Goal: Task Accomplishment & Management: Manage account settings

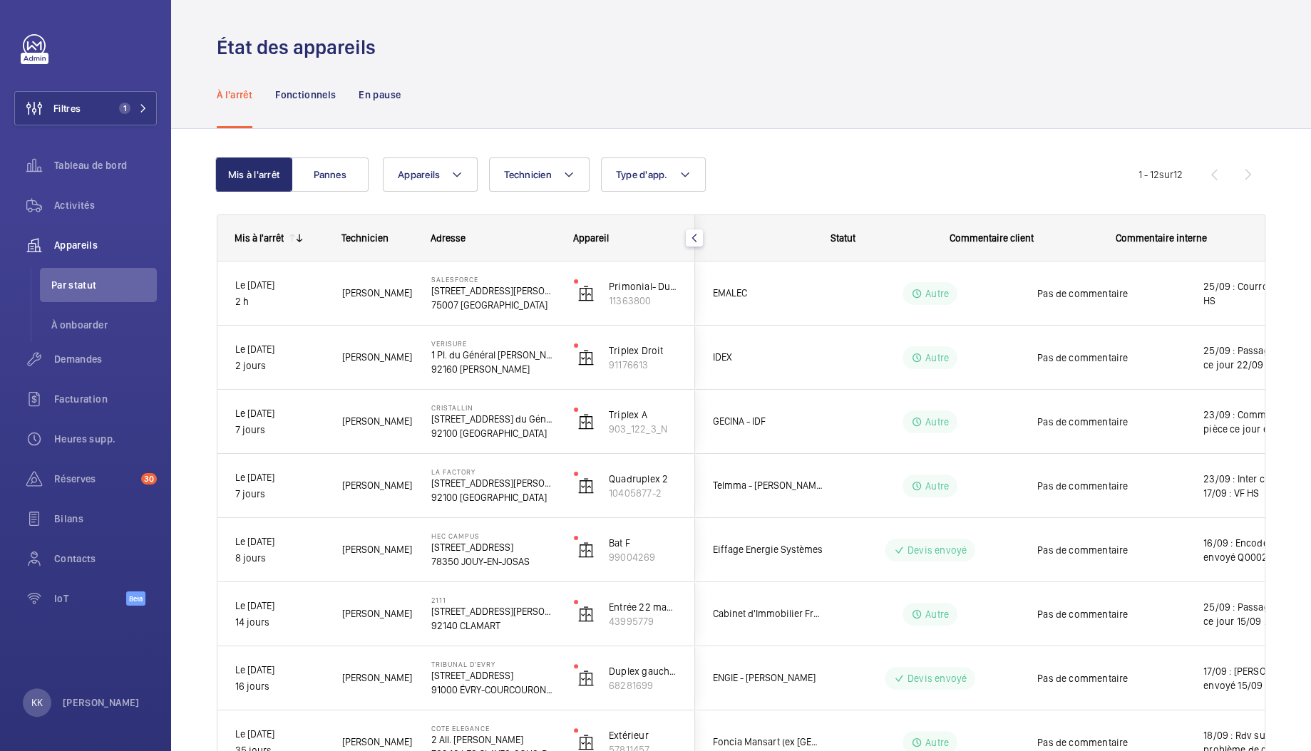
scroll to position [0, 86]
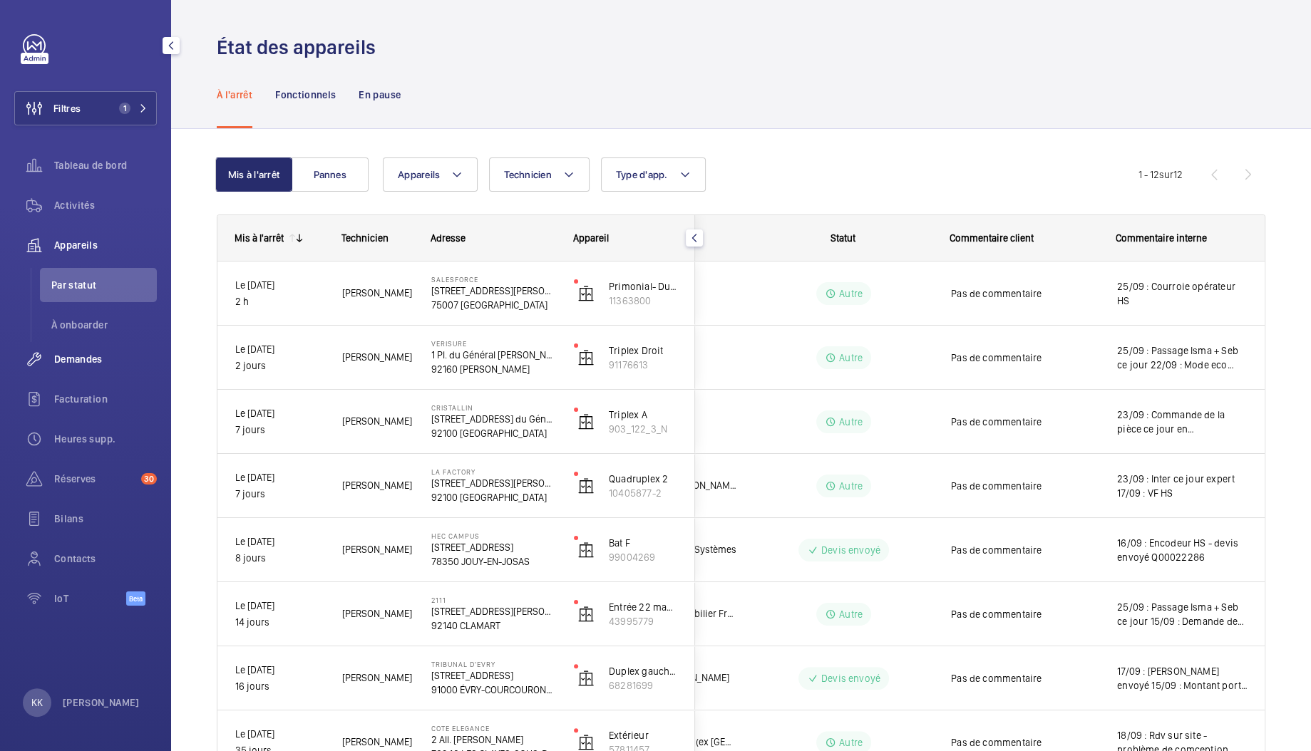
click at [76, 371] on div "Demandes" at bounding box center [85, 359] width 143 height 34
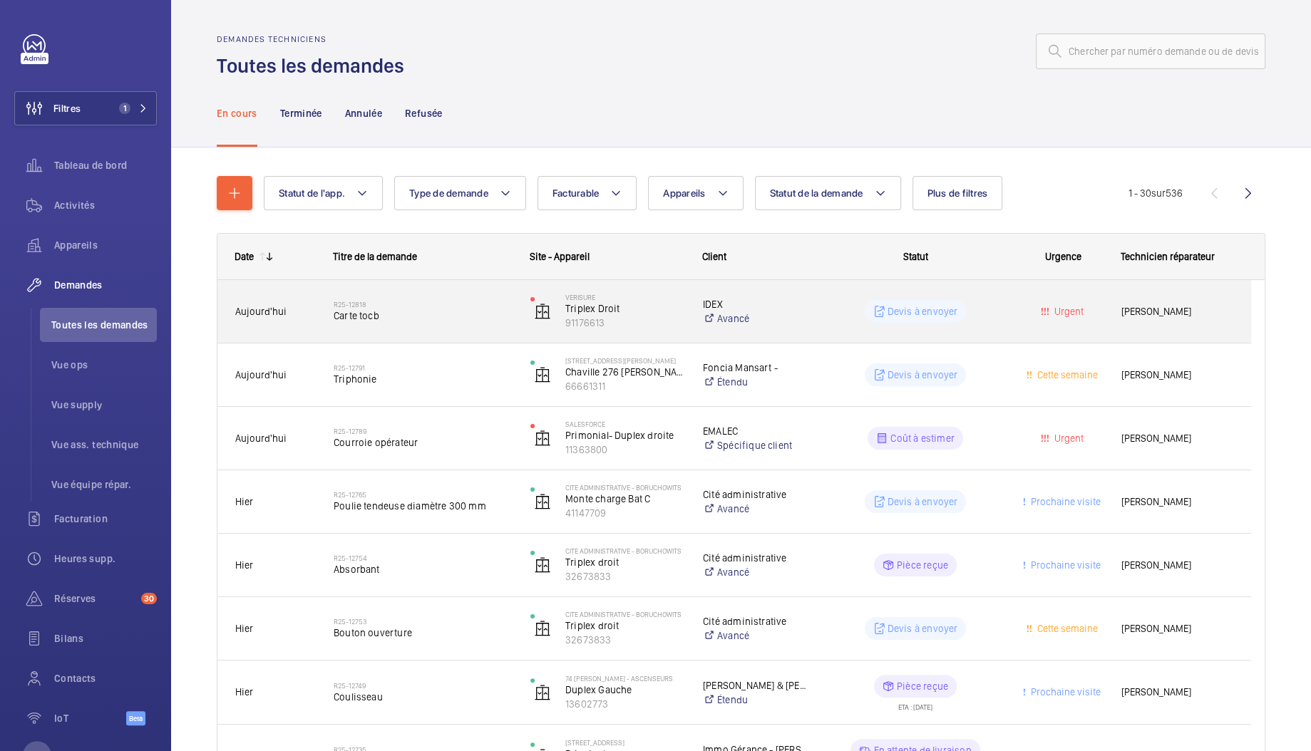
click at [823, 323] on div "Devis à envoyer" at bounding box center [906, 311] width 195 height 51
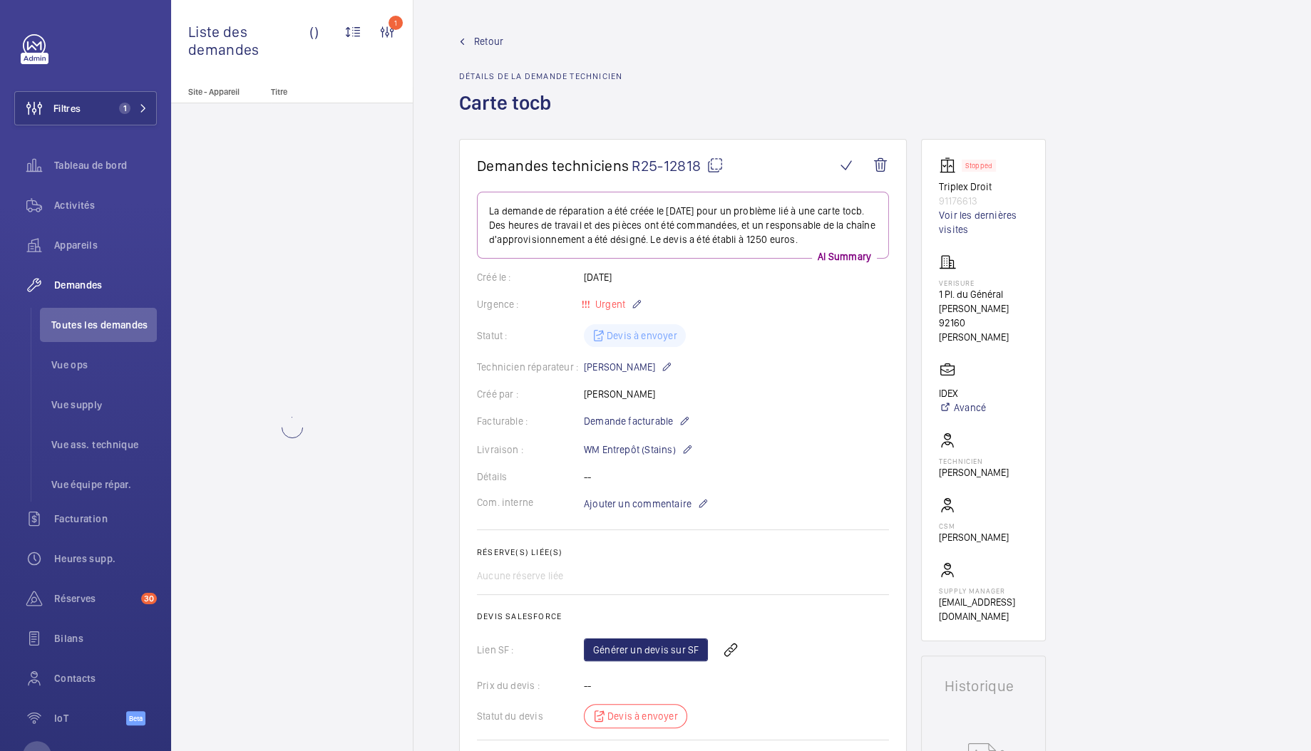
scroll to position [515, 0]
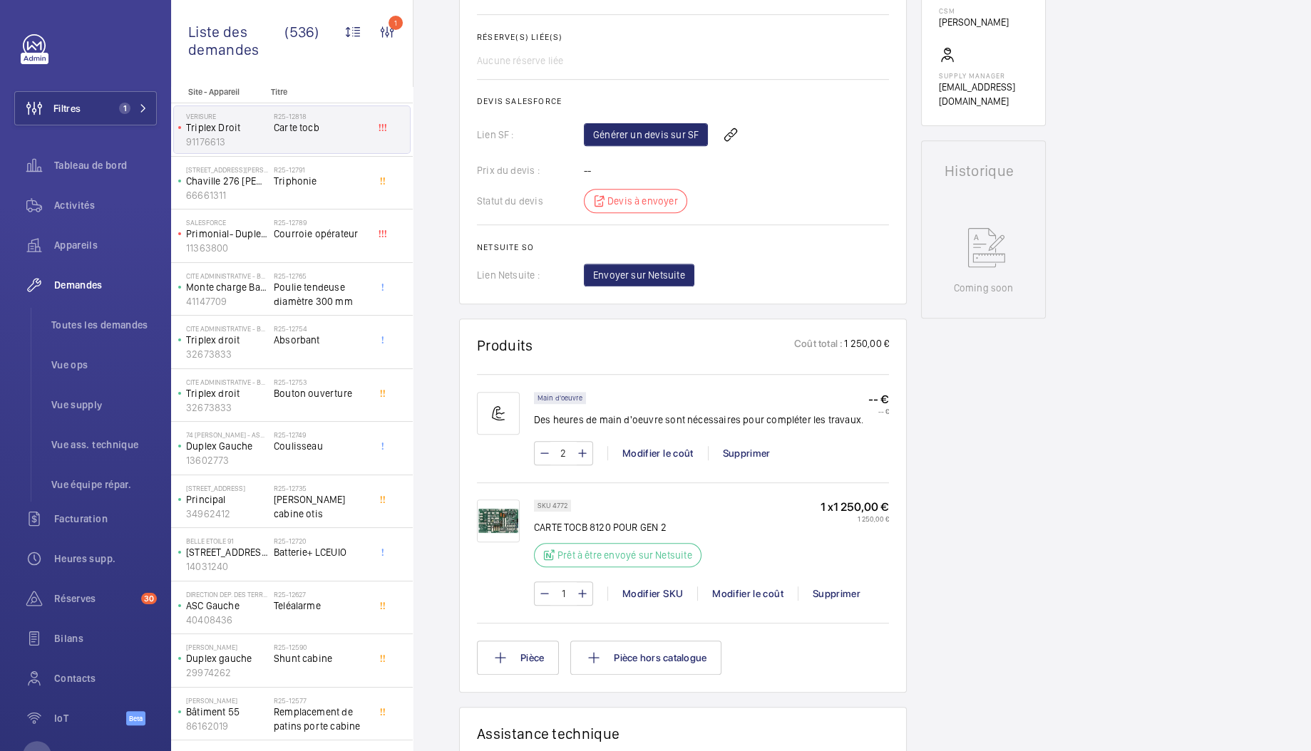
click at [506, 524] on img at bounding box center [498, 521] width 43 height 43
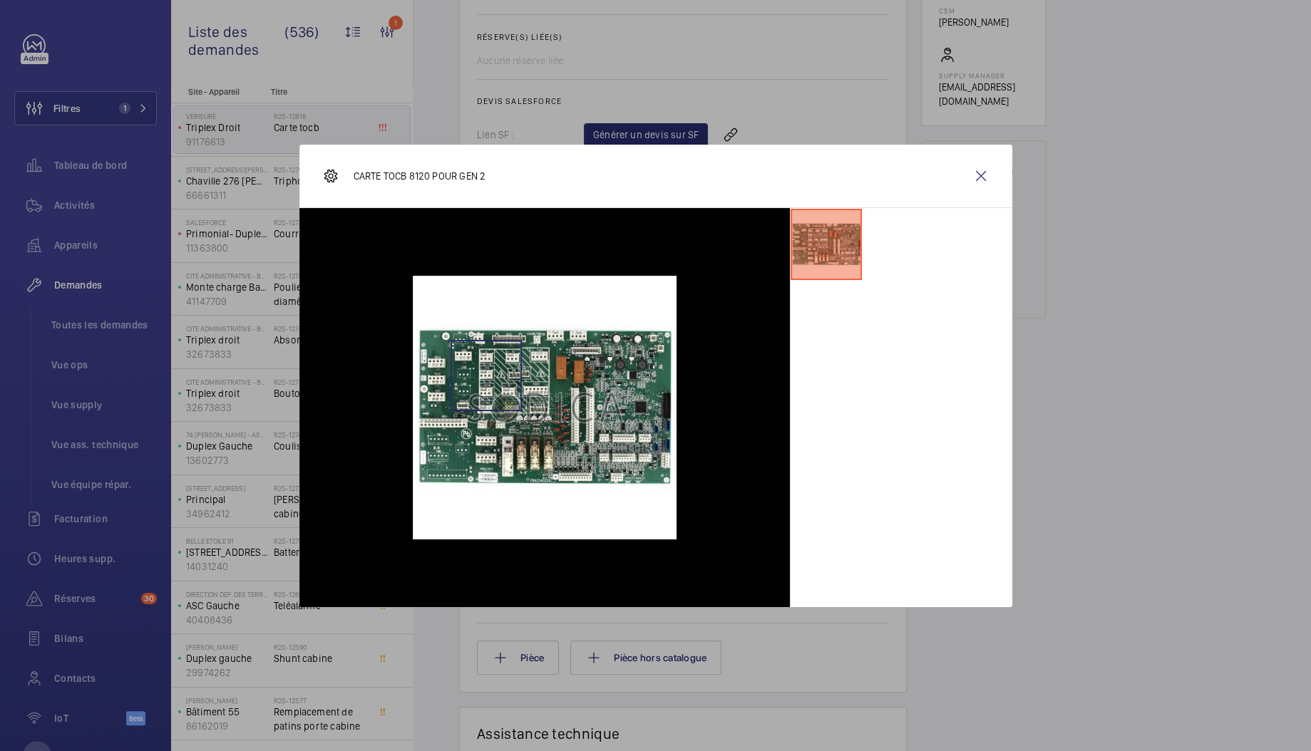
click at [485, 374] on img at bounding box center [545, 408] width 264 height 264
click at [990, 171] on wm-front-icon-button at bounding box center [981, 176] width 34 height 34
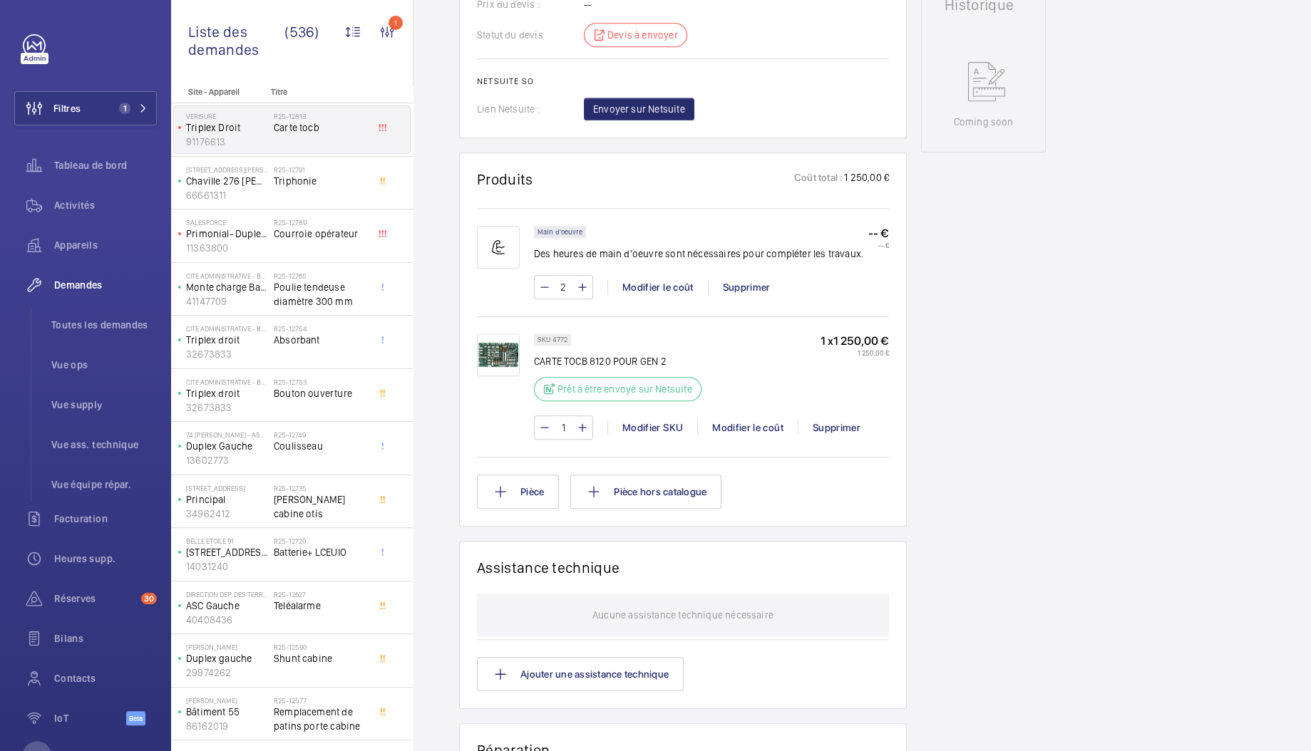
scroll to position [666, 0]
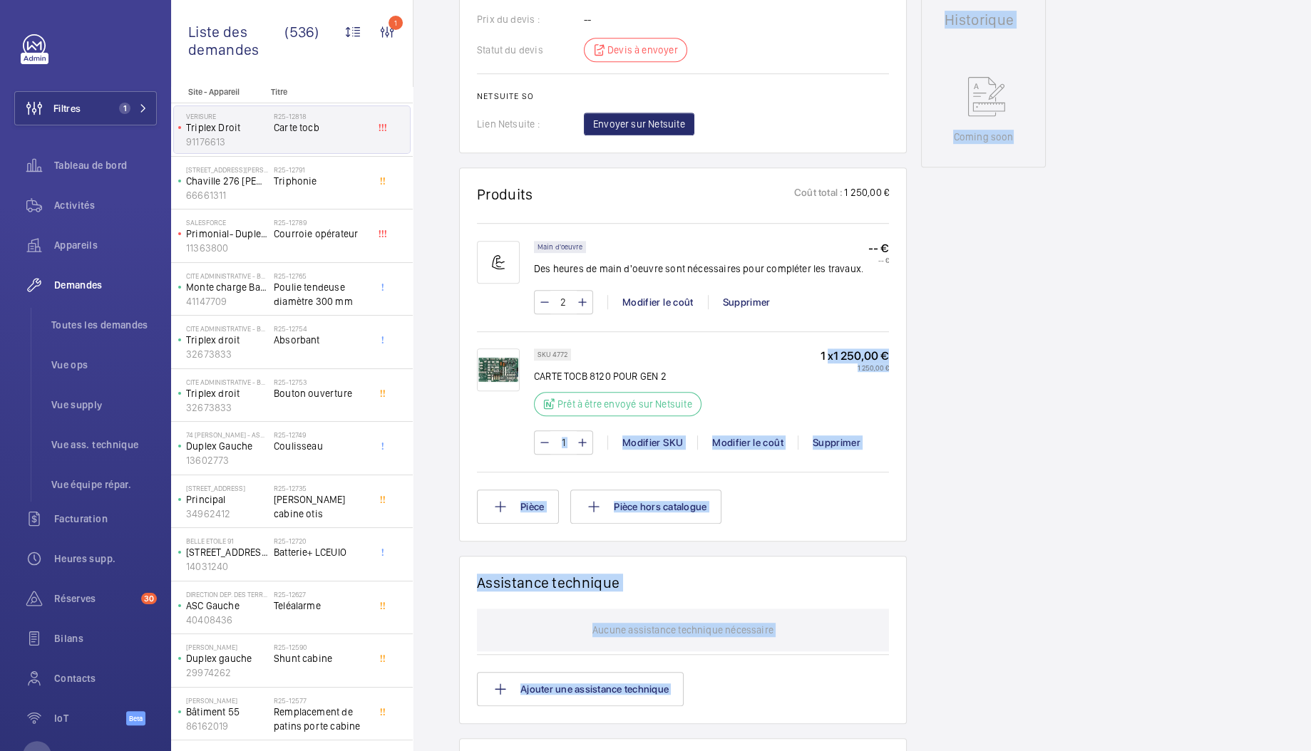
drag, startPoint x: 823, startPoint y: 348, endPoint x: 965, endPoint y: 373, distance: 144.0
click at [965, 373] on div "Demandes techniciens R25-12818 La demande de réparation a été créée le 25 septe…" at bounding box center [861, 295] width 897 height 1644
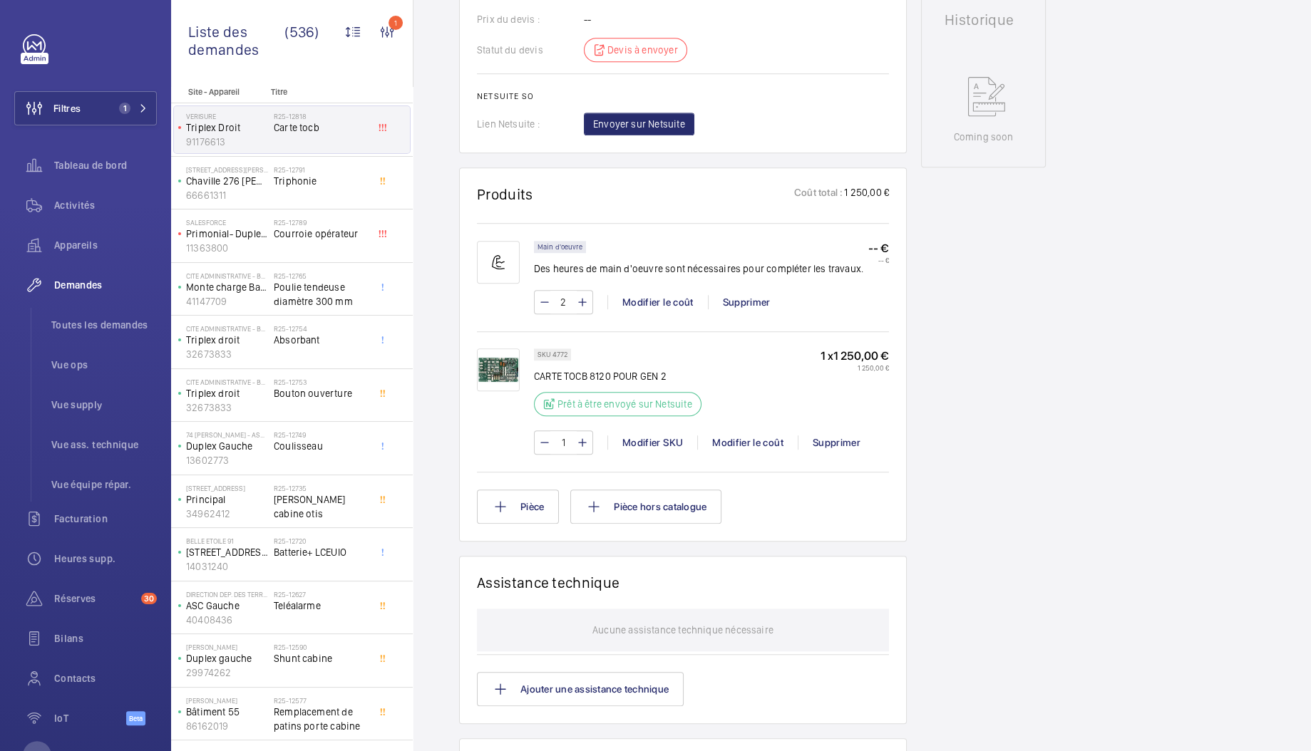
click at [1006, 352] on div "Stopped Triplex Droit 91176613 Voir les dernières visites Verisure 1 Pl. du Gén…" at bounding box center [983, 272] width 125 height 1598
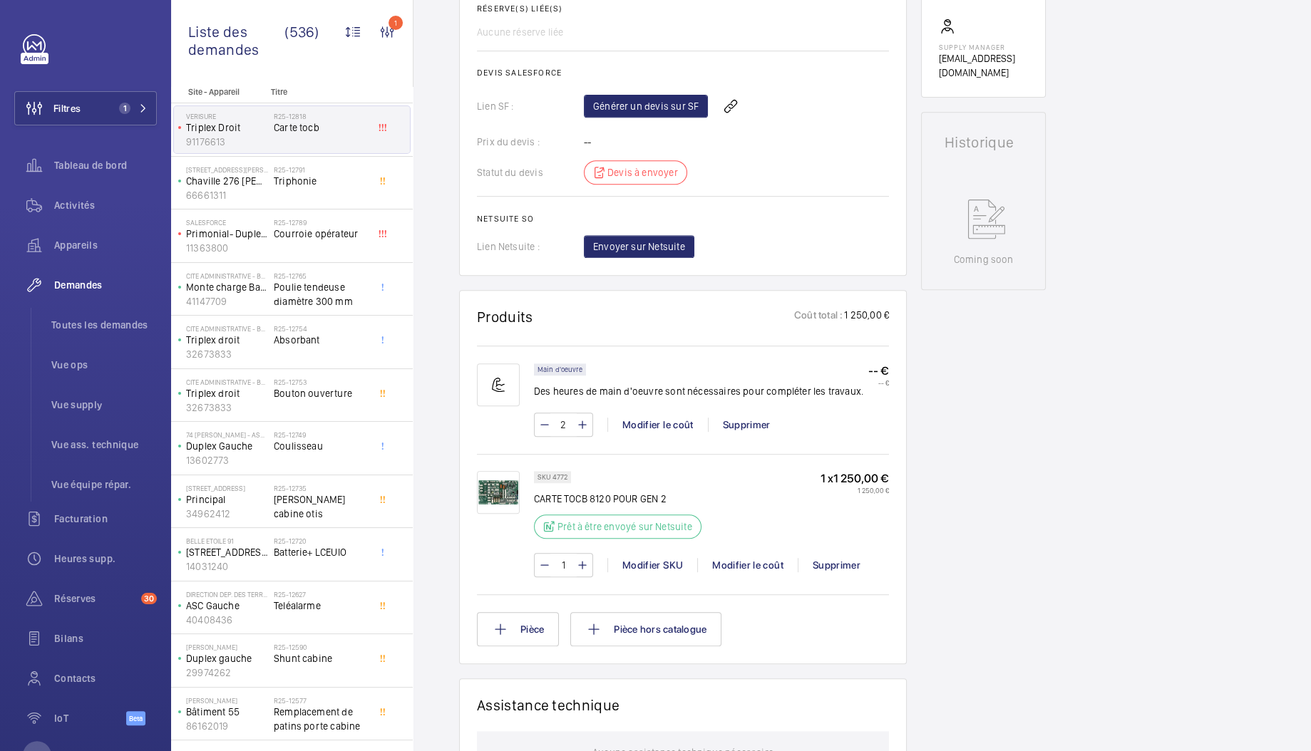
scroll to position [0, 0]
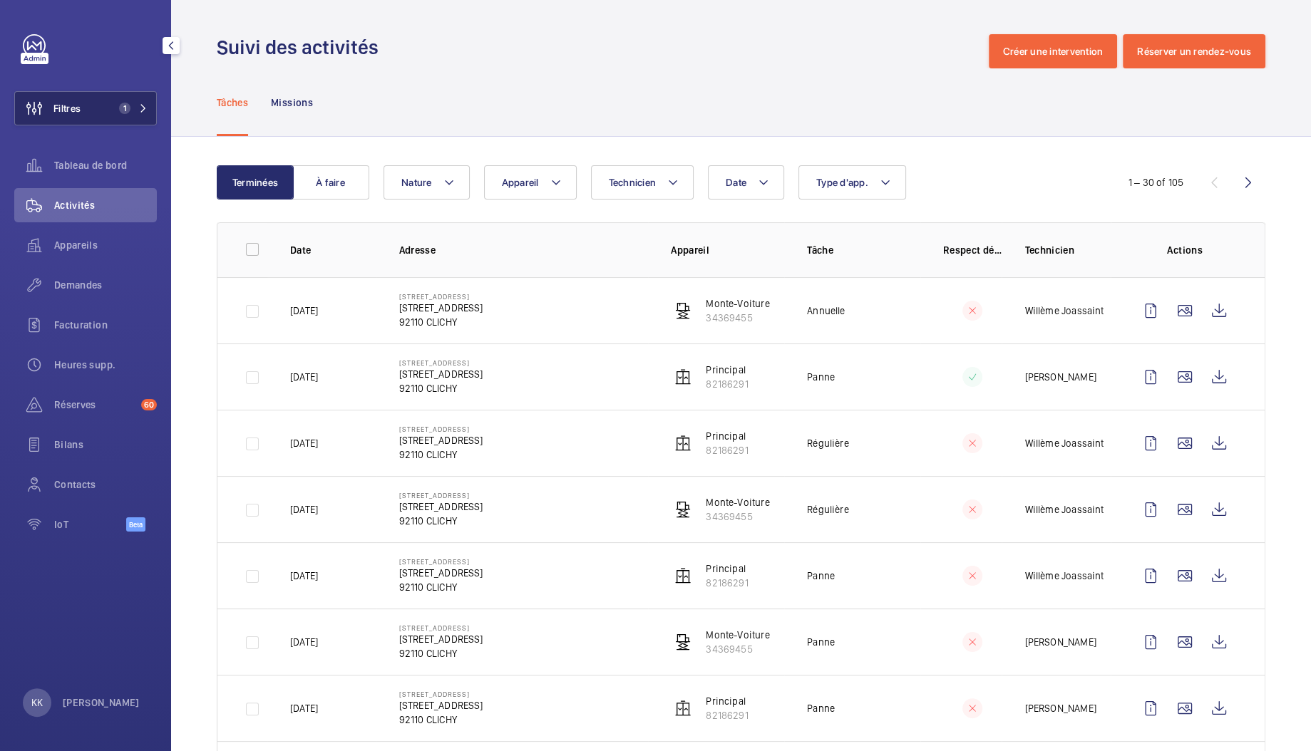
click at [91, 93] on button "Filtres 1" at bounding box center [85, 108] width 143 height 34
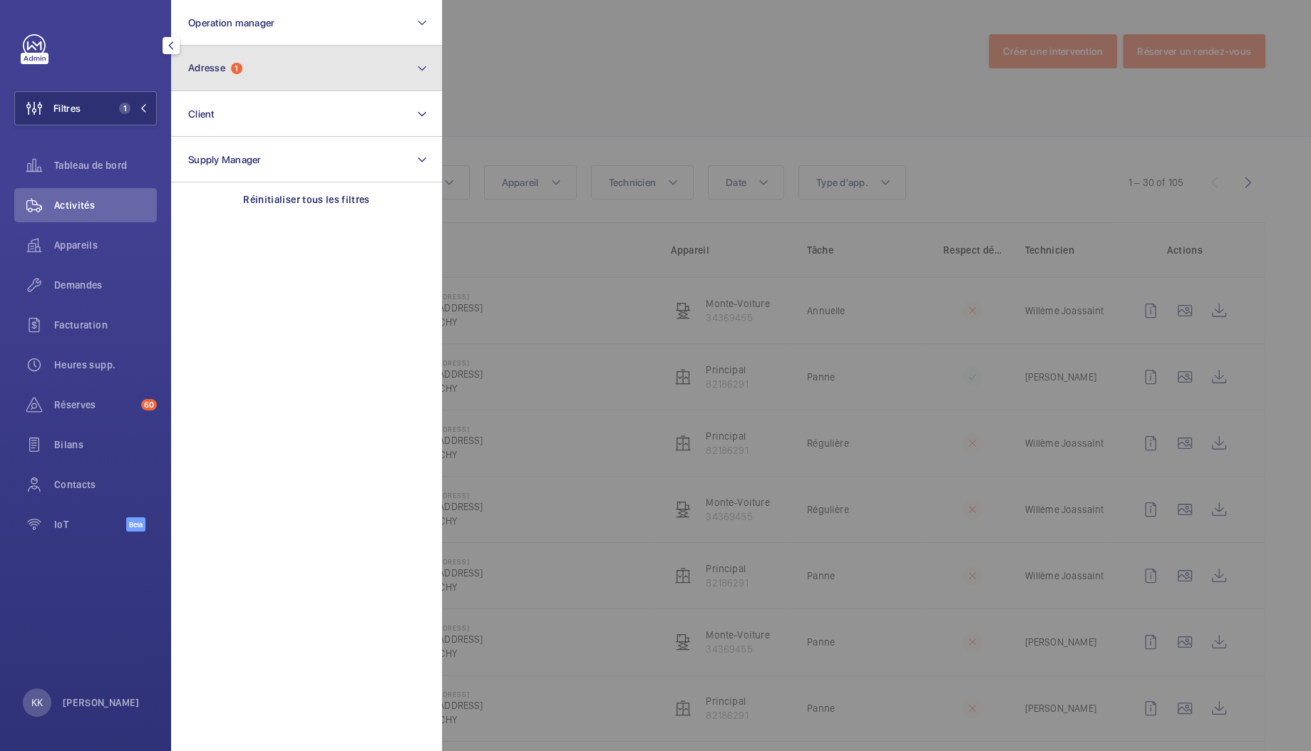
click at [227, 48] on button "Adresse 1" at bounding box center [306, 69] width 271 height 46
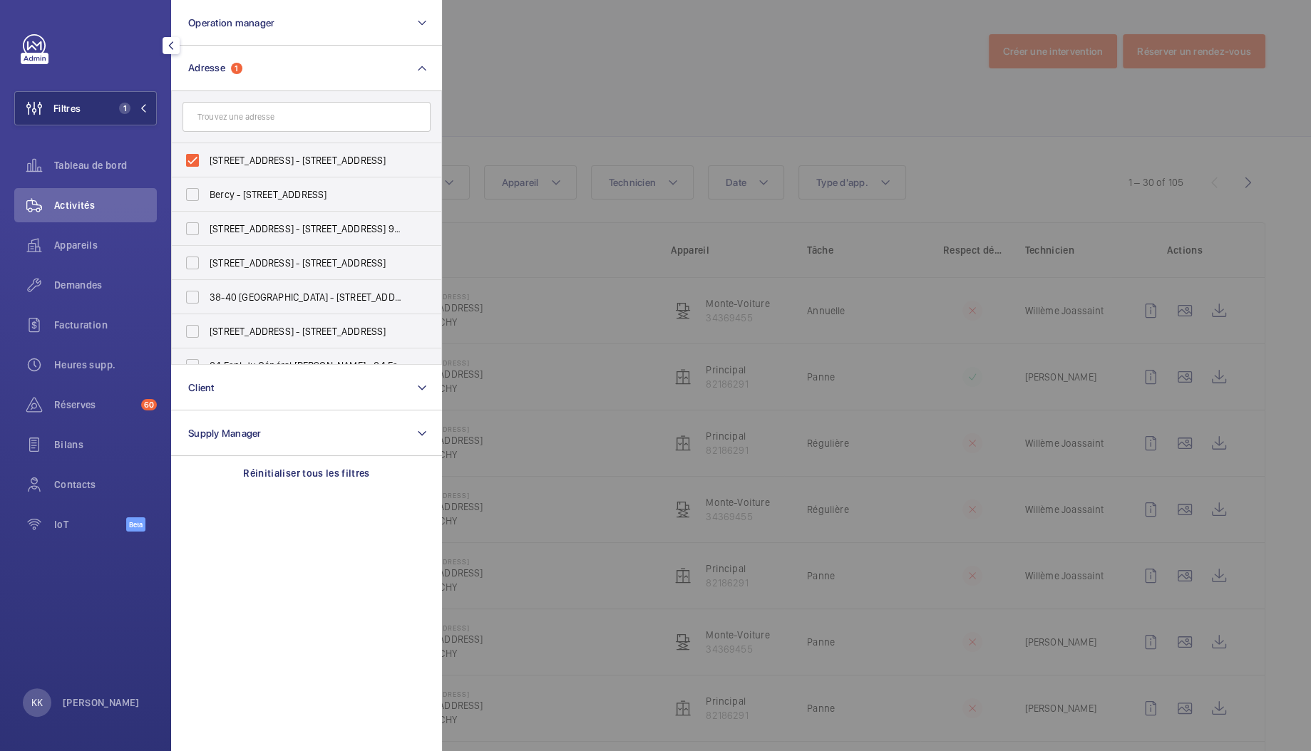
click at [579, 69] on div at bounding box center [1097, 375] width 1311 height 751
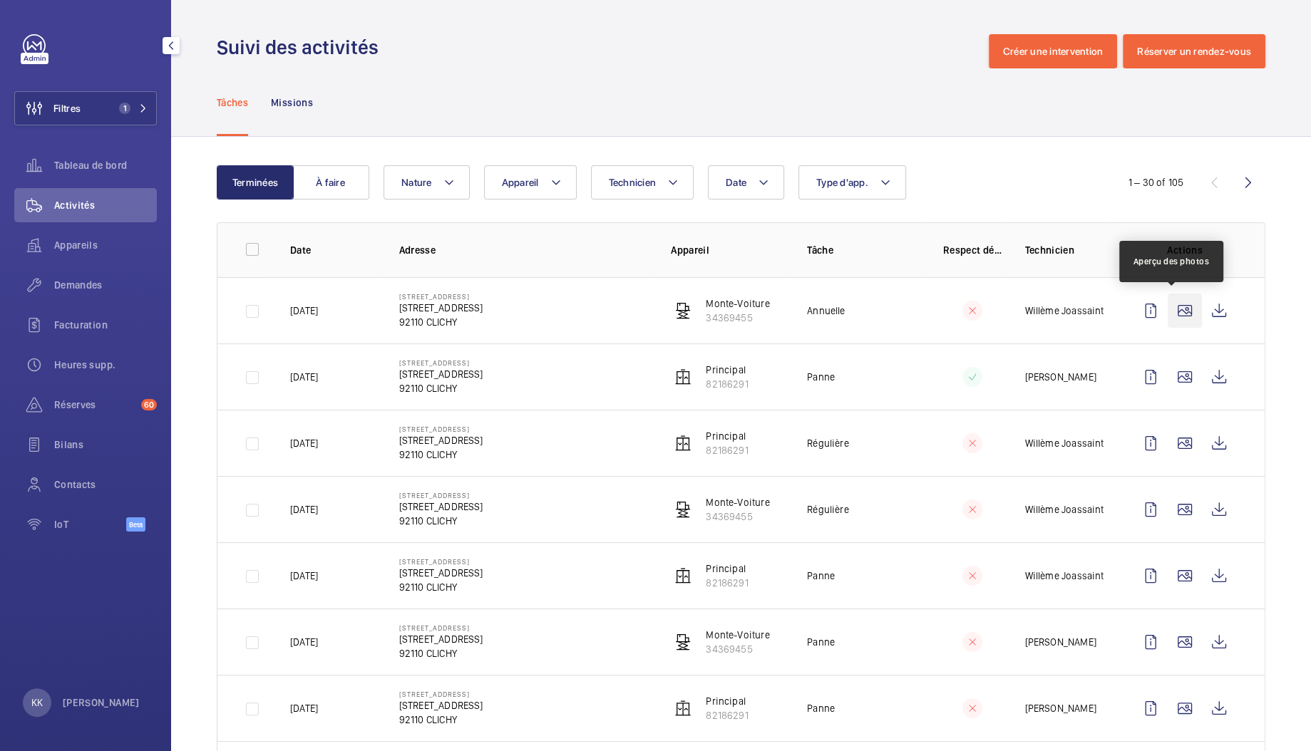
click at [1175, 310] on wm-front-icon-button at bounding box center [1184, 311] width 34 height 34
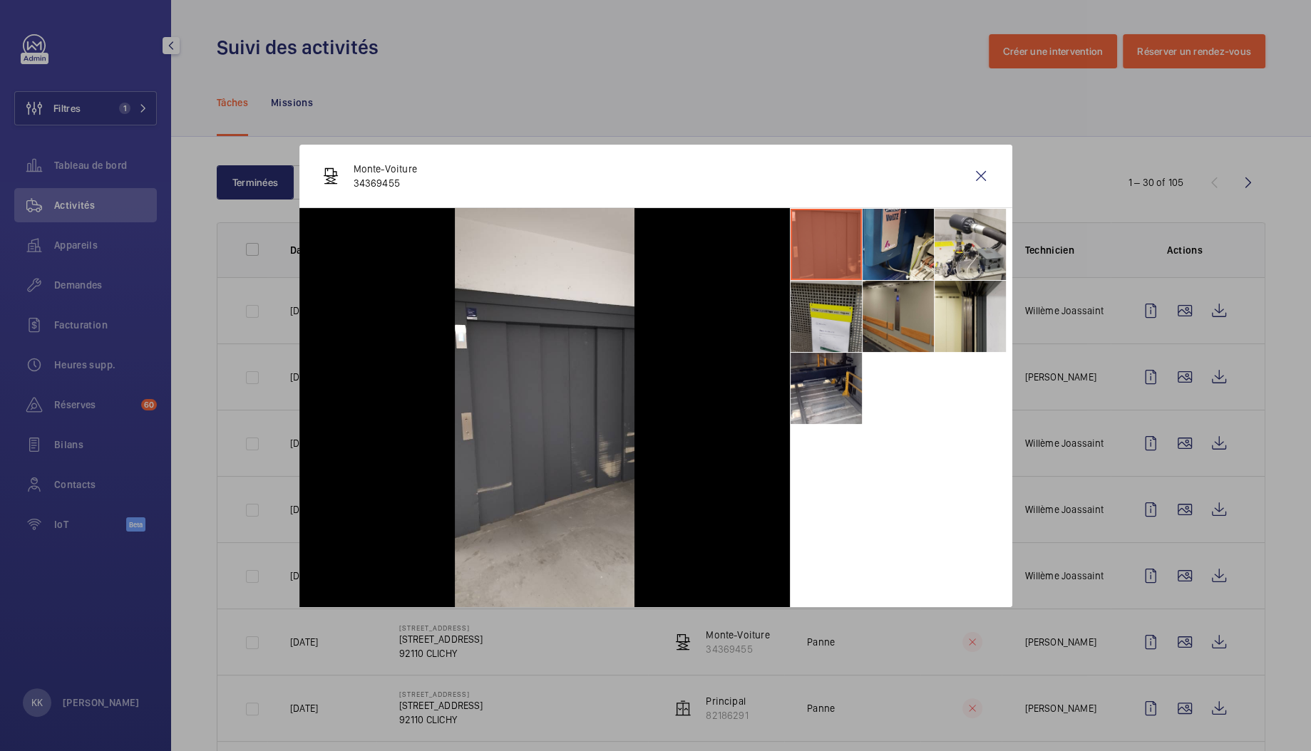
click at [838, 314] on li at bounding box center [825, 316] width 71 height 71
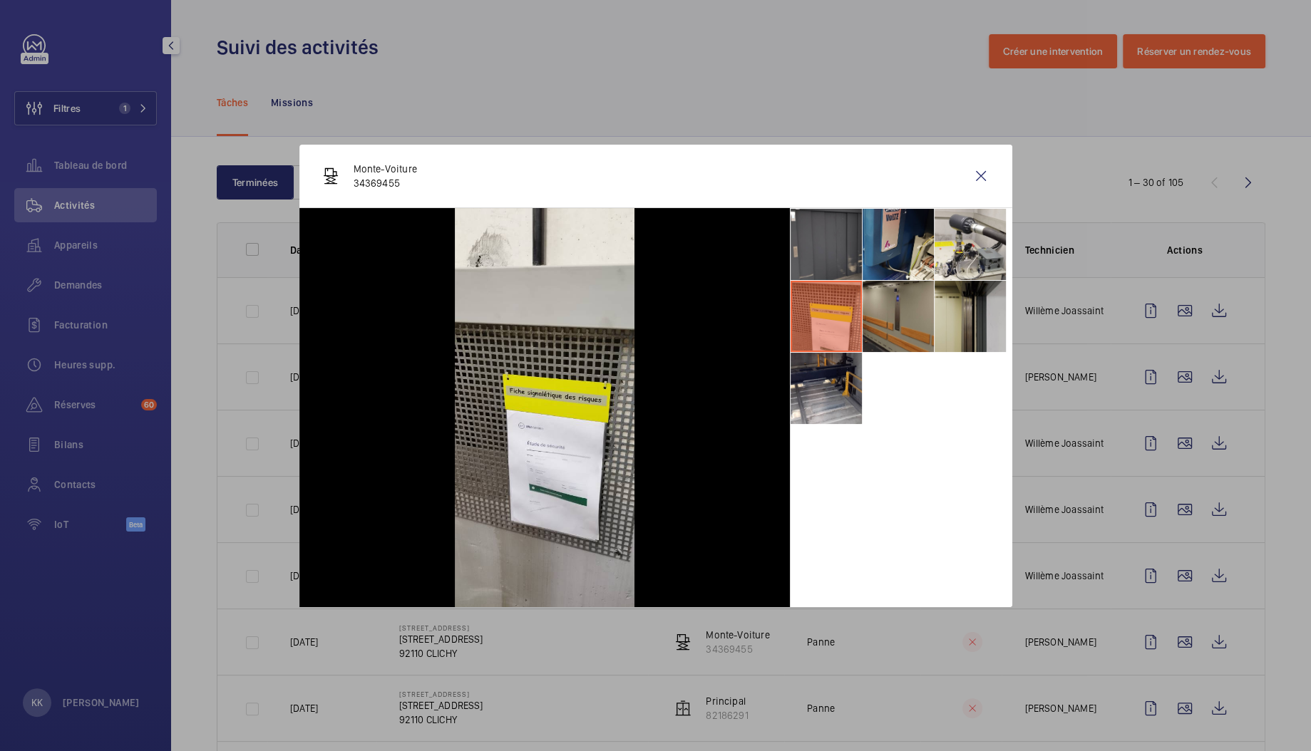
click at [971, 286] on li at bounding box center [969, 316] width 71 height 71
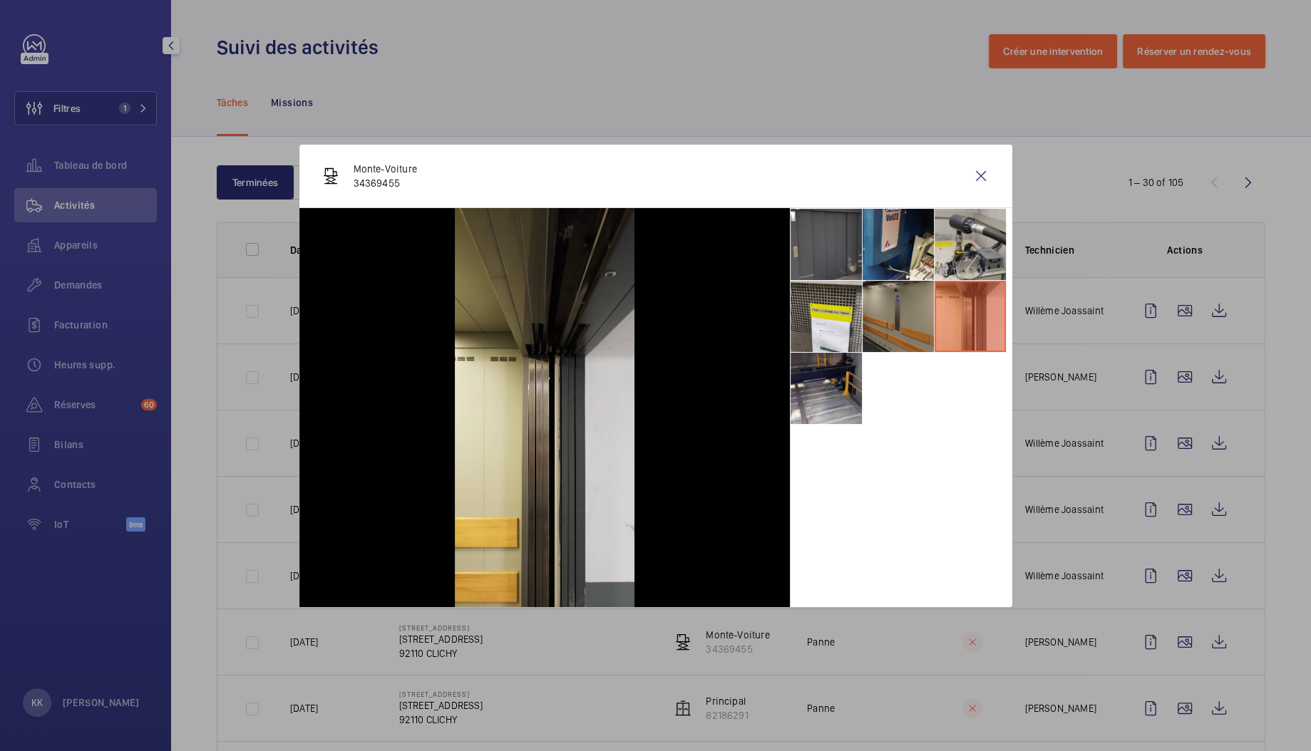
click at [959, 238] on li at bounding box center [969, 244] width 71 height 71
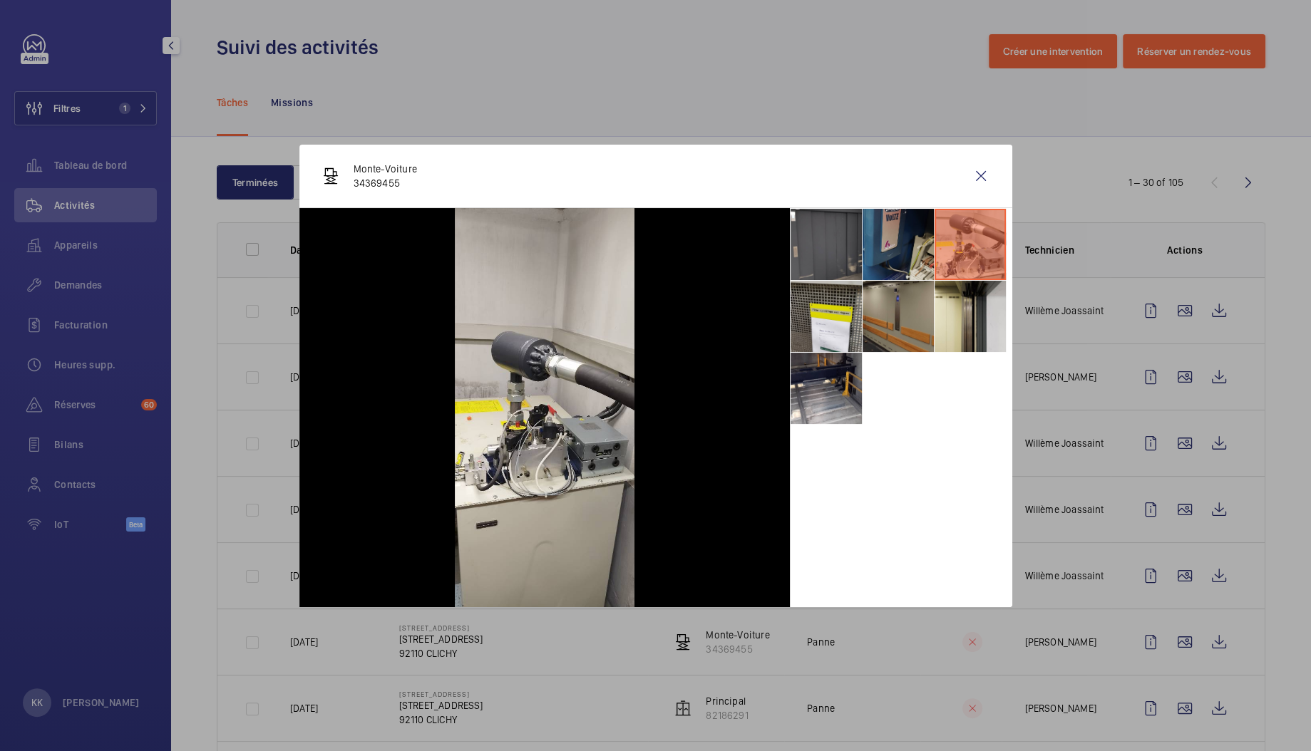
click at [897, 232] on li at bounding box center [897, 244] width 71 height 71
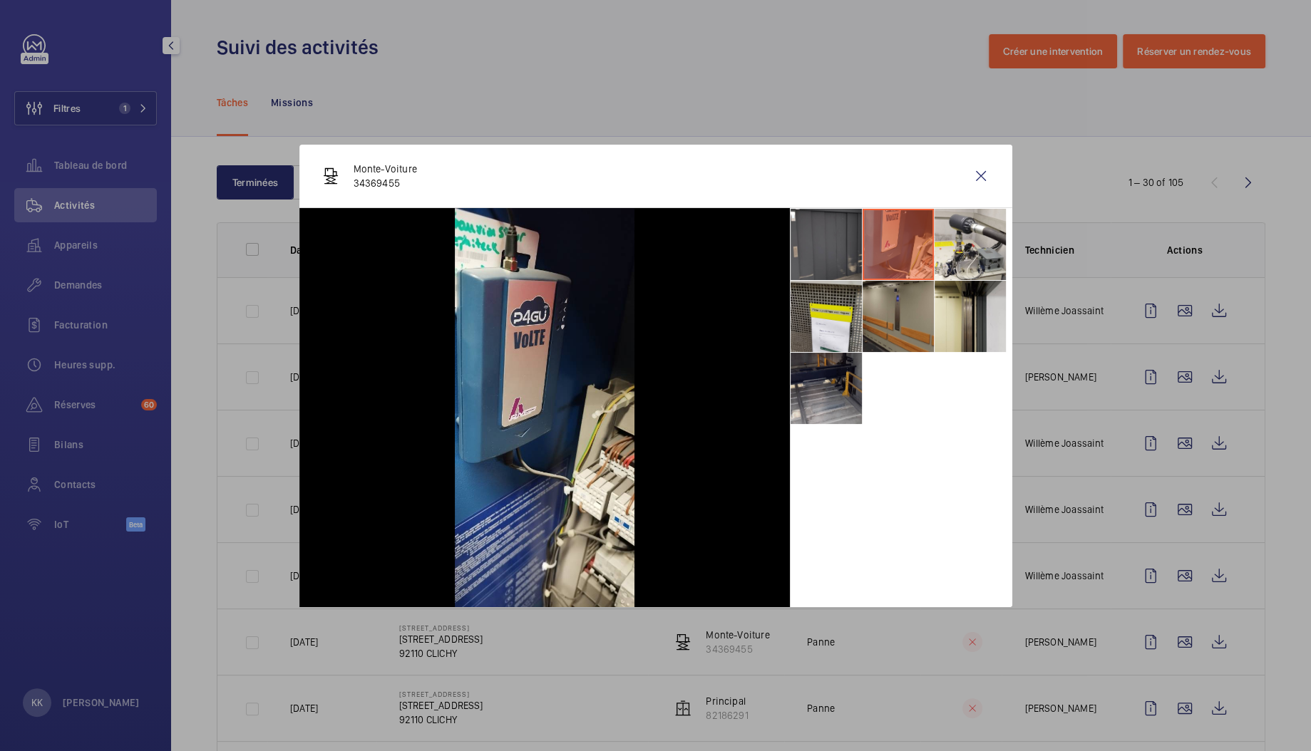
click at [840, 394] on li at bounding box center [825, 388] width 71 height 71
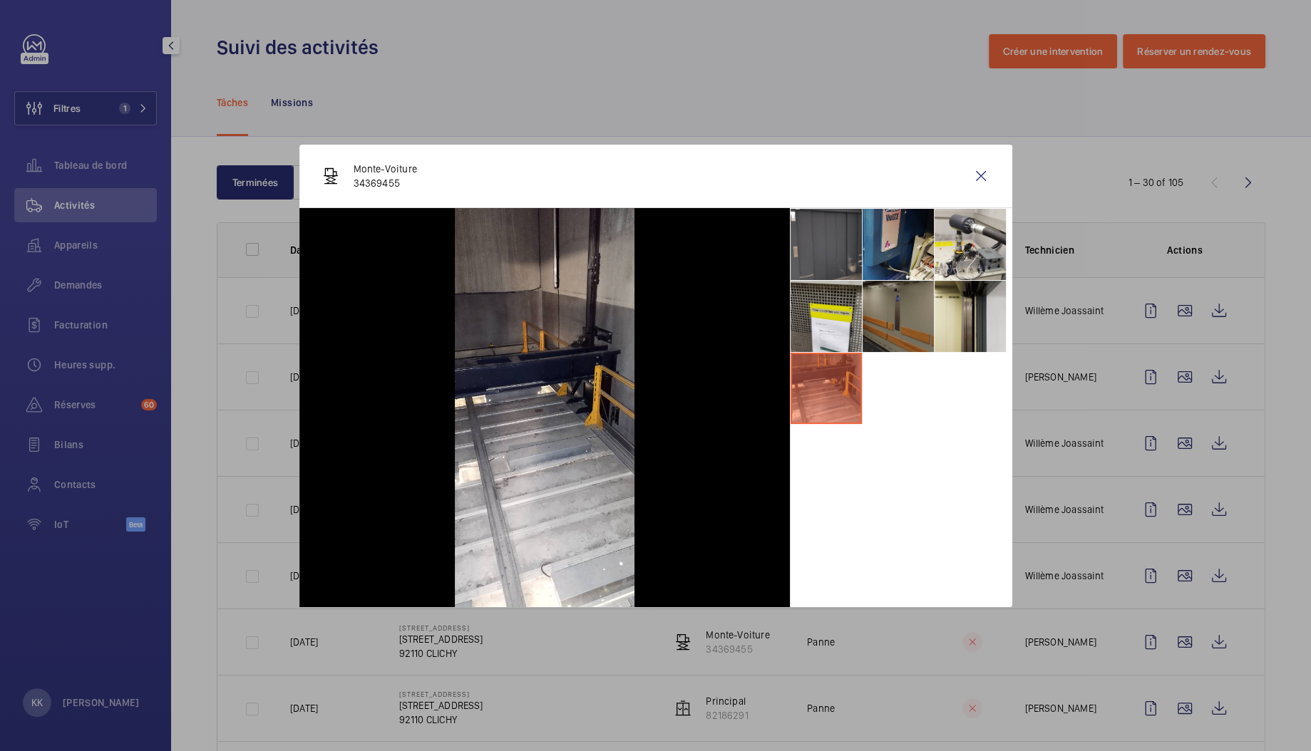
click at [878, 295] on li at bounding box center [897, 316] width 71 height 71
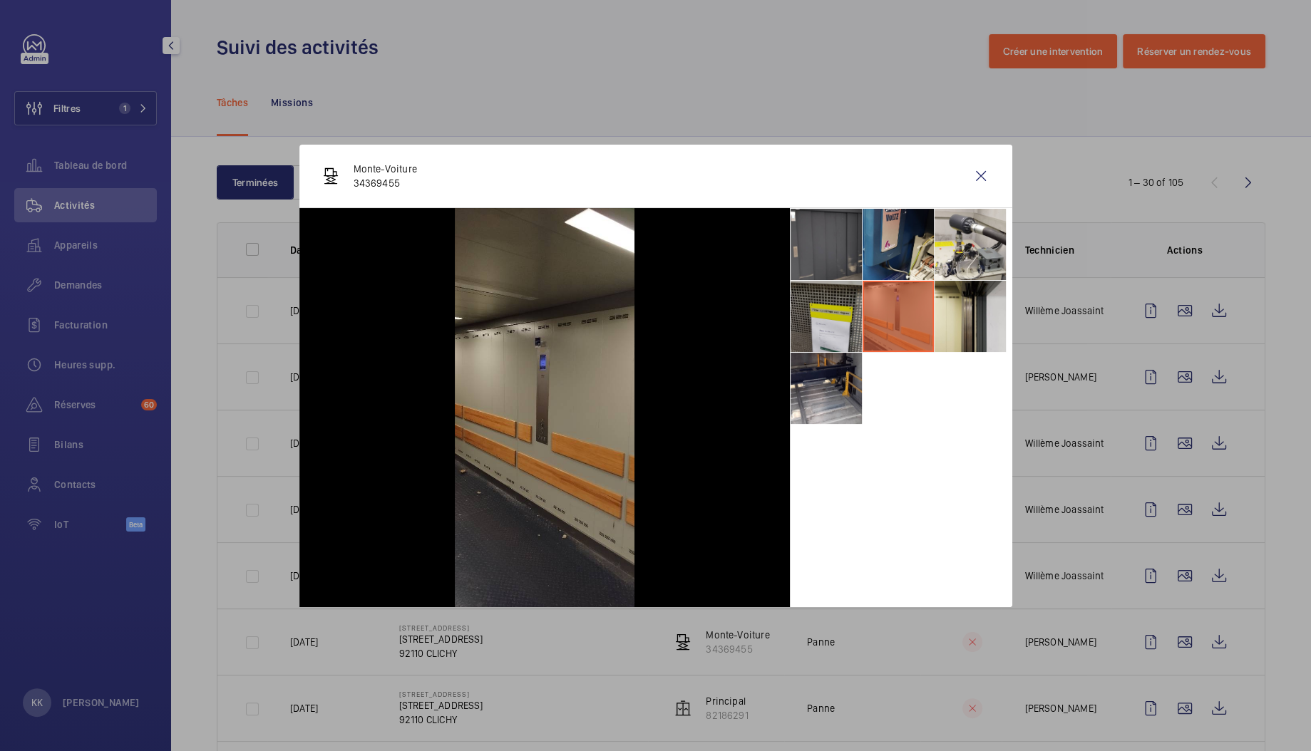
click at [837, 311] on li at bounding box center [825, 316] width 71 height 71
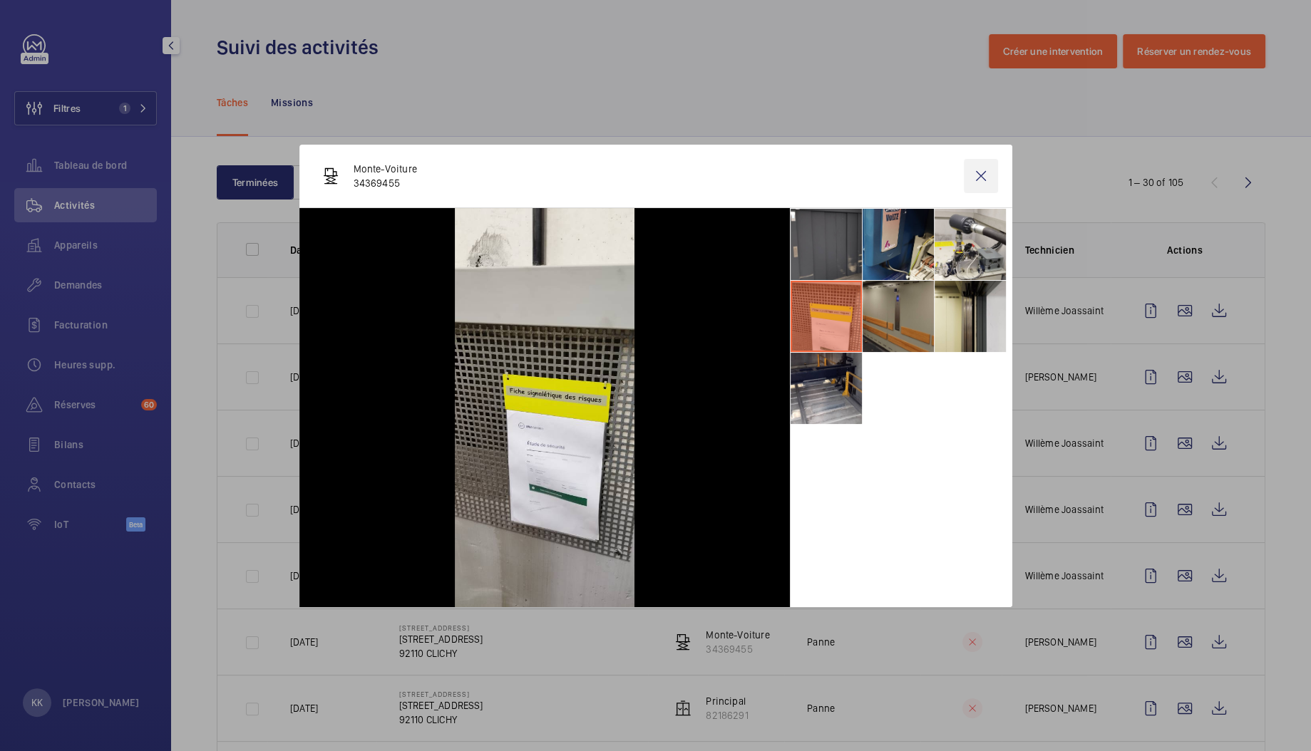
click at [993, 177] on wm-front-icon-button at bounding box center [981, 176] width 34 height 34
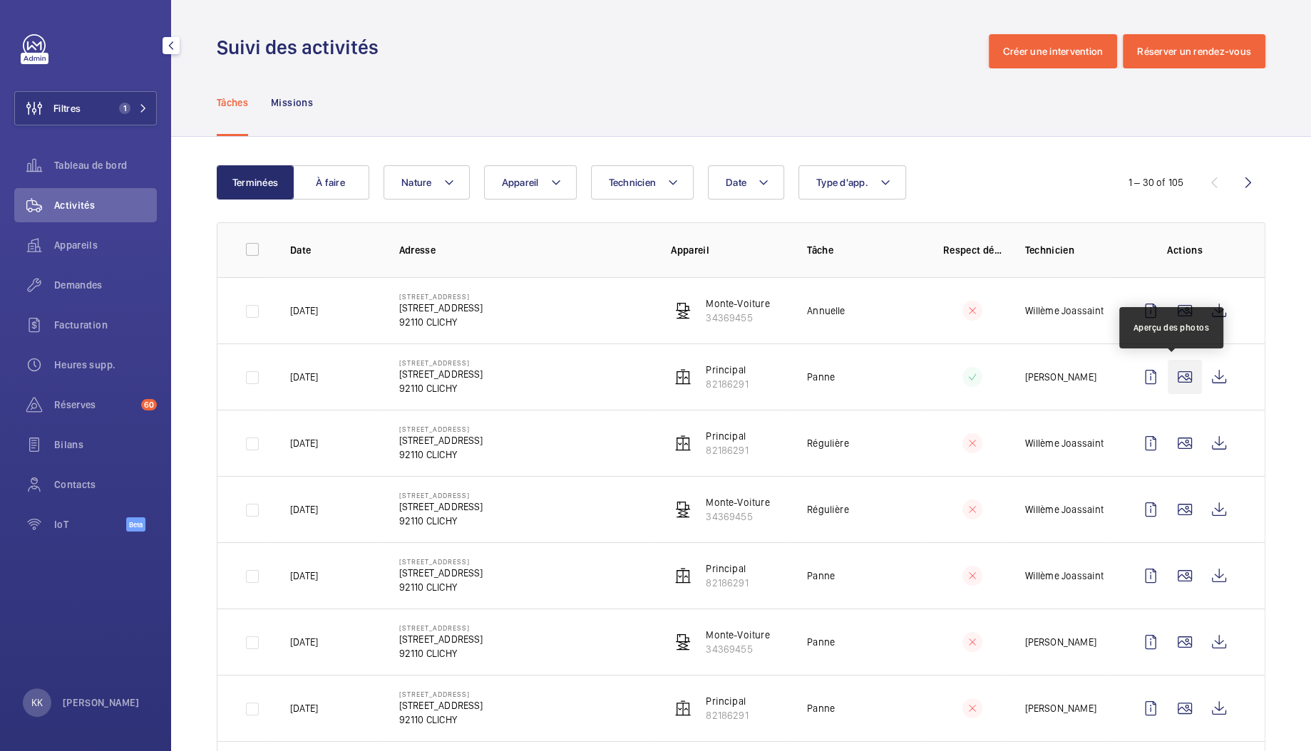
click at [1167, 378] on wm-front-icon-button at bounding box center [1184, 377] width 34 height 34
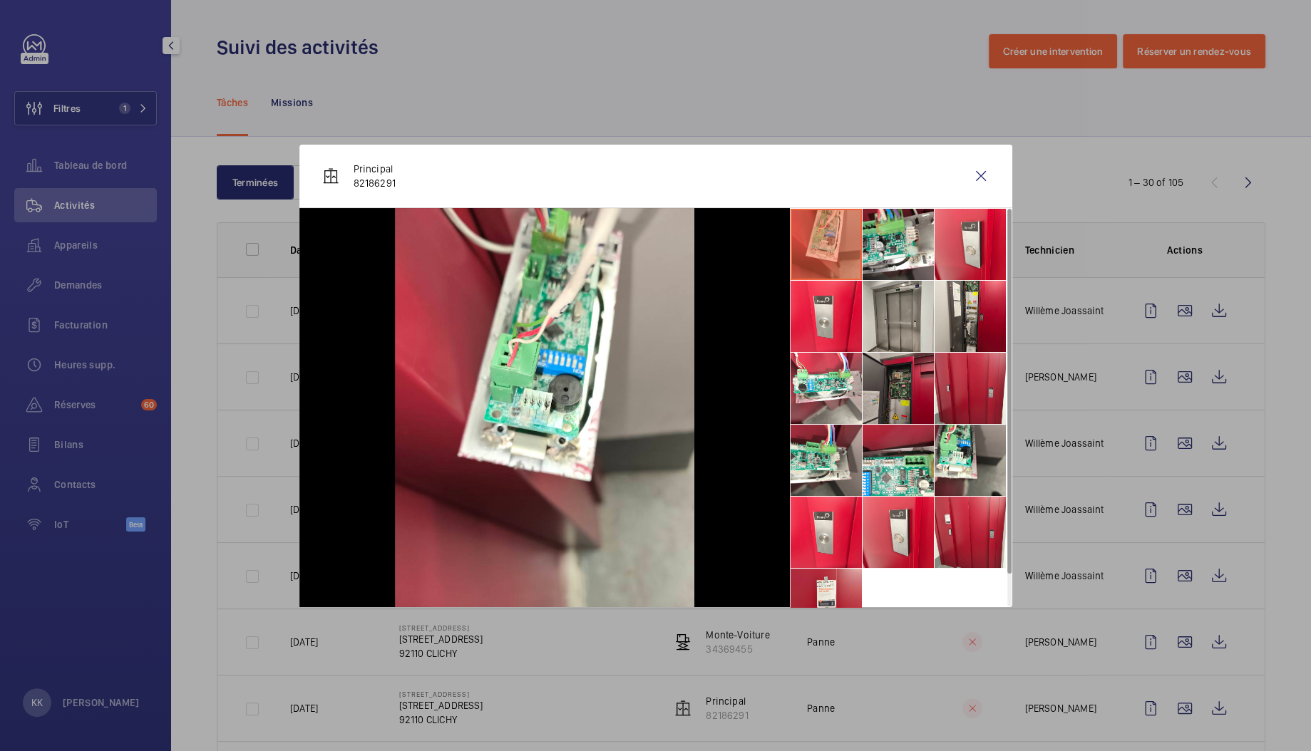
click at [887, 379] on li at bounding box center [897, 388] width 71 height 71
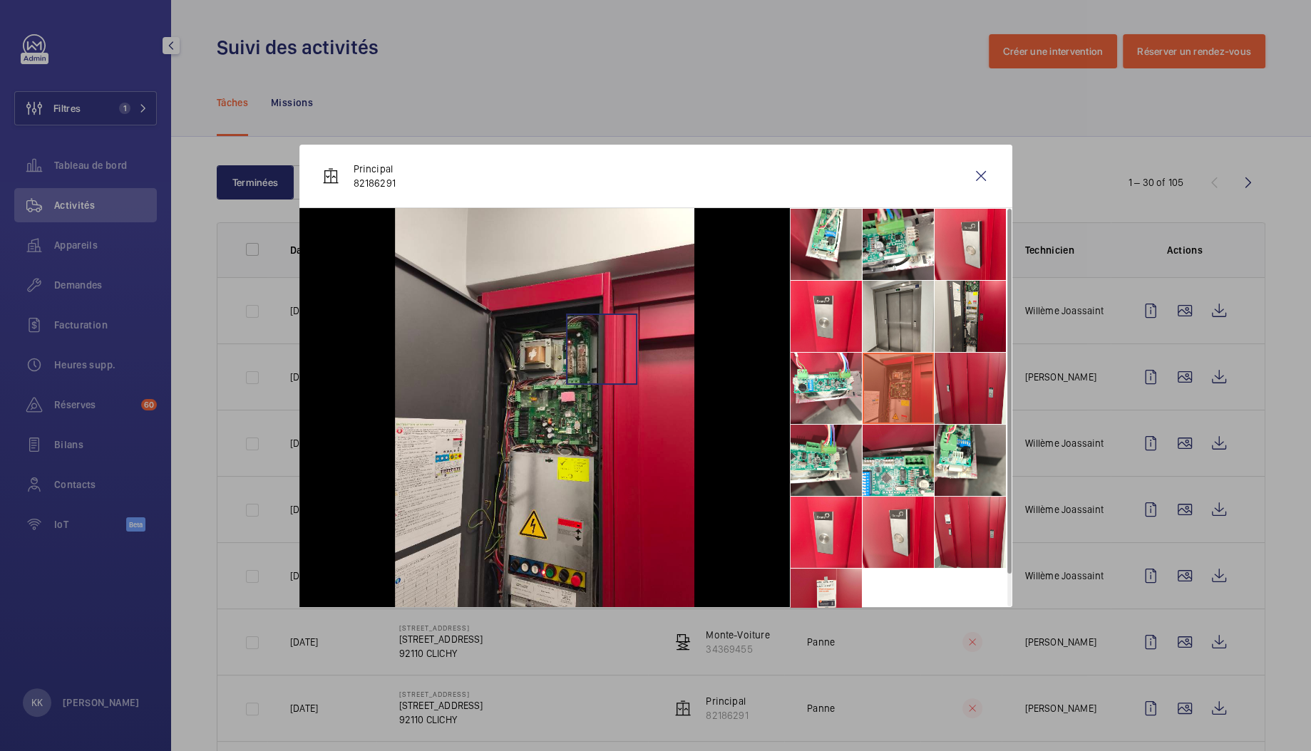
click at [601, 348] on img at bounding box center [544, 407] width 299 height 399
click at [537, 361] on img at bounding box center [544, 407] width 299 height 399
click at [565, 422] on img at bounding box center [544, 407] width 299 height 399
click at [578, 423] on img at bounding box center [544, 407] width 299 height 399
click at [879, 461] on li at bounding box center [897, 460] width 71 height 71
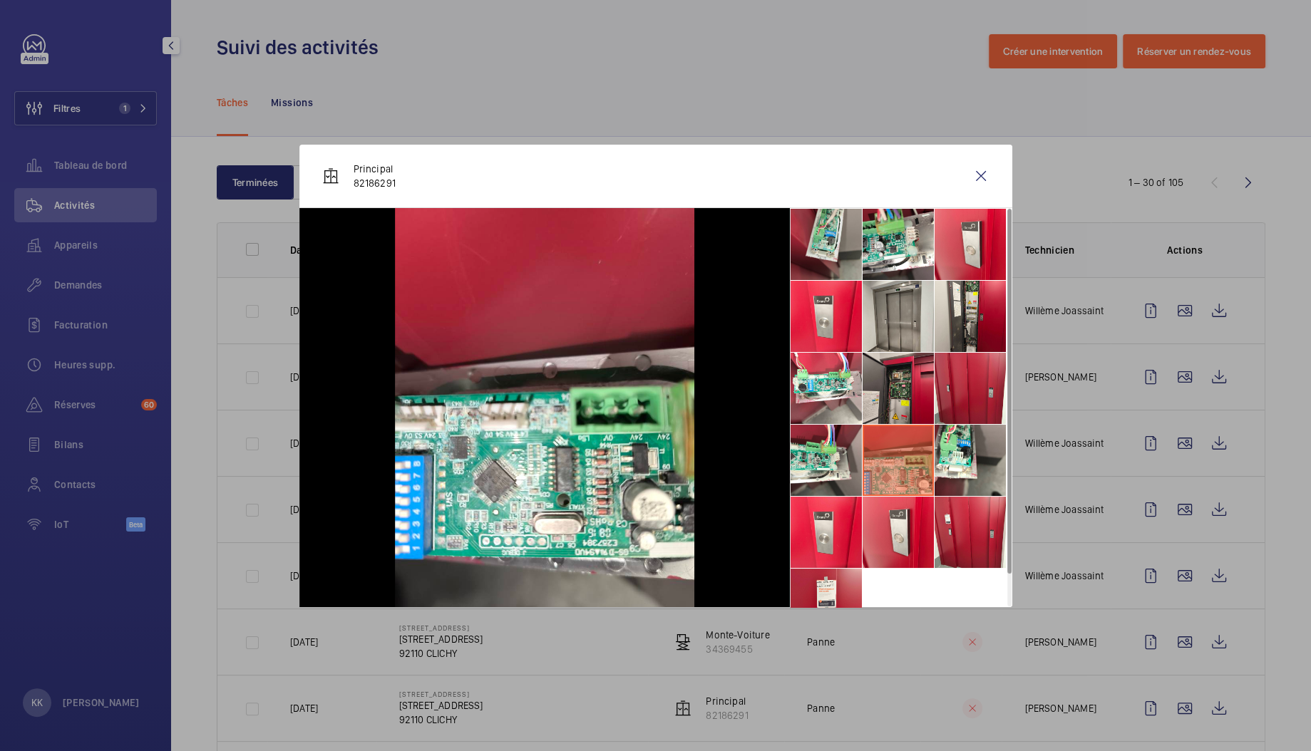
click at [830, 241] on li at bounding box center [825, 244] width 71 height 71
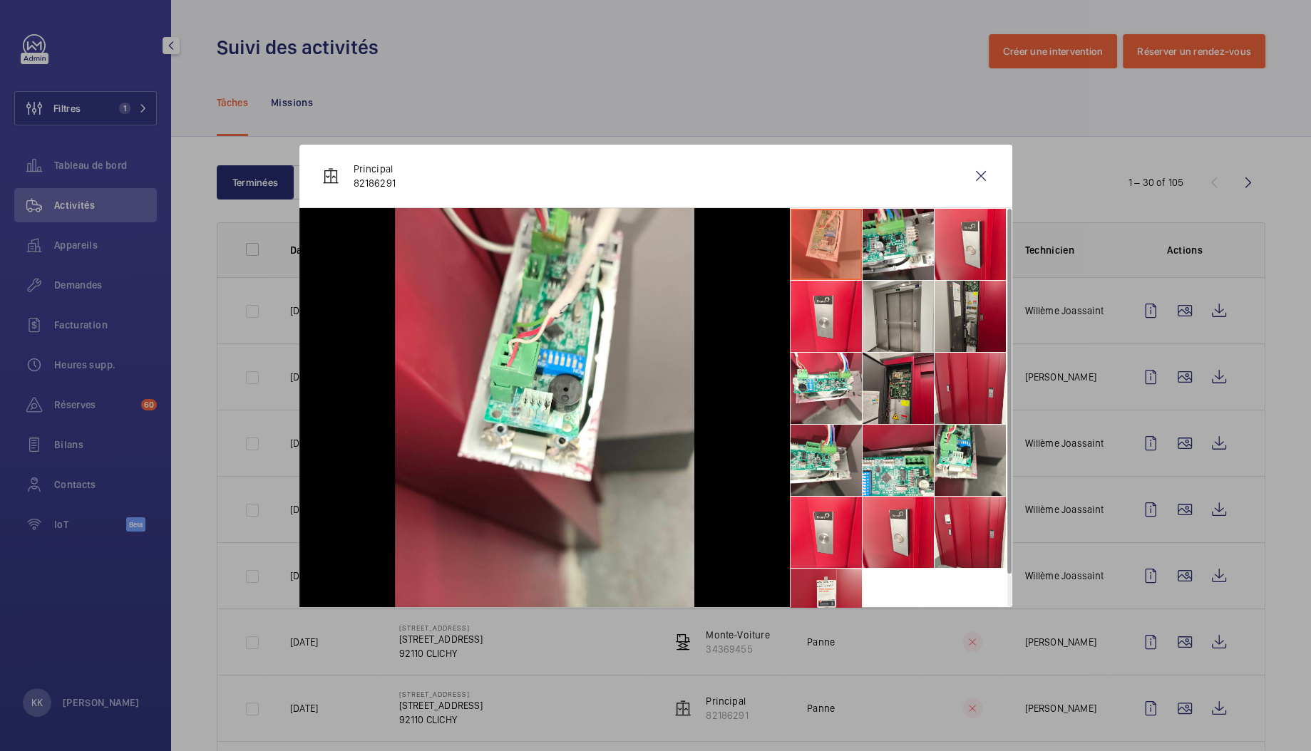
click at [961, 321] on li at bounding box center [969, 316] width 71 height 71
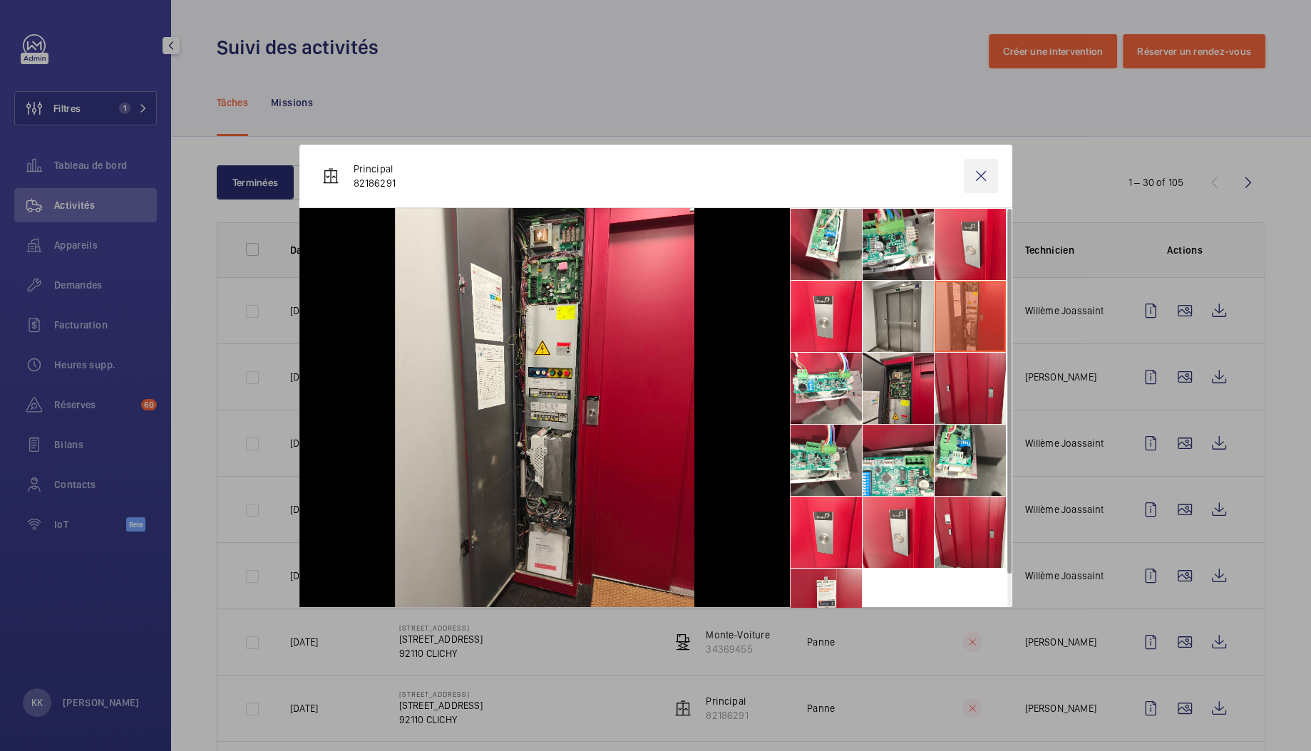
click at [979, 182] on wm-front-icon-button at bounding box center [981, 176] width 34 height 34
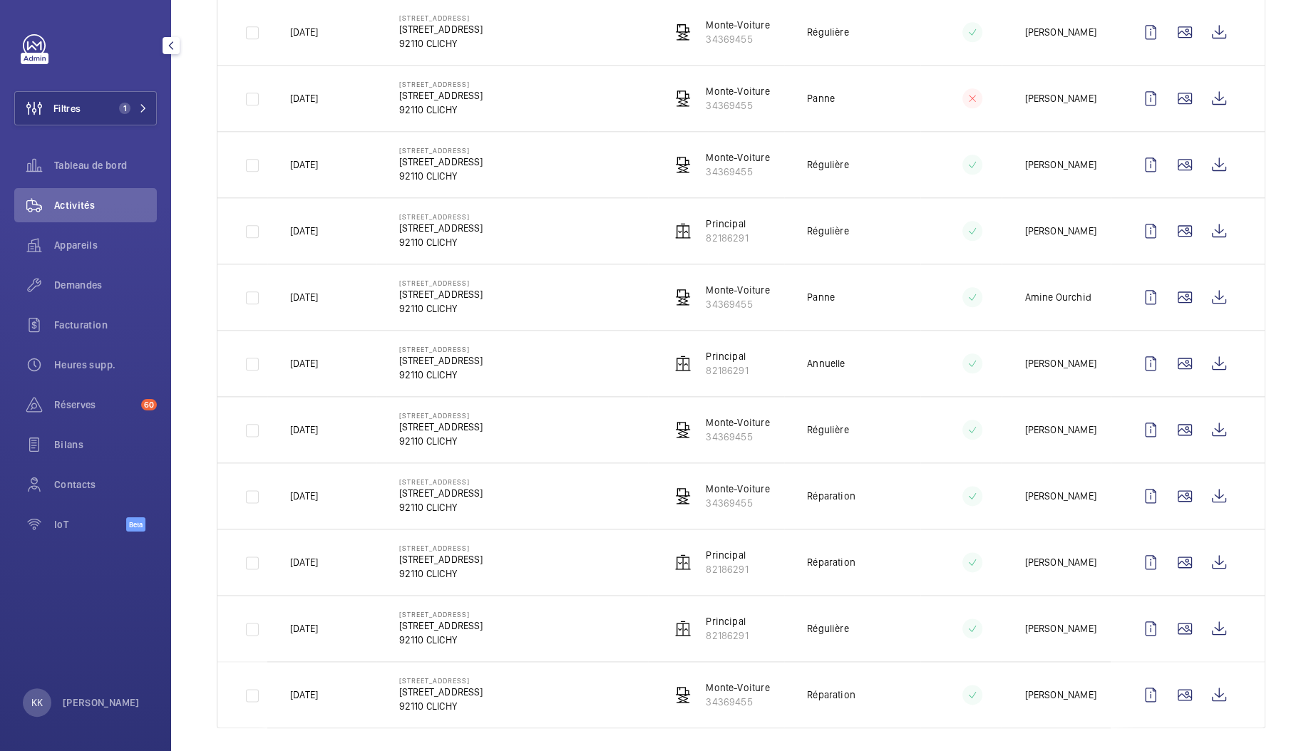
scroll to position [714, 0]
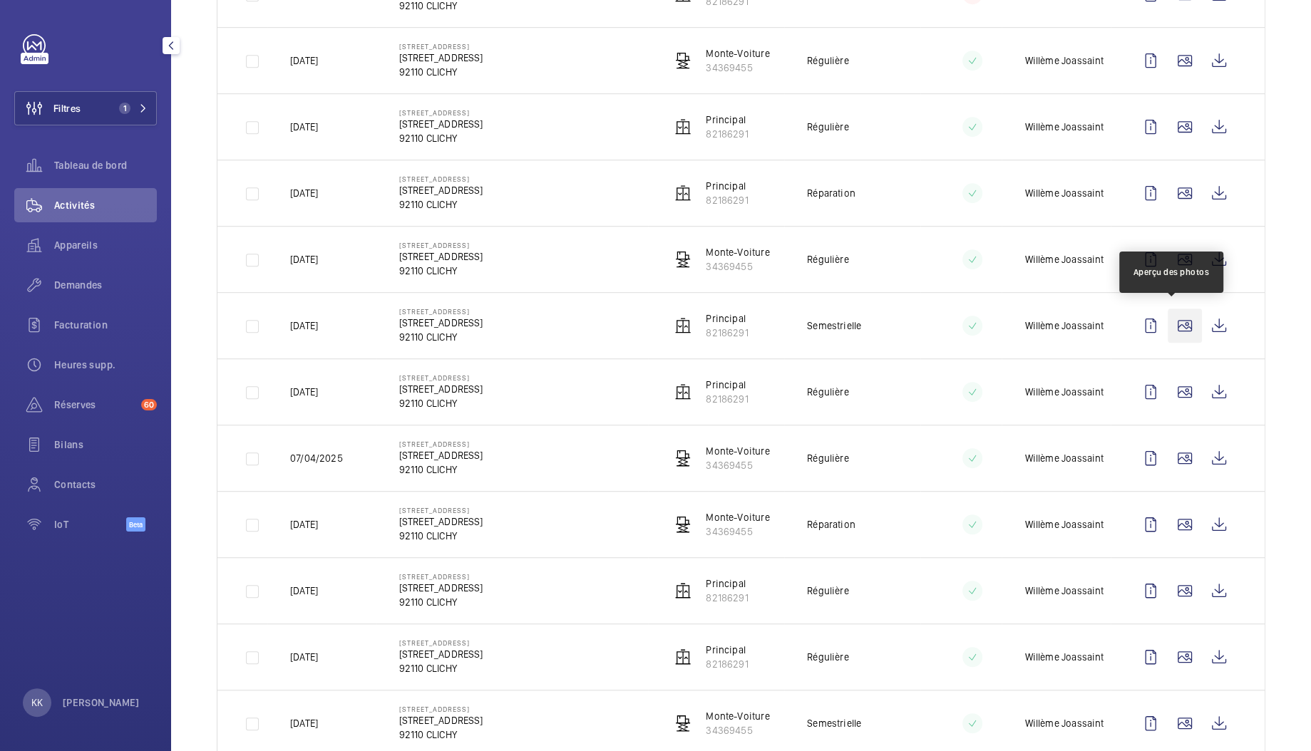
click at [1173, 321] on wm-front-icon-button at bounding box center [1184, 326] width 34 height 34
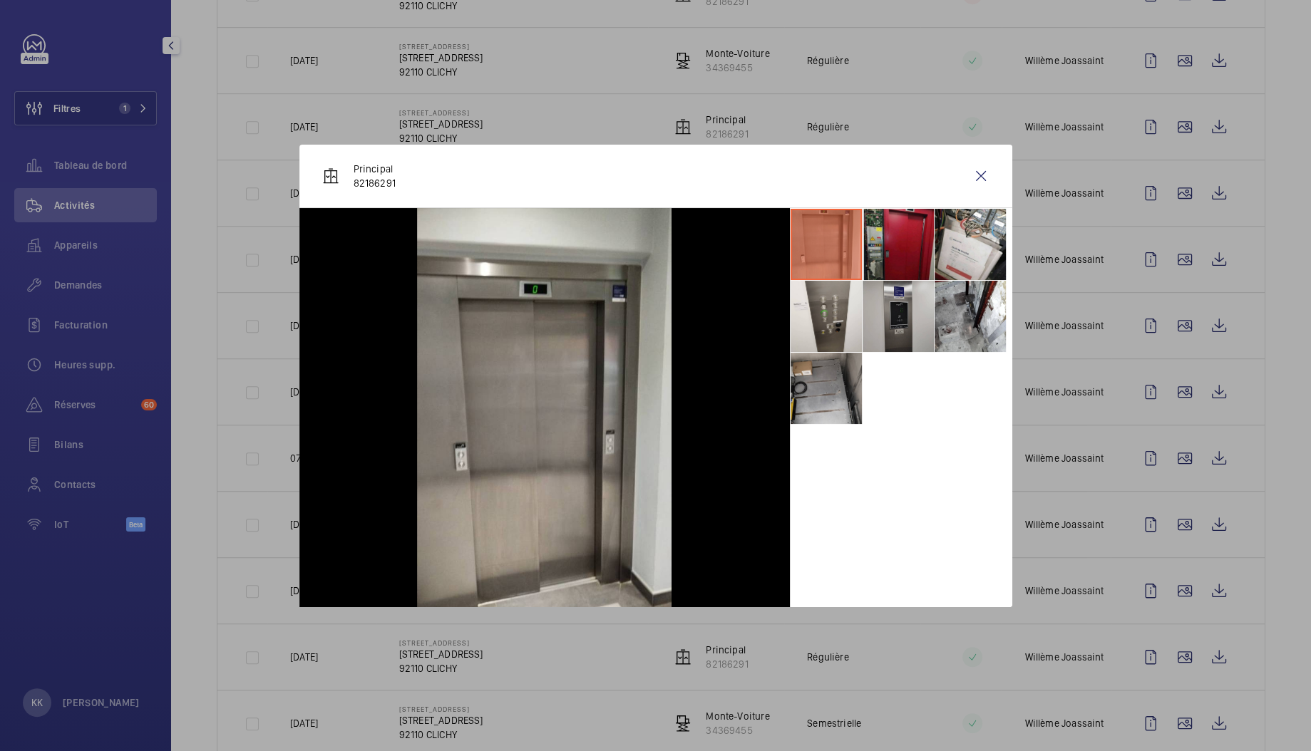
click at [899, 306] on li at bounding box center [897, 316] width 71 height 71
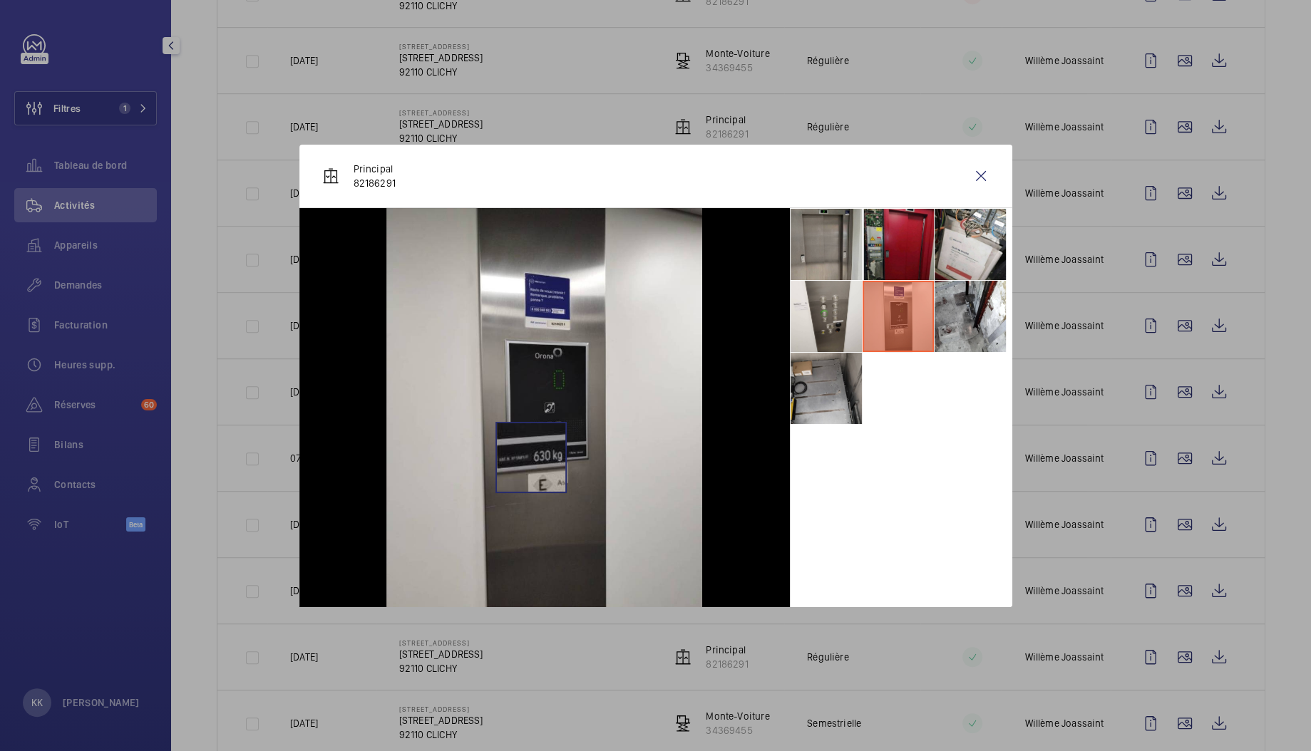
click at [530, 457] on img at bounding box center [544, 407] width 316 height 399
click at [629, 437] on img at bounding box center [544, 407] width 316 height 399
click at [942, 262] on li at bounding box center [969, 244] width 71 height 71
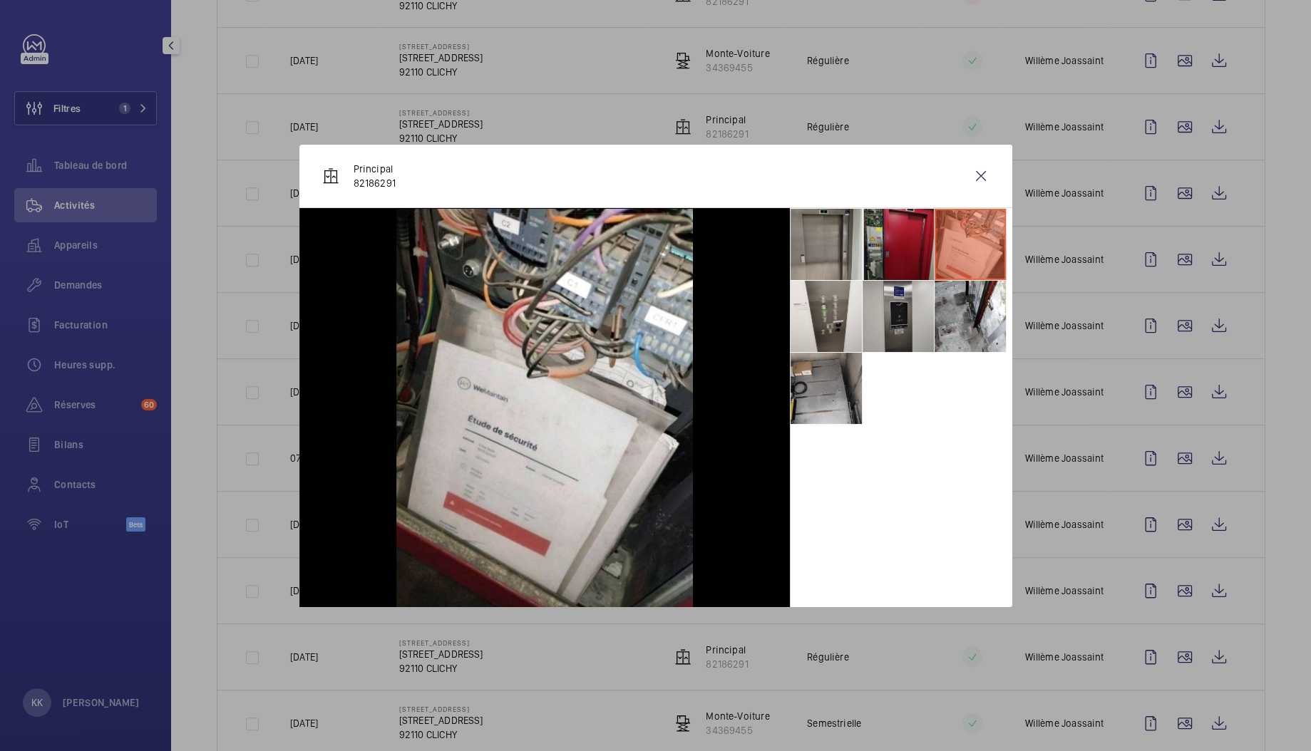
click at [885, 327] on li at bounding box center [897, 316] width 71 height 71
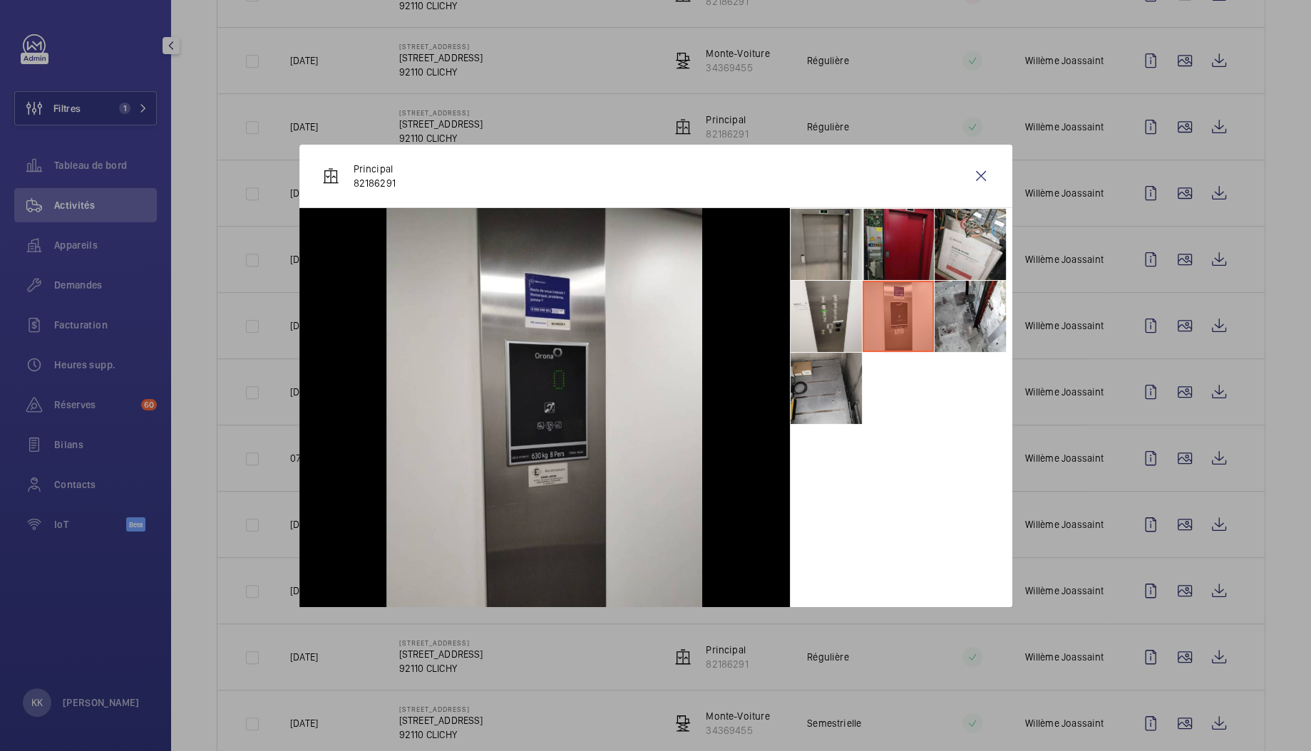
click at [872, 248] on li at bounding box center [897, 244] width 71 height 71
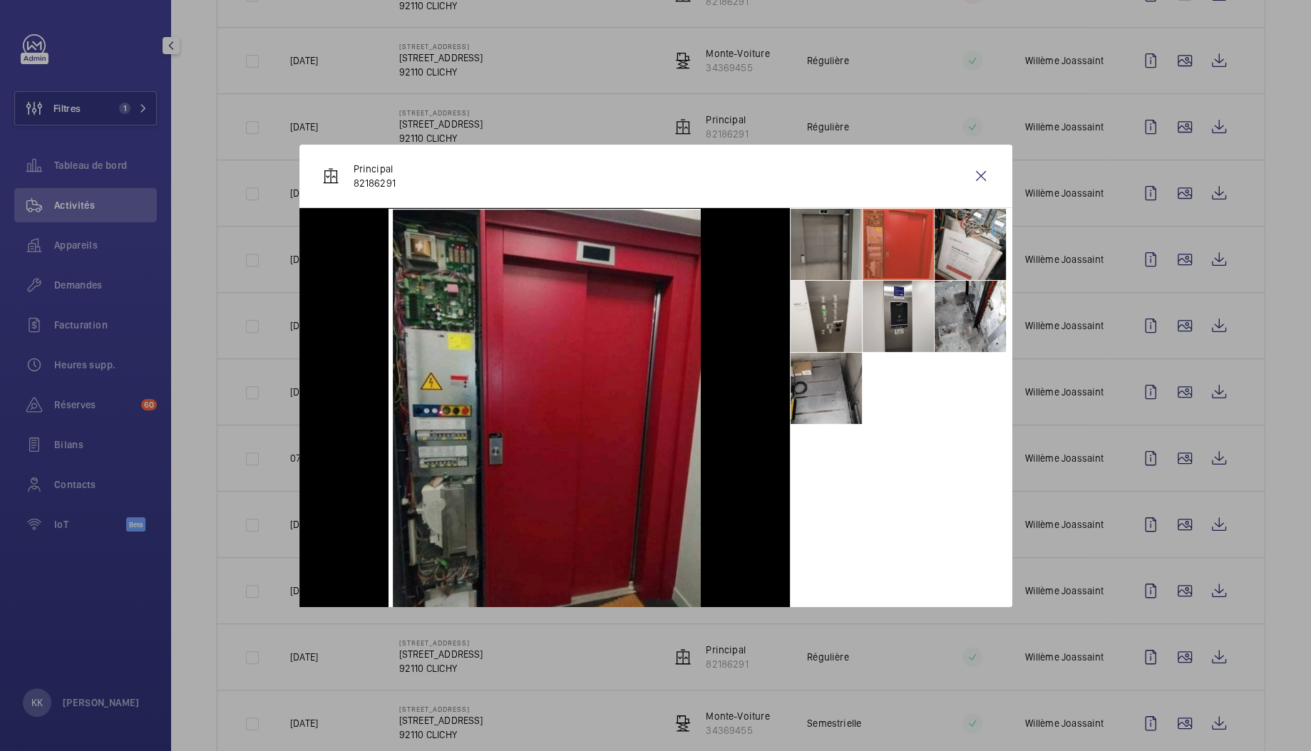
click at [823, 254] on li at bounding box center [825, 244] width 71 height 71
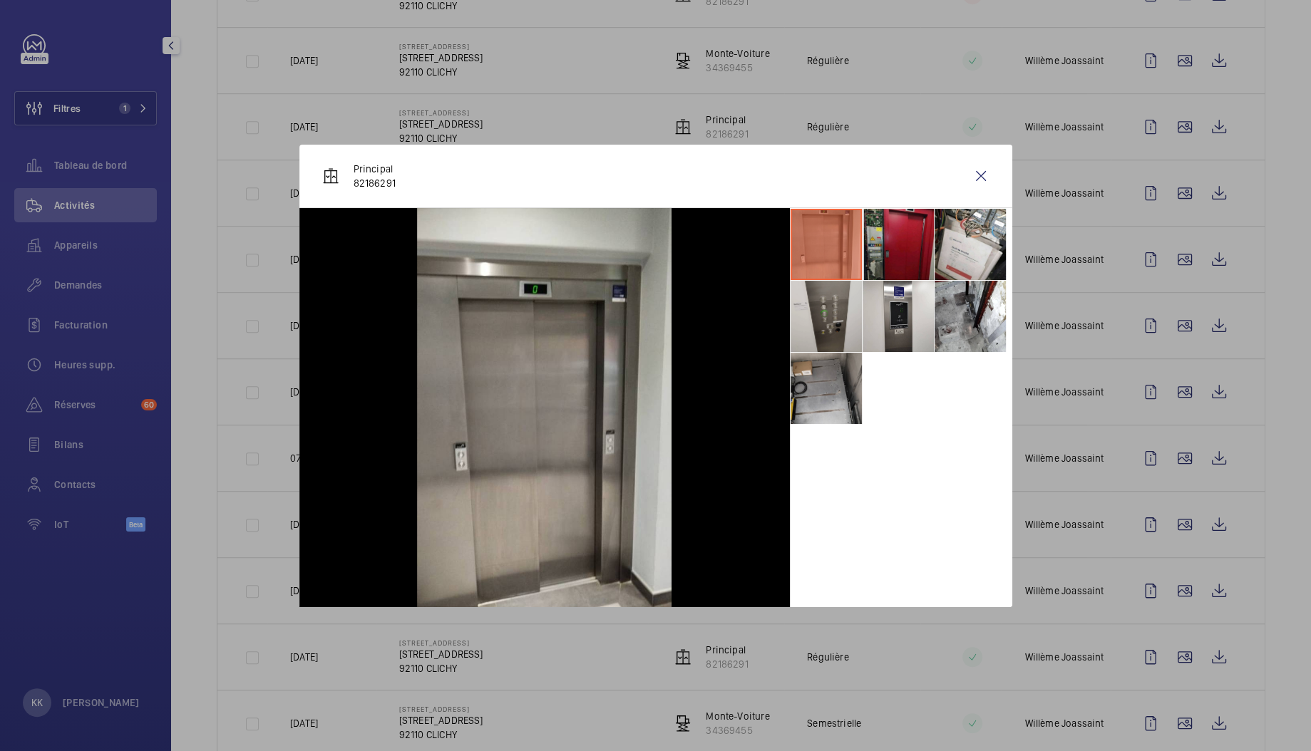
click at [815, 327] on li at bounding box center [825, 316] width 71 height 71
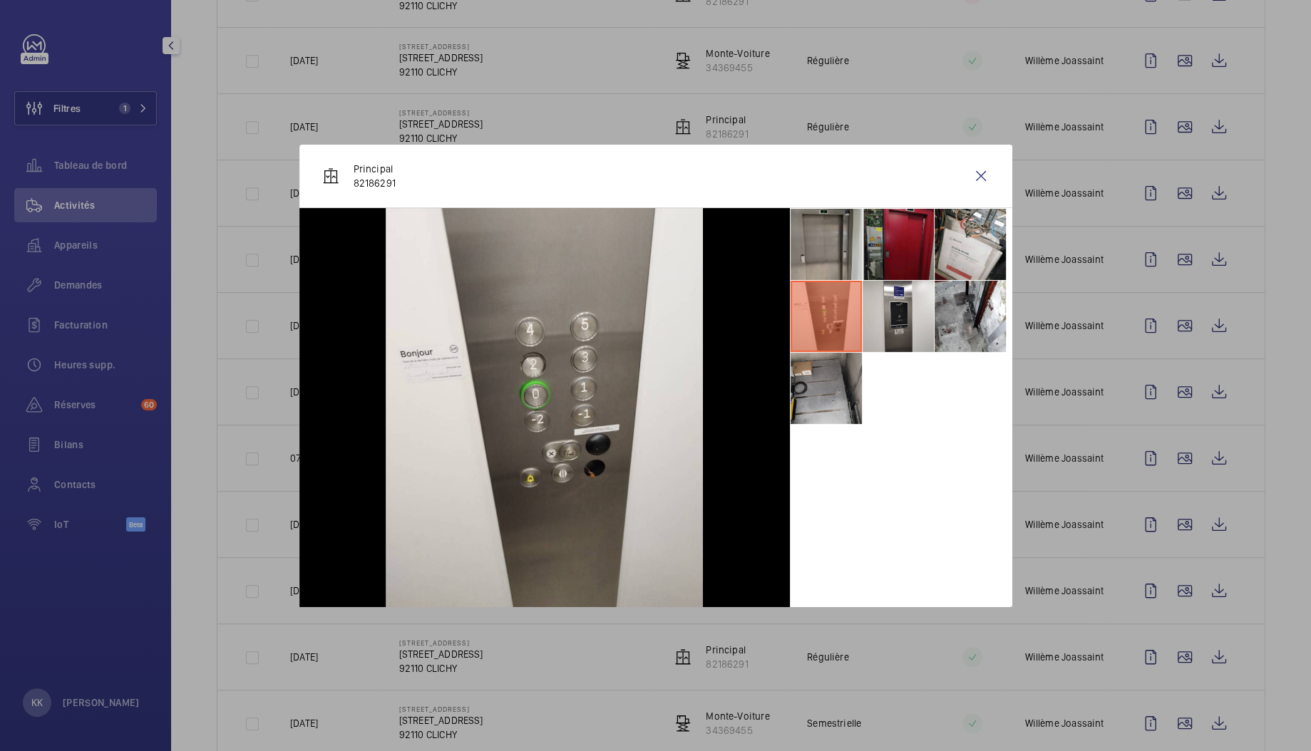
click at [892, 242] on li at bounding box center [897, 244] width 71 height 71
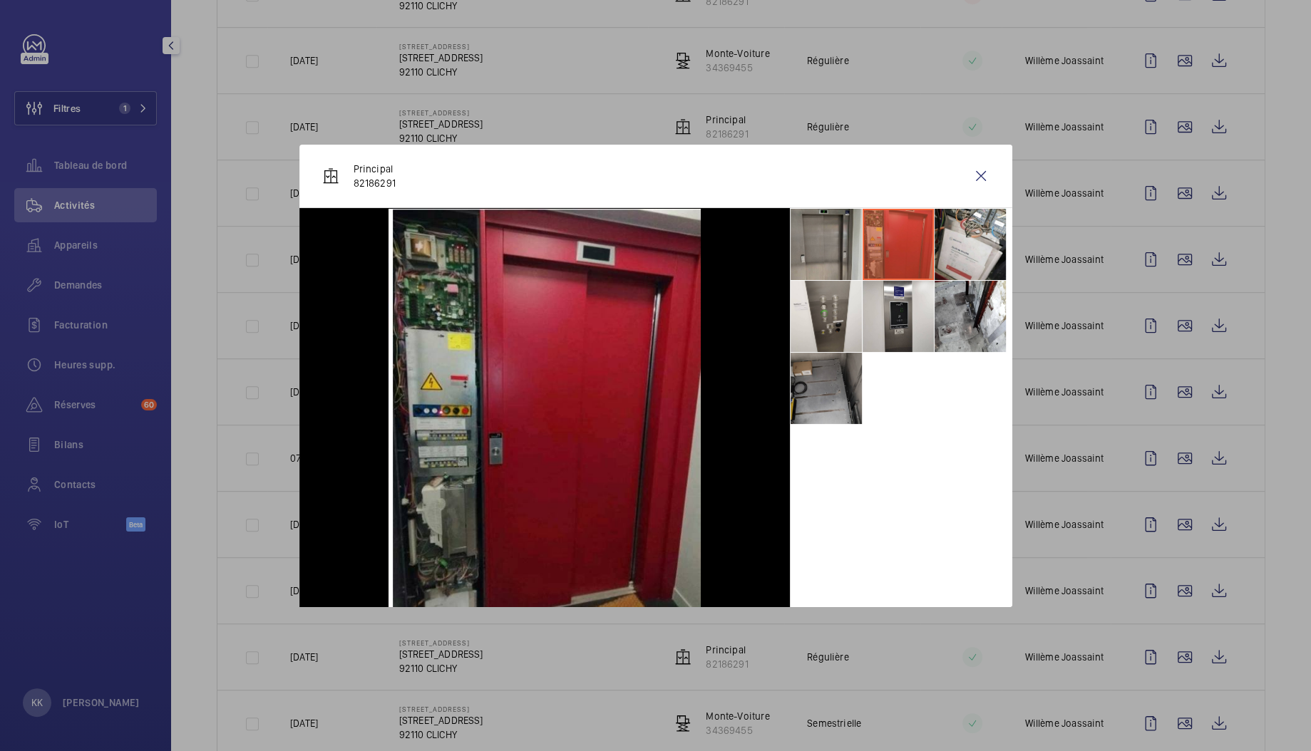
click at [847, 401] on li at bounding box center [825, 388] width 71 height 71
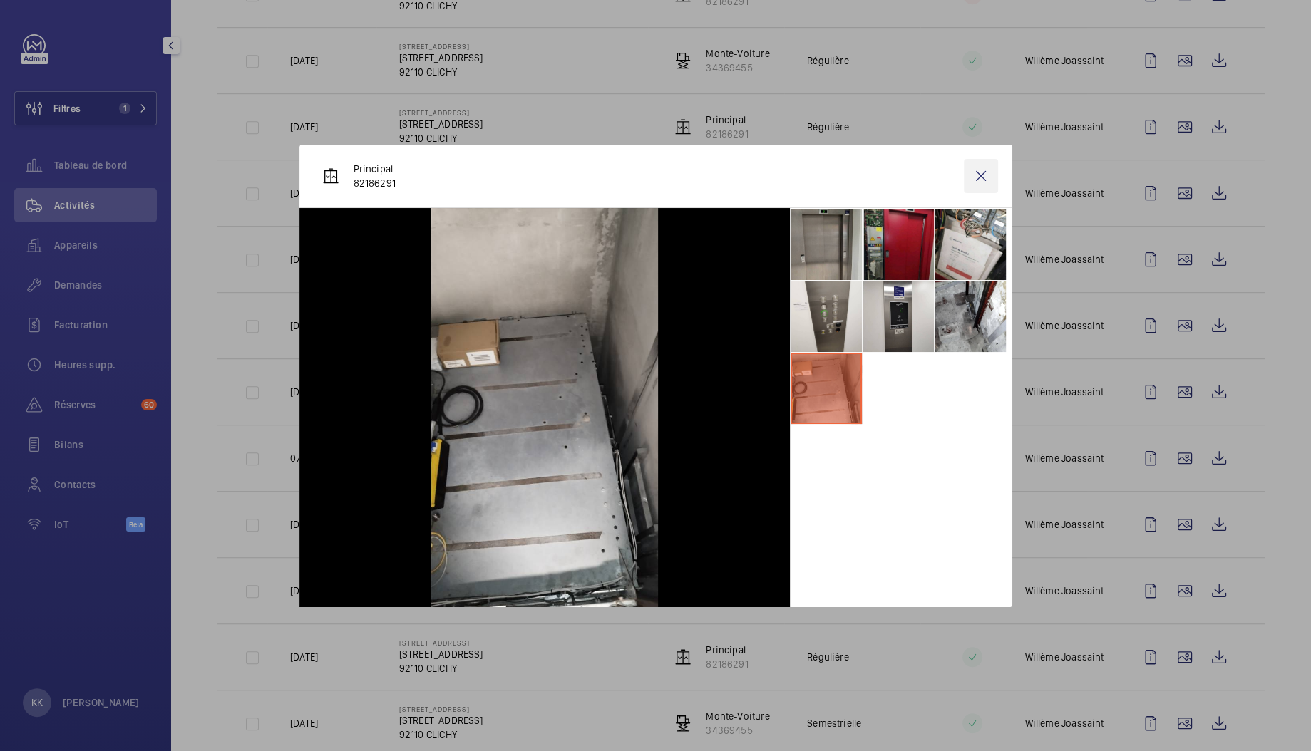
click at [981, 181] on wm-front-icon-button at bounding box center [981, 176] width 34 height 34
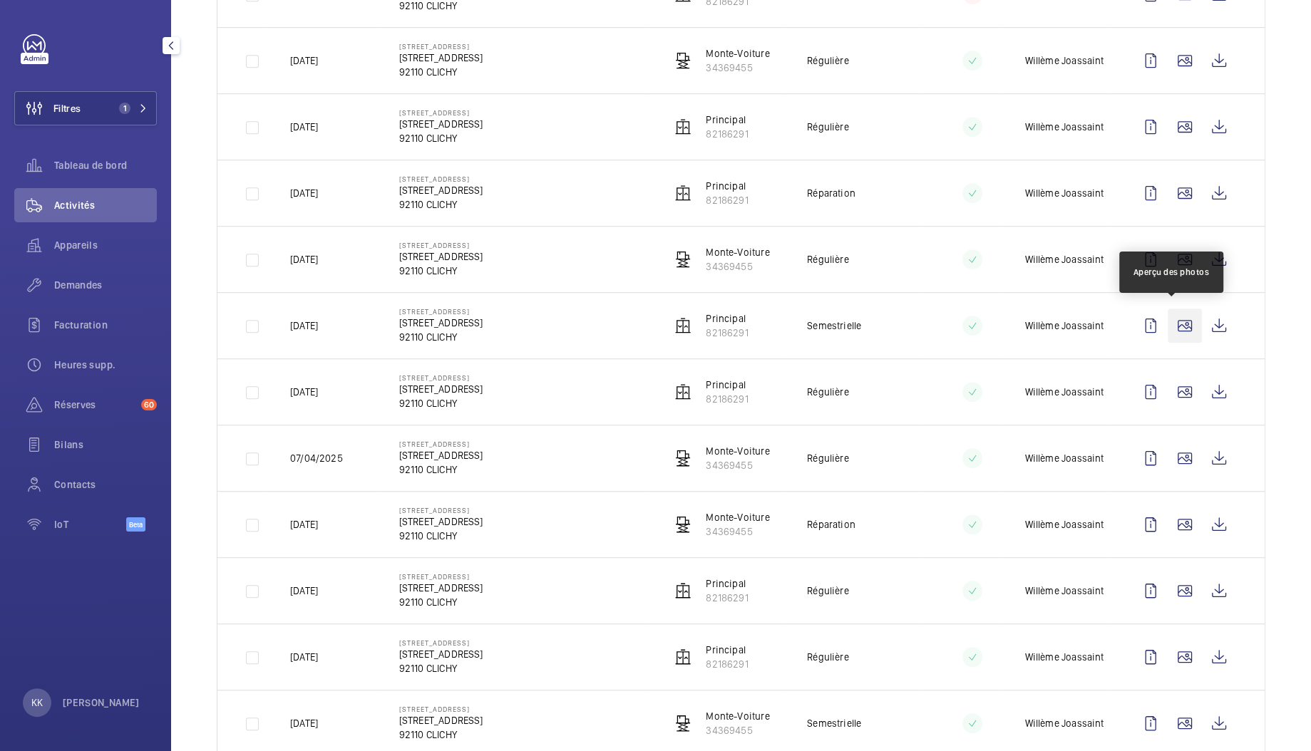
click at [1167, 324] on wm-front-icon-button at bounding box center [1184, 326] width 34 height 34
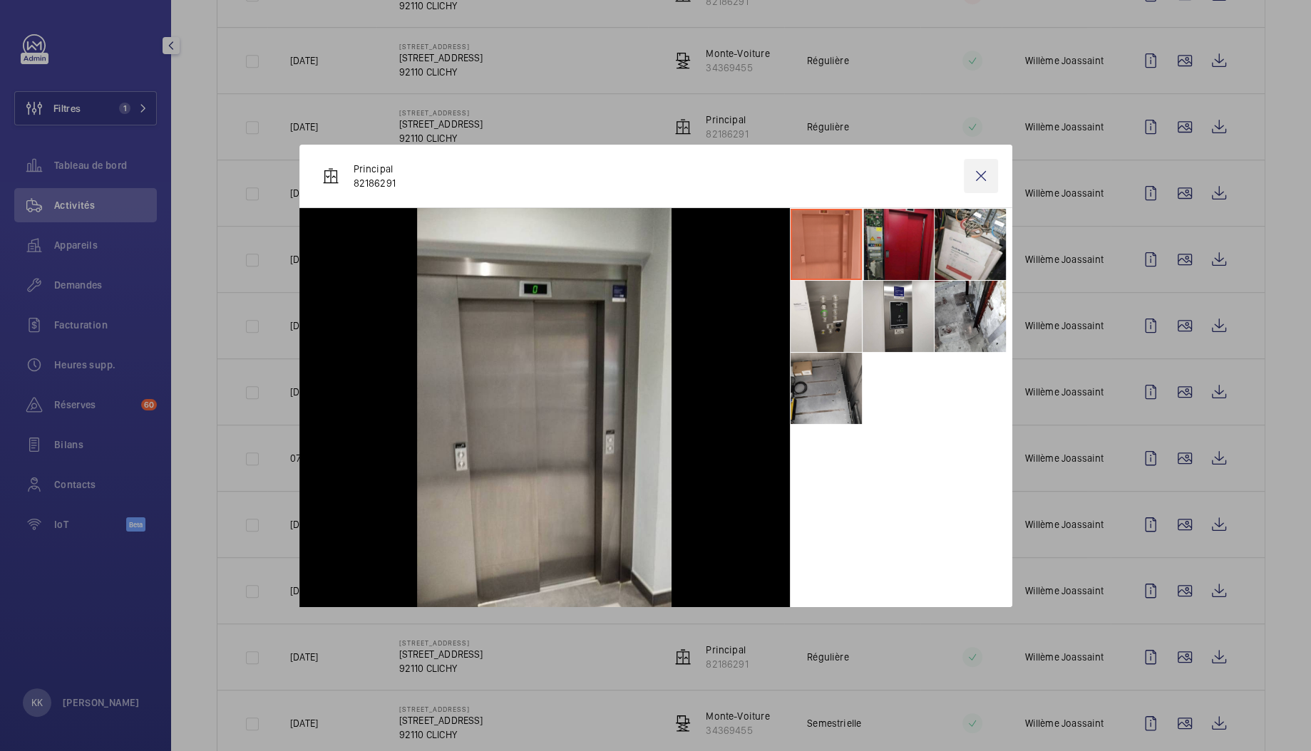
click at [986, 172] on wm-front-icon-button at bounding box center [981, 176] width 34 height 34
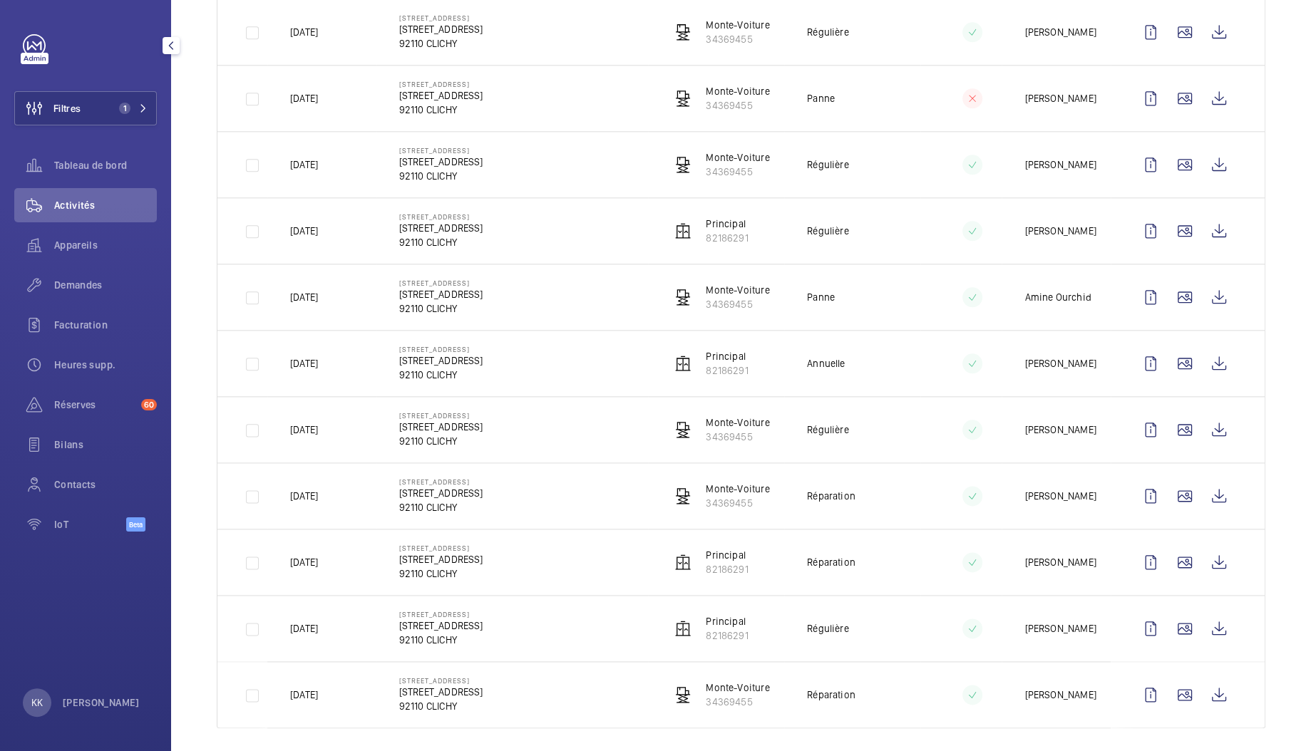
scroll to position [0, 0]
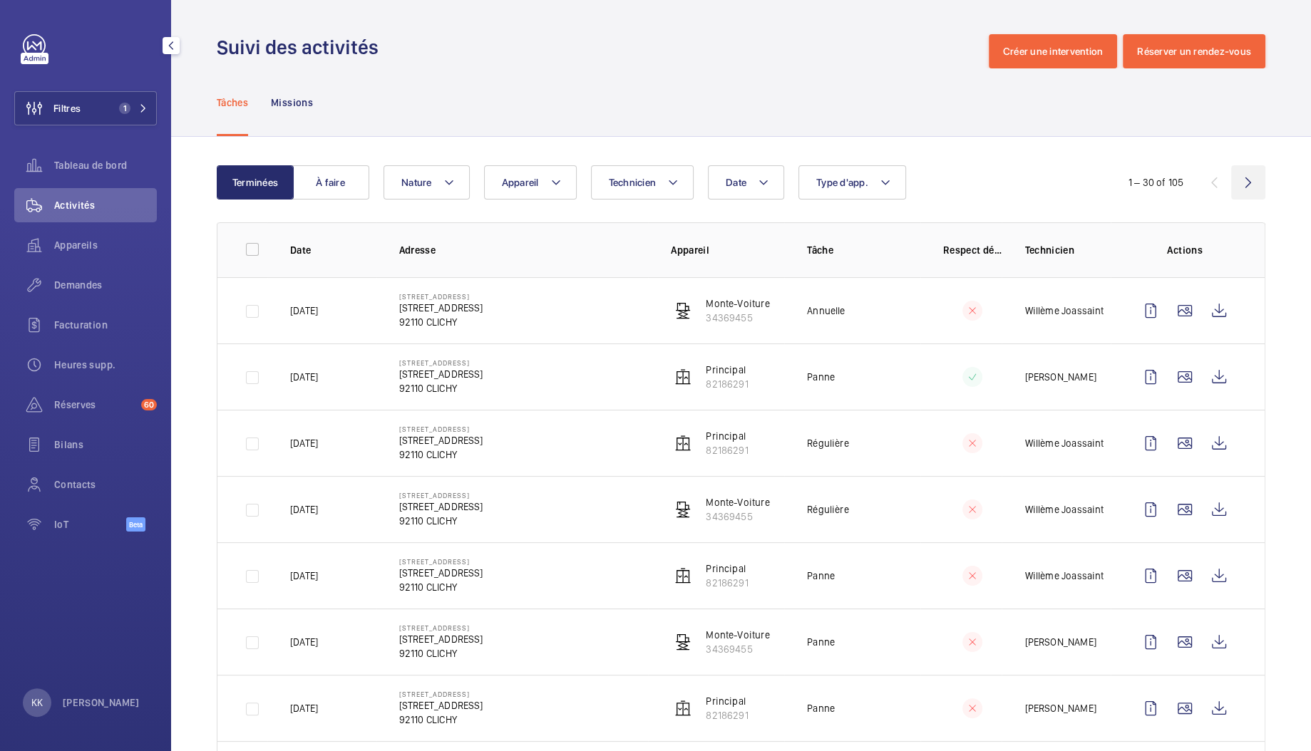
click at [1237, 184] on wm-front-icon-button at bounding box center [1248, 182] width 34 height 34
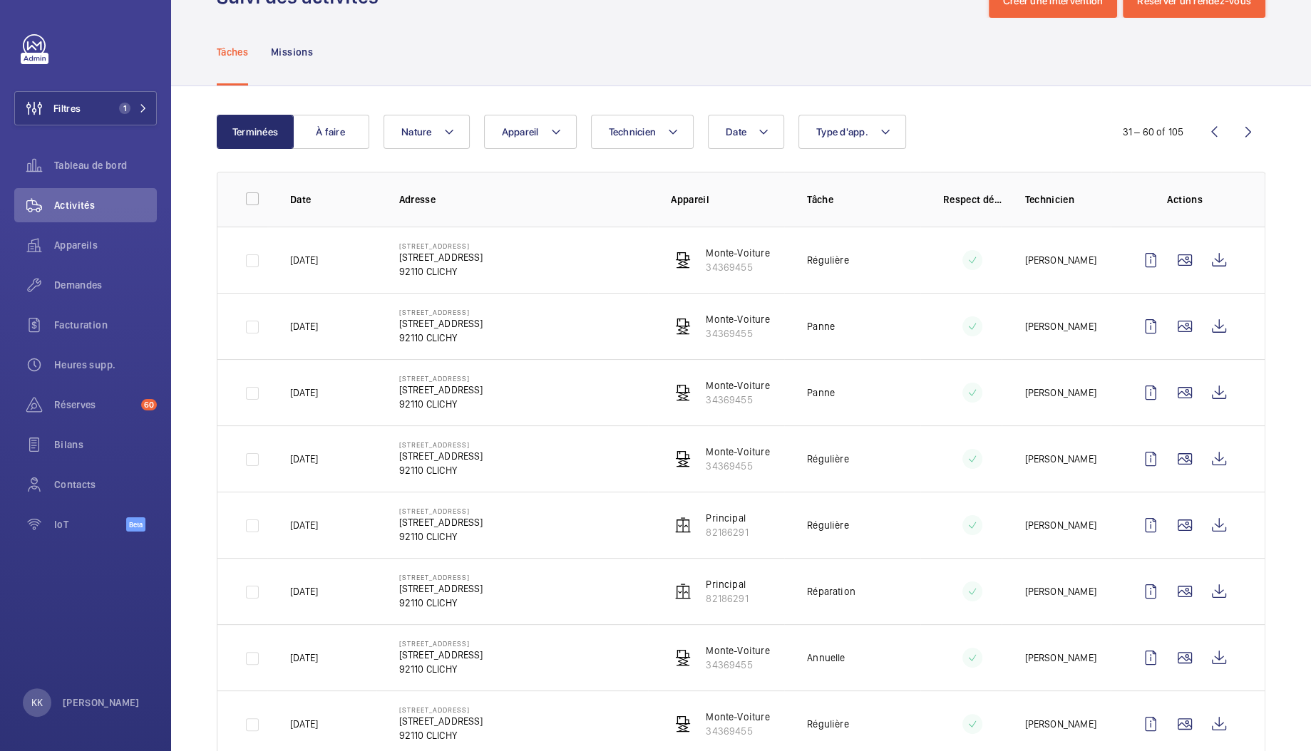
scroll to position [426, 0]
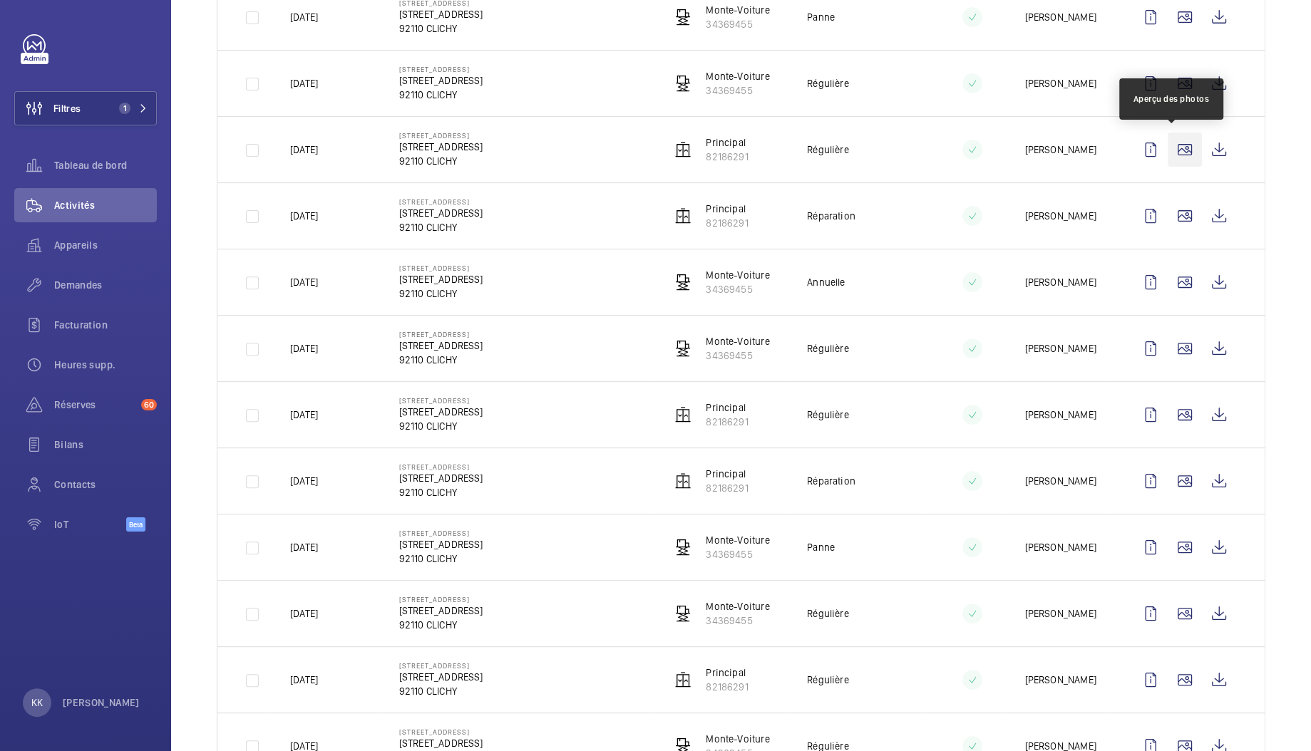
click at [1167, 158] on wm-front-icon-button at bounding box center [1184, 150] width 34 height 34
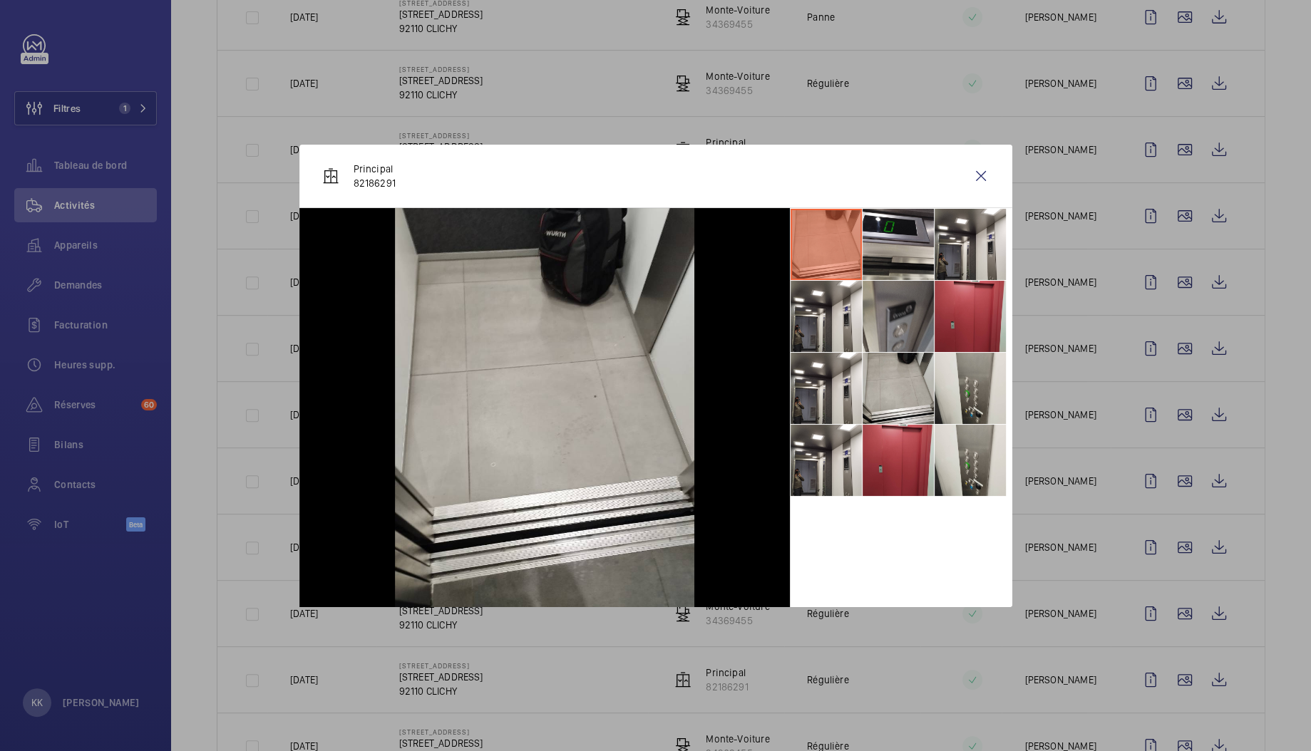
click at [884, 327] on li at bounding box center [897, 316] width 71 height 71
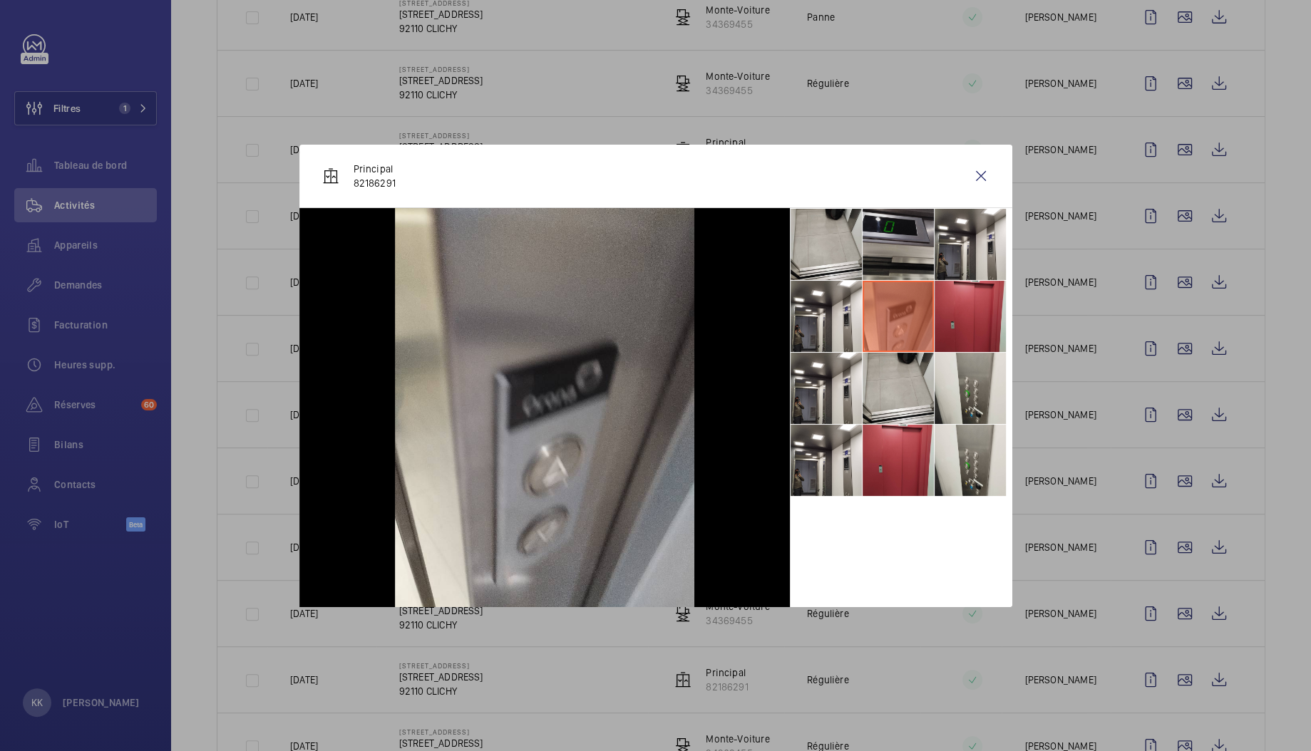
click at [894, 242] on li at bounding box center [897, 244] width 71 height 71
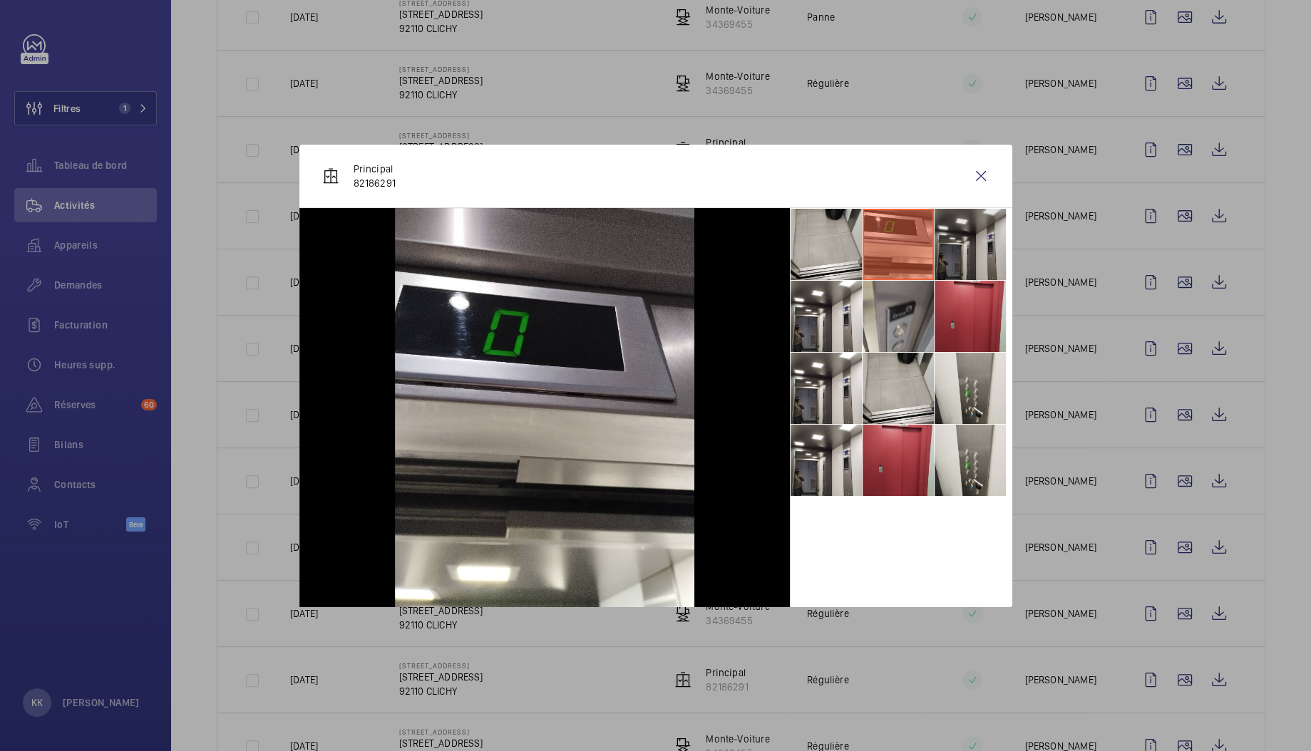
click at [984, 231] on li at bounding box center [969, 244] width 71 height 71
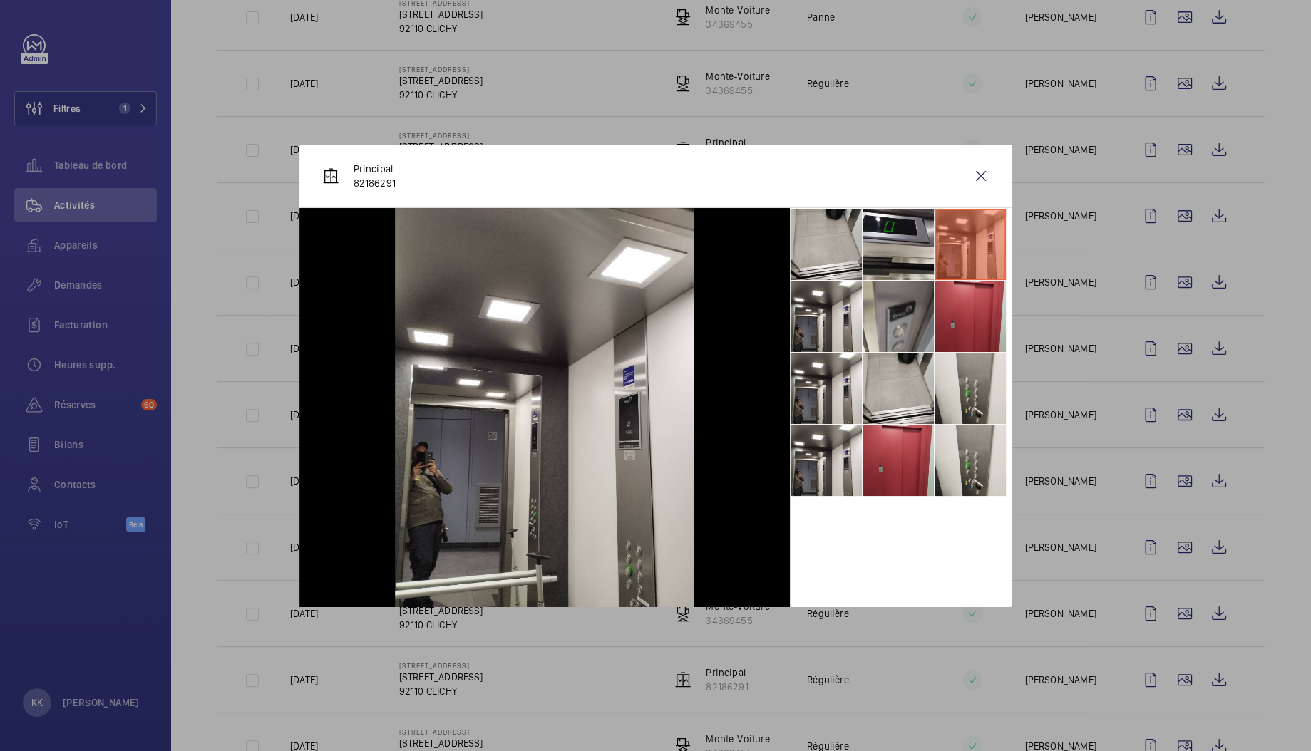
click at [785, 324] on div at bounding box center [544, 407] width 490 height 399
click at [830, 333] on li at bounding box center [825, 316] width 71 height 71
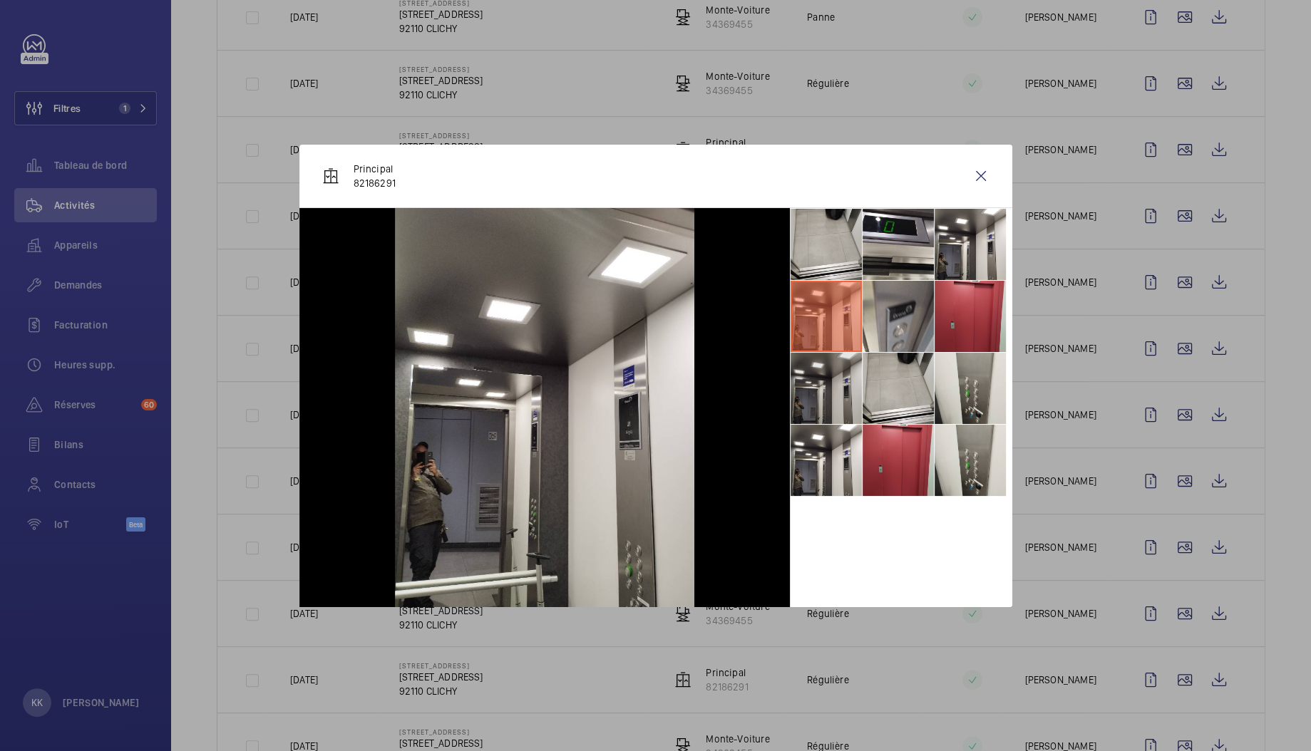
click at [844, 388] on li at bounding box center [825, 388] width 71 height 71
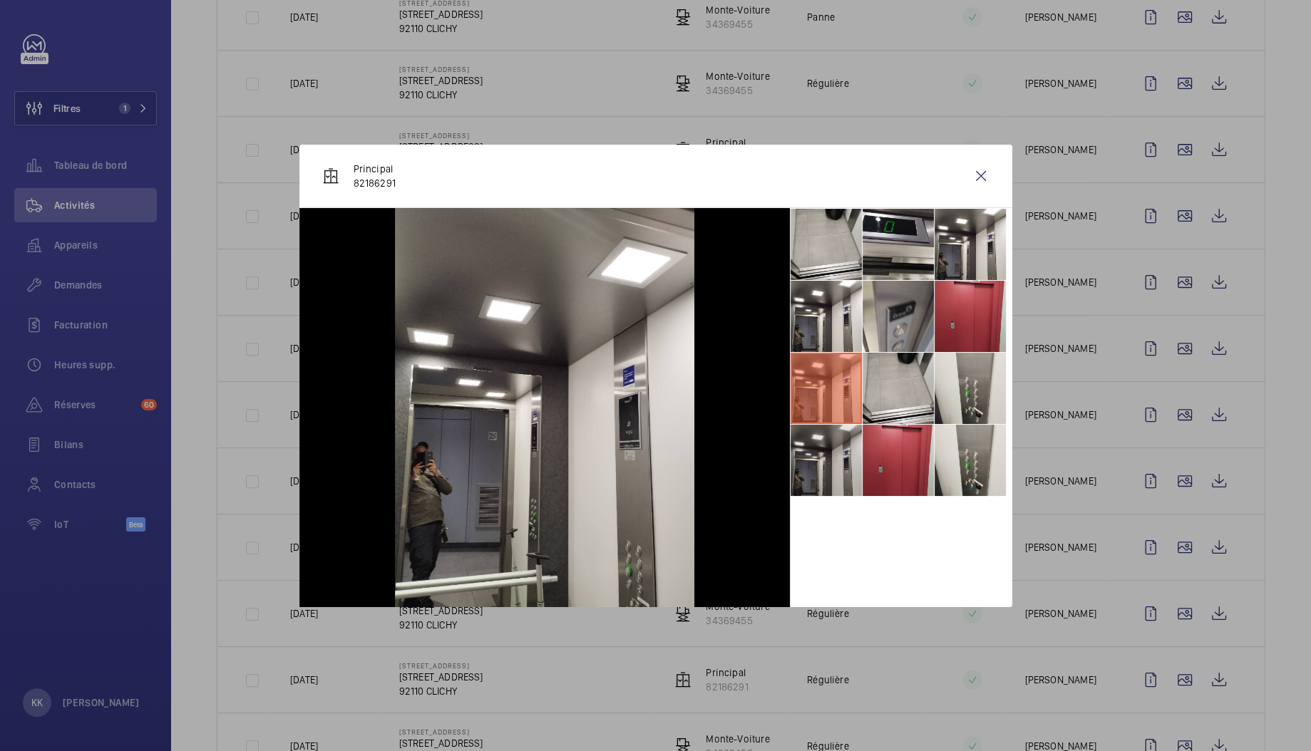
click at [832, 468] on li at bounding box center [825, 460] width 71 height 71
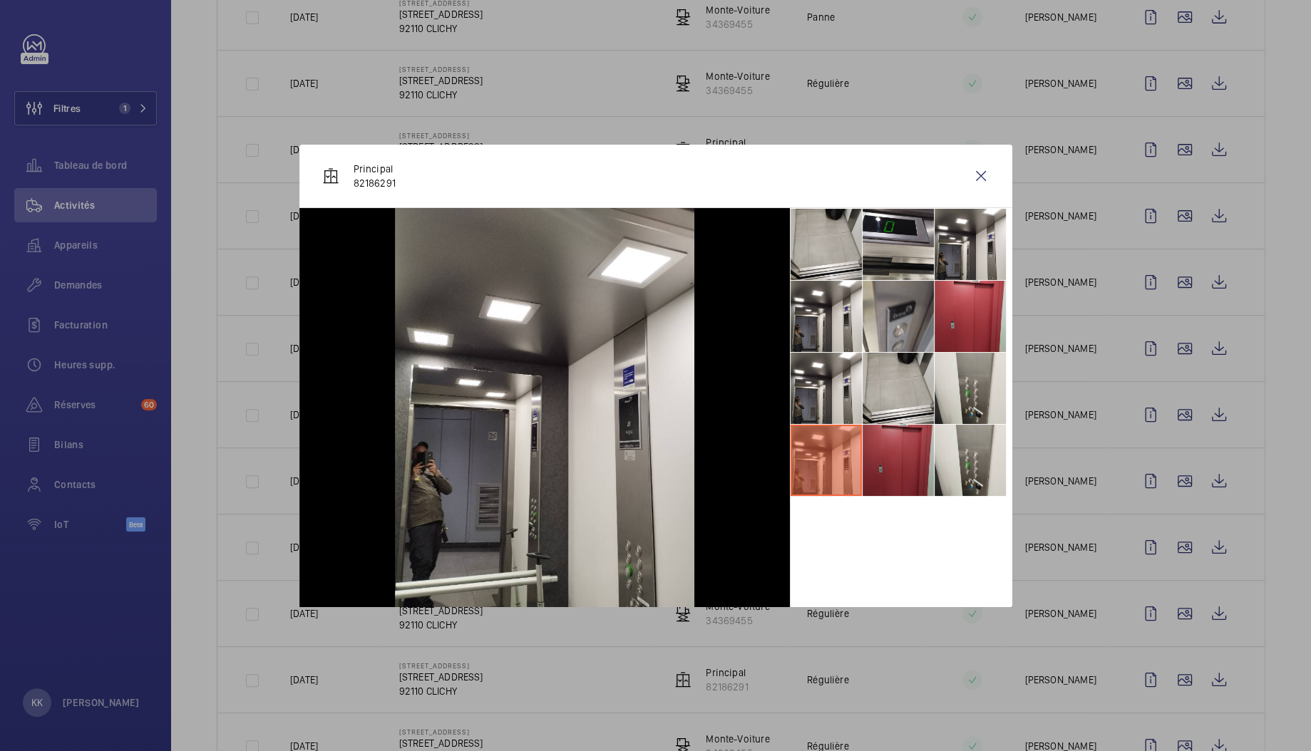
click at [900, 467] on li at bounding box center [897, 460] width 71 height 71
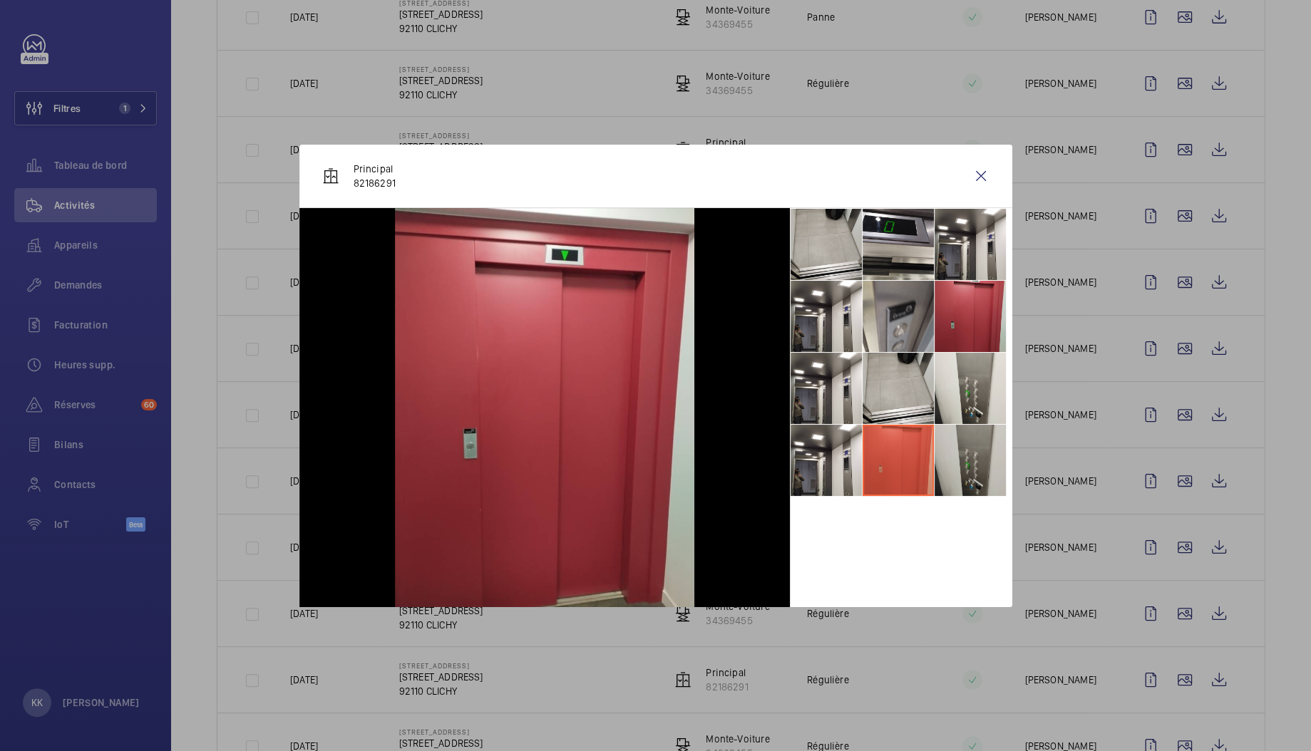
click at [963, 453] on li at bounding box center [969, 460] width 71 height 71
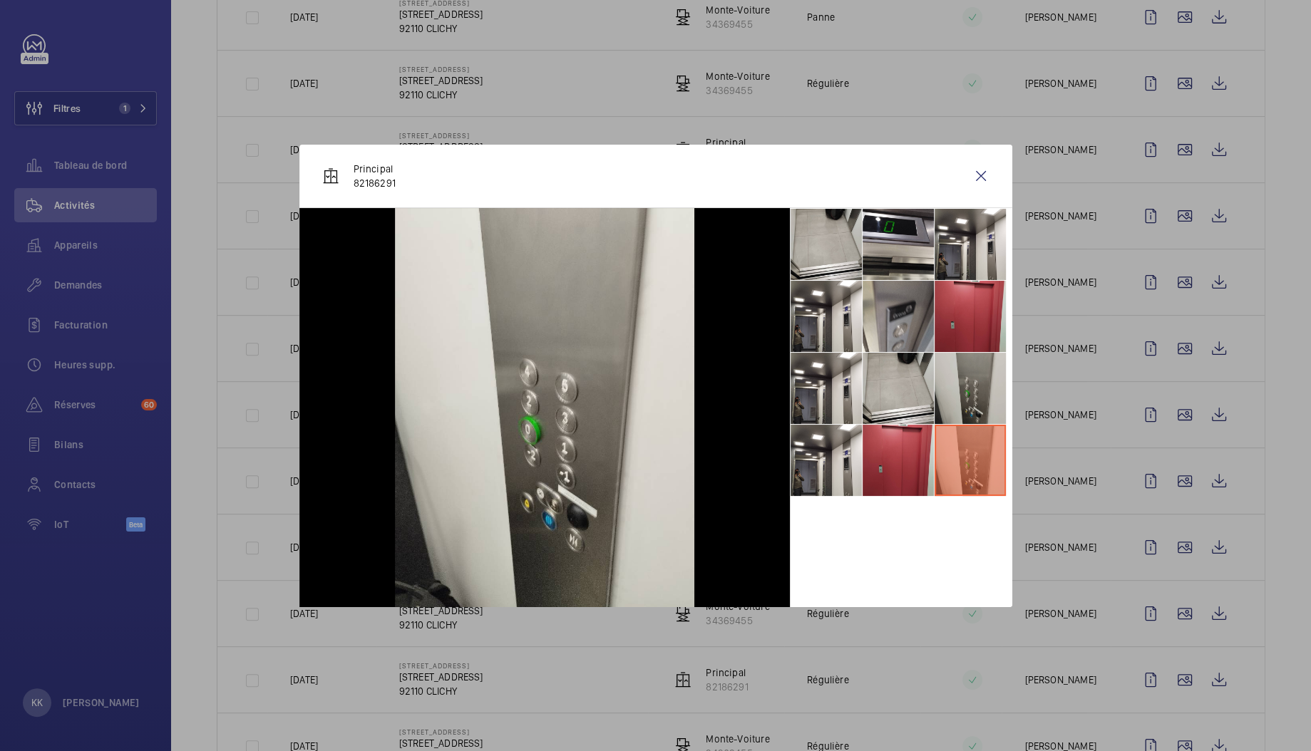
click at [969, 396] on li at bounding box center [969, 388] width 71 height 71
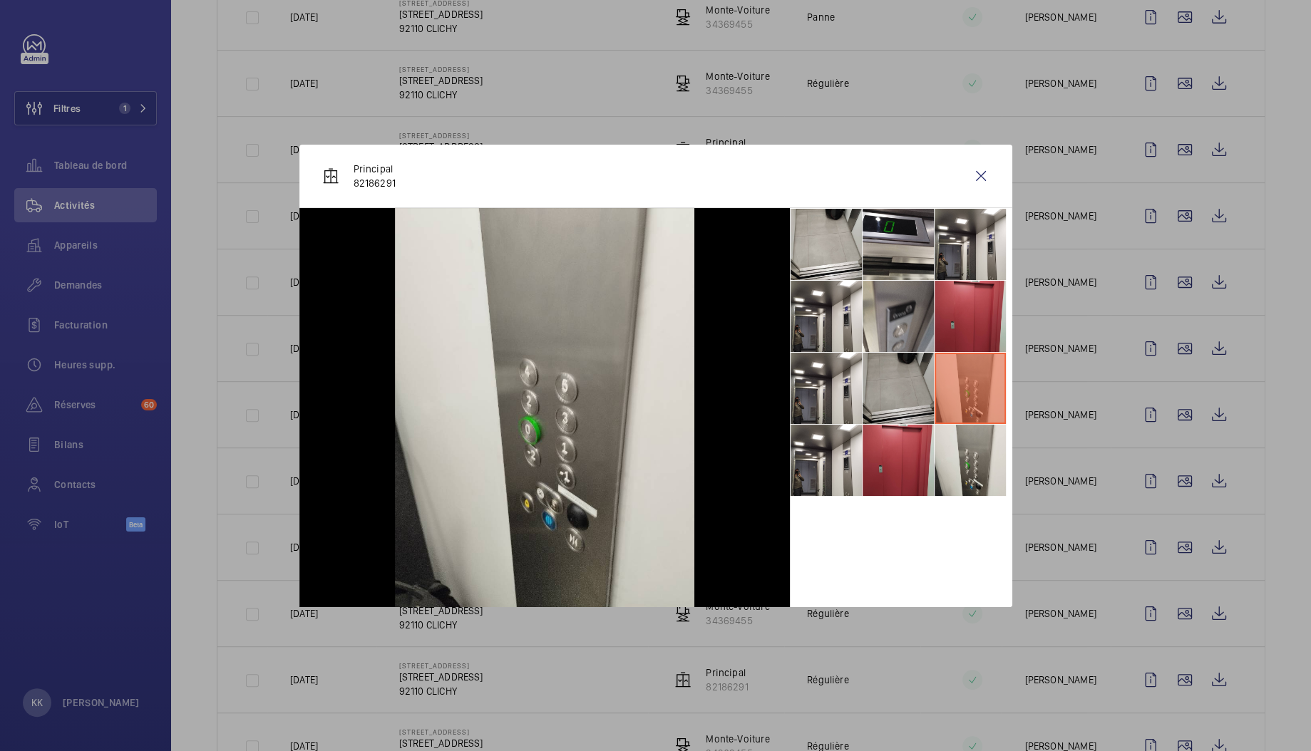
click at [877, 397] on li at bounding box center [897, 388] width 71 height 71
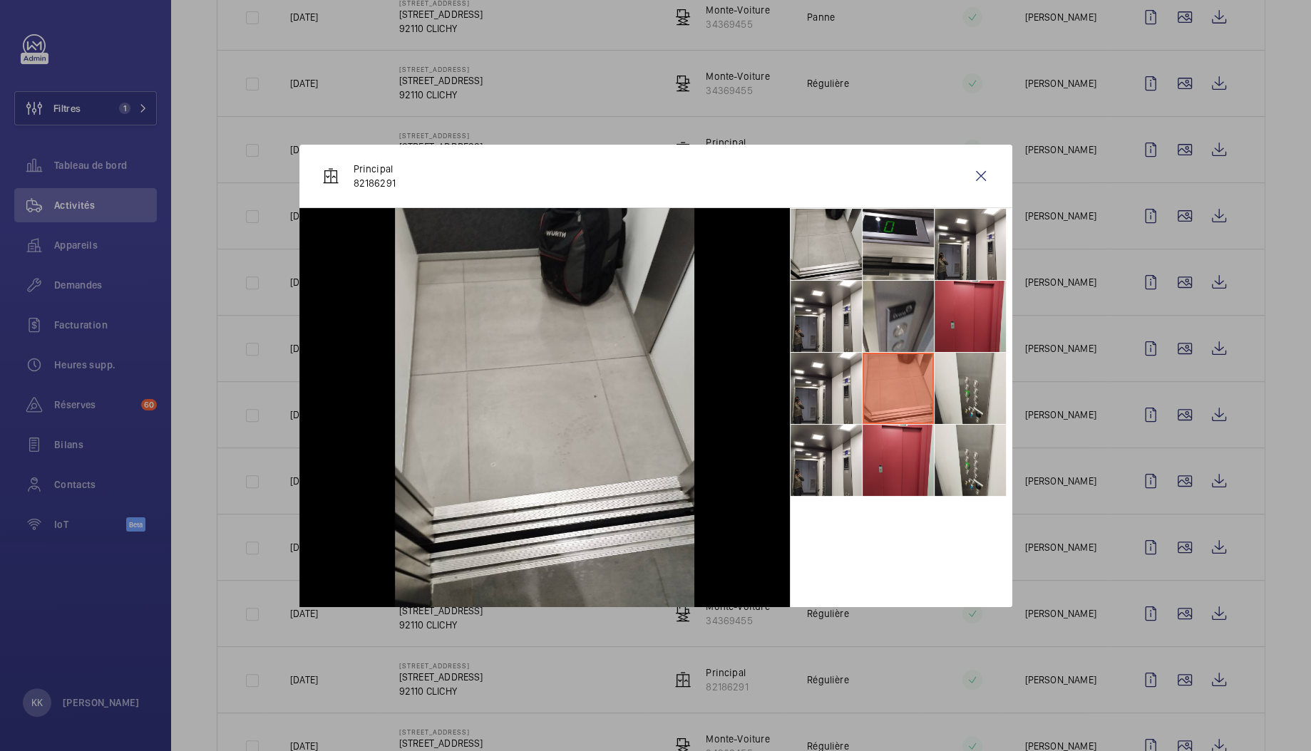
click at [877, 341] on li at bounding box center [897, 316] width 71 height 71
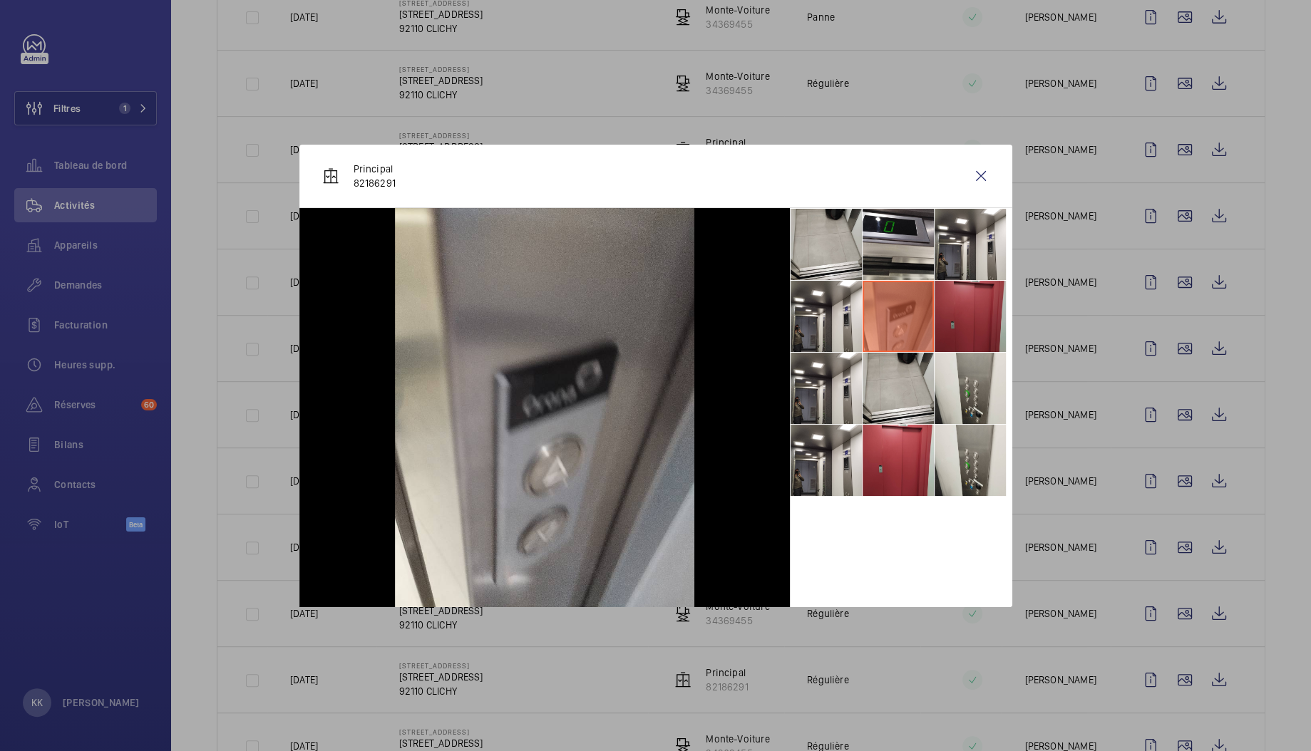
click at [961, 301] on li at bounding box center [969, 316] width 71 height 71
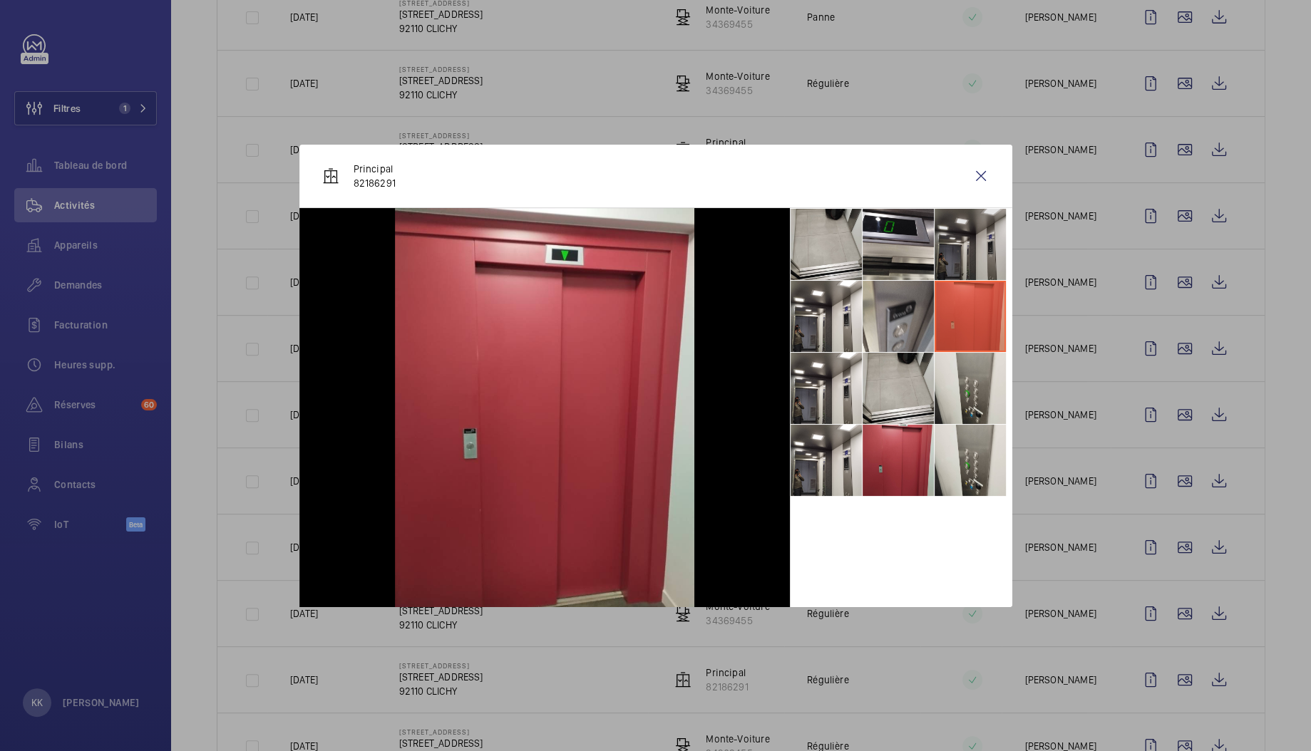
click at [964, 225] on li at bounding box center [969, 244] width 71 height 71
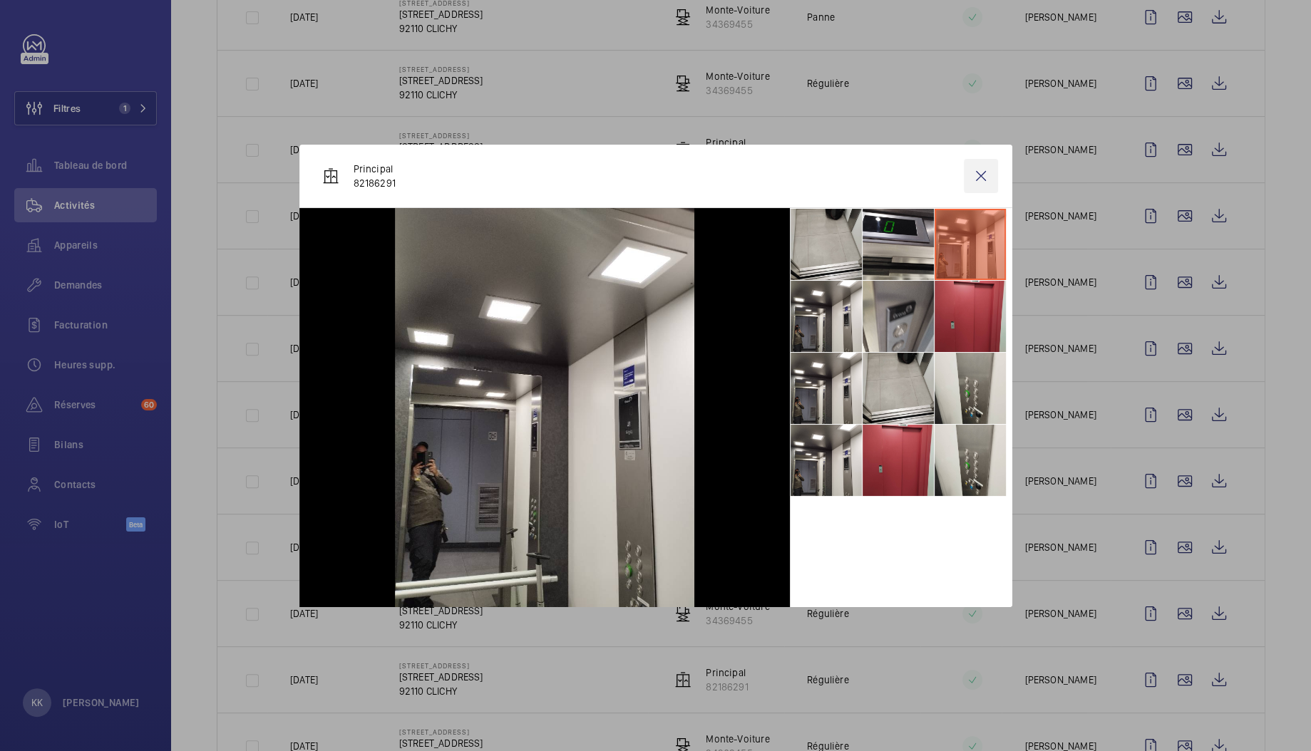
click at [992, 170] on wm-front-icon-button at bounding box center [981, 176] width 34 height 34
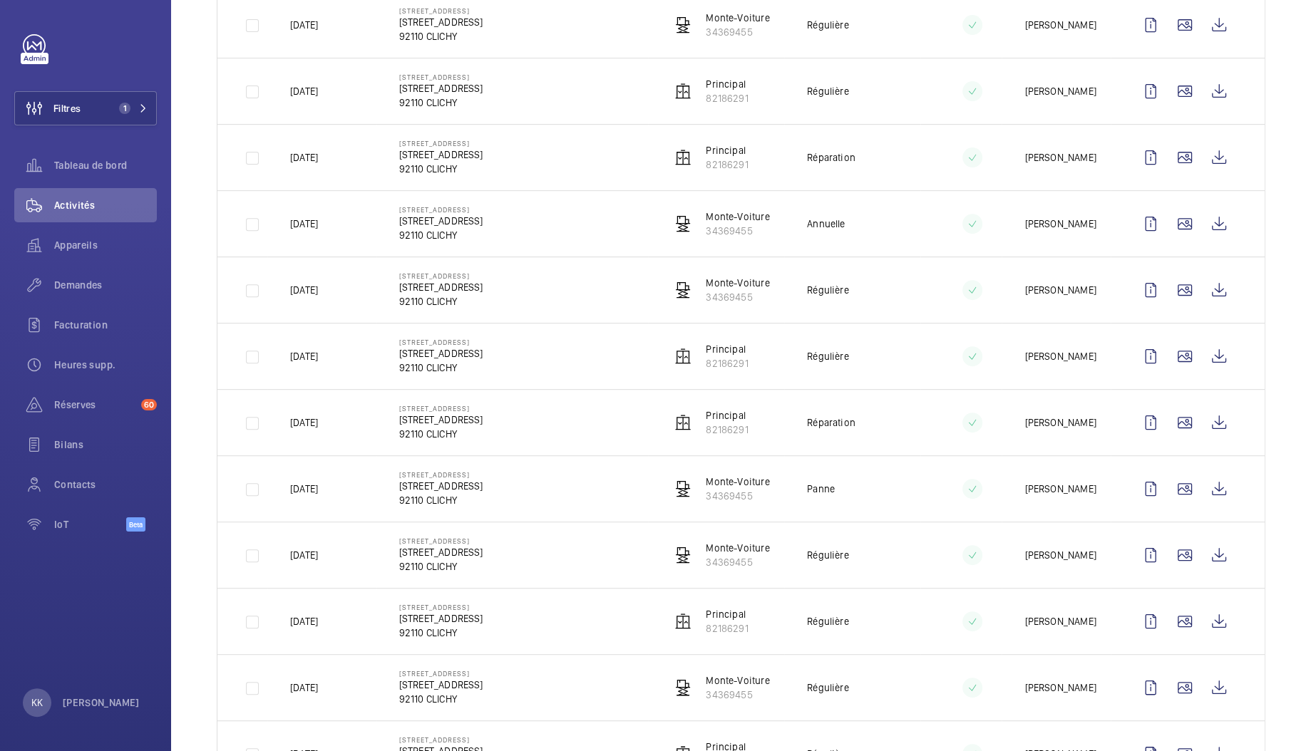
scroll to position [805, 0]
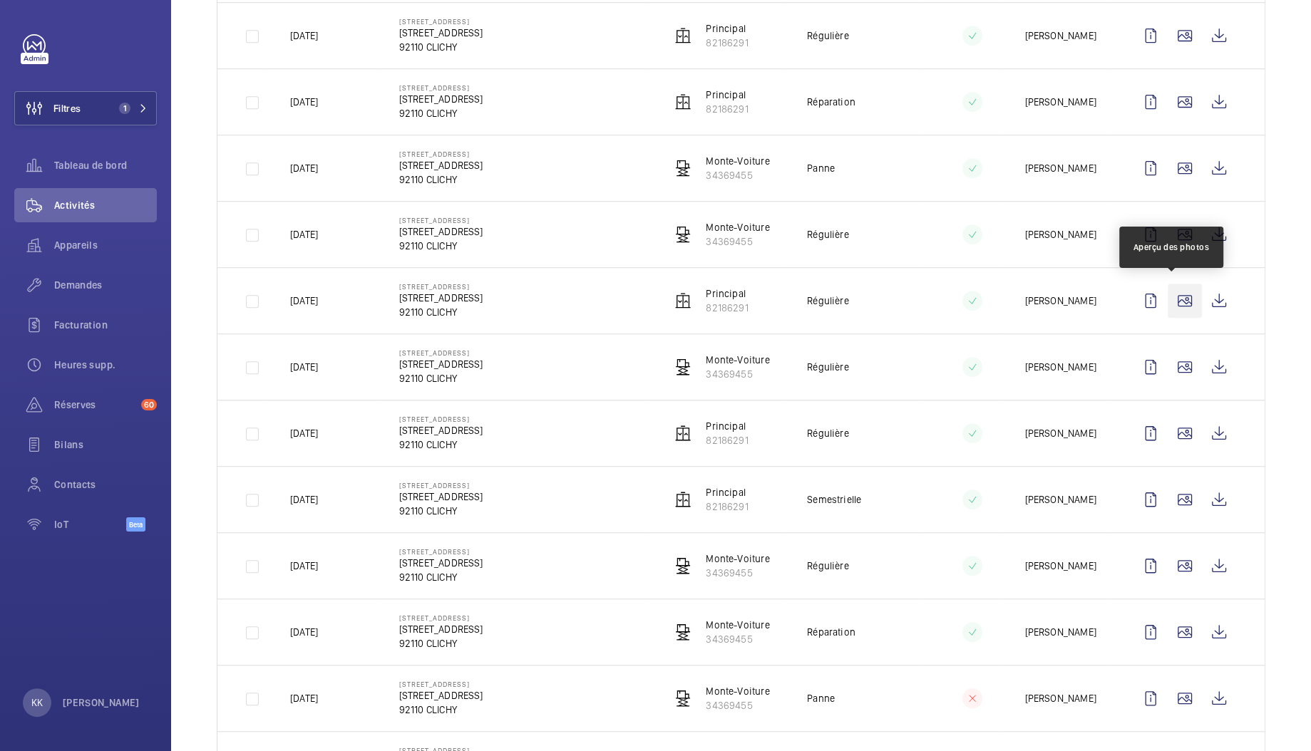
click at [1178, 296] on wm-front-icon-button at bounding box center [1184, 301] width 34 height 34
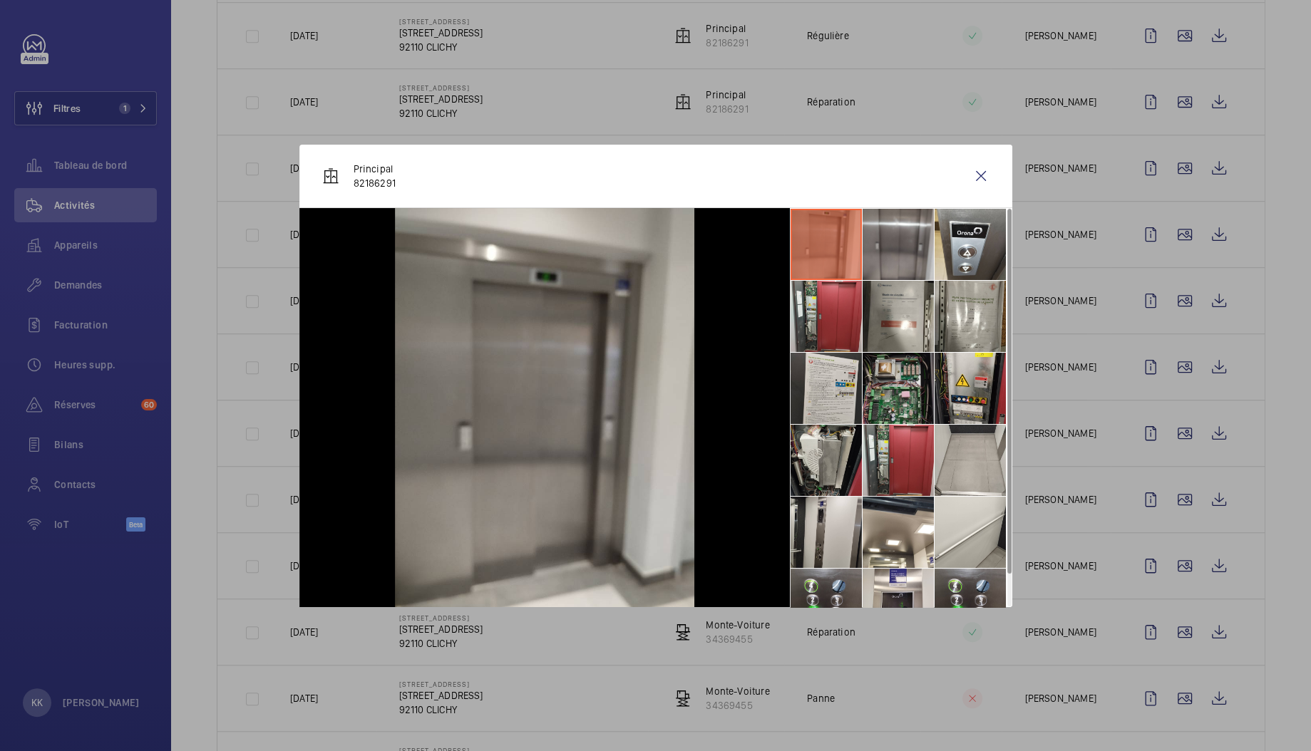
click at [902, 373] on li at bounding box center [897, 388] width 71 height 71
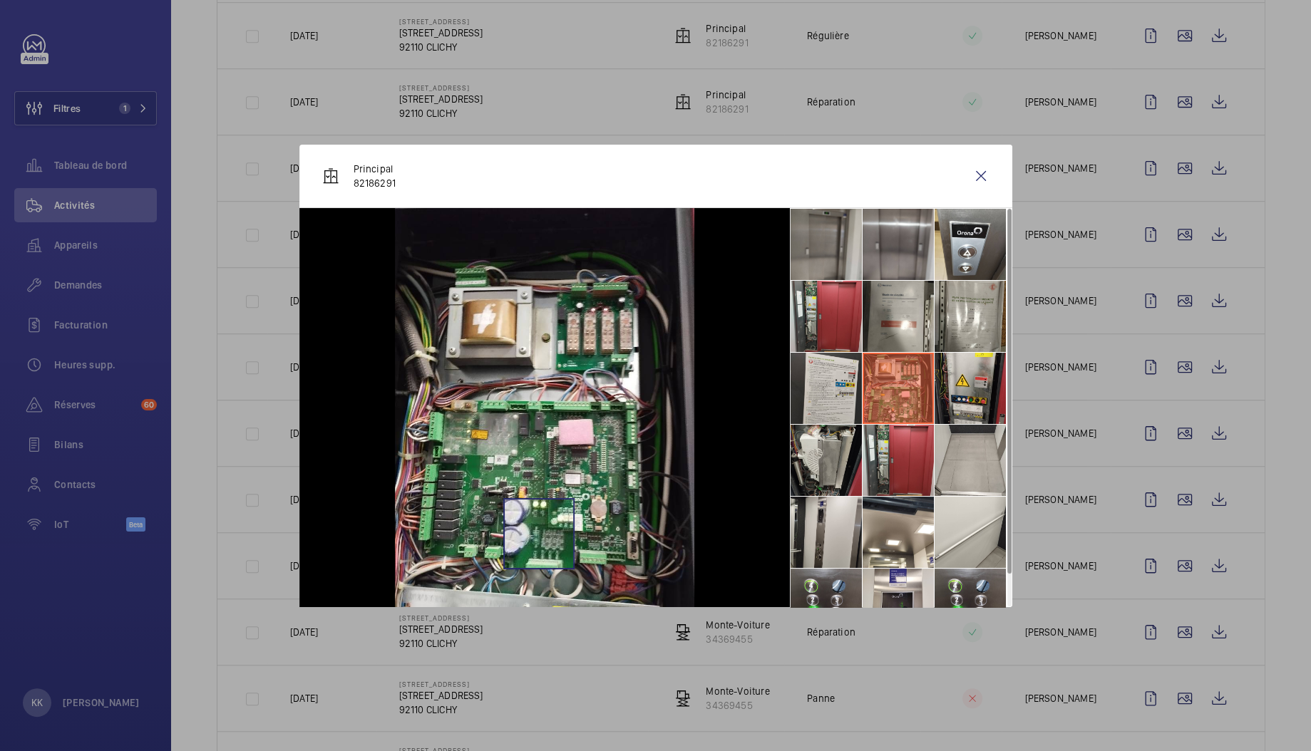
click at [538, 533] on img at bounding box center [544, 407] width 299 height 399
click at [964, 321] on li at bounding box center [969, 316] width 71 height 71
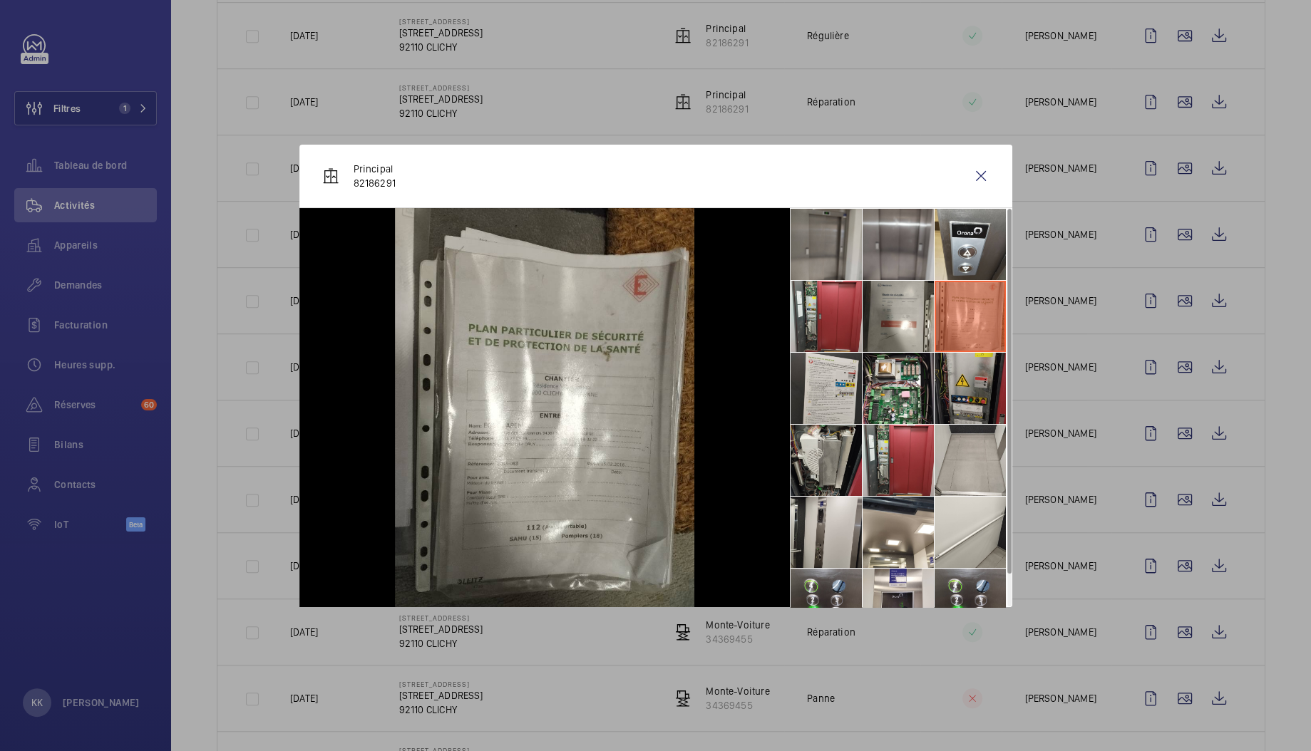
click at [943, 375] on li at bounding box center [969, 388] width 71 height 71
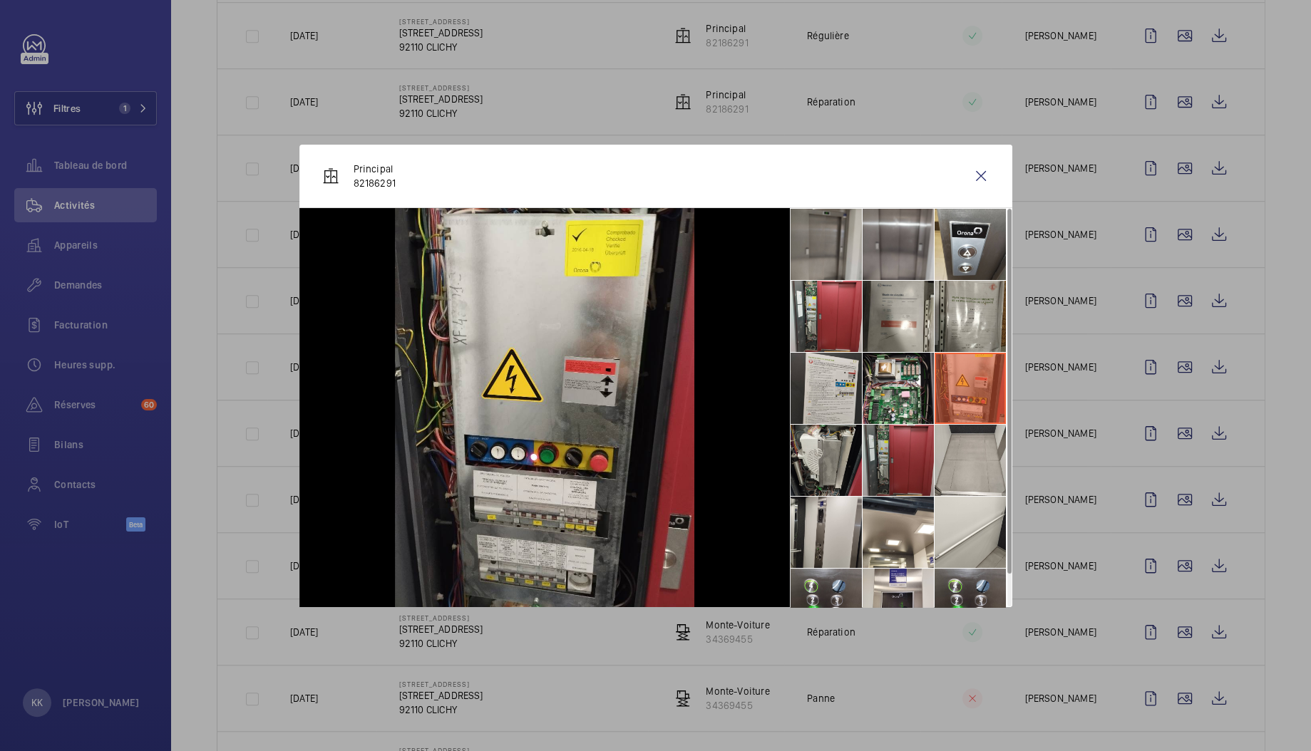
click at [872, 440] on li at bounding box center [897, 460] width 71 height 71
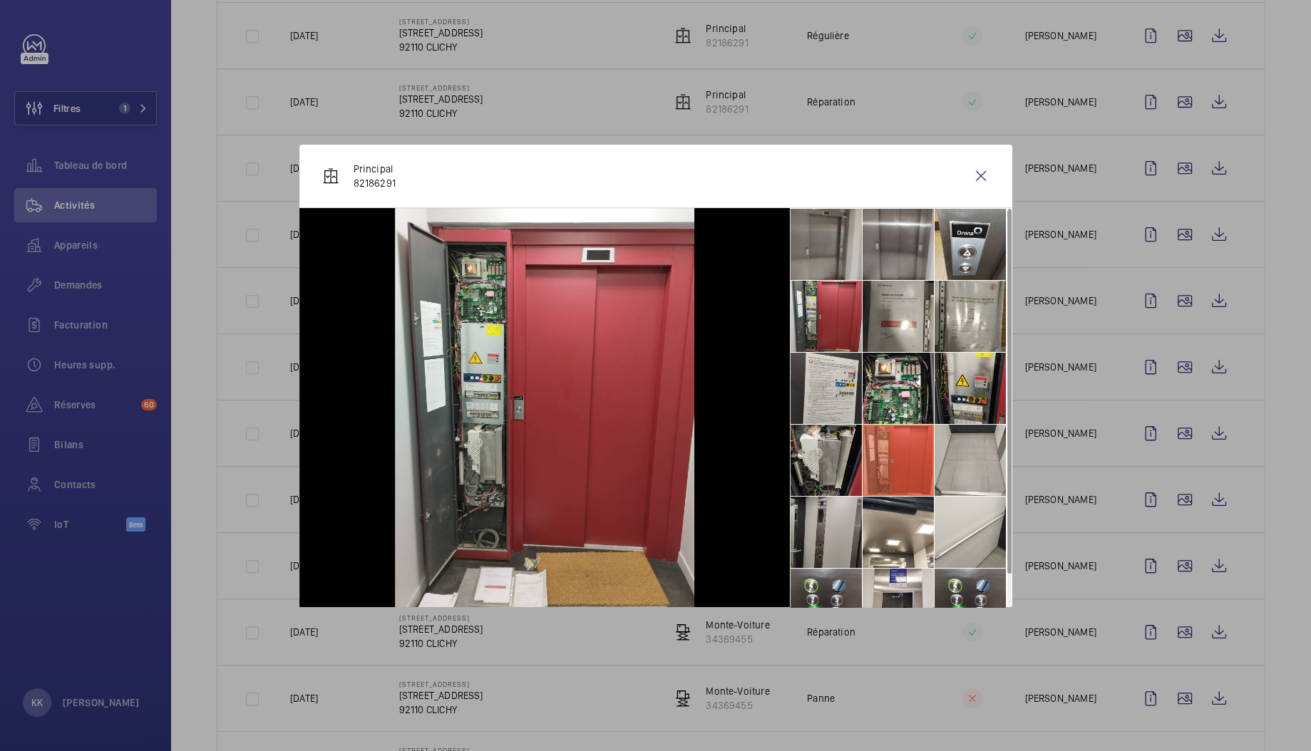
click at [818, 519] on li at bounding box center [825, 532] width 71 height 71
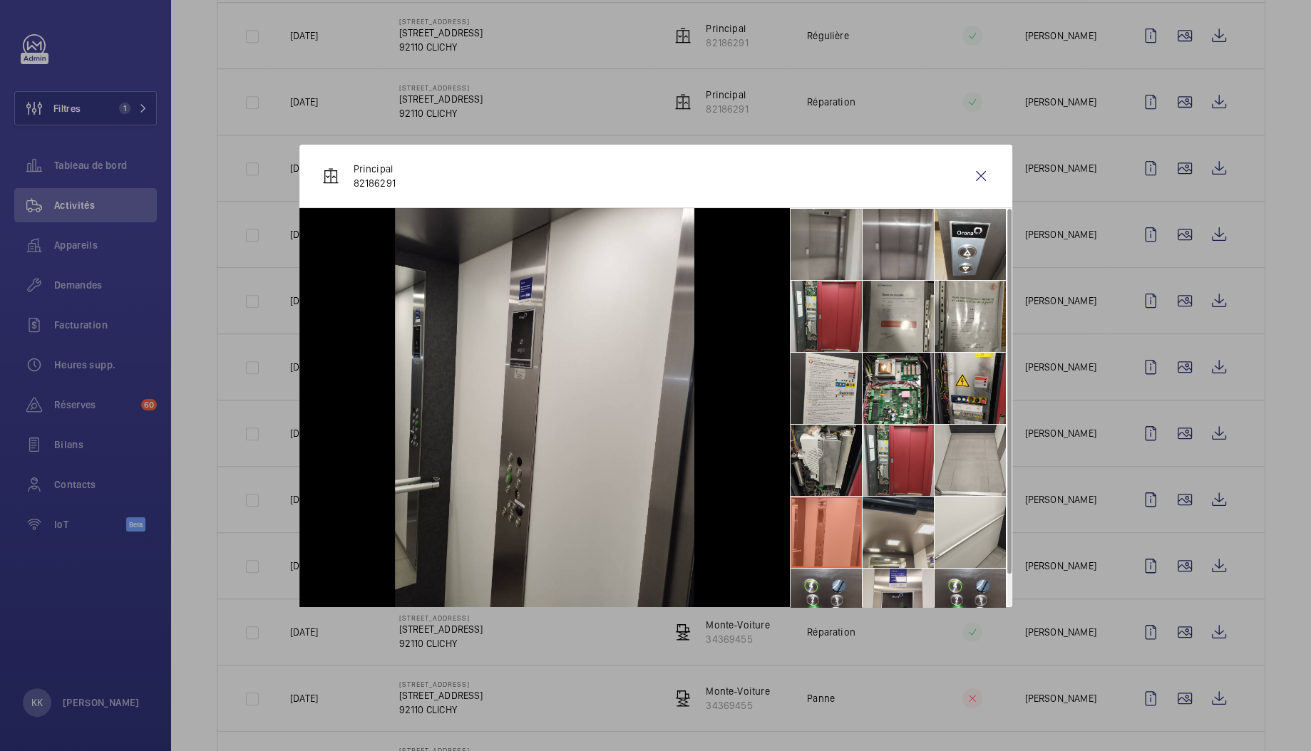
click at [874, 534] on li at bounding box center [897, 532] width 71 height 71
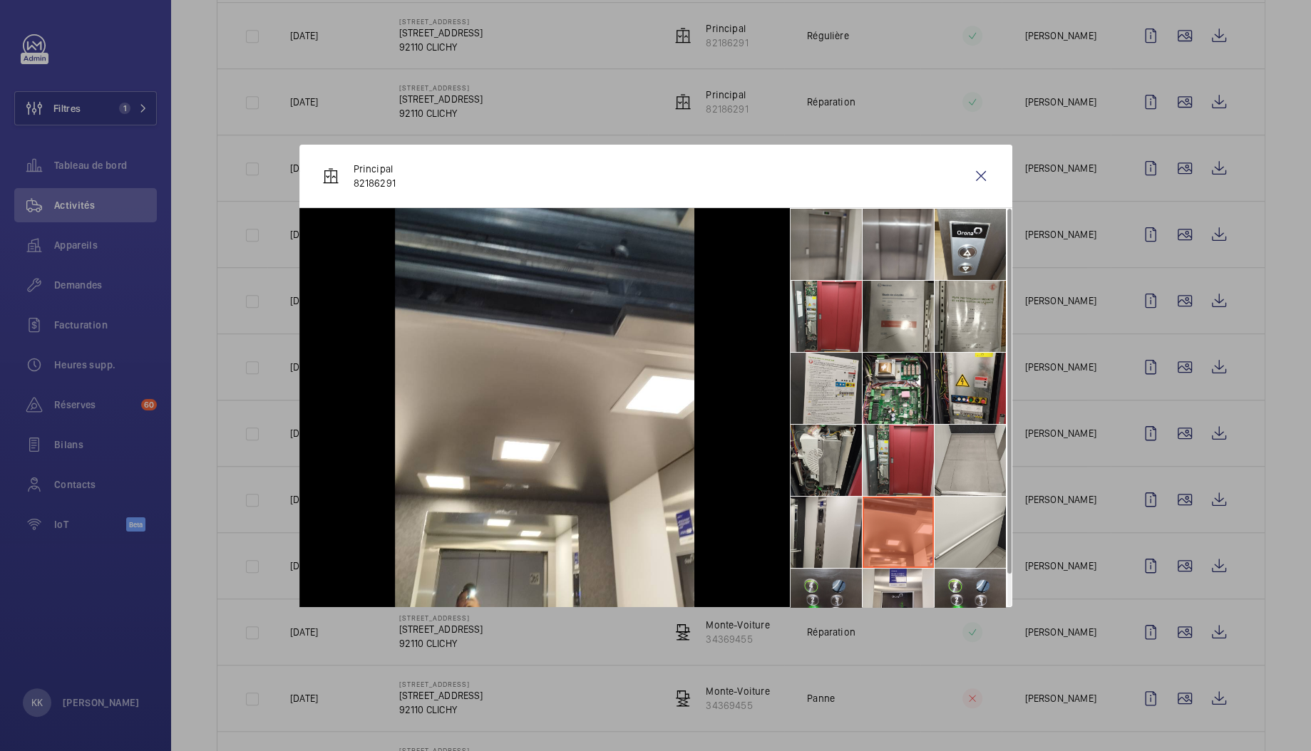
click at [852, 581] on li at bounding box center [825, 604] width 71 height 71
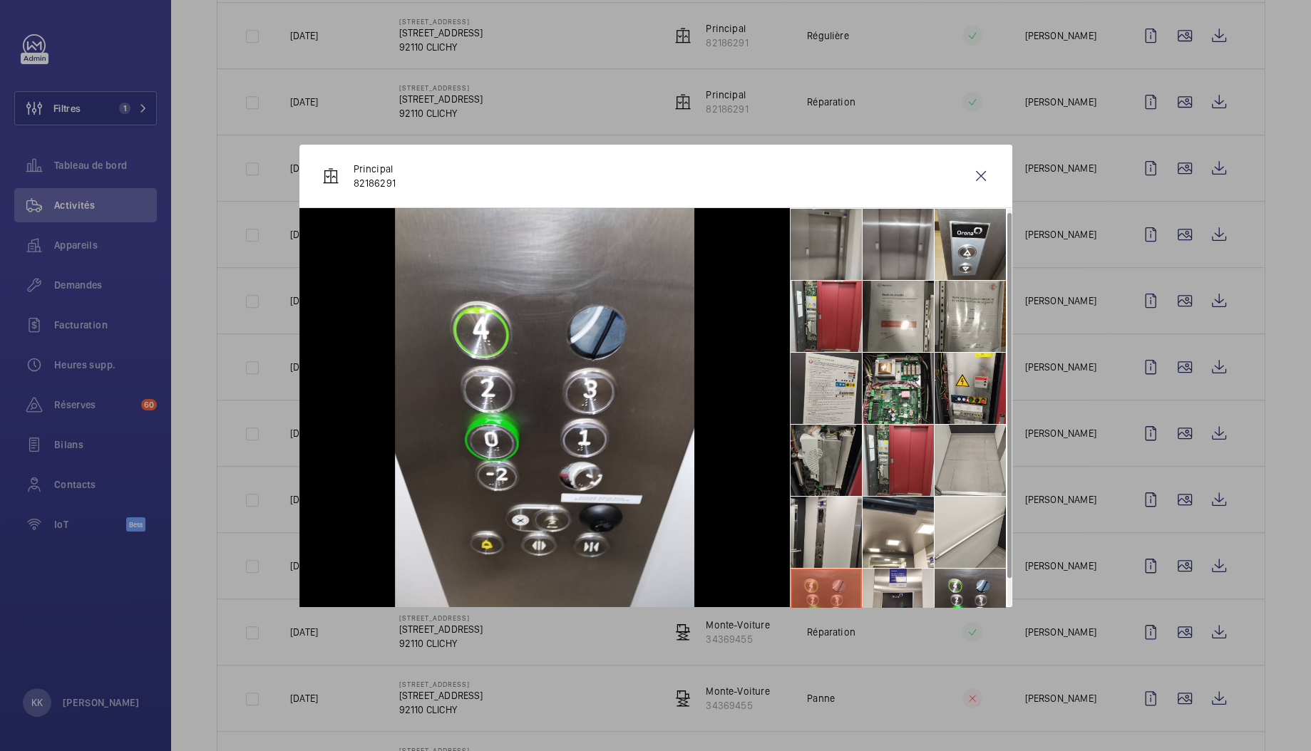
scroll to position [33, 0]
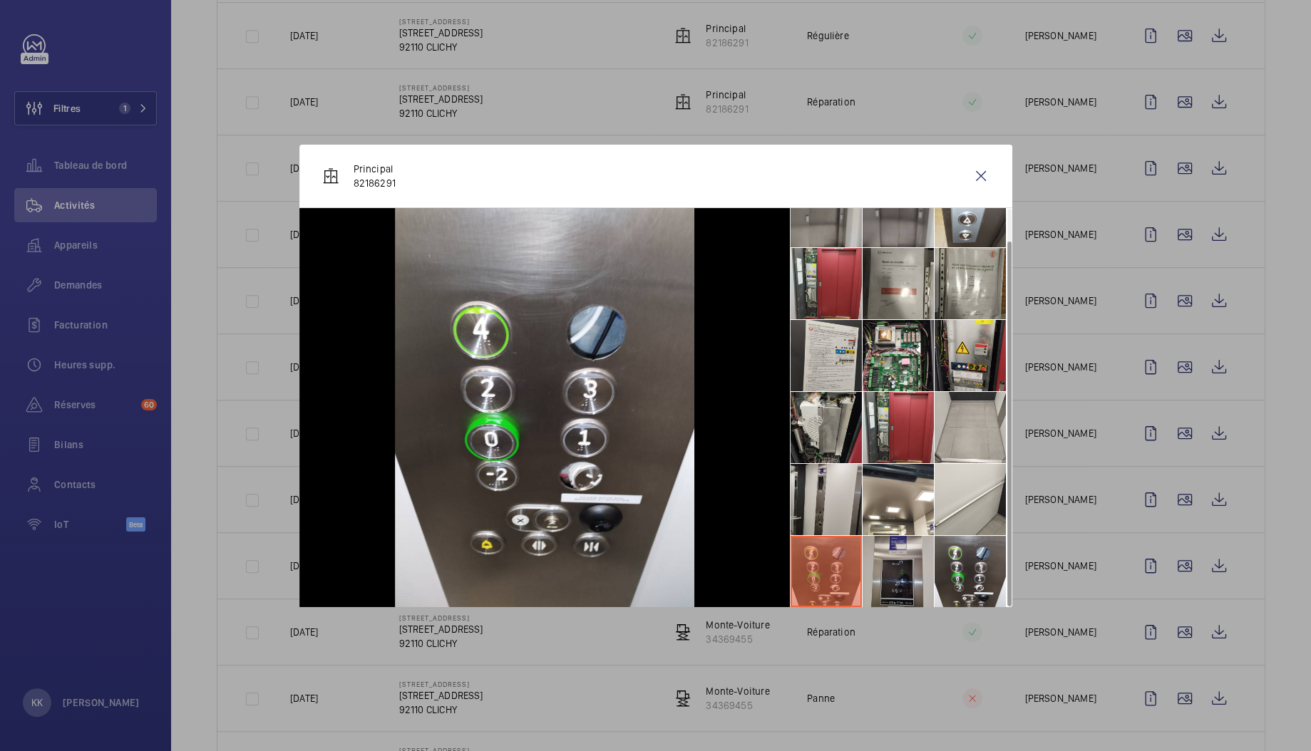
click at [884, 585] on li at bounding box center [897, 571] width 71 height 71
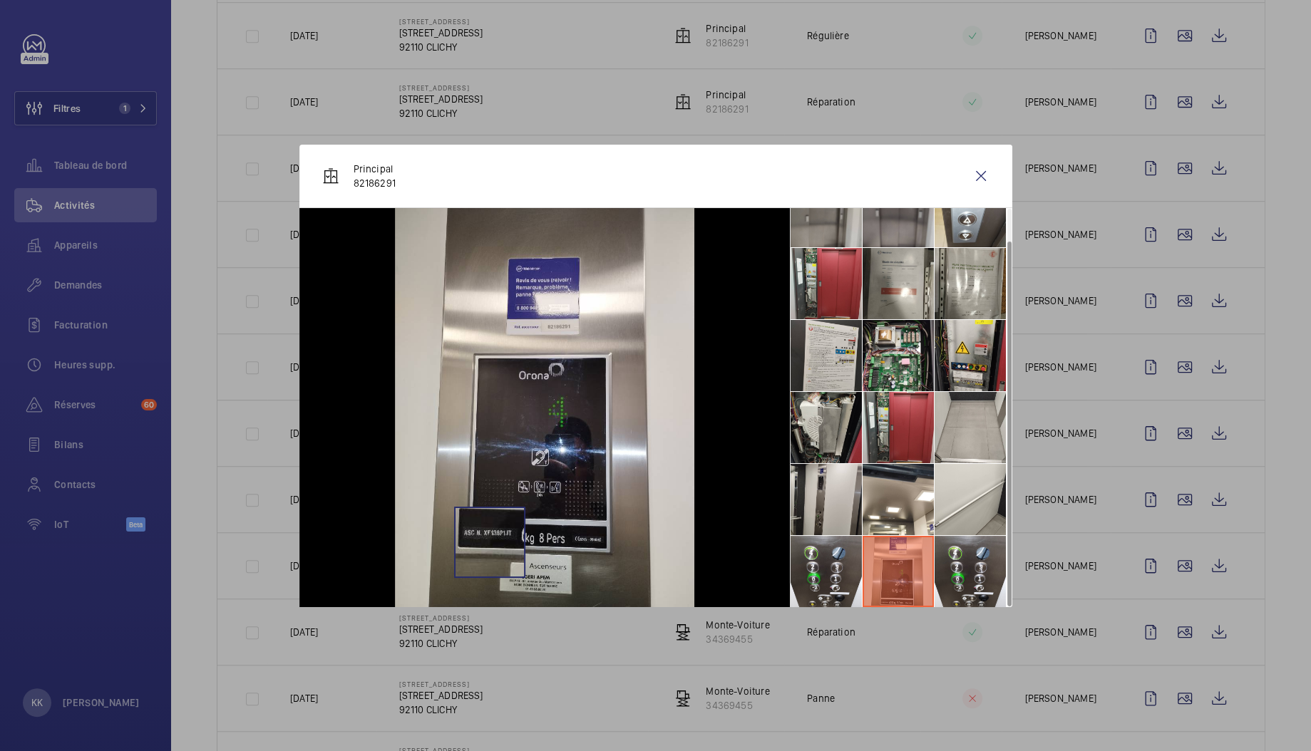
click at [489, 542] on img at bounding box center [544, 407] width 299 height 399
click at [492, 535] on img at bounding box center [544, 407] width 299 height 399
click at [984, 174] on wm-front-icon-button at bounding box center [981, 176] width 34 height 34
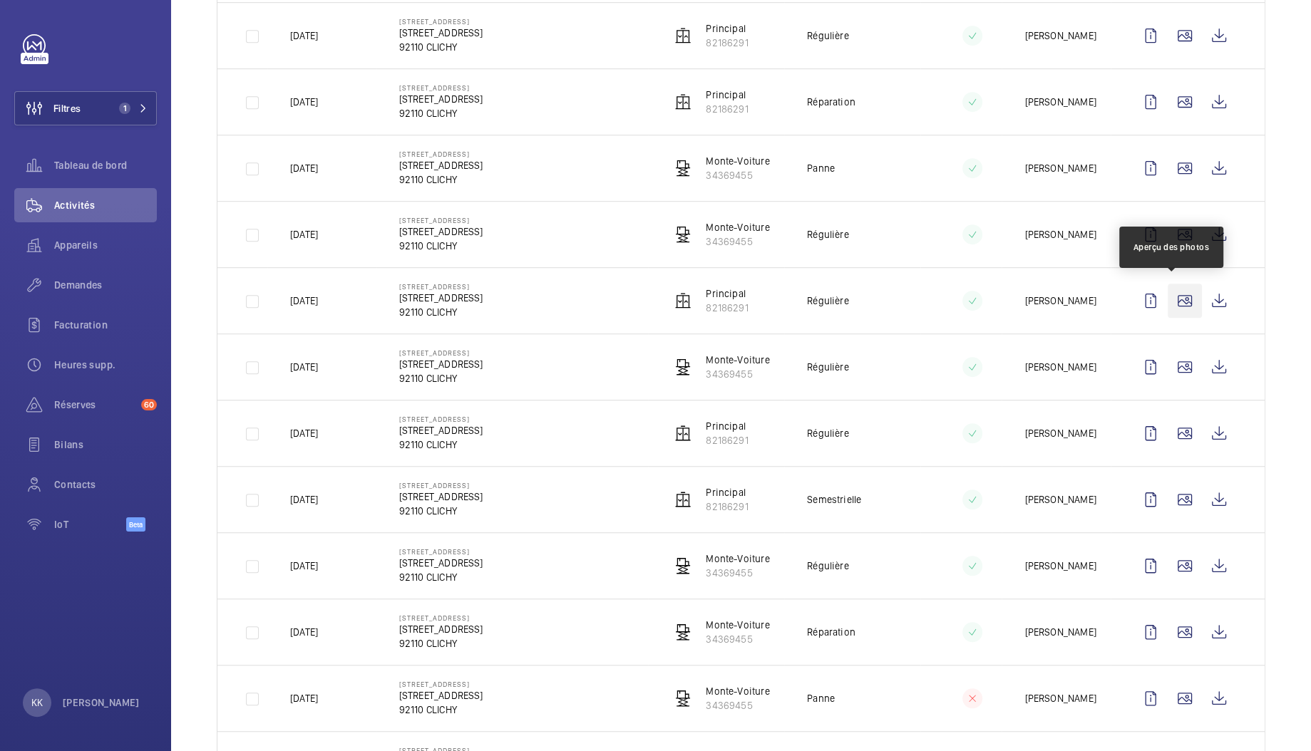
click at [1176, 297] on wm-front-icon-button at bounding box center [1184, 301] width 34 height 34
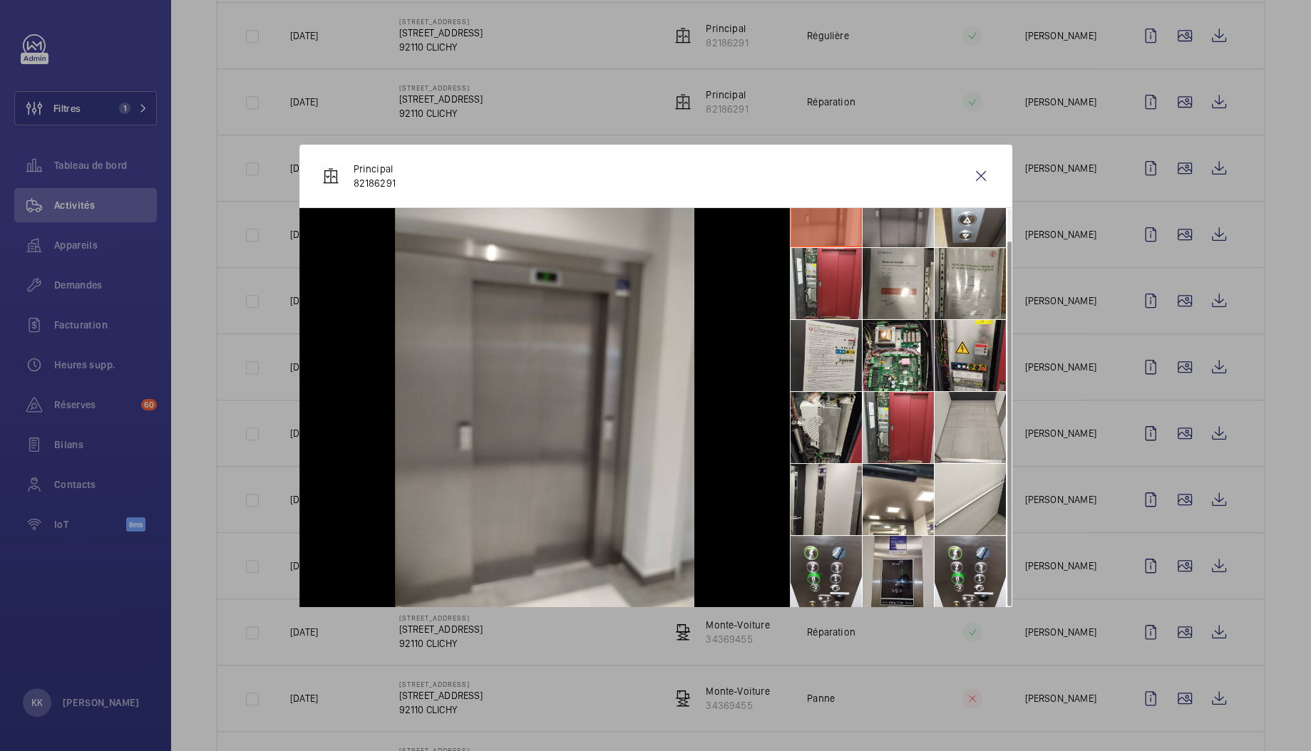
click at [899, 565] on li at bounding box center [897, 571] width 71 height 71
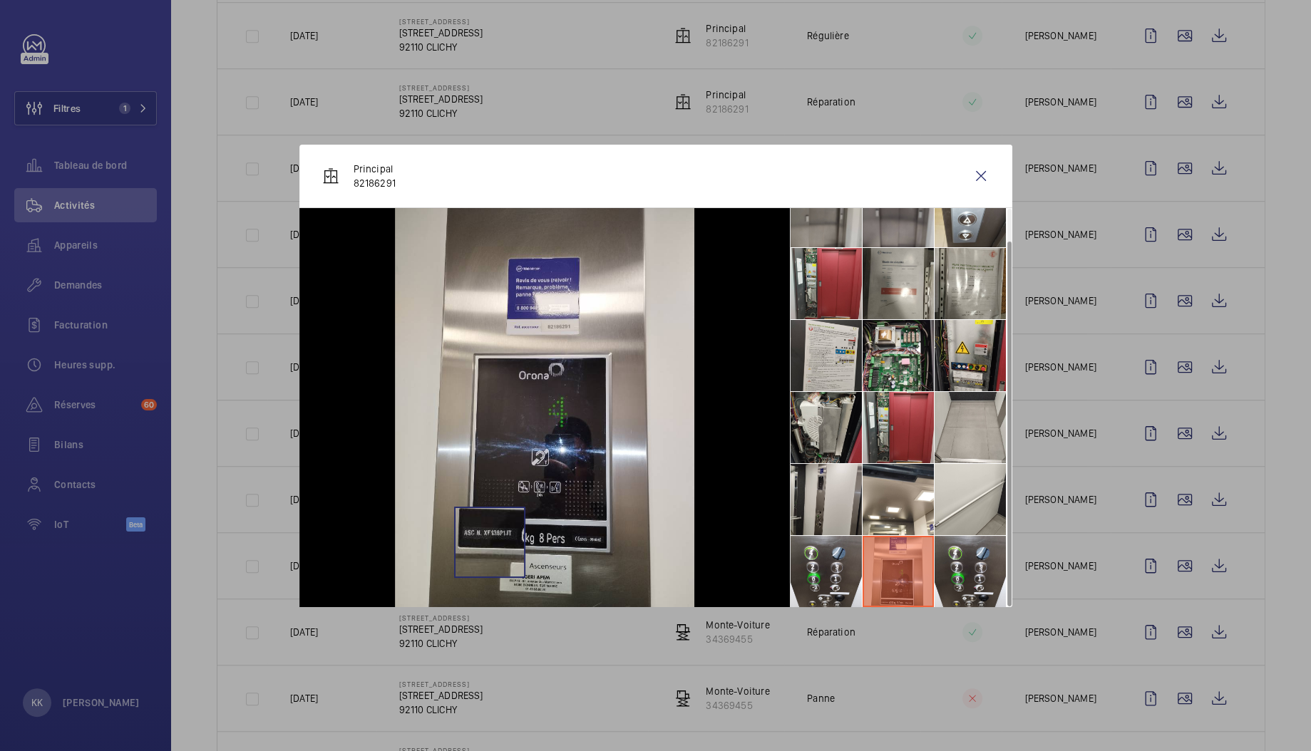
click at [489, 541] on img at bounding box center [544, 407] width 299 height 399
click at [982, 174] on wm-front-icon-button at bounding box center [981, 176] width 34 height 34
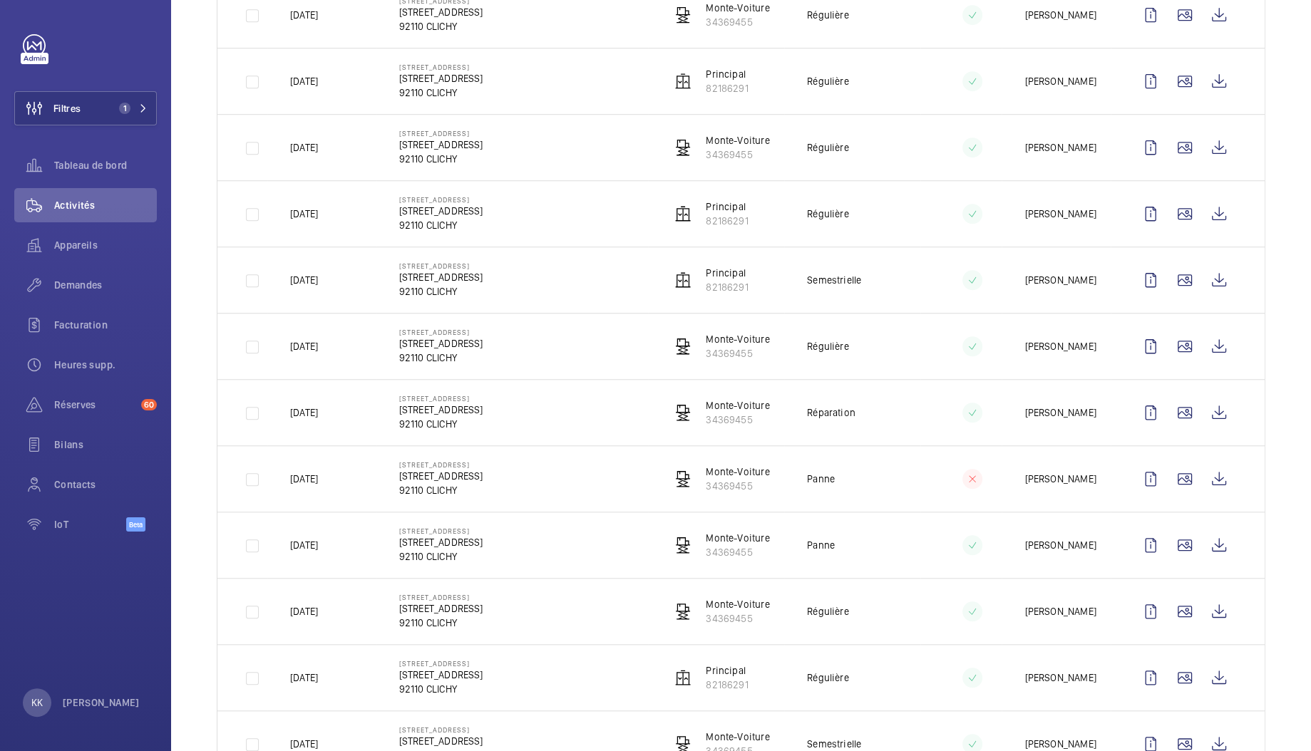
scroll to position [1280, 0]
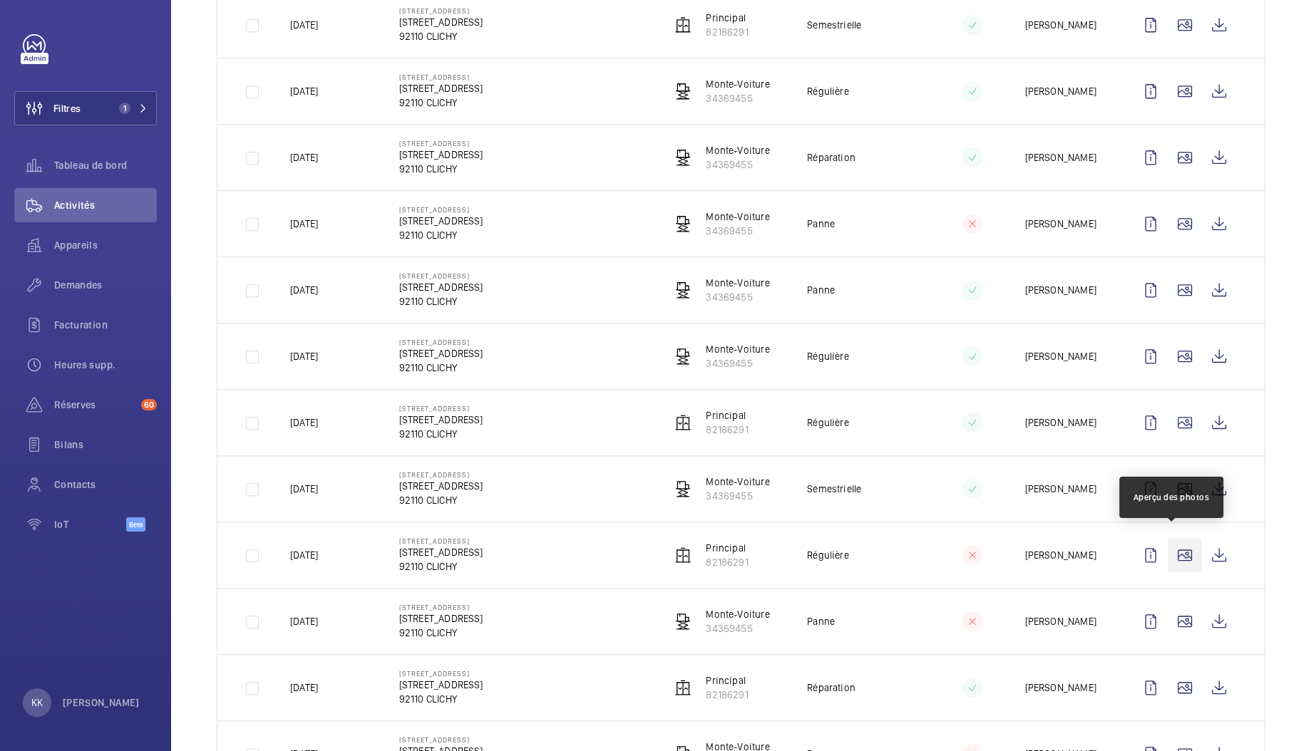
click at [1167, 547] on wm-front-icon-button at bounding box center [1184, 555] width 34 height 34
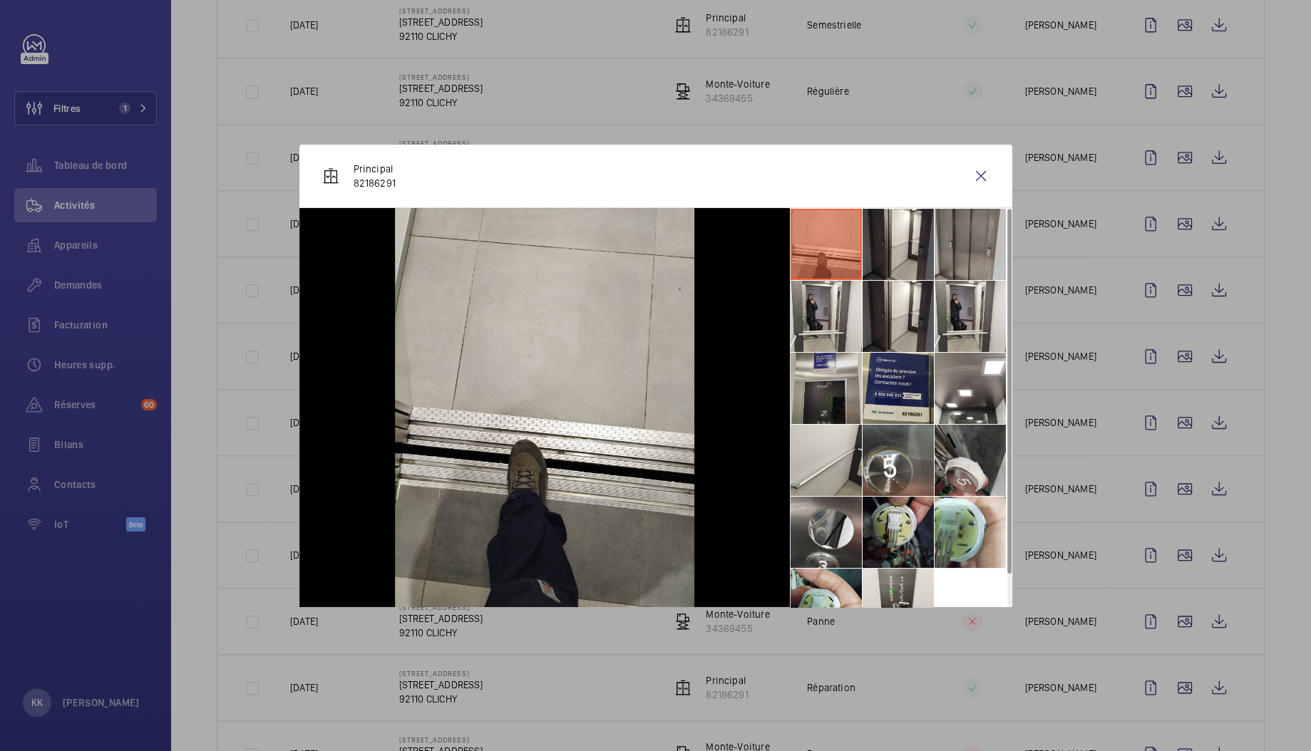
click at [820, 367] on li at bounding box center [825, 388] width 71 height 71
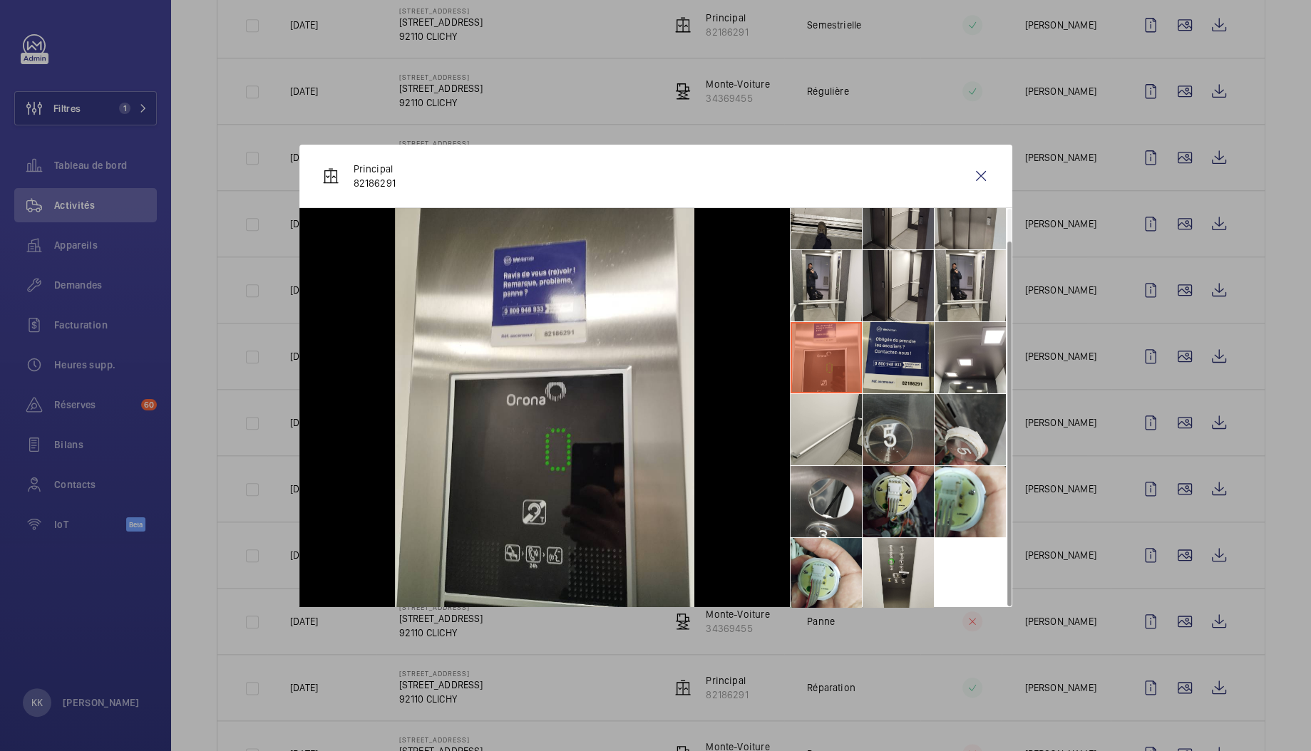
scroll to position [33, 0]
click at [980, 182] on wm-front-icon-button at bounding box center [981, 176] width 34 height 34
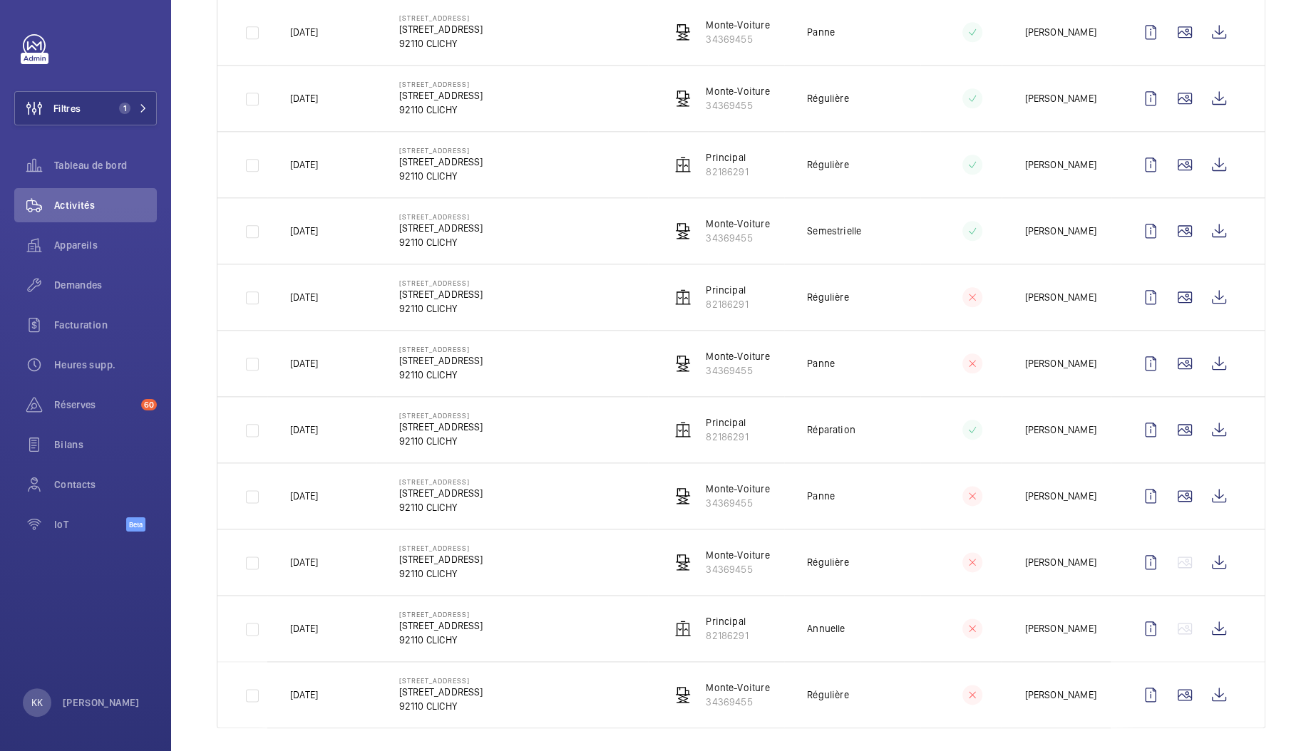
scroll to position [0, 0]
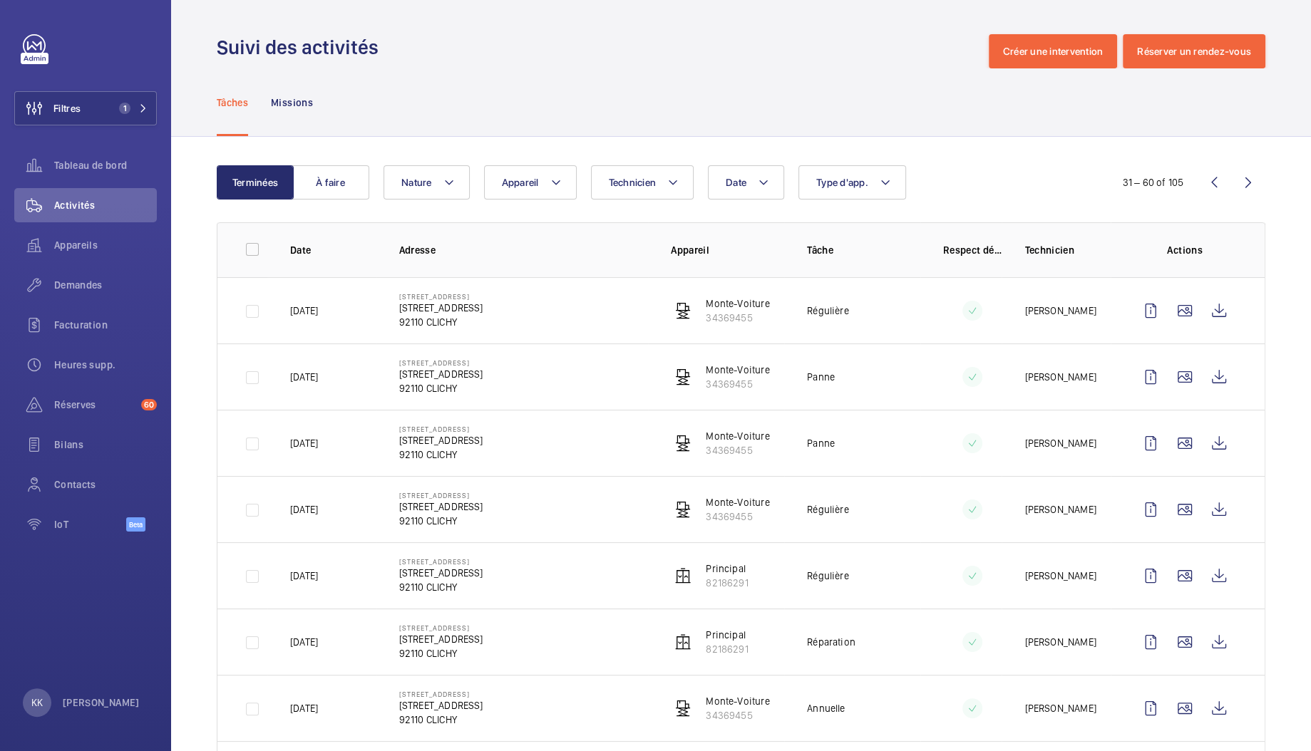
click at [1242, 185] on wm-front-icon-button at bounding box center [1248, 182] width 34 height 34
click at [1170, 380] on wm-front-icon-button at bounding box center [1184, 377] width 34 height 34
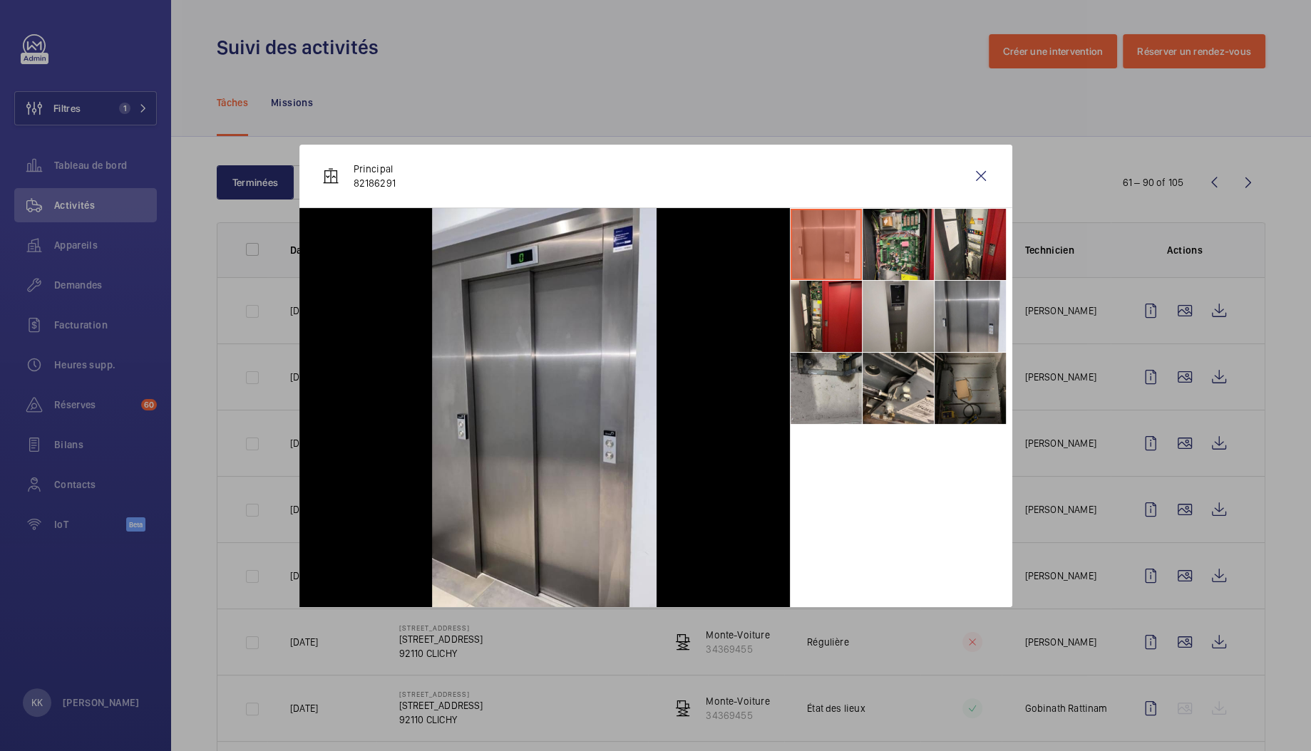
click at [928, 334] on li at bounding box center [897, 316] width 71 height 71
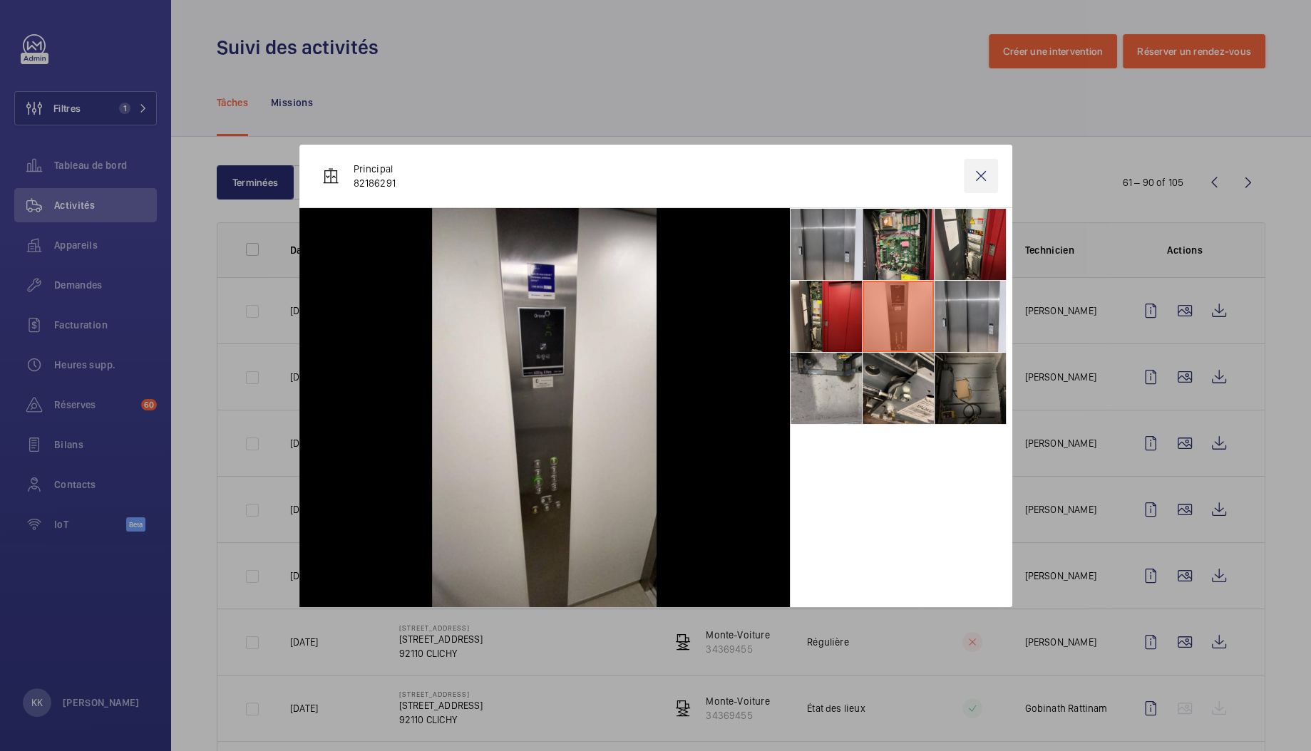
click at [976, 180] on wm-front-icon-button at bounding box center [981, 176] width 34 height 34
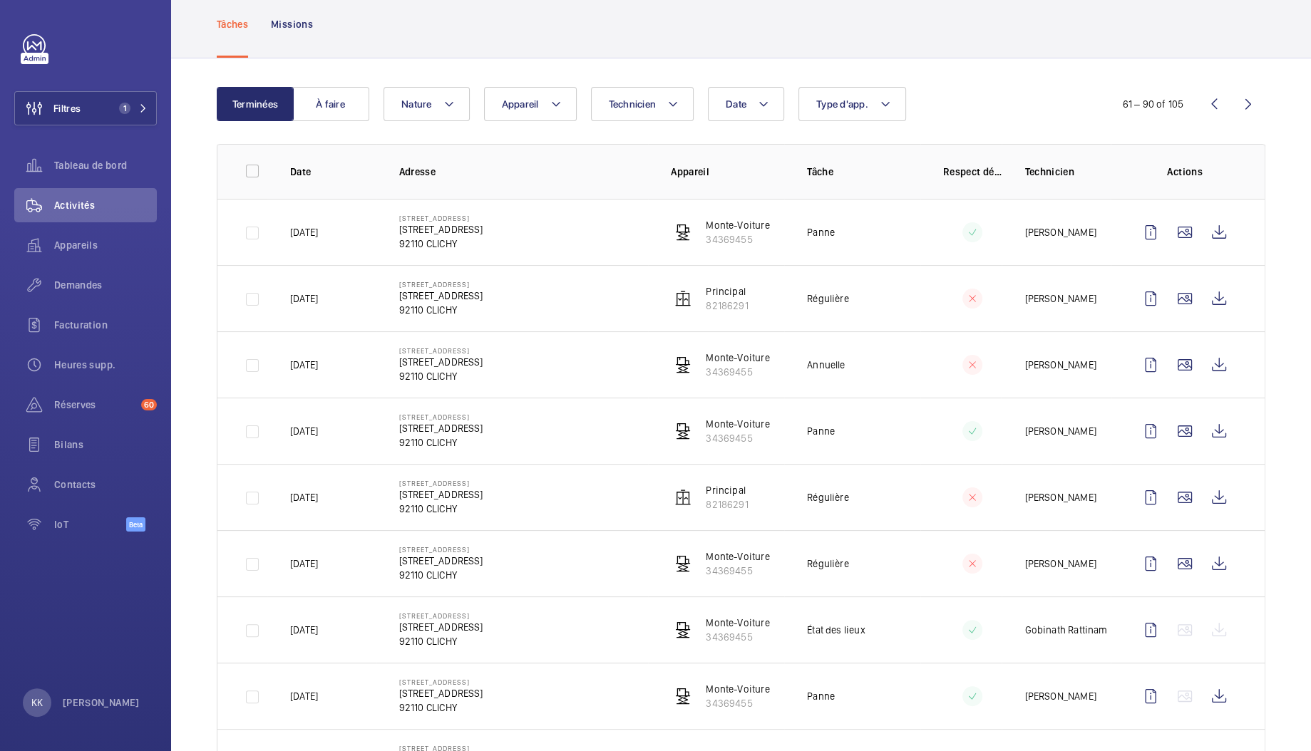
scroll to position [79, 0]
click at [1167, 358] on wm-front-icon-button at bounding box center [1184, 364] width 34 height 34
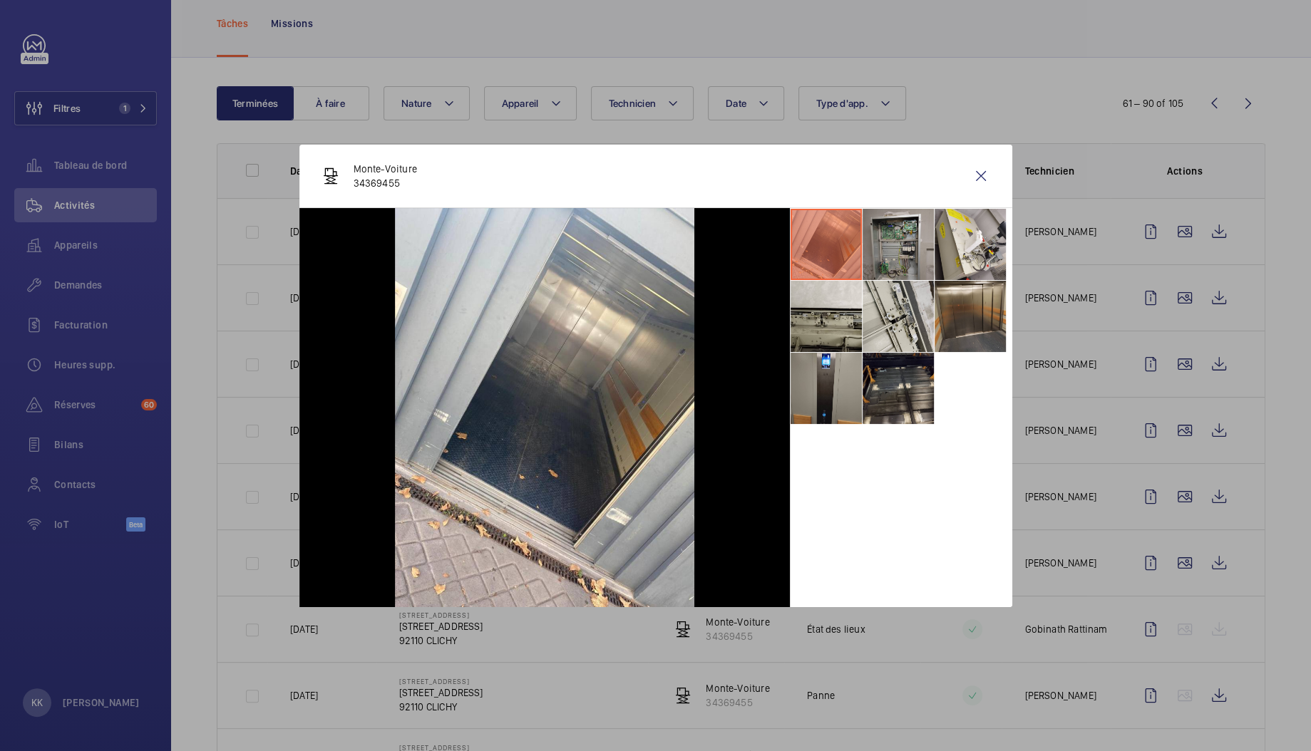
click at [898, 261] on li at bounding box center [897, 244] width 71 height 71
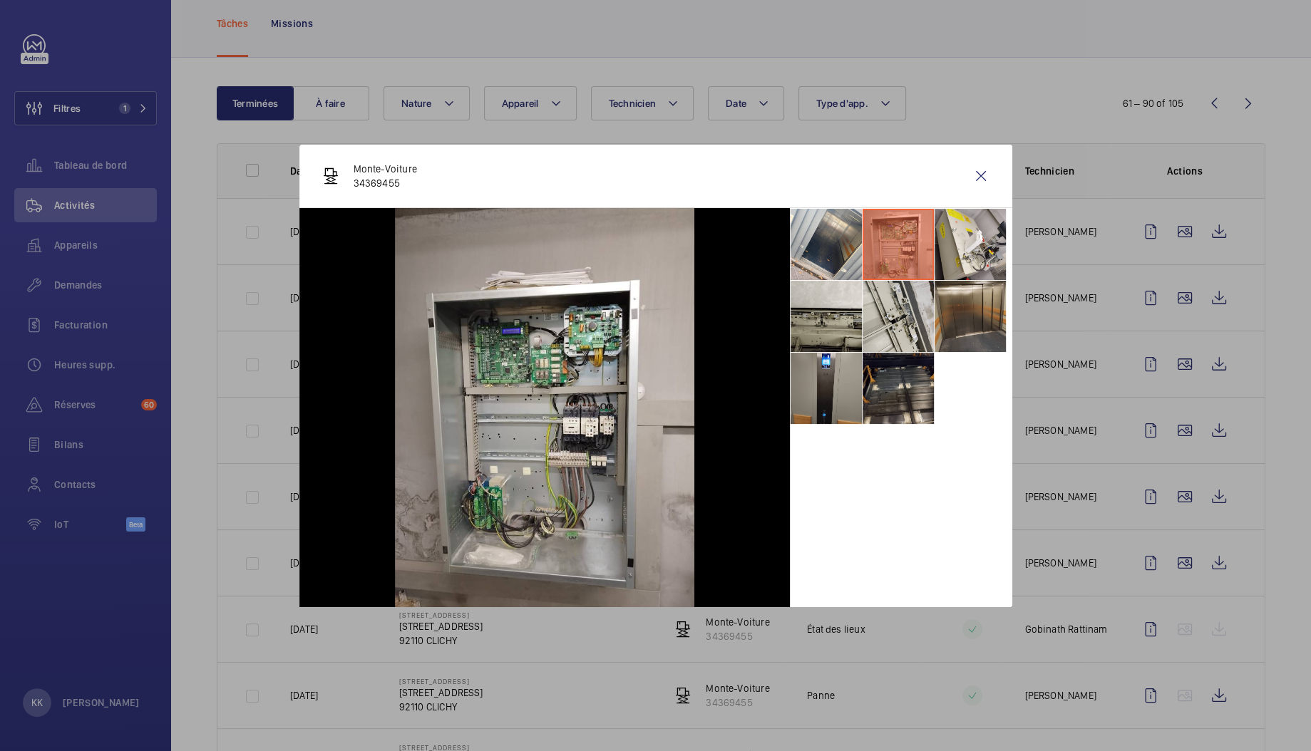
click at [956, 193] on div "Monte-Voiture 34369455" at bounding box center [655, 176] width 713 height 63
click at [1005, 160] on div "Monte-Voiture 34369455" at bounding box center [655, 176] width 713 height 63
click at [986, 179] on wm-front-icon-button at bounding box center [981, 176] width 34 height 34
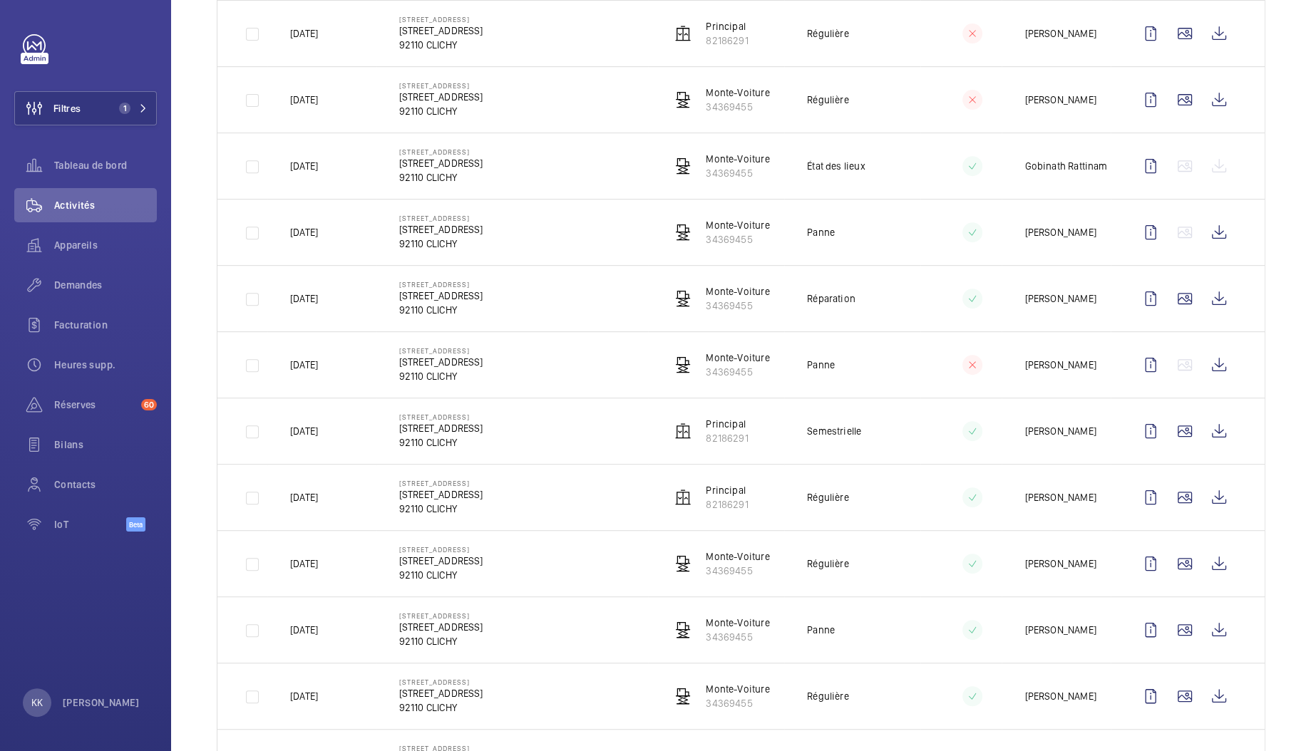
scroll to position [743, 0]
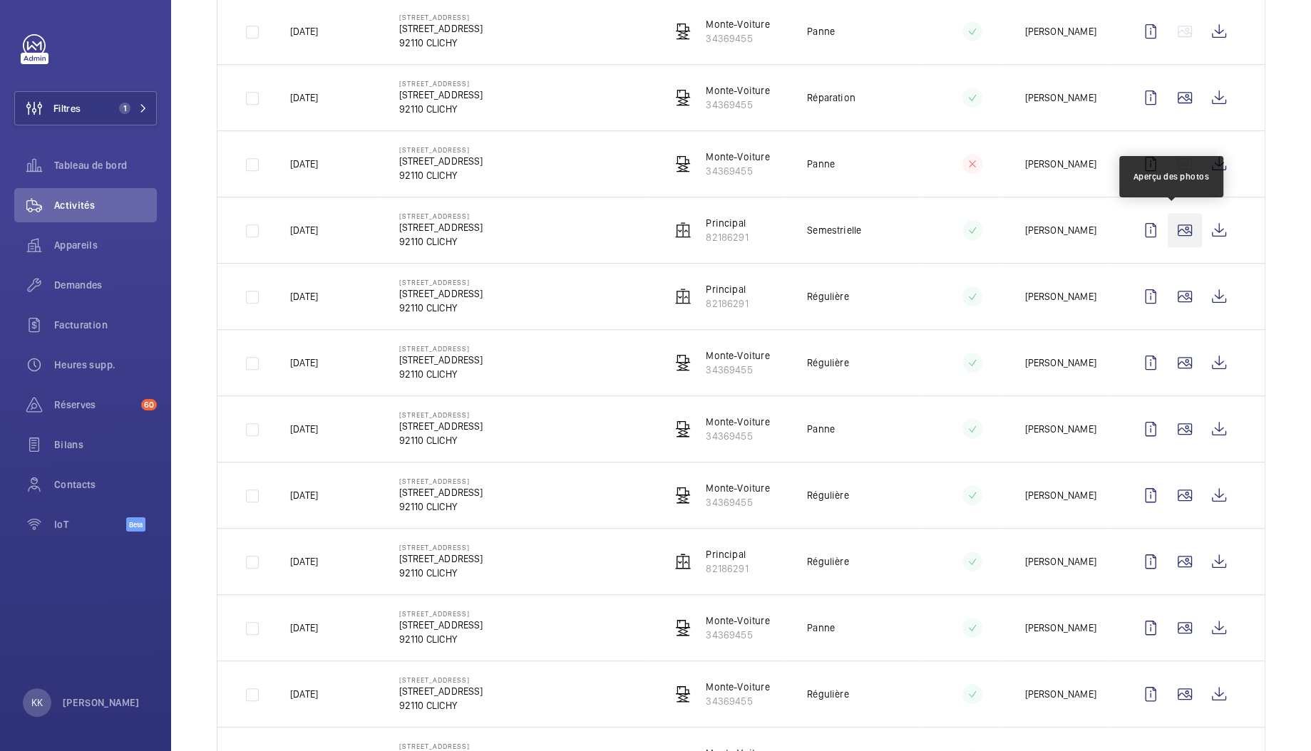
click at [1167, 232] on wm-front-icon-button at bounding box center [1184, 230] width 34 height 34
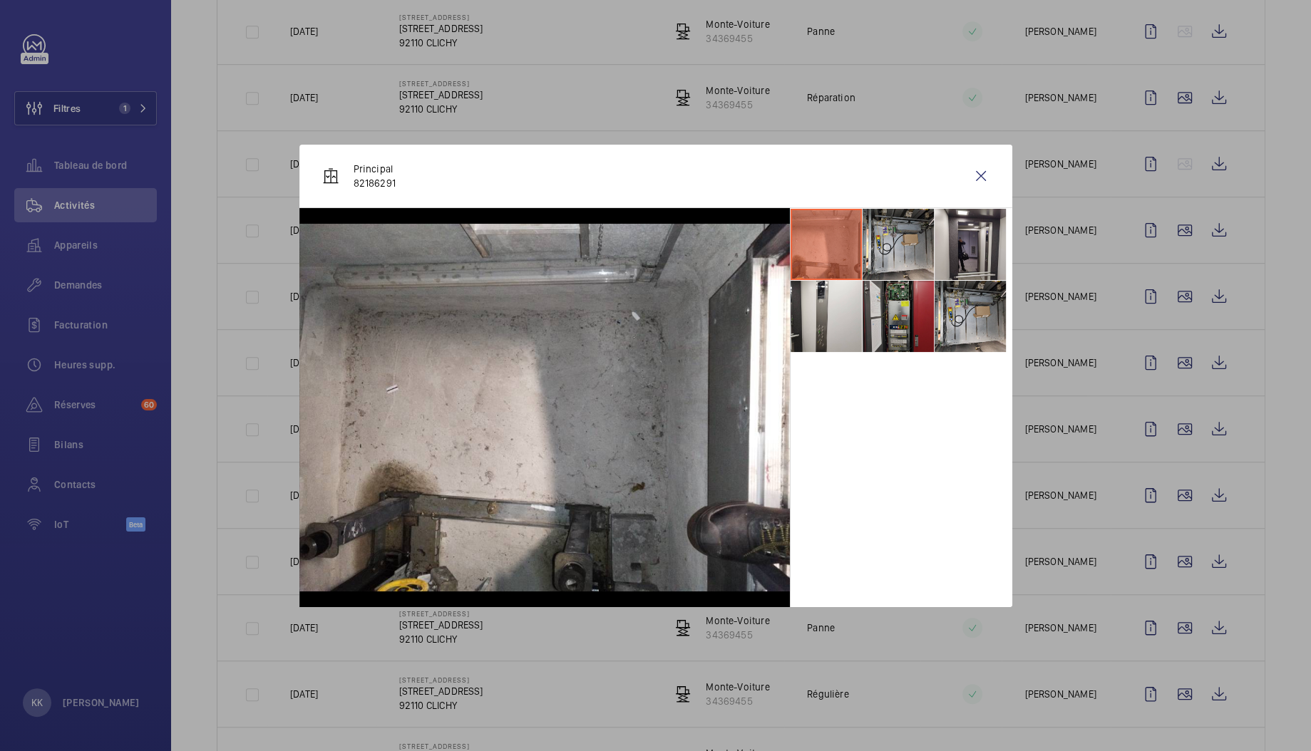
click at [878, 304] on li at bounding box center [897, 316] width 71 height 71
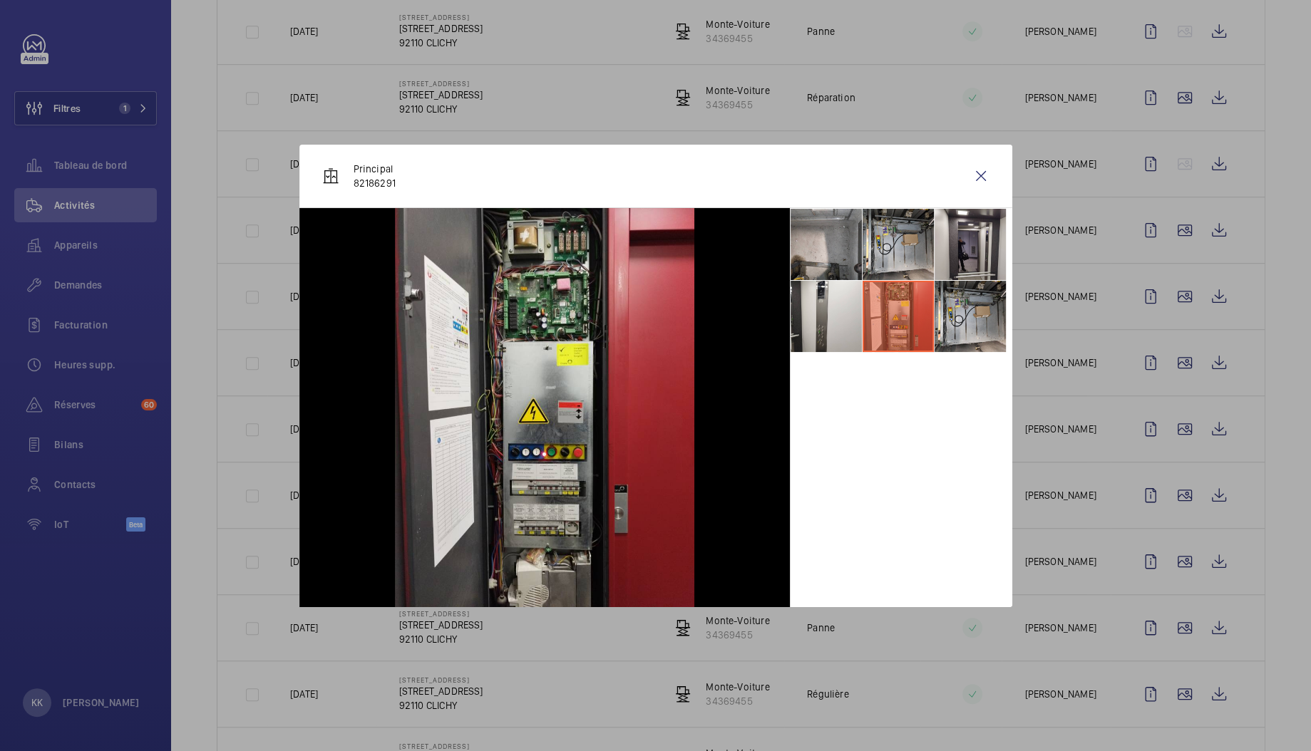
click at [1006, 250] on ul at bounding box center [901, 280] width 222 height 145
click at [992, 266] on li at bounding box center [969, 244] width 71 height 71
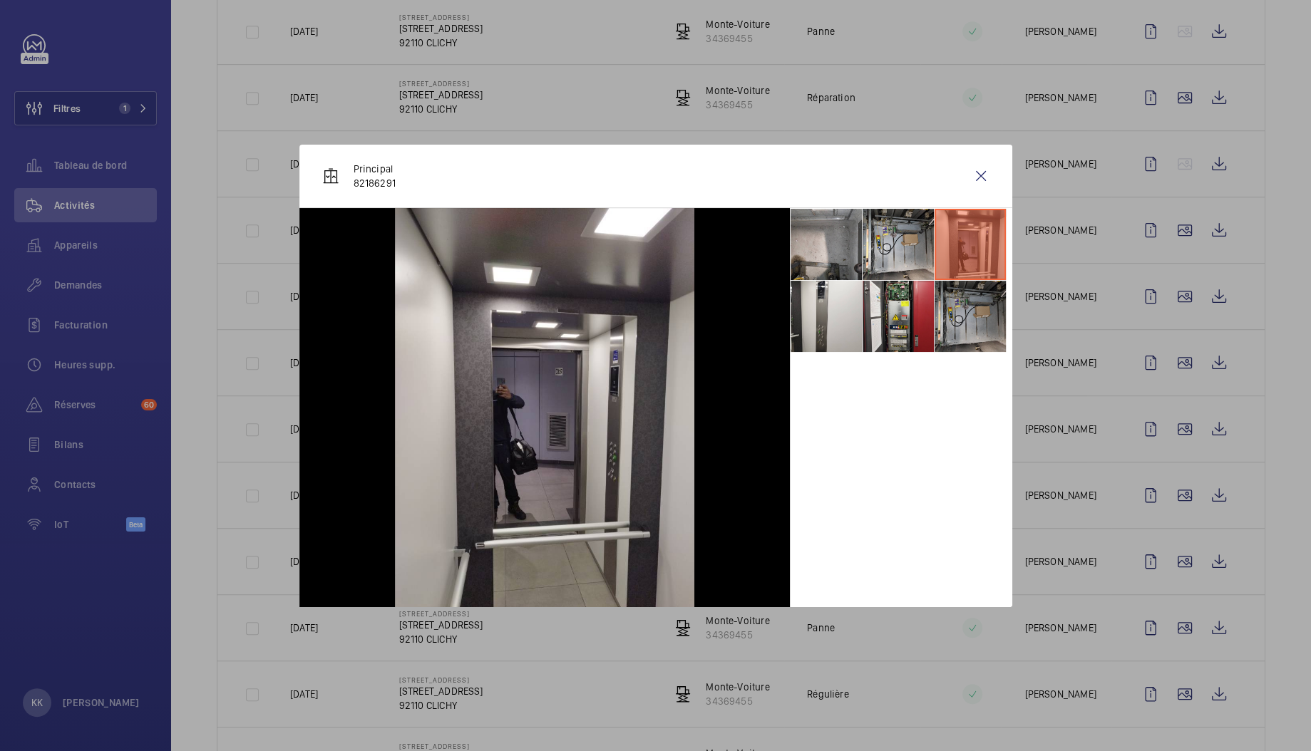
click at [989, 300] on li at bounding box center [969, 316] width 71 height 71
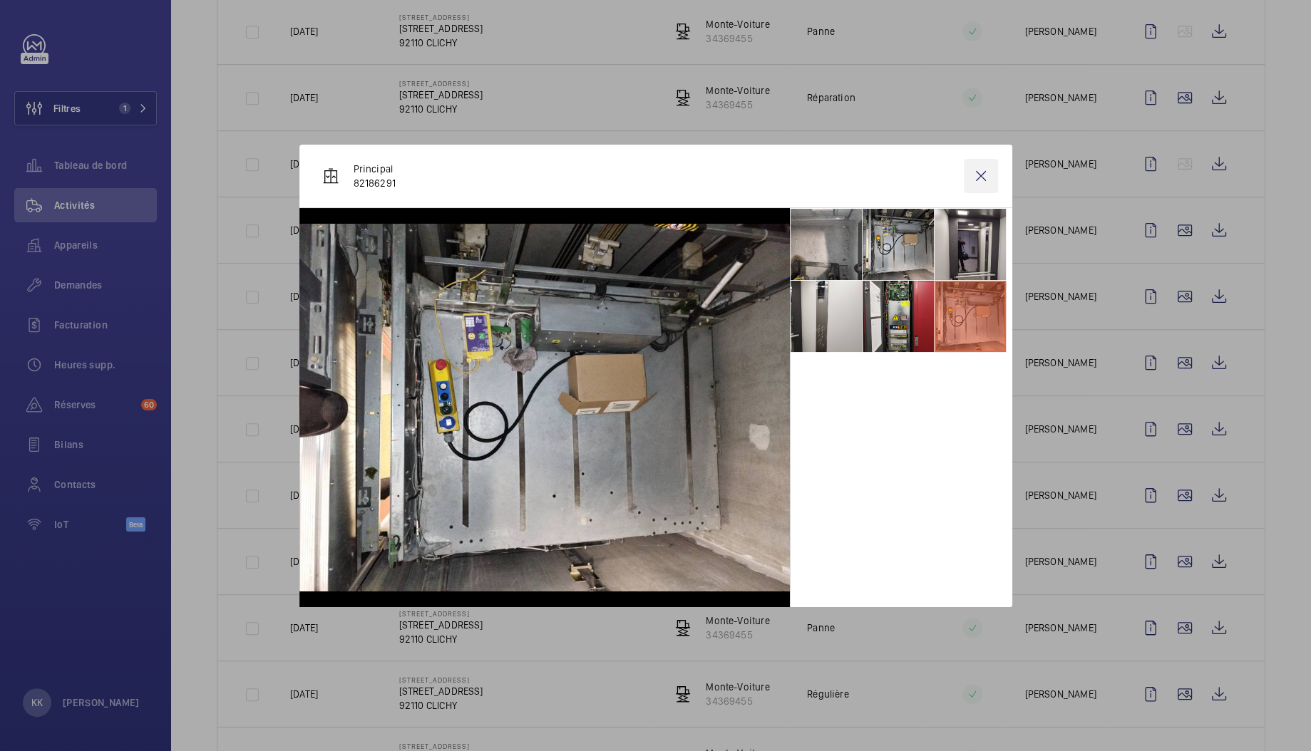
click at [983, 189] on wm-front-icon-button at bounding box center [981, 176] width 34 height 34
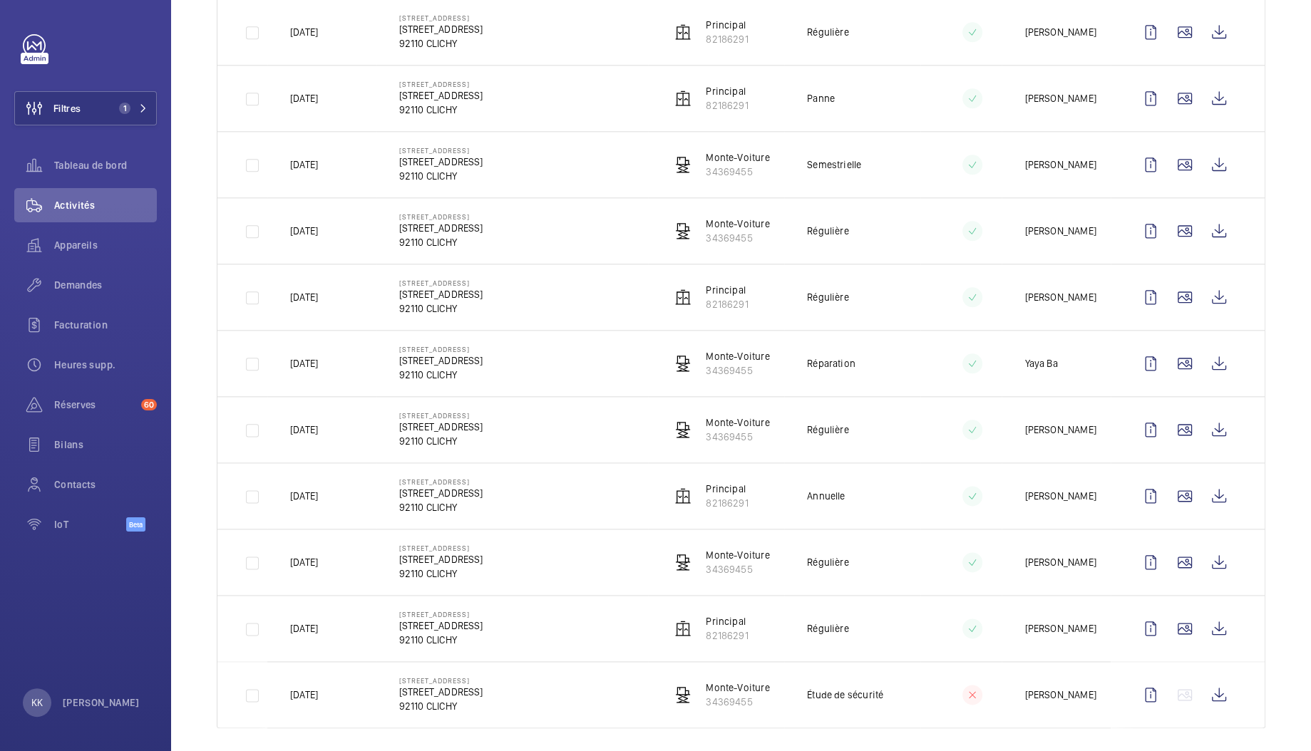
scroll to position [0, 0]
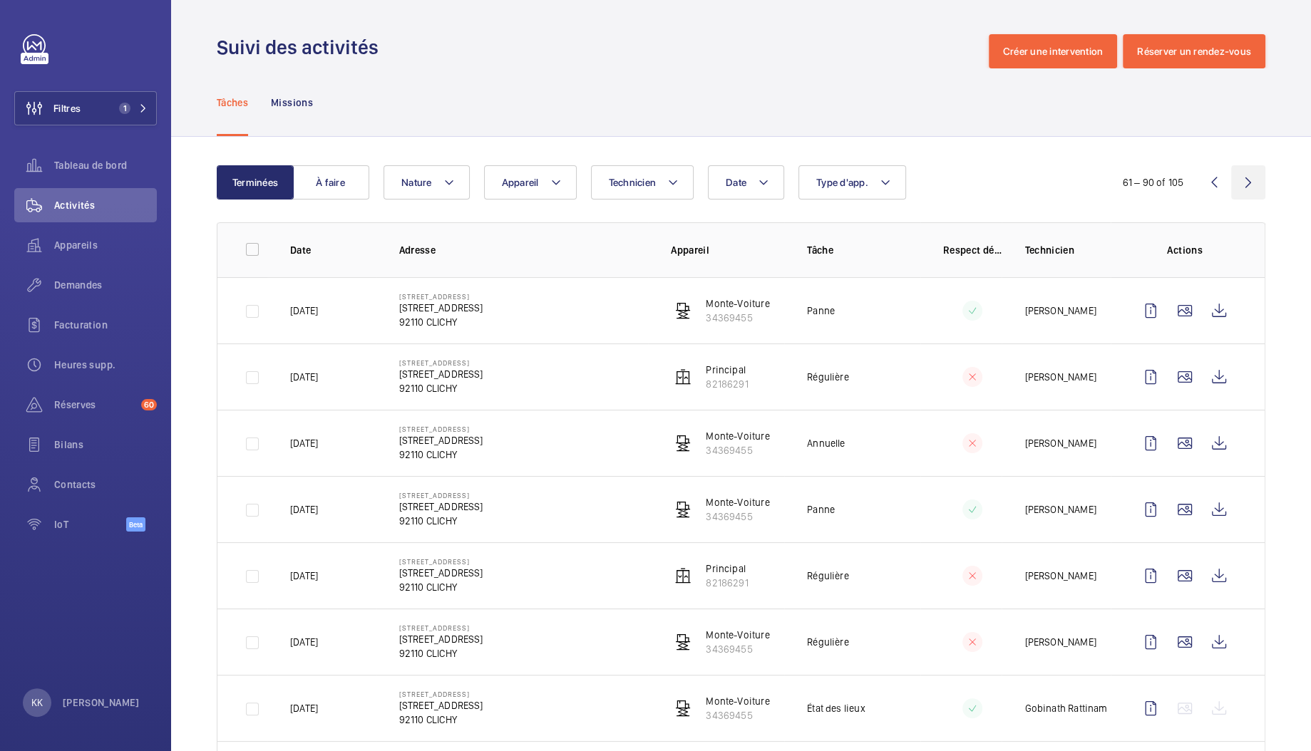
click at [1231, 184] on wm-front-icon-button at bounding box center [1248, 182] width 34 height 34
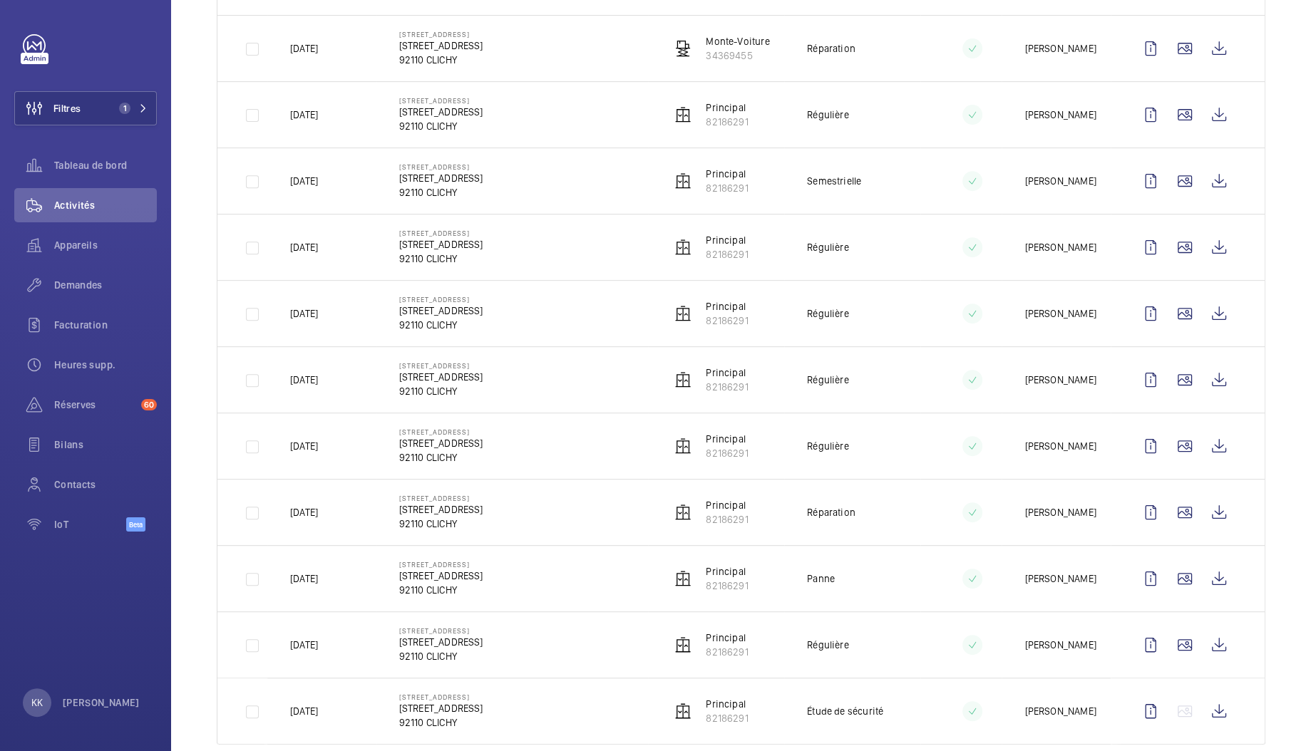
scroll to position [550, 0]
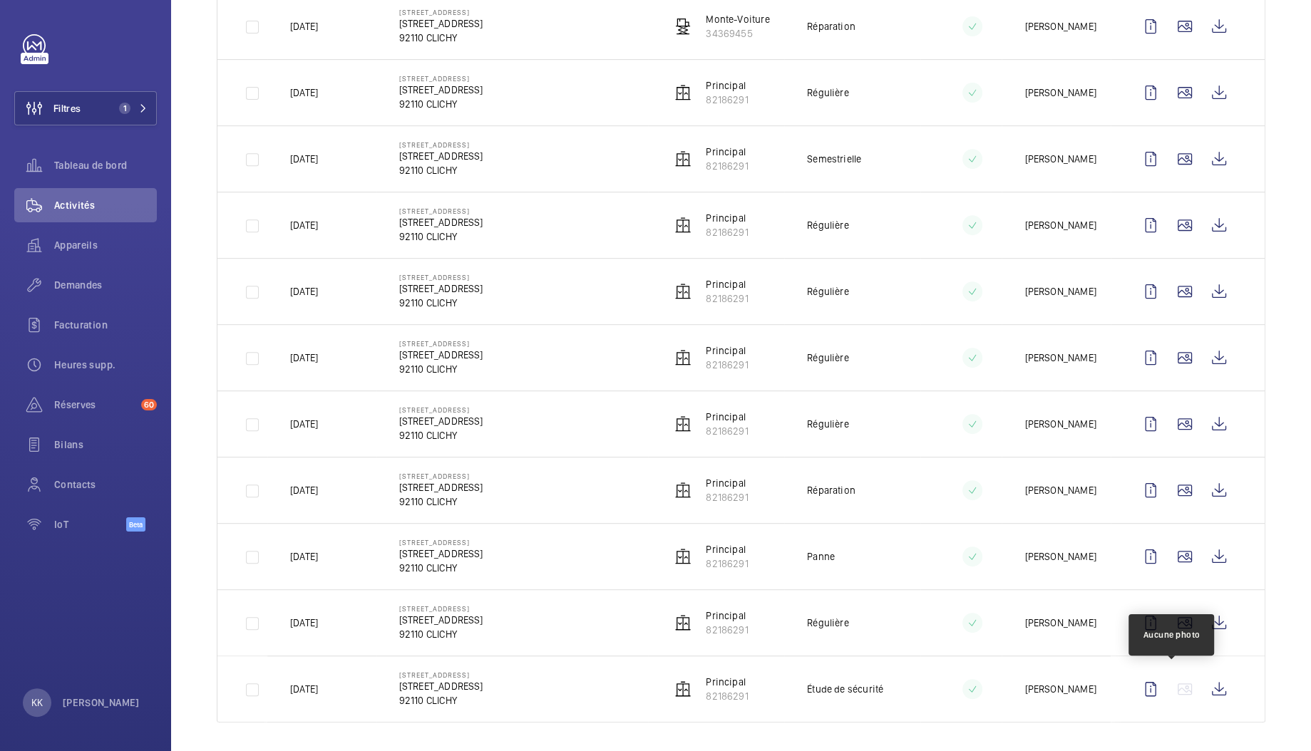
click at [1167, 682] on wm-front-icon-button at bounding box center [1184, 689] width 34 height 34
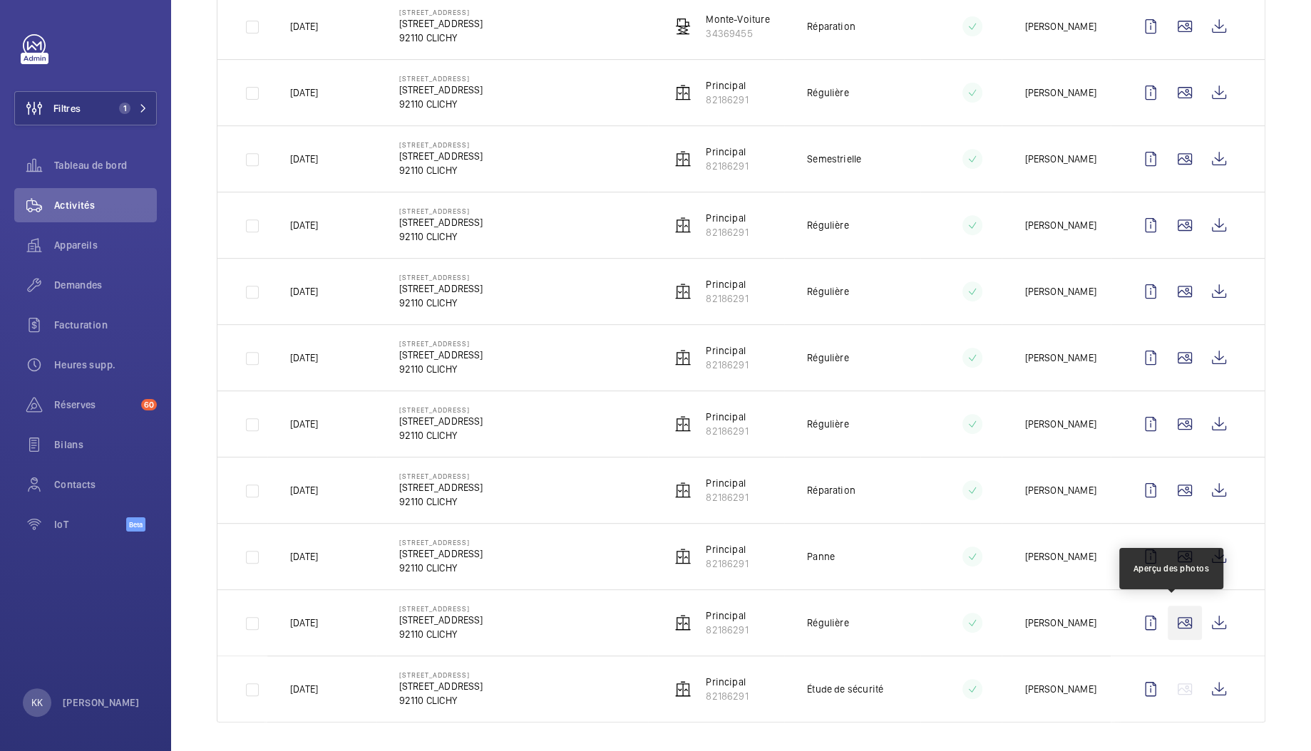
click at [1167, 611] on wm-front-icon-button at bounding box center [1184, 623] width 34 height 34
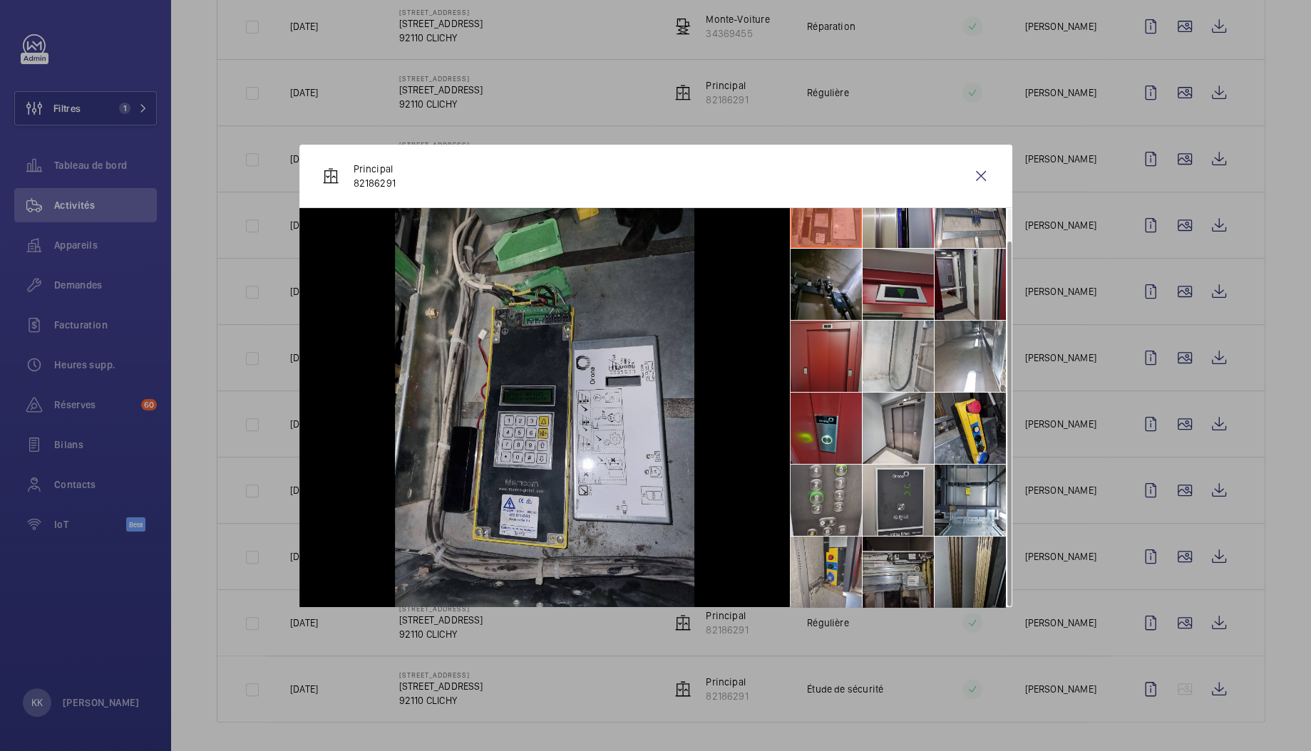
scroll to position [33, 0]
click at [907, 520] on li at bounding box center [897, 499] width 71 height 71
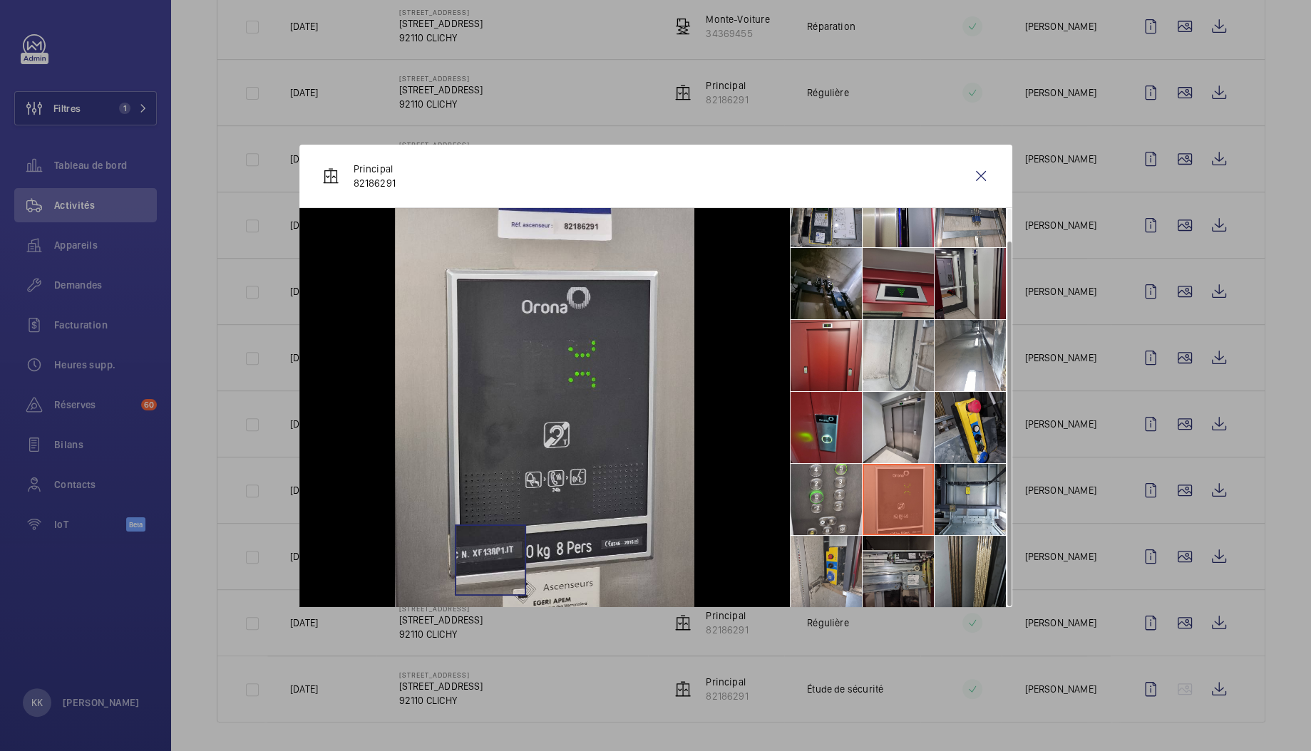
click at [490, 559] on img at bounding box center [544, 407] width 299 height 399
click at [982, 180] on wm-front-icon-button at bounding box center [981, 176] width 34 height 34
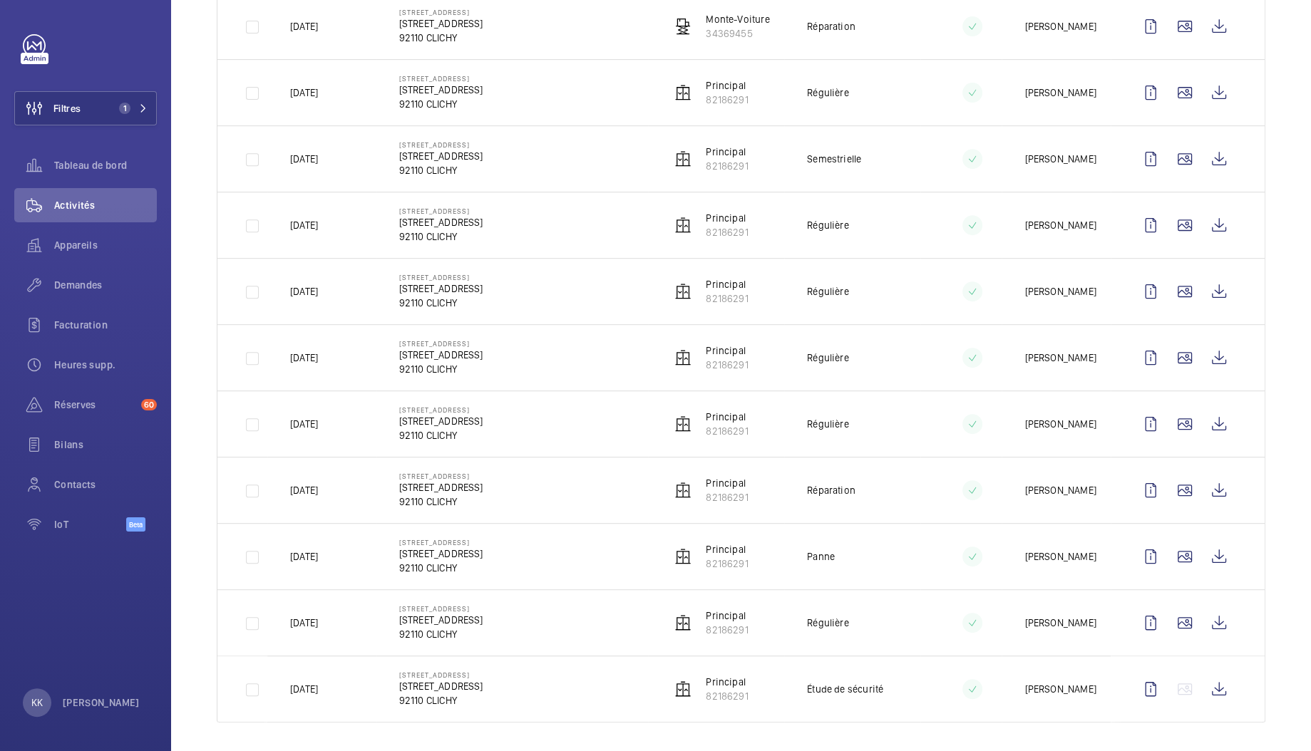
scroll to position [0, 0]
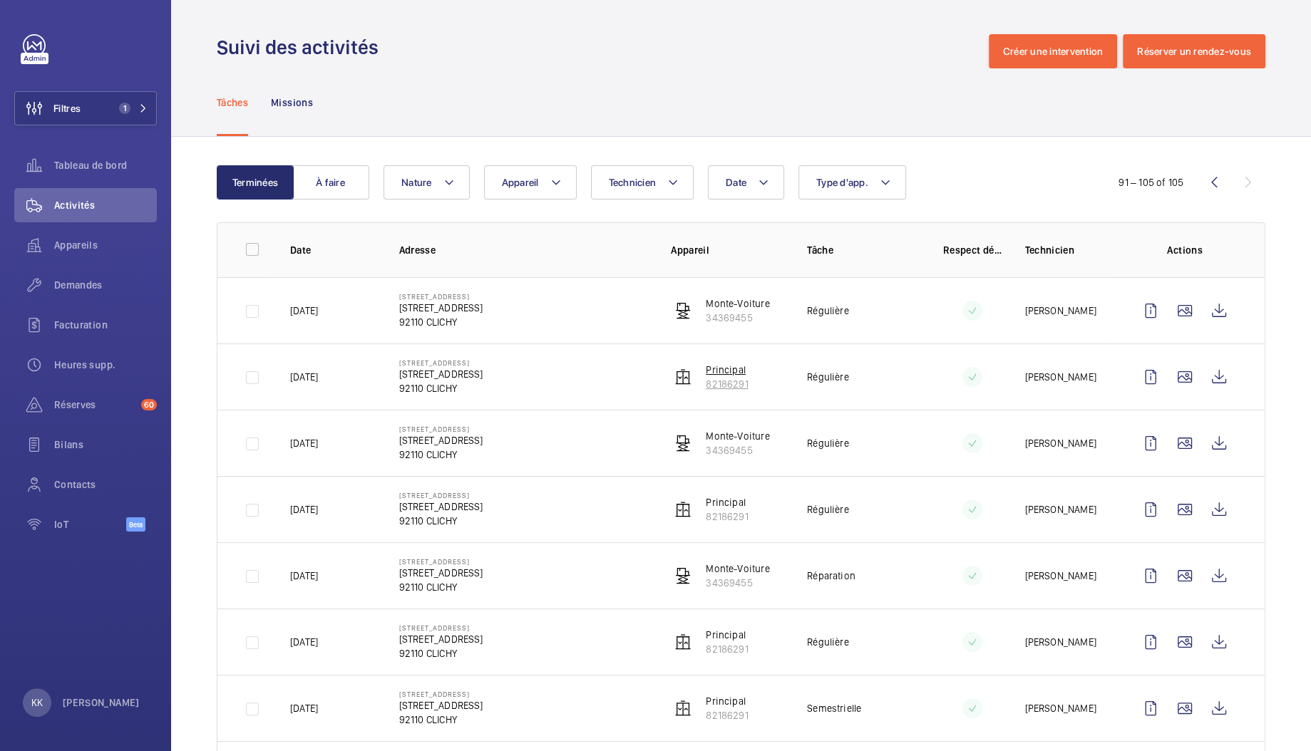
drag, startPoint x: 755, startPoint y: 388, endPoint x: 700, endPoint y: 387, distance: 55.6
click at [700, 387] on td "Principal 82186291" at bounding box center [716, 377] width 136 height 66
copy p "82186291"
click at [88, 294] on div "Demandes" at bounding box center [85, 285] width 143 height 34
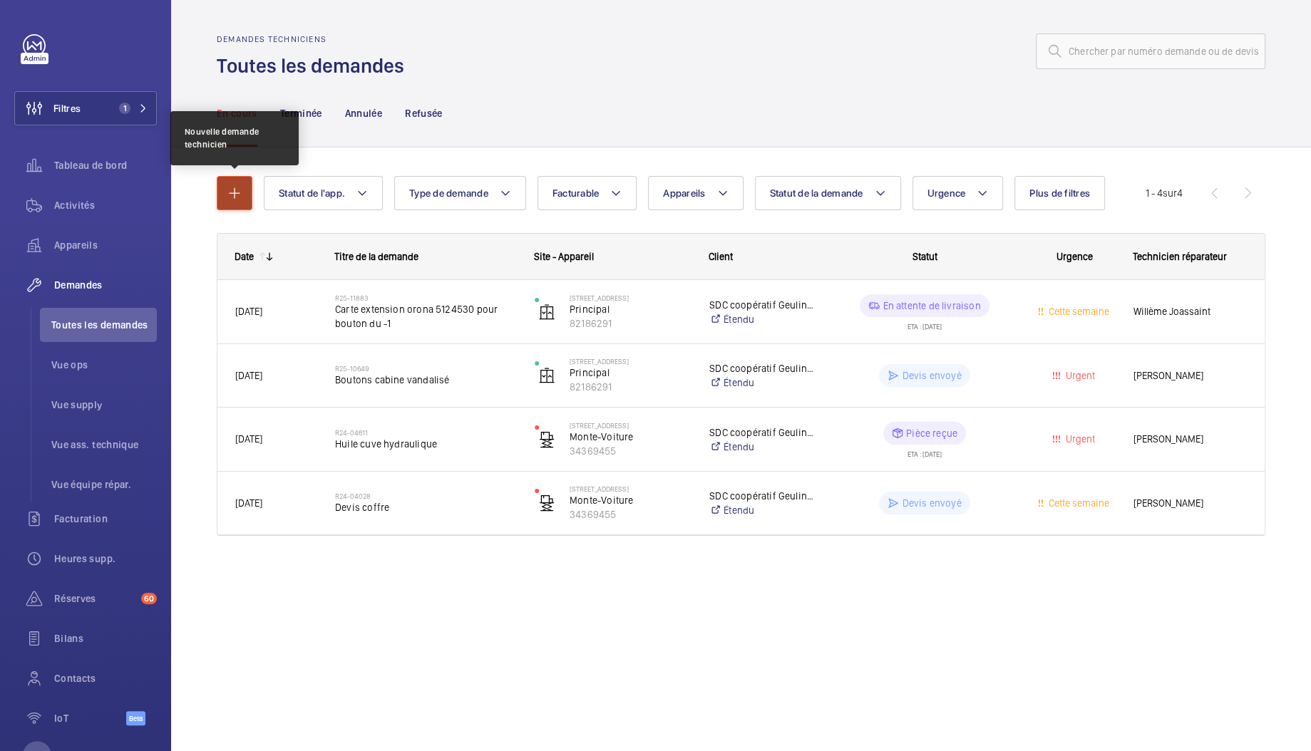
click at [220, 195] on button "button" at bounding box center [235, 193] width 36 height 34
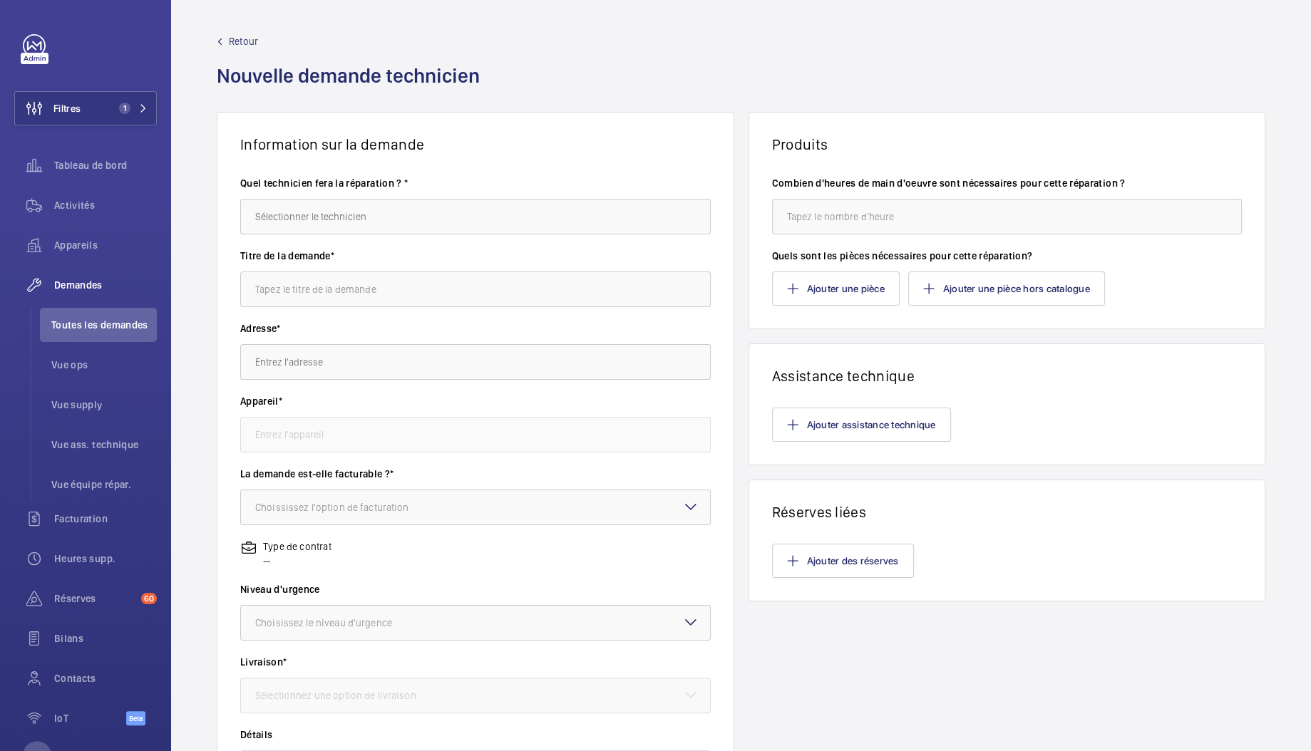
click at [396, 192] on wm-front-autocomplete-dropdown-select "Quel technicien fera la réparation ? *" at bounding box center [475, 205] width 470 height 58
click at [391, 213] on input "text" at bounding box center [475, 217] width 470 height 36
click at [359, 269] on mat-option "Willème Joassaint" at bounding box center [472, 259] width 463 height 34
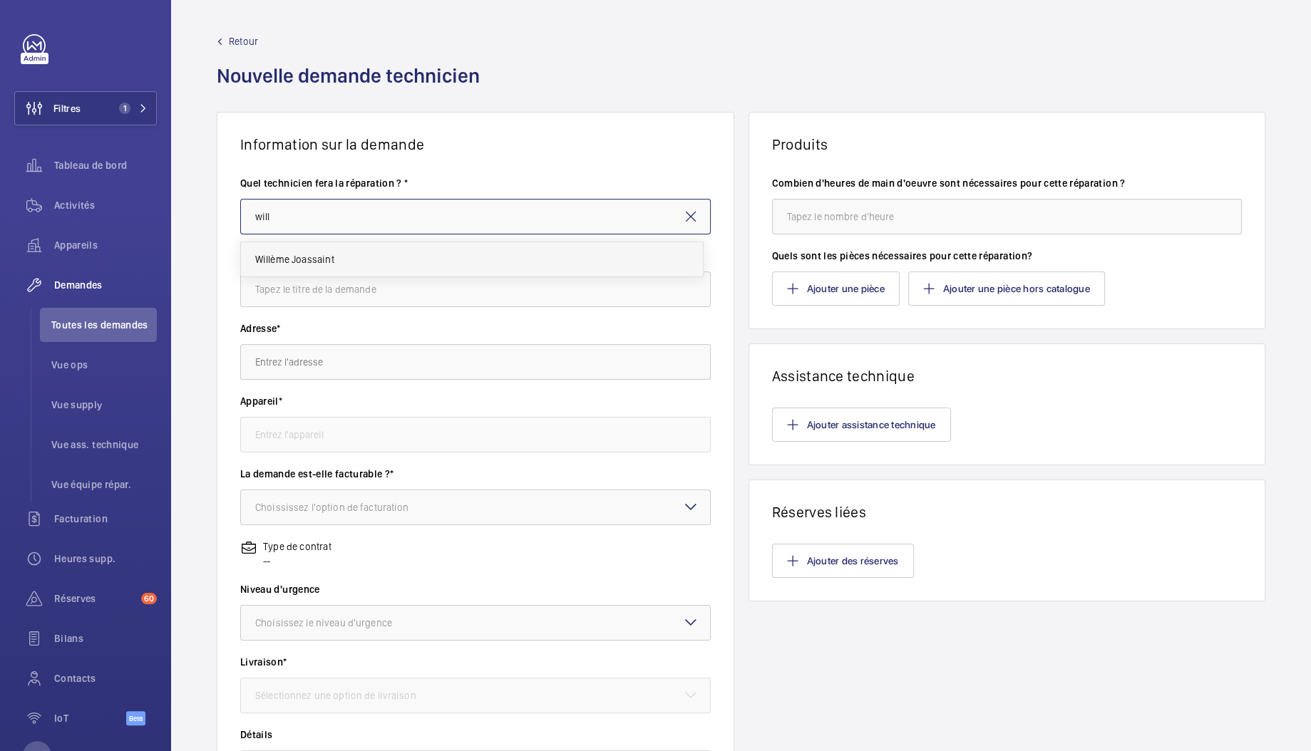
type input "Willème Joassaint"
click at [349, 286] on input "text" at bounding box center [475, 290] width 470 height 36
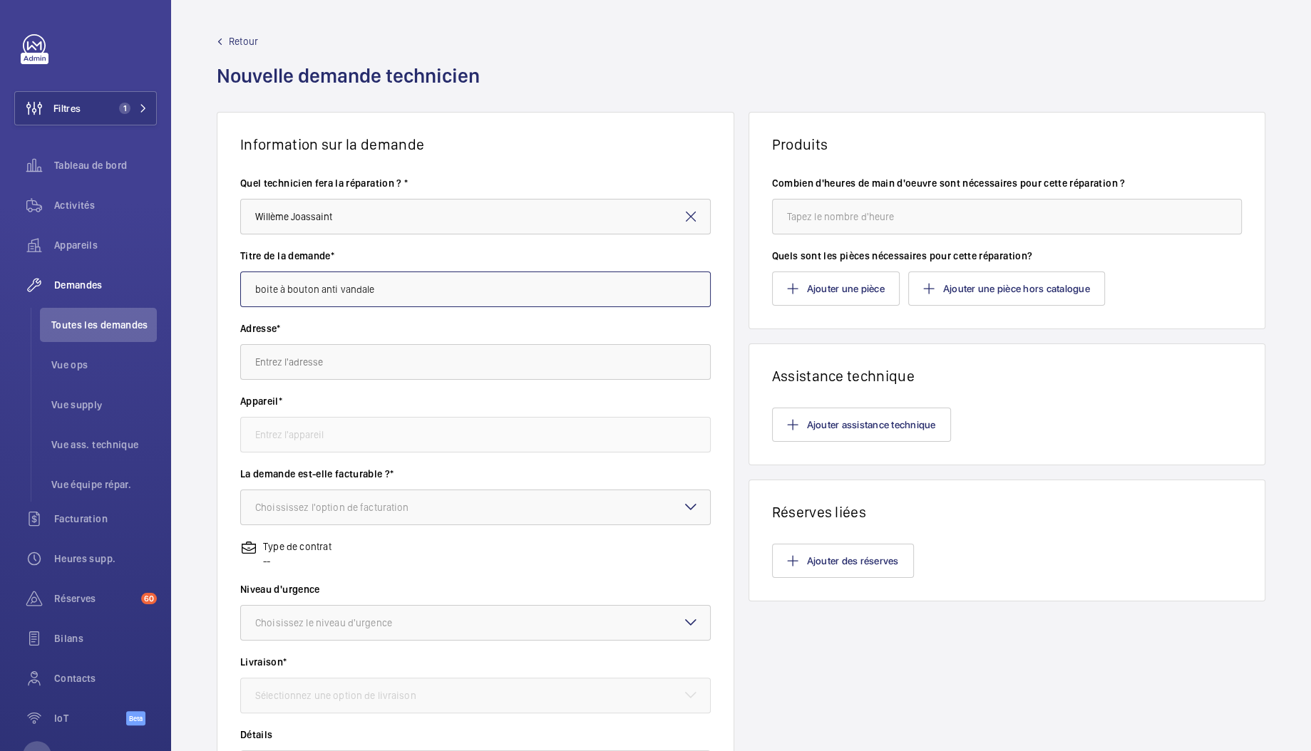
type input "boite à bouton anti vandale"
click at [343, 352] on input "text" at bounding box center [475, 362] width 470 height 36
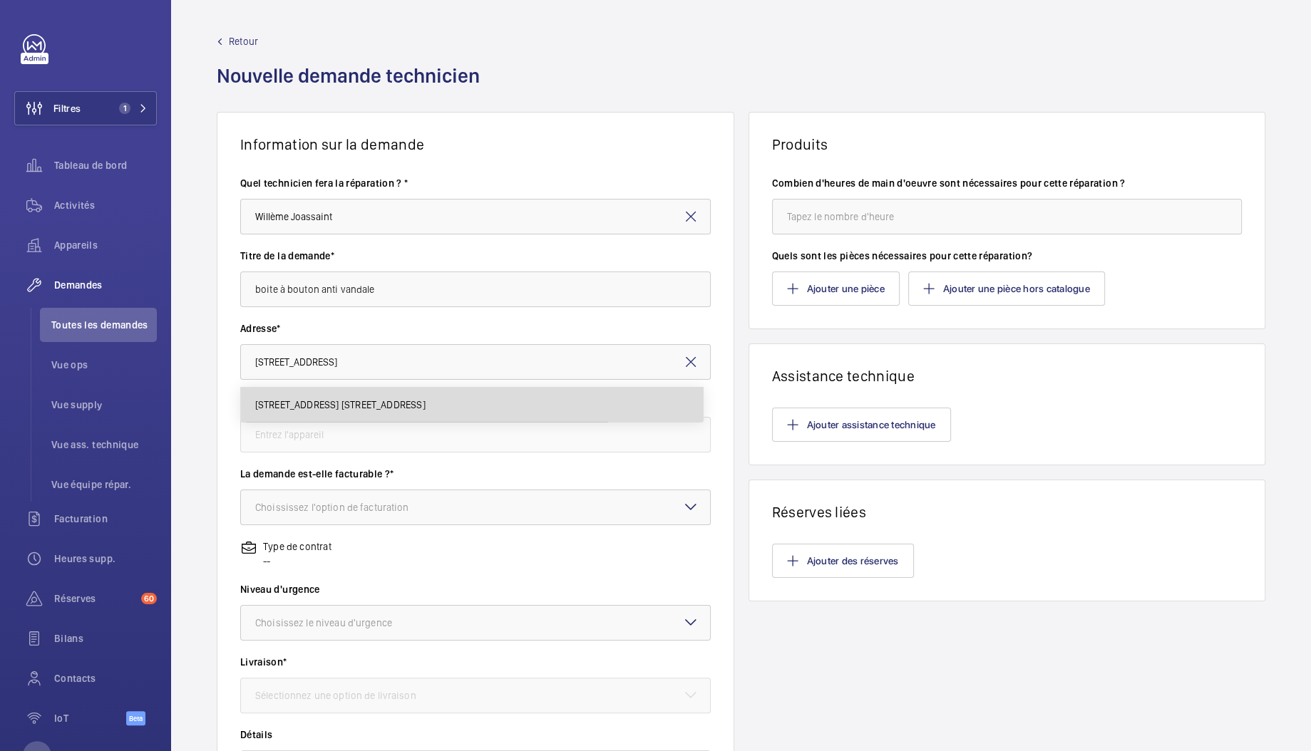
click at [294, 415] on mat-option "8 Rue Geulin 8 Rue Geulin, 92110 CLICHY, 92110 CLICHY" at bounding box center [472, 405] width 463 height 34
type input "8 Rue Geulin 8 Rue Geulin, 92110 CLICHY, 92110 CLICHY"
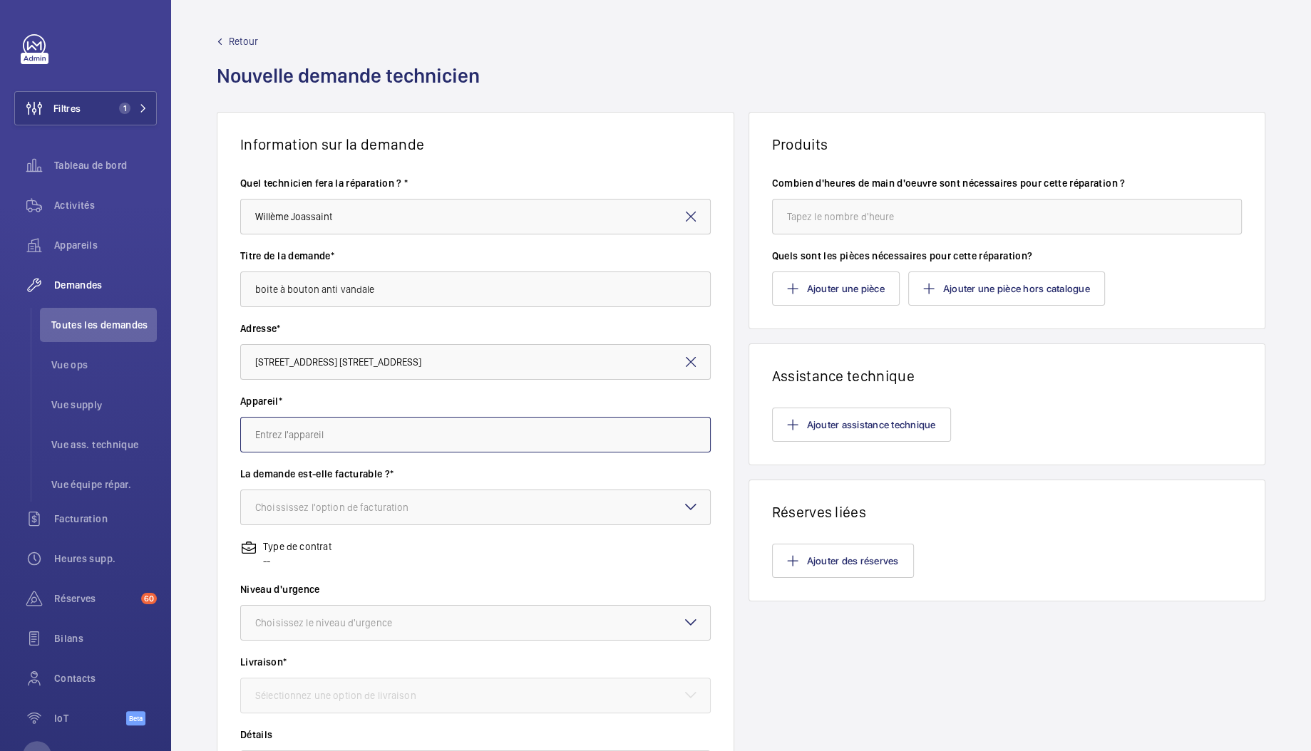
click at [287, 425] on input "text" at bounding box center [475, 435] width 470 height 36
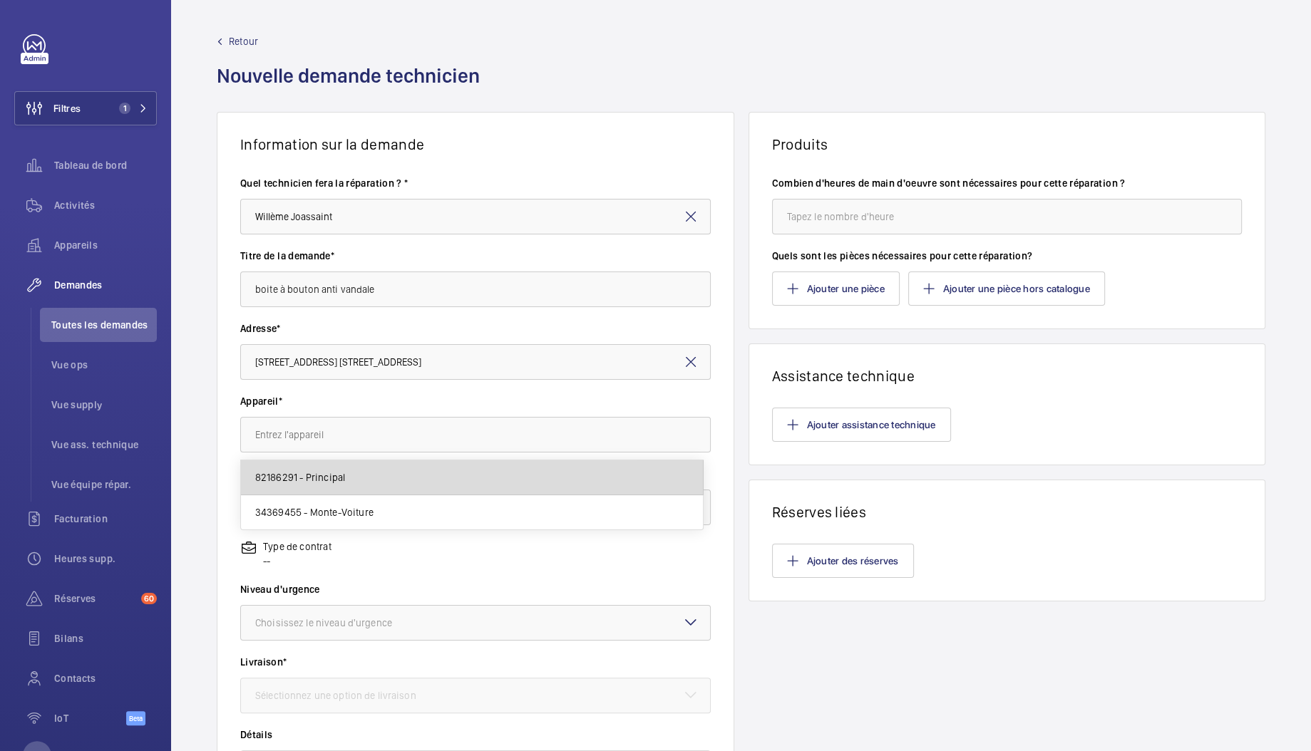
click at [308, 479] on span "82186291 - Principal" at bounding box center [300, 477] width 91 height 14
type input "82186291 - Principal"
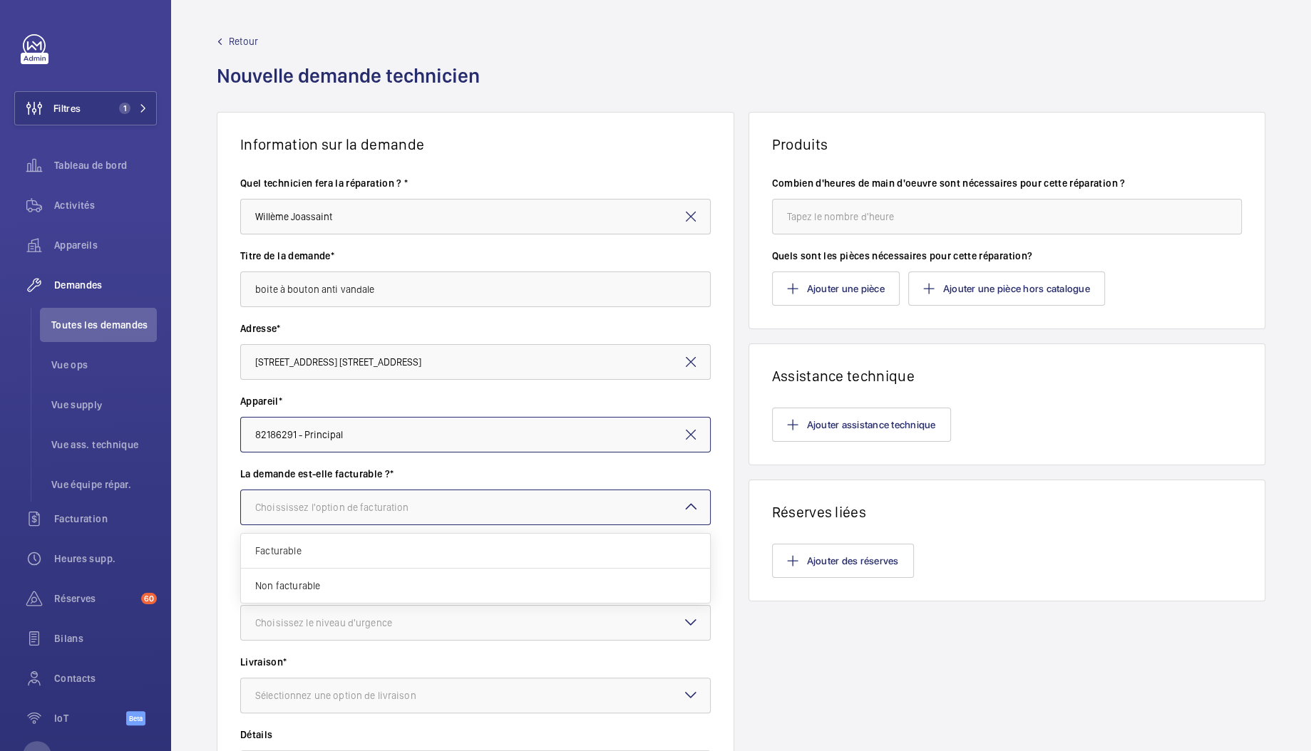
click at [309, 500] on div "Choississez l'option de facturation" at bounding box center [350, 507] width 190 height 14
click at [398, 561] on div "Facturable" at bounding box center [475, 551] width 469 height 35
click at [268, 629] on div "Choisissez le niveau d'urgence" at bounding box center [341, 623] width 172 height 14
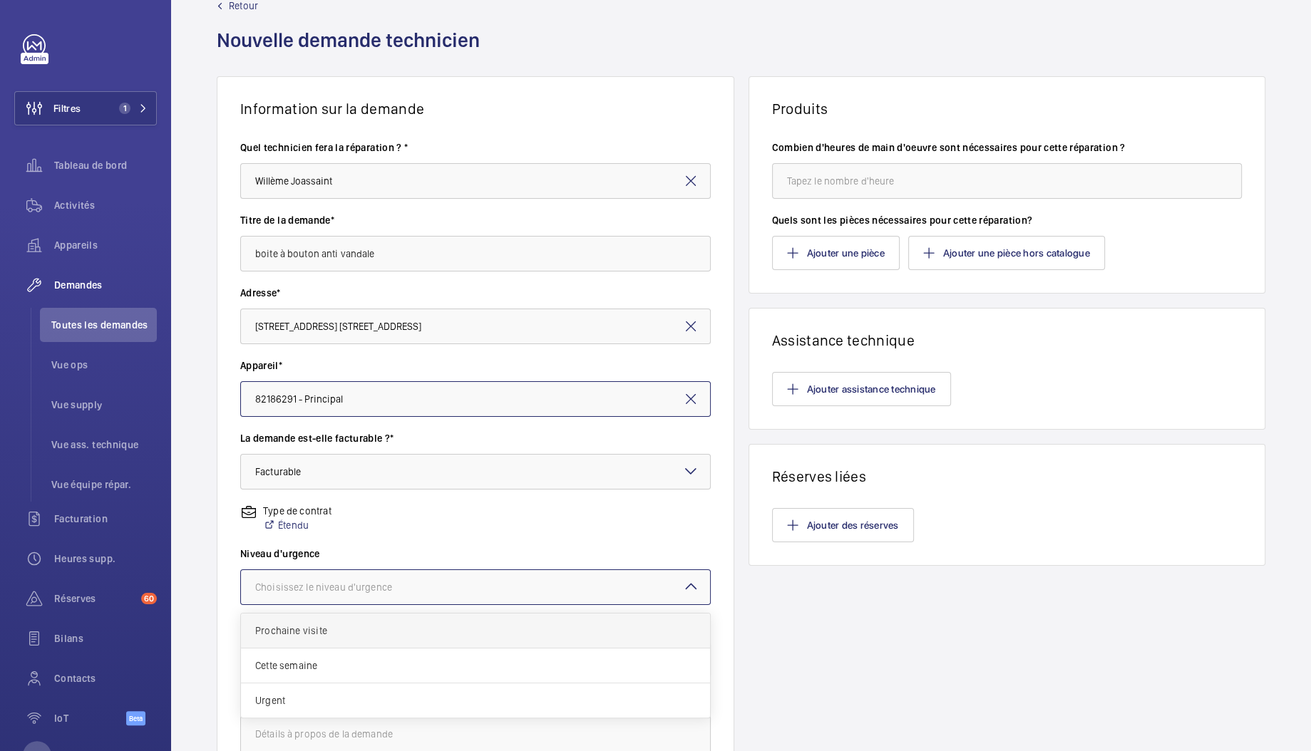
scroll to position [220, 0]
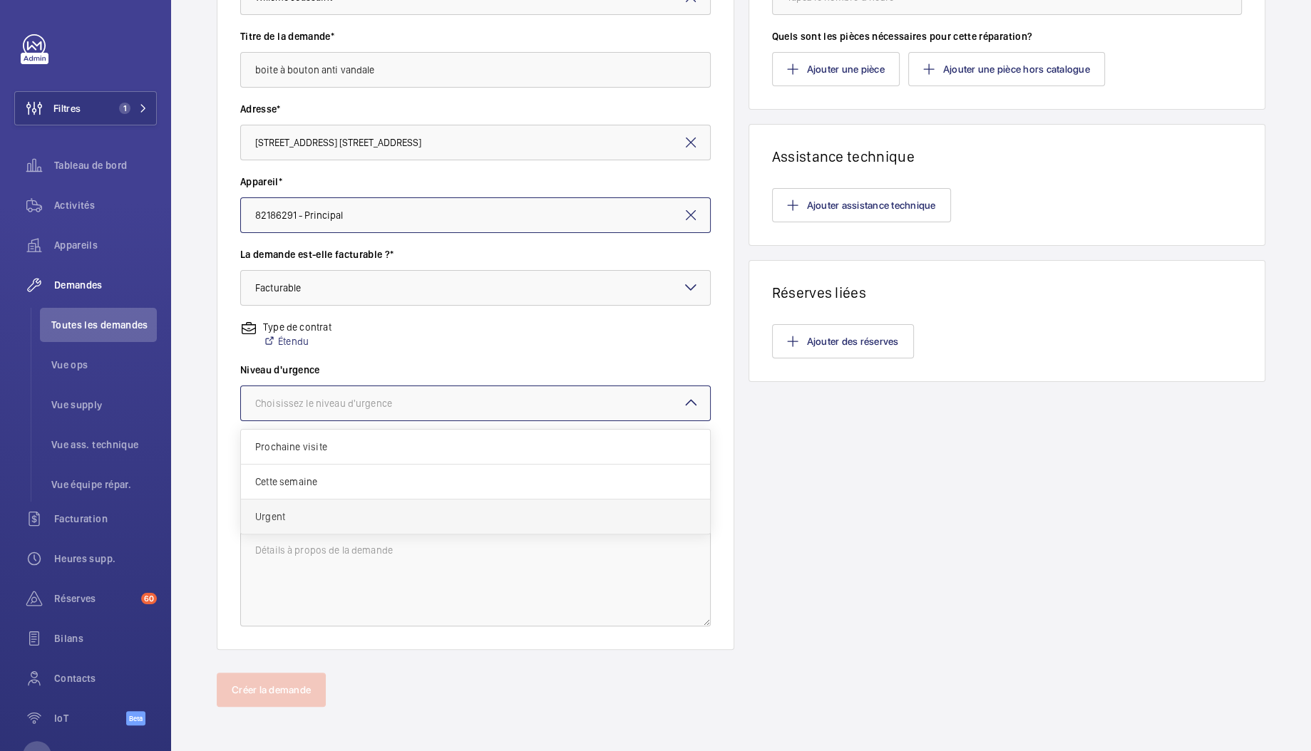
click at [304, 525] on div "Urgent" at bounding box center [475, 517] width 469 height 34
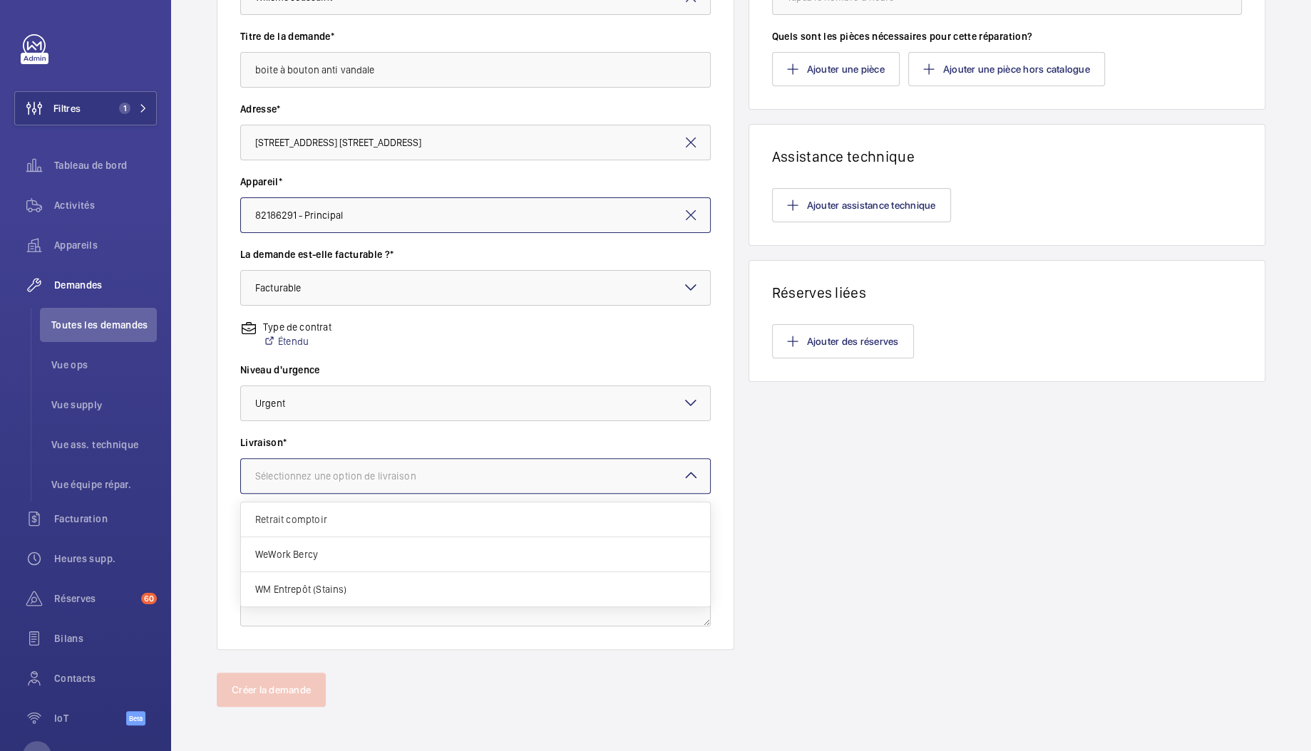
click at [321, 469] on div "Sélectionnez une option de livraison" at bounding box center [353, 476] width 197 height 14
click at [333, 517] on span "Retrait comptoir" at bounding box center [475, 519] width 440 height 14
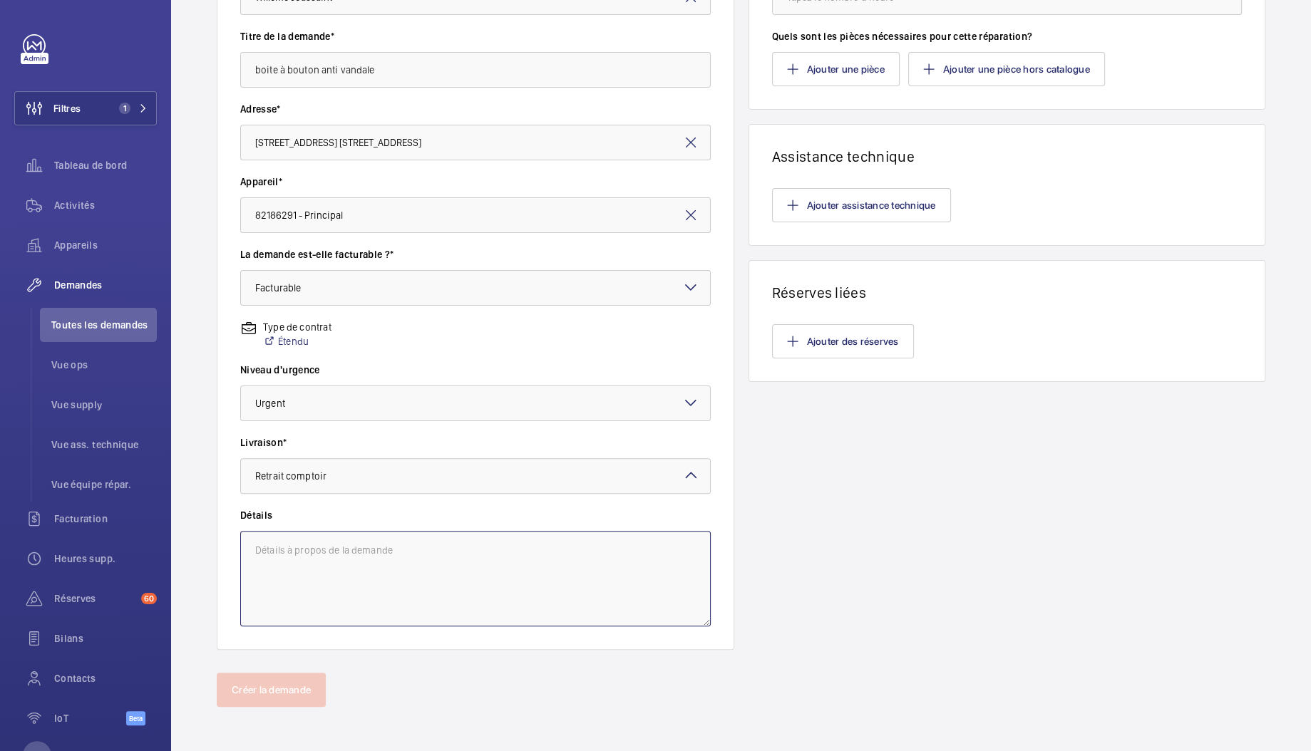
click at [333, 540] on textarea at bounding box center [475, 579] width 470 height 96
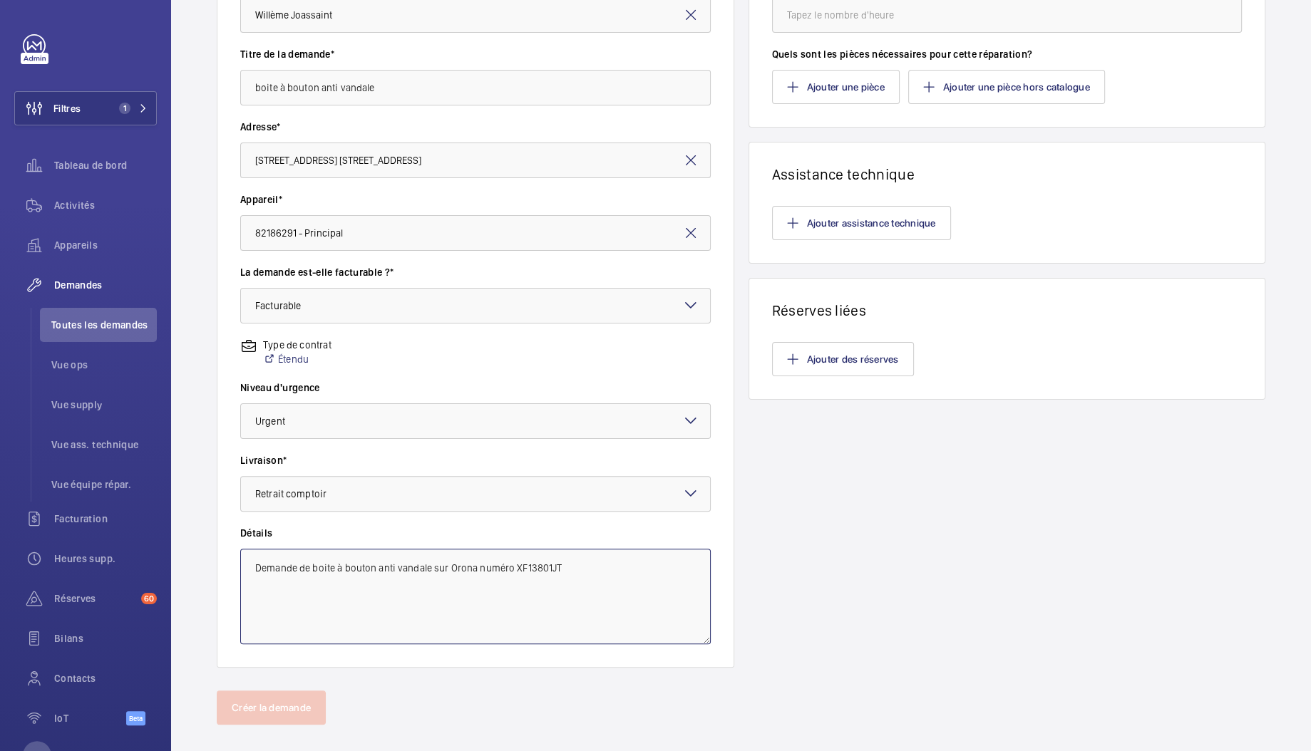
scroll to position [36, 0]
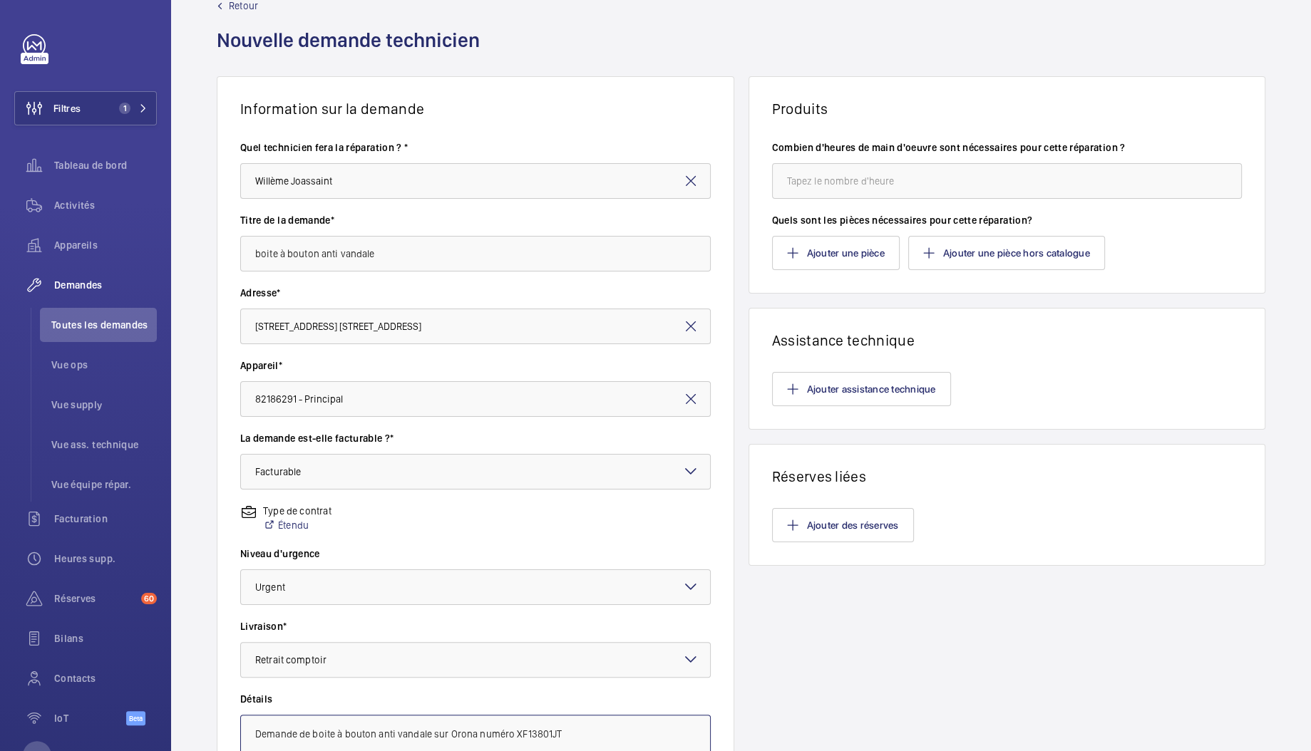
type textarea "Demande de boite à bouton anti vandale sur Orona numéro XF13801JT"
click at [852, 185] on input "number" at bounding box center [1007, 181] width 470 height 36
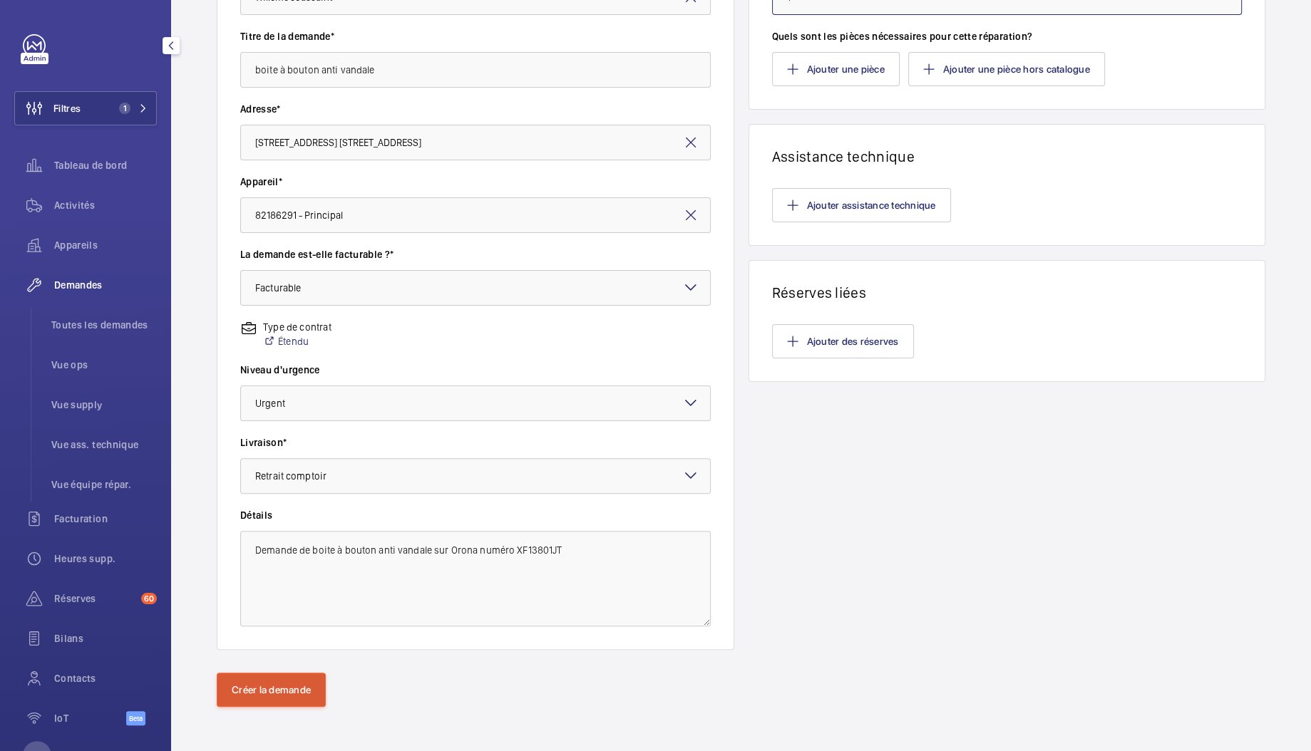
type input "1"
click at [282, 685] on button "Créer la demande" at bounding box center [271, 690] width 109 height 34
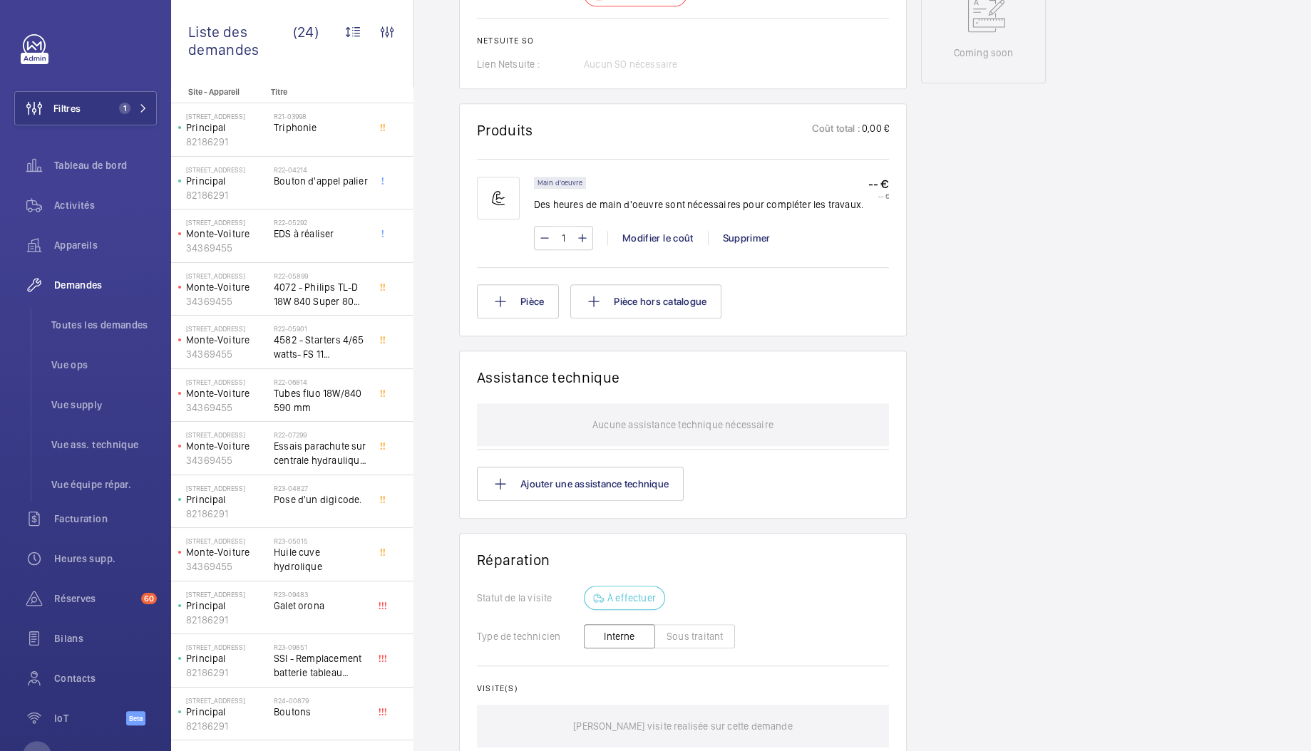
scroll to position [280, 0]
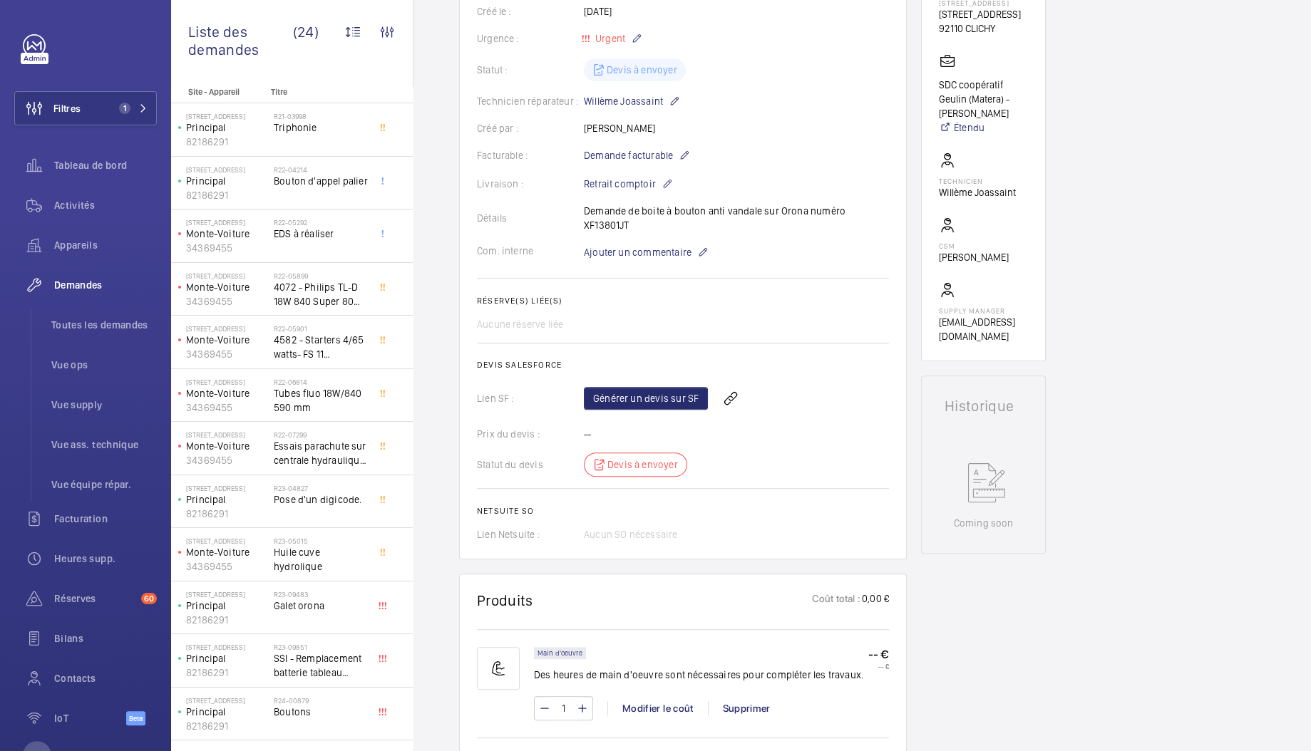
click at [735, 212] on div "Détails Demande de boite à bouton anti vandale sur Orona numéro XF13801JT" at bounding box center [683, 218] width 412 height 29
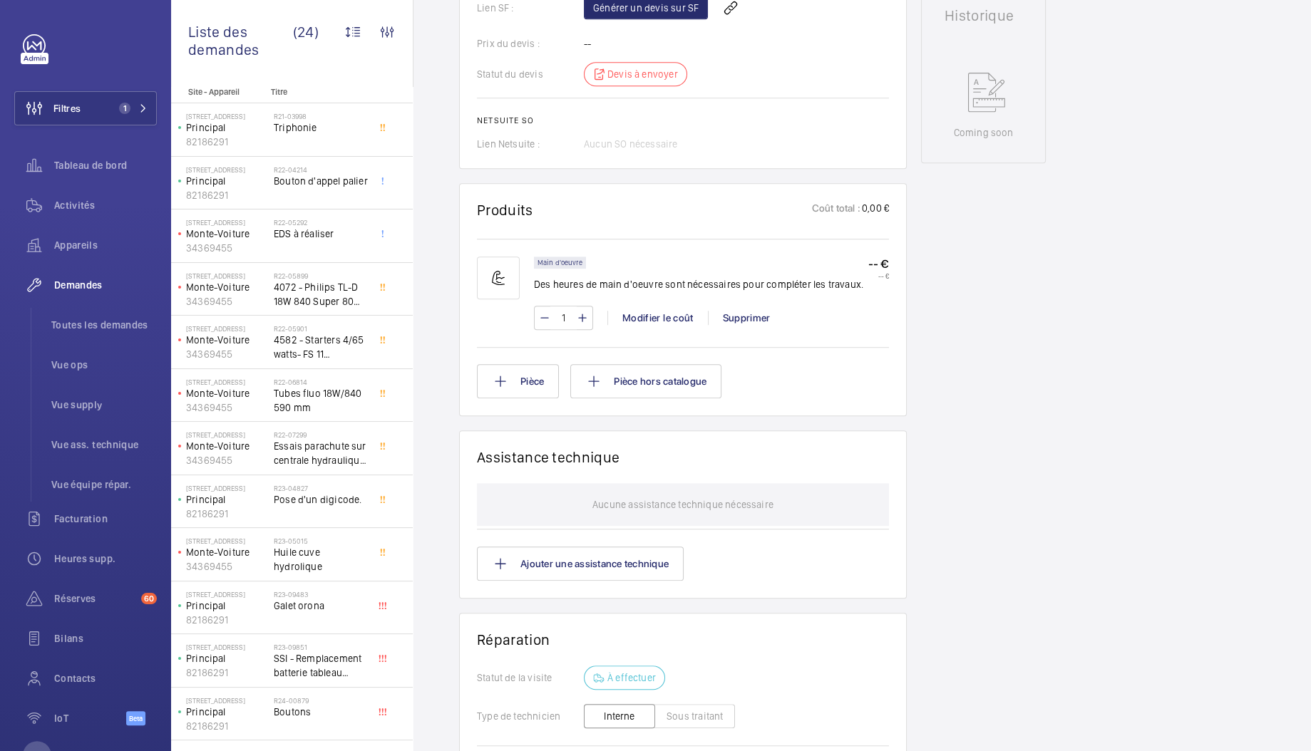
scroll to position [0, 0]
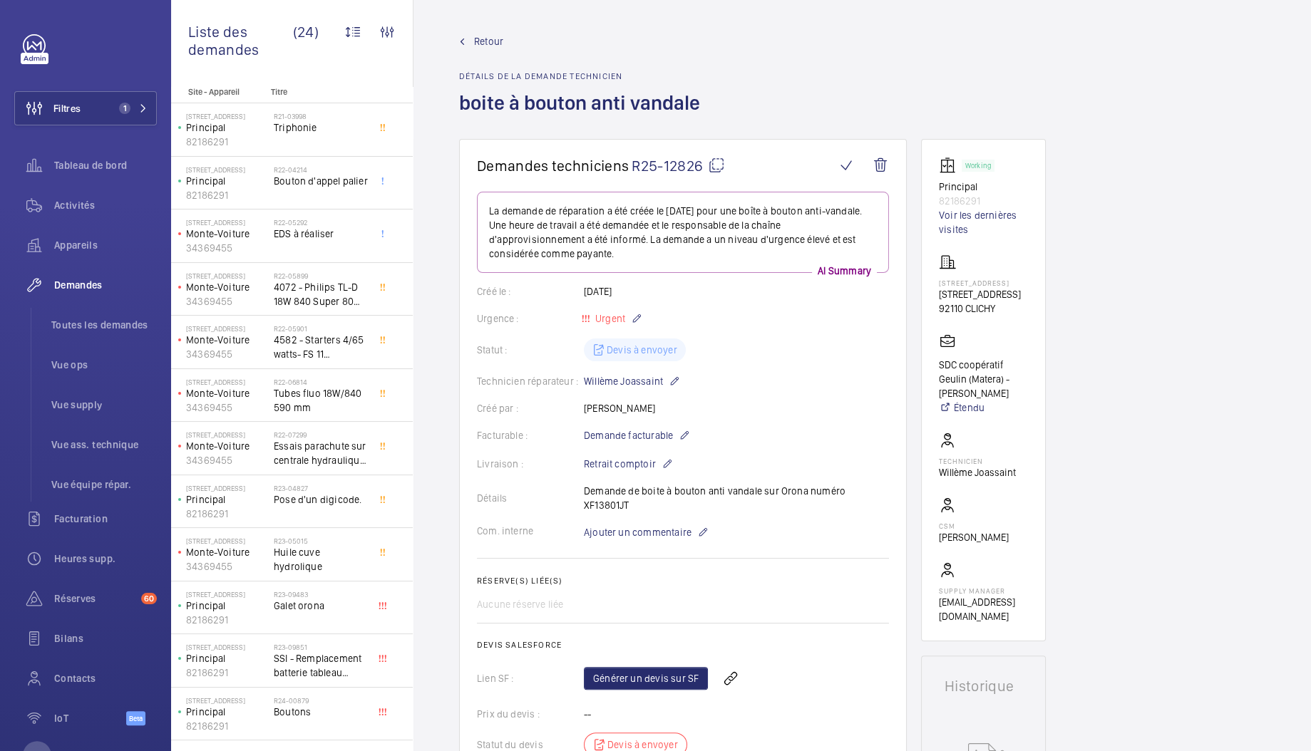
click at [475, 36] on span "Retour" at bounding box center [488, 41] width 29 height 14
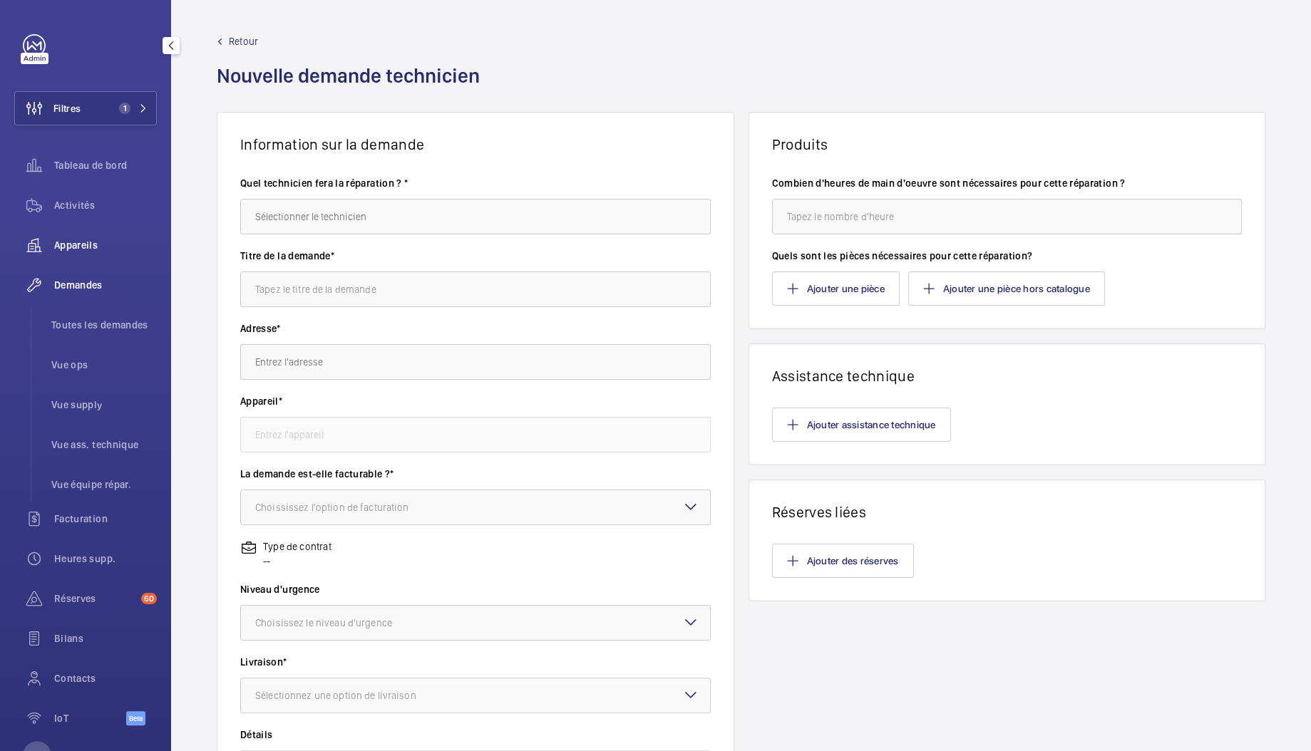
click at [83, 247] on span "Appareils" at bounding box center [105, 245] width 103 height 14
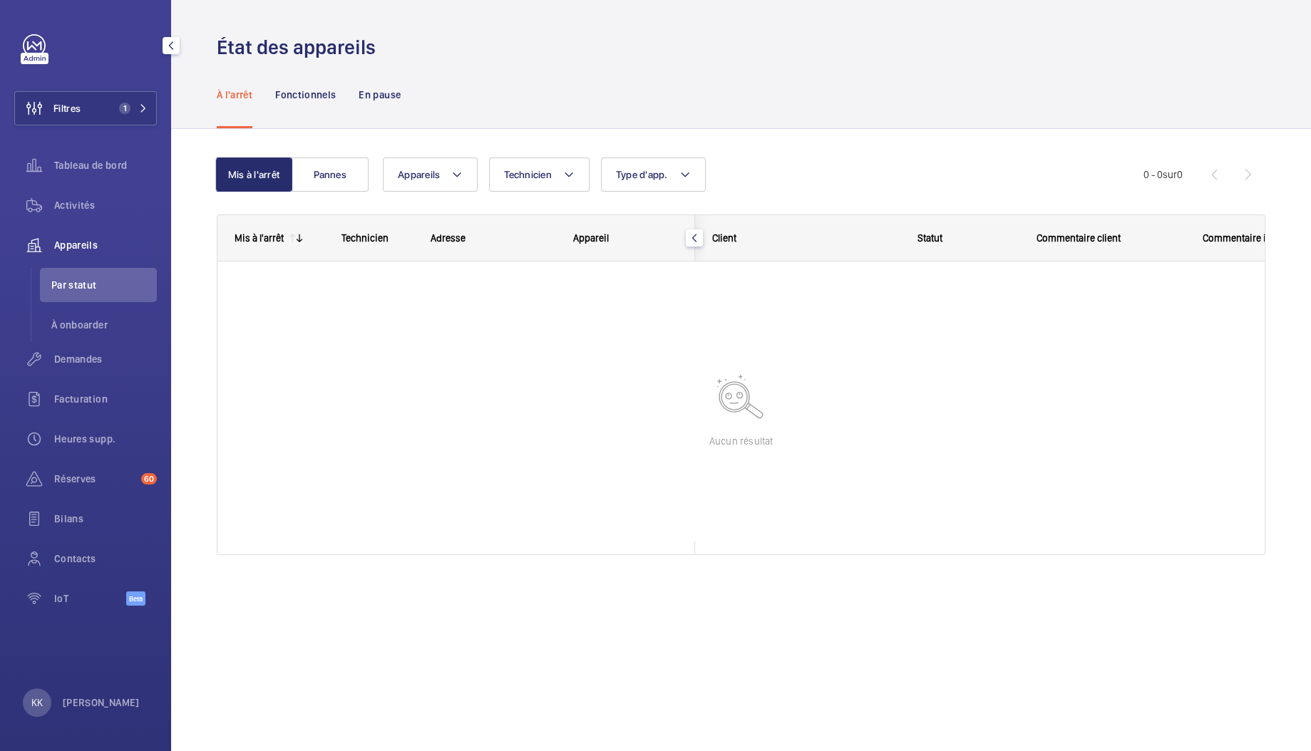
click at [110, 244] on span "Appareils" at bounding box center [105, 245] width 103 height 14
click at [76, 274] on li "Par statut" at bounding box center [98, 285] width 117 height 34
click at [73, 322] on span "À onboarder" at bounding box center [103, 325] width 105 height 14
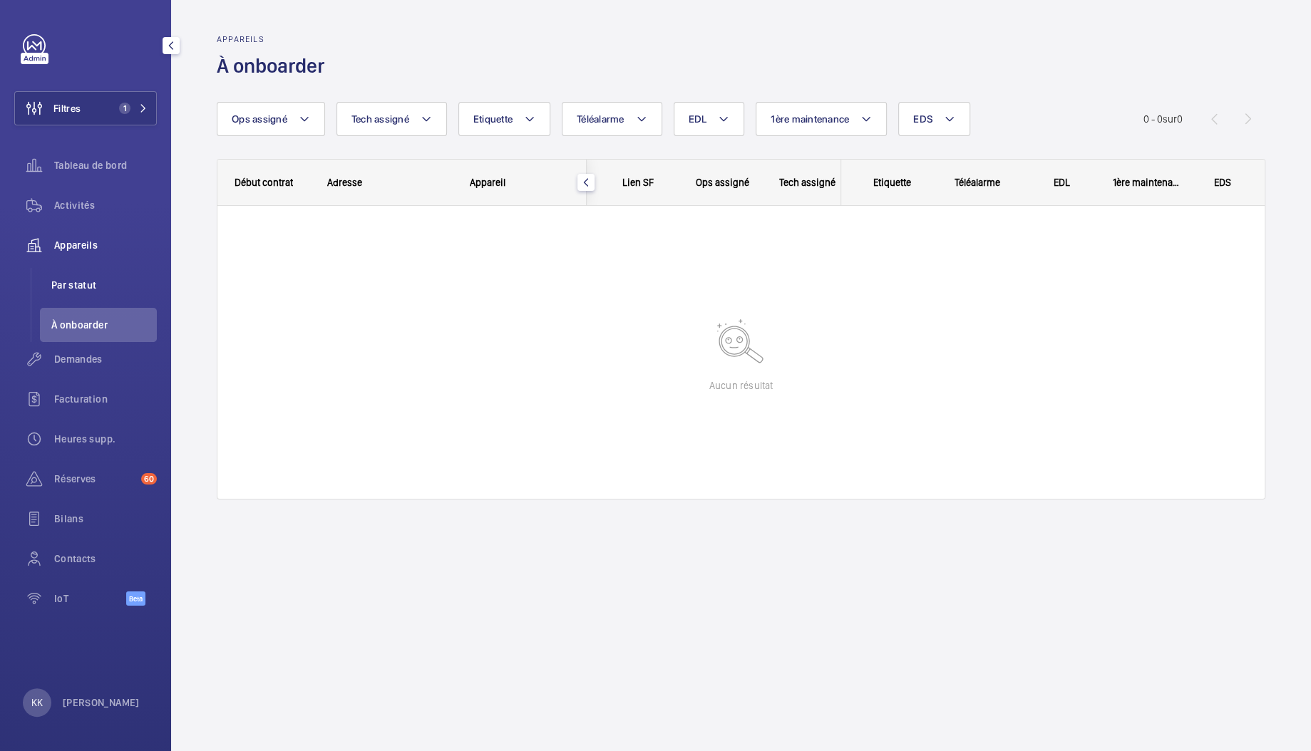
click at [75, 294] on li "Par statut" at bounding box center [98, 285] width 117 height 34
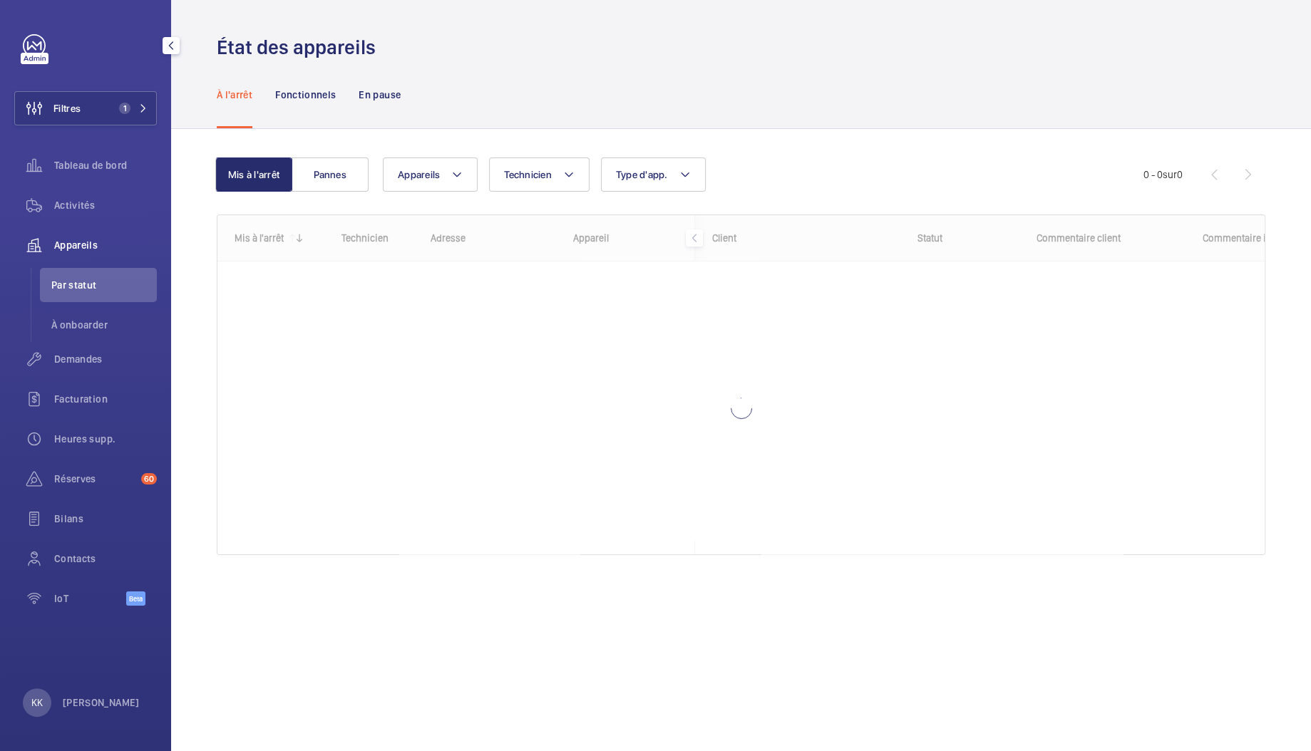
click at [76, 225] on div "Activités" at bounding box center [85, 208] width 143 height 40
click at [78, 210] on span "Activités" at bounding box center [105, 205] width 103 height 14
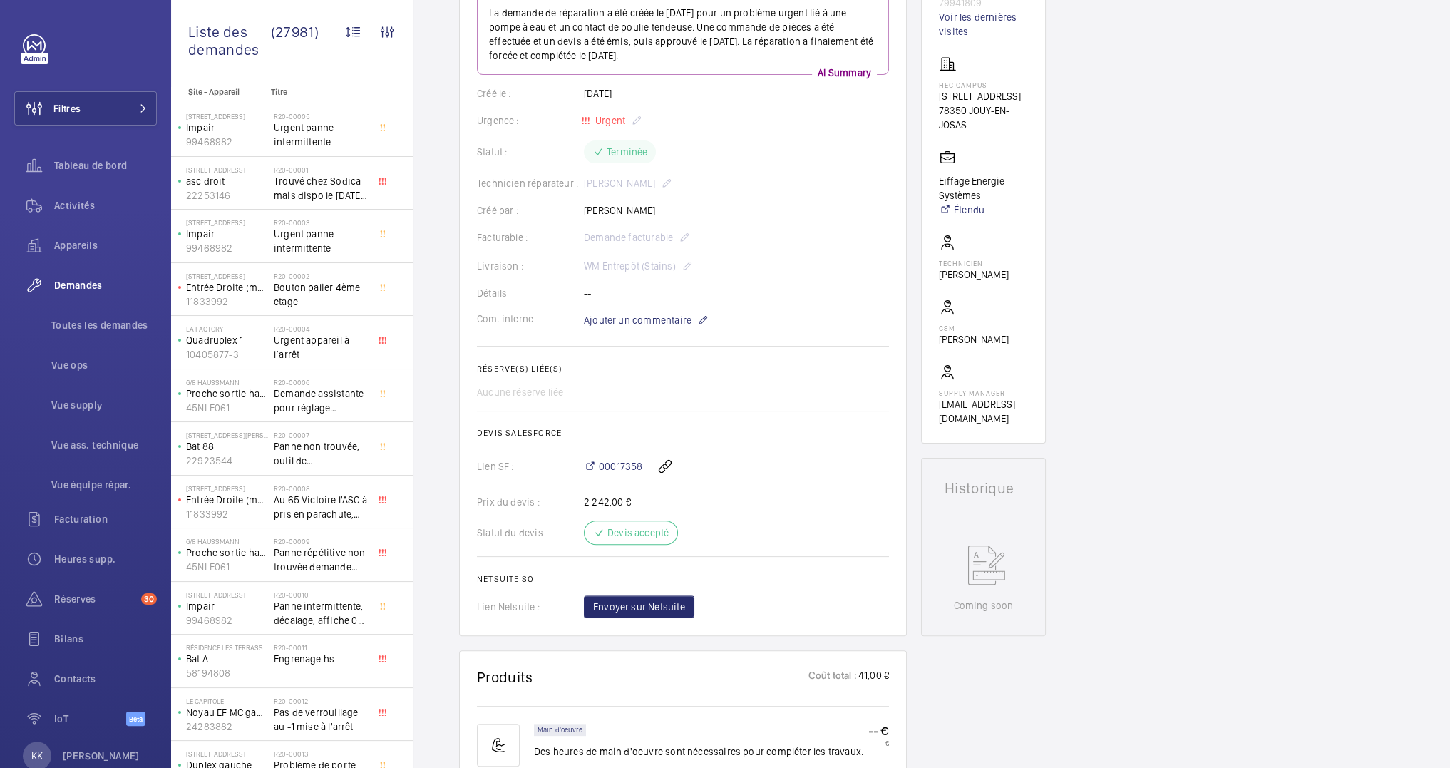
scroll to position [647, 0]
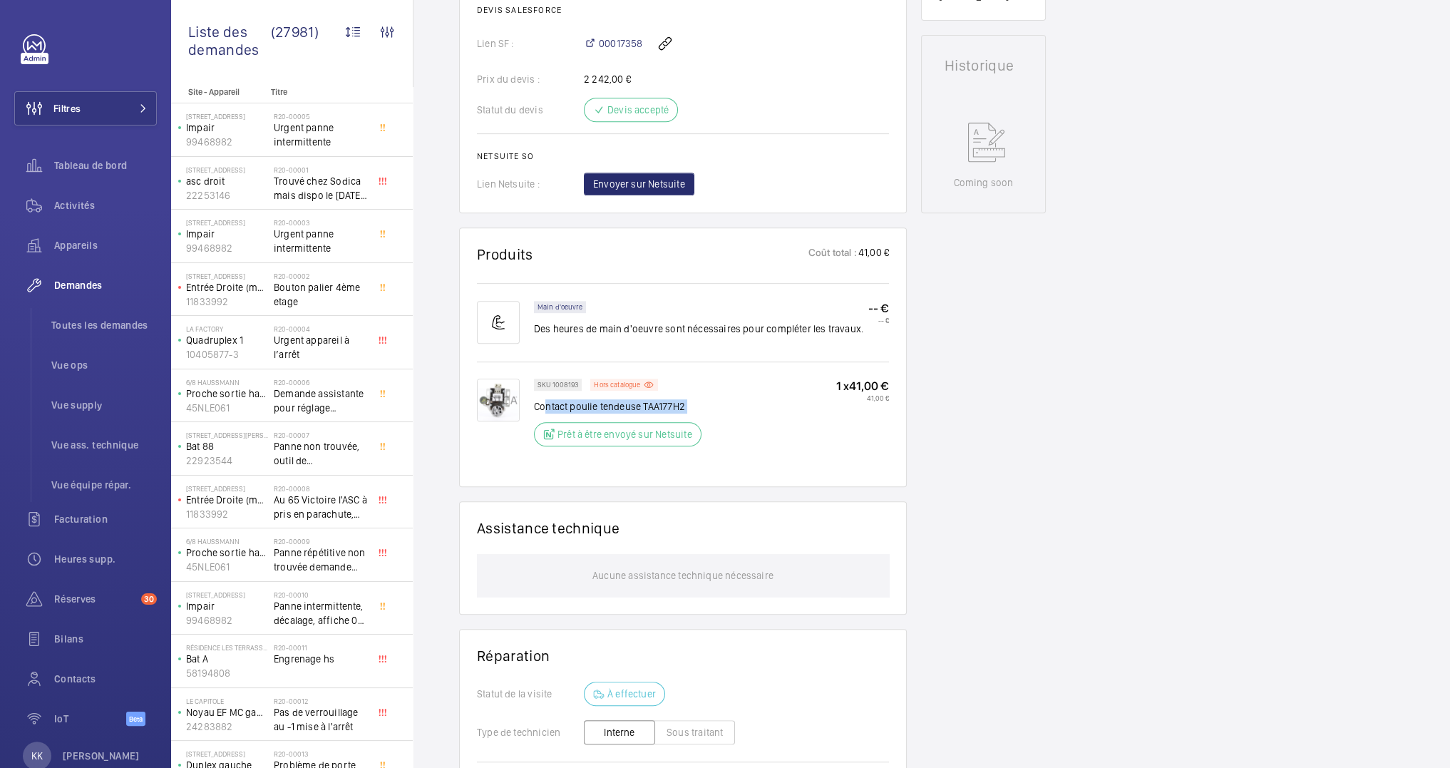
drag, startPoint x: 543, startPoint y: 406, endPoint x: 713, endPoint y: 421, distance: 171.0
click at [713, 421] on div "SKU 1008193 Hors catalogue Contact poulie tendeuse TAA177H2 Prêt à être envoyé …" at bounding box center [711, 416] width 355 height 76
click at [718, 413] on div "SKU 1008193 Hors catalogue Contact poulie tendeuse TAA177H2 Prêt à être envoyé …" at bounding box center [711, 416] width 355 height 76
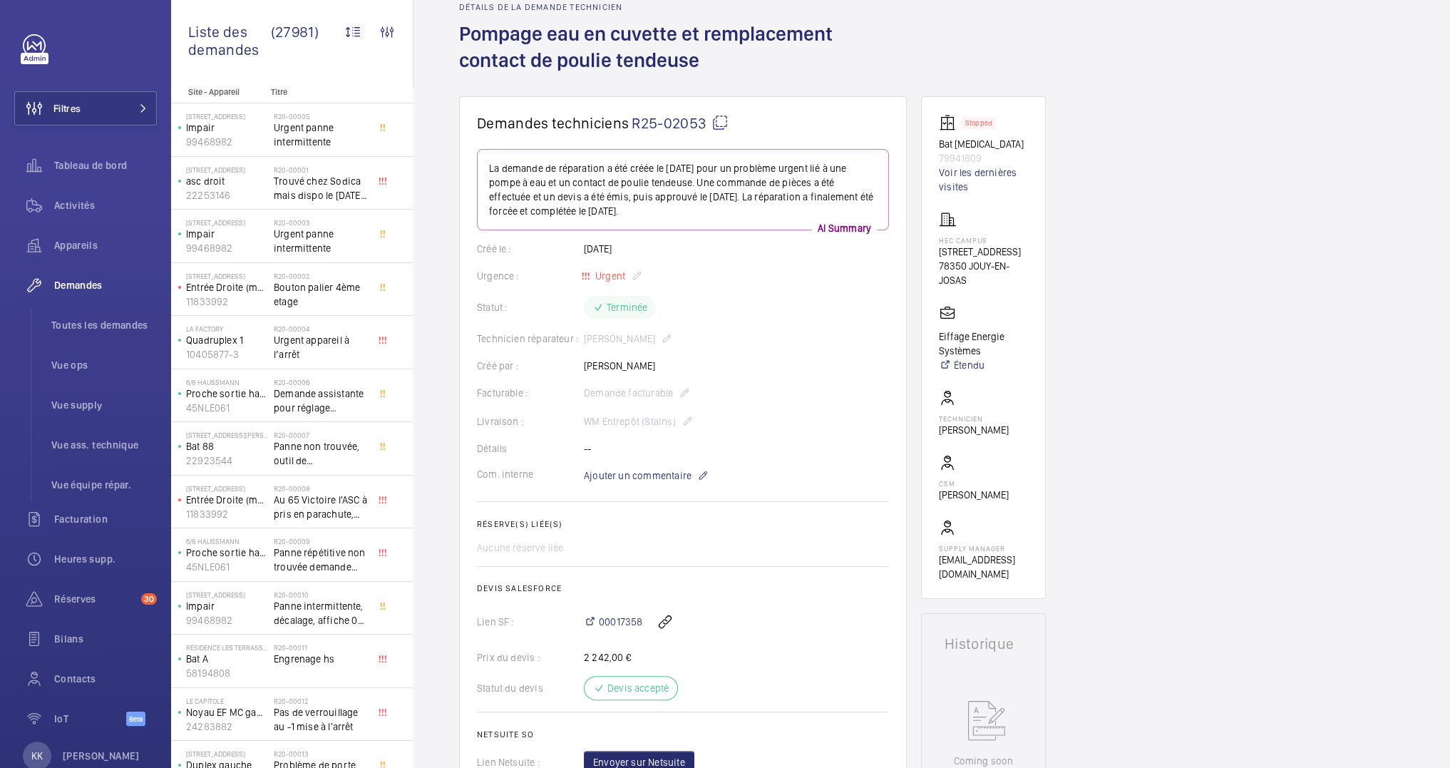
scroll to position [0, 0]
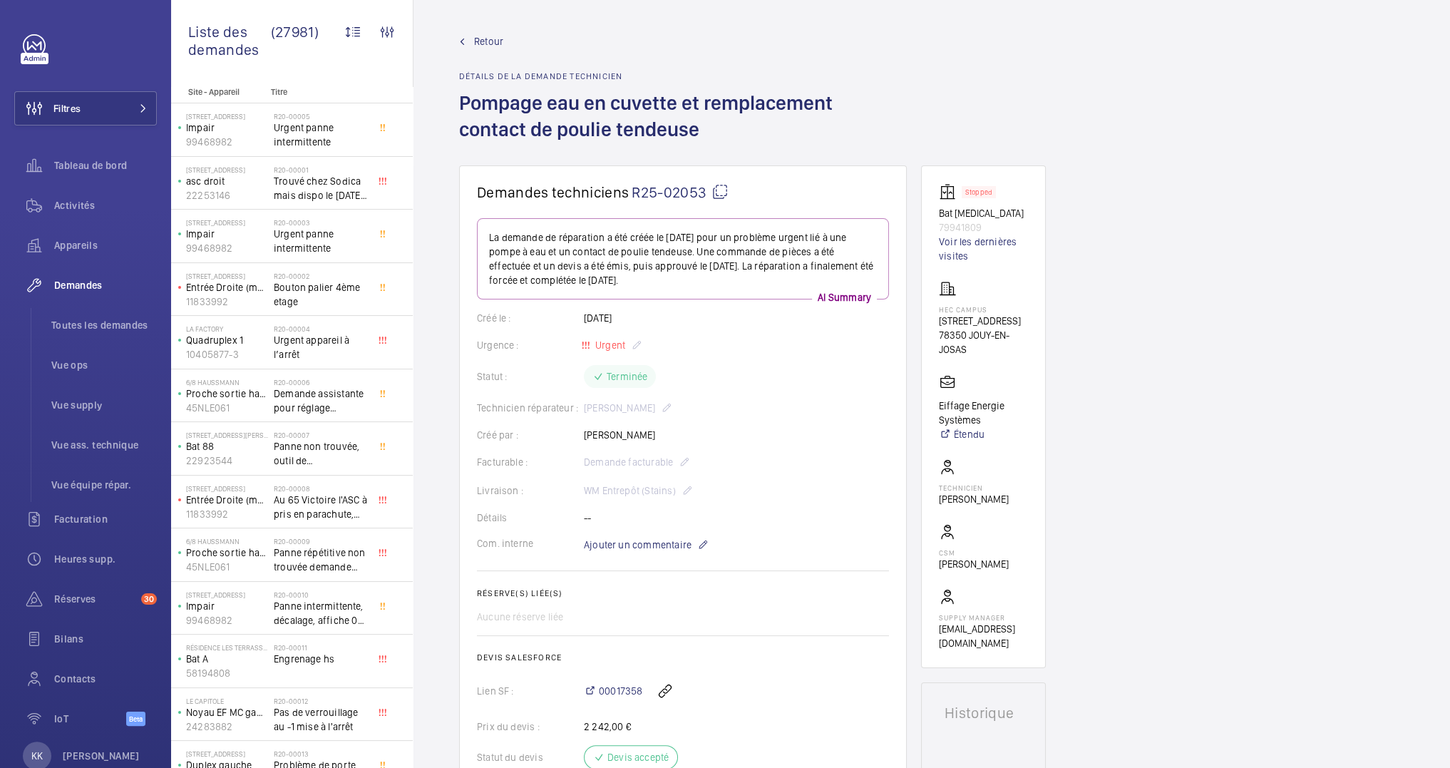
click at [674, 182] on wm-front-card "Demandes techniciens R25-02053 La demande de réparation a été créée le 9 févrie…" at bounding box center [683, 512] width 448 height 695
click at [674, 190] on span "R25-02053" at bounding box center [679, 192] width 97 height 18
drag, startPoint x: 990, startPoint y: 221, endPoint x: 931, endPoint y: 226, distance: 59.4
click at [931, 226] on wm-front-card "Stopped Bat T3 79941809 Voir les dernières visites HEC CAMPUS 1 Rue de la Libér…" at bounding box center [983, 416] width 125 height 502
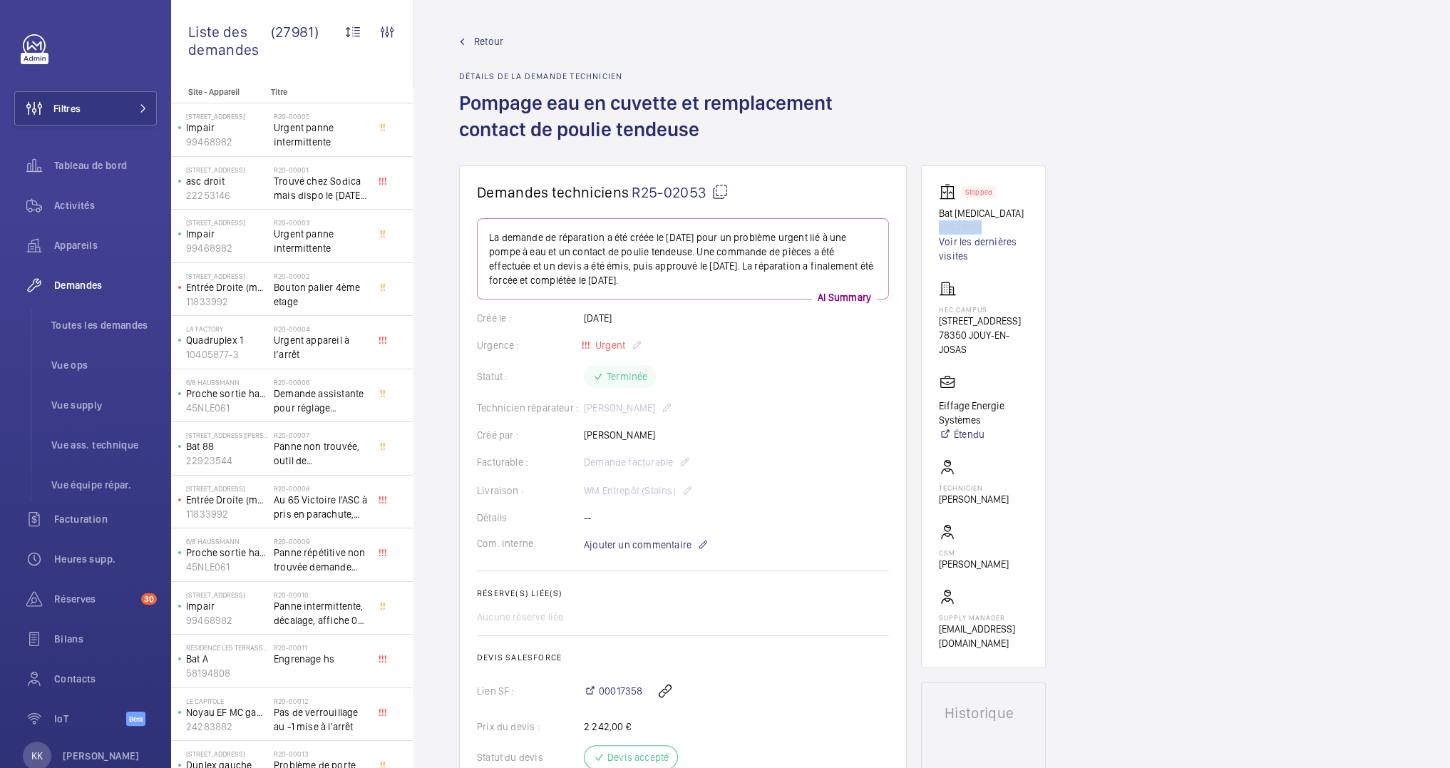
copy p "79941809"
click at [793, 130] on h1 "Pompage eau en cuvette et remplacement contact de poulie tendeuse" at bounding box center [683, 128] width 448 height 76
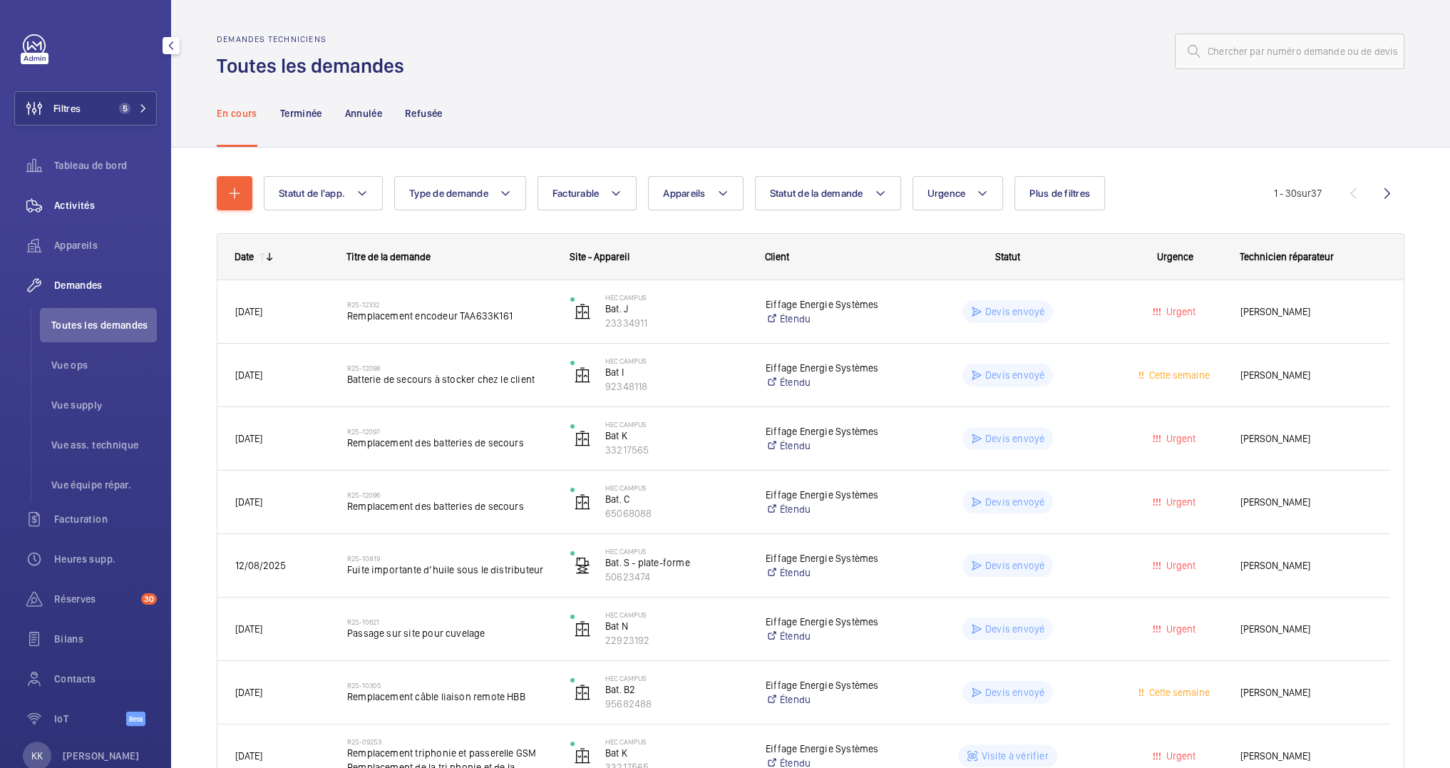
click at [60, 199] on span "Activités" at bounding box center [105, 205] width 103 height 14
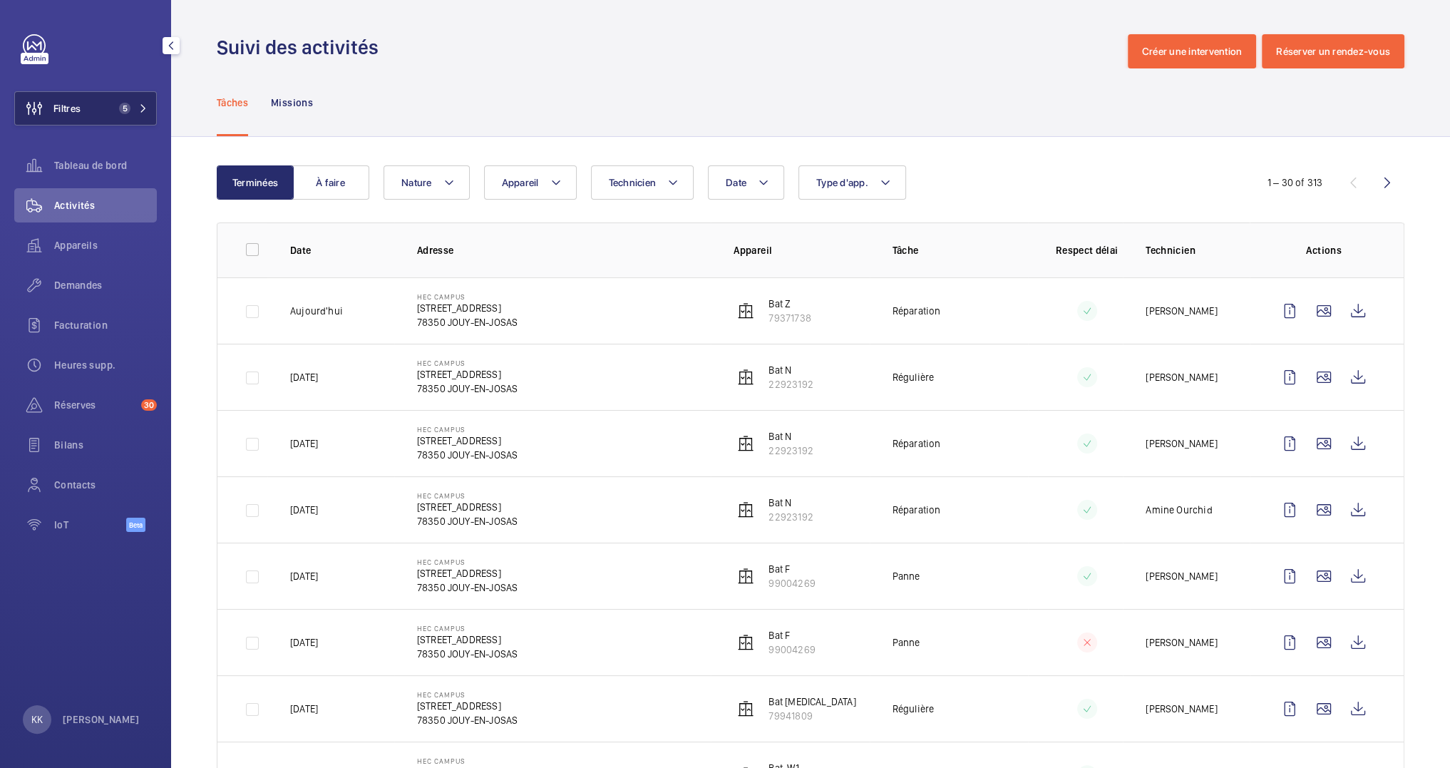
click at [102, 120] on button "Filtres 5" at bounding box center [85, 108] width 143 height 34
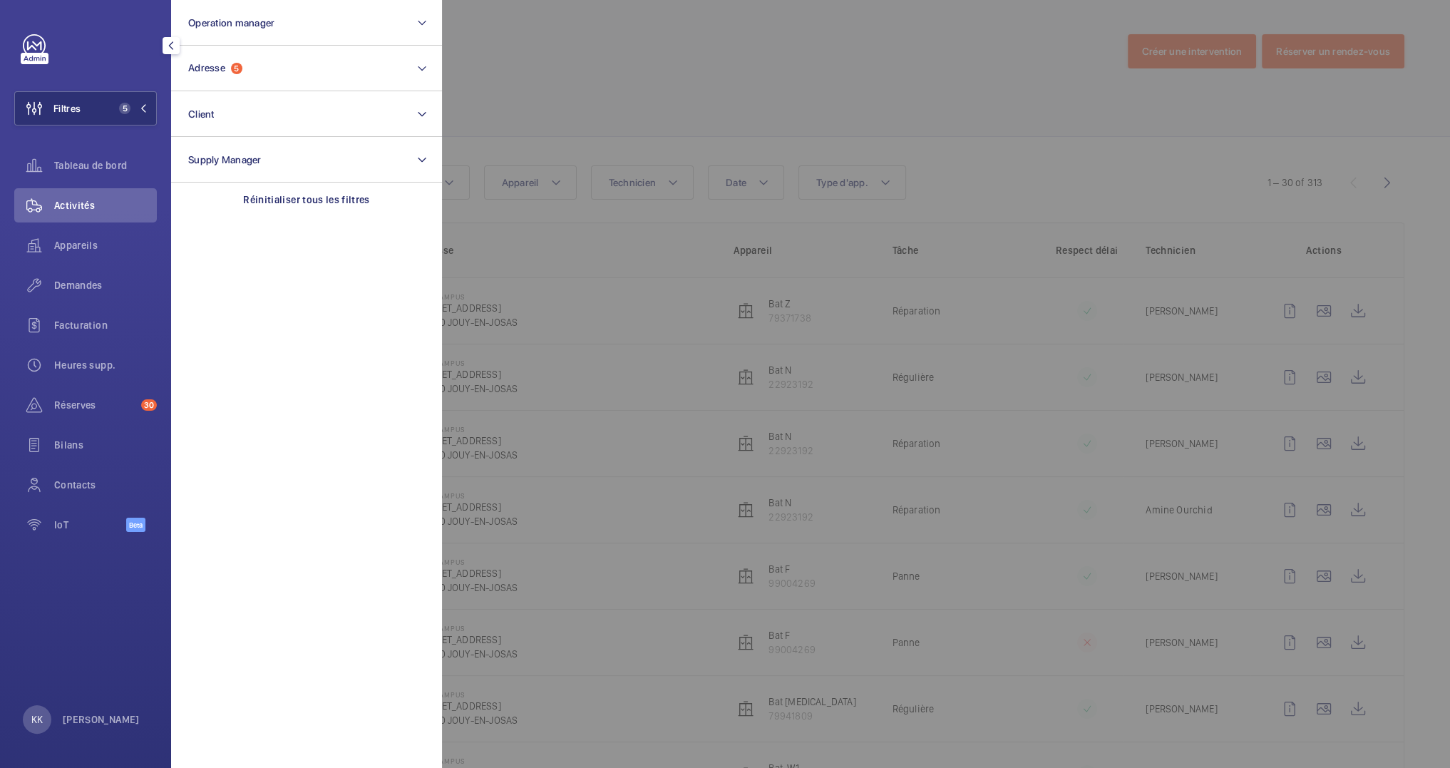
click at [311, 217] on section "Operation manager Adresse 5 Client Supply Manager Réinitialiser tous les filtres" at bounding box center [306, 384] width 271 height 768
click at [324, 207] on div "Réinitialiser tous les filtres" at bounding box center [306, 199] width 271 height 34
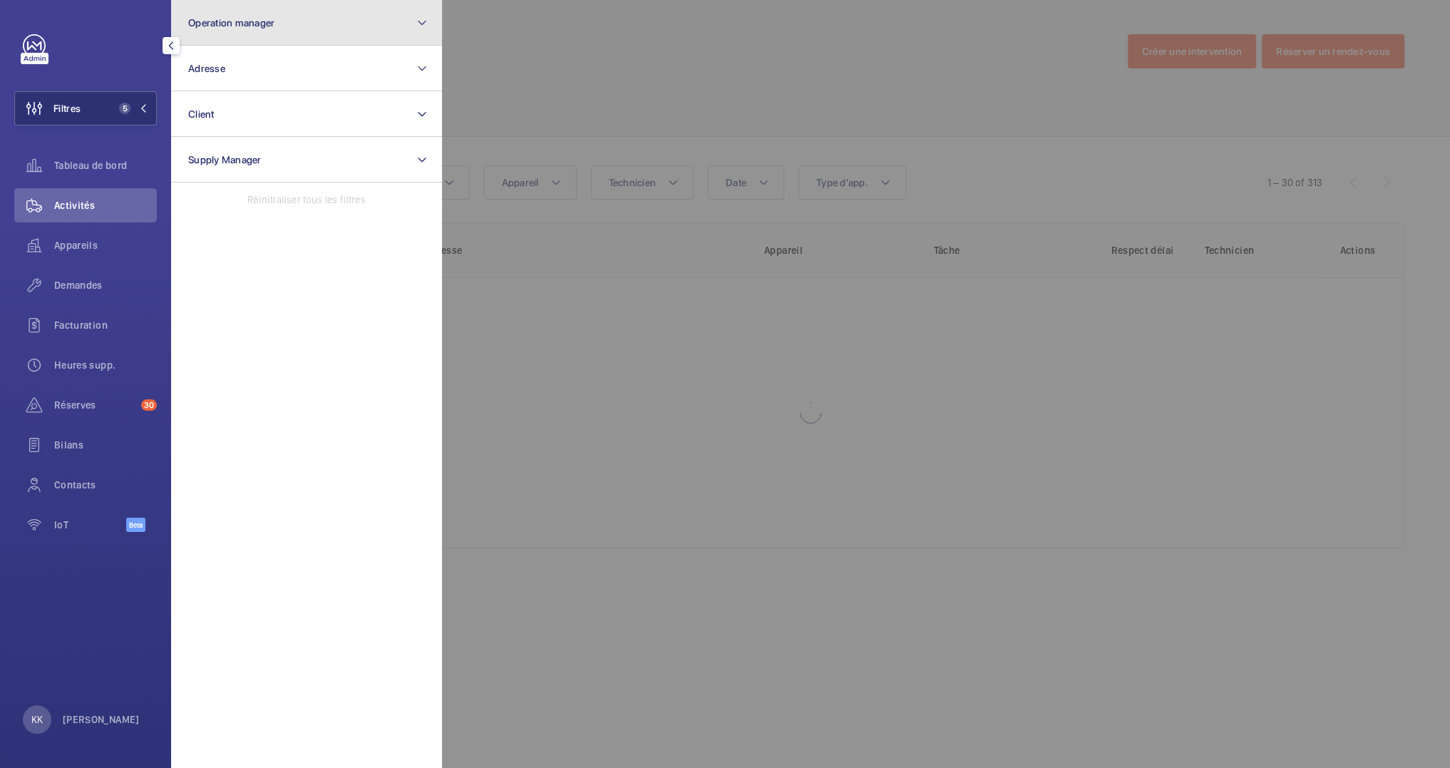
click at [270, 14] on button "Operation manager" at bounding box center [306, 23] width 271 height 46
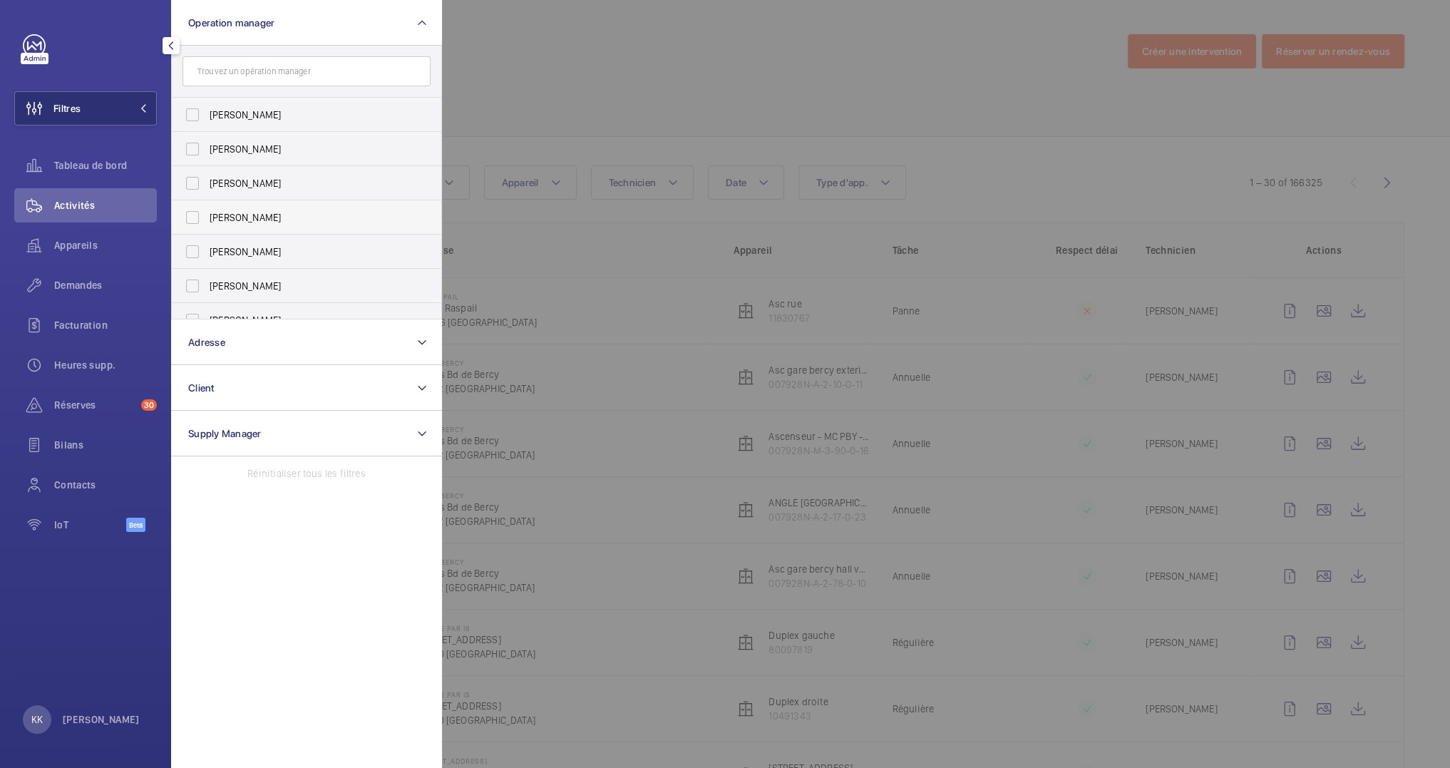
click at [225, 220] on span "[PERSON_NAME]" at bounding box center [308, 217] width 196 height 14
click at [207, 220] on input "[PERSON_NAME]" at bounding box center [192, 217] width 29 height 29
checkbox input "true"
click at [91, 252] on span "Appareils" at bounding box center [105, 245] width 103 height 14
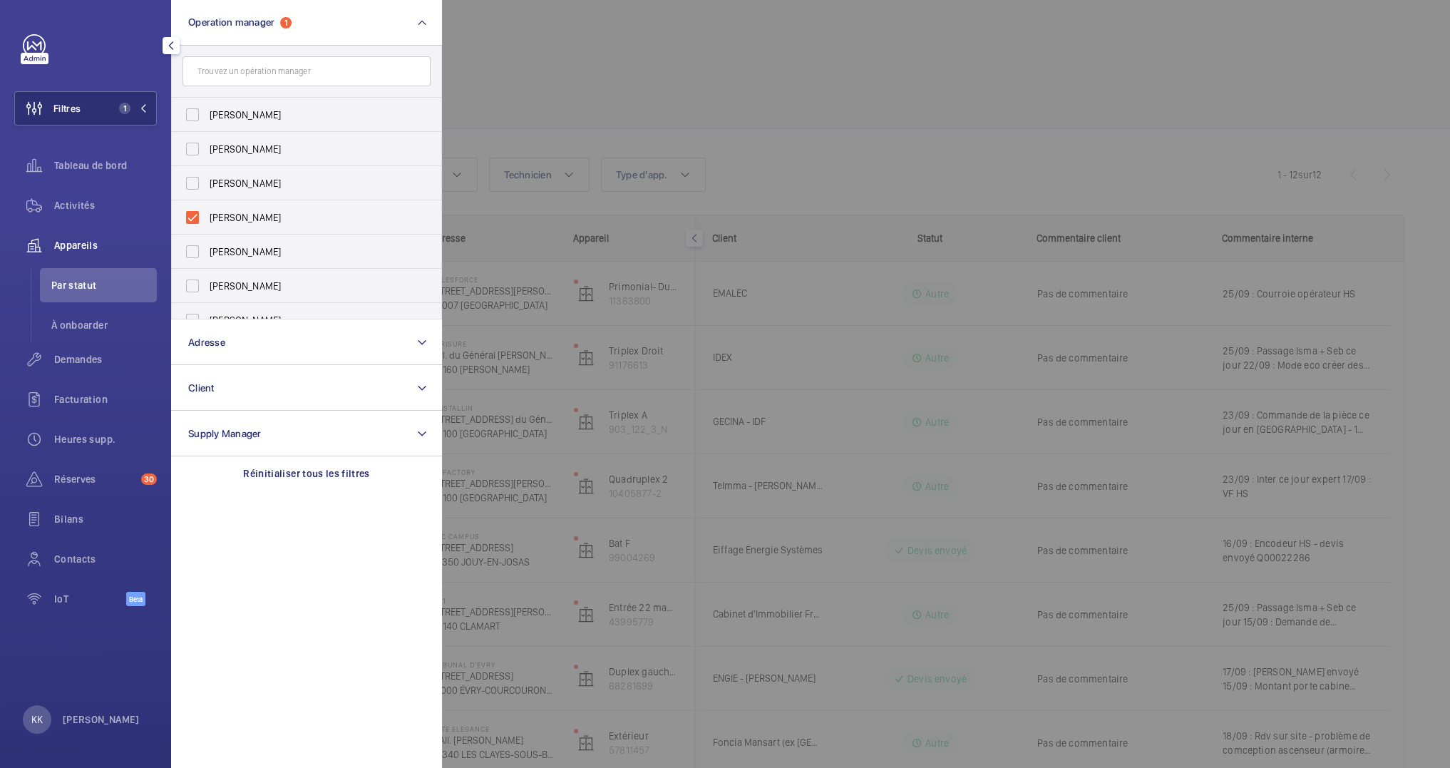
click at [820, 282] on div at bounding box center [1167, 384] width 1450 height 768
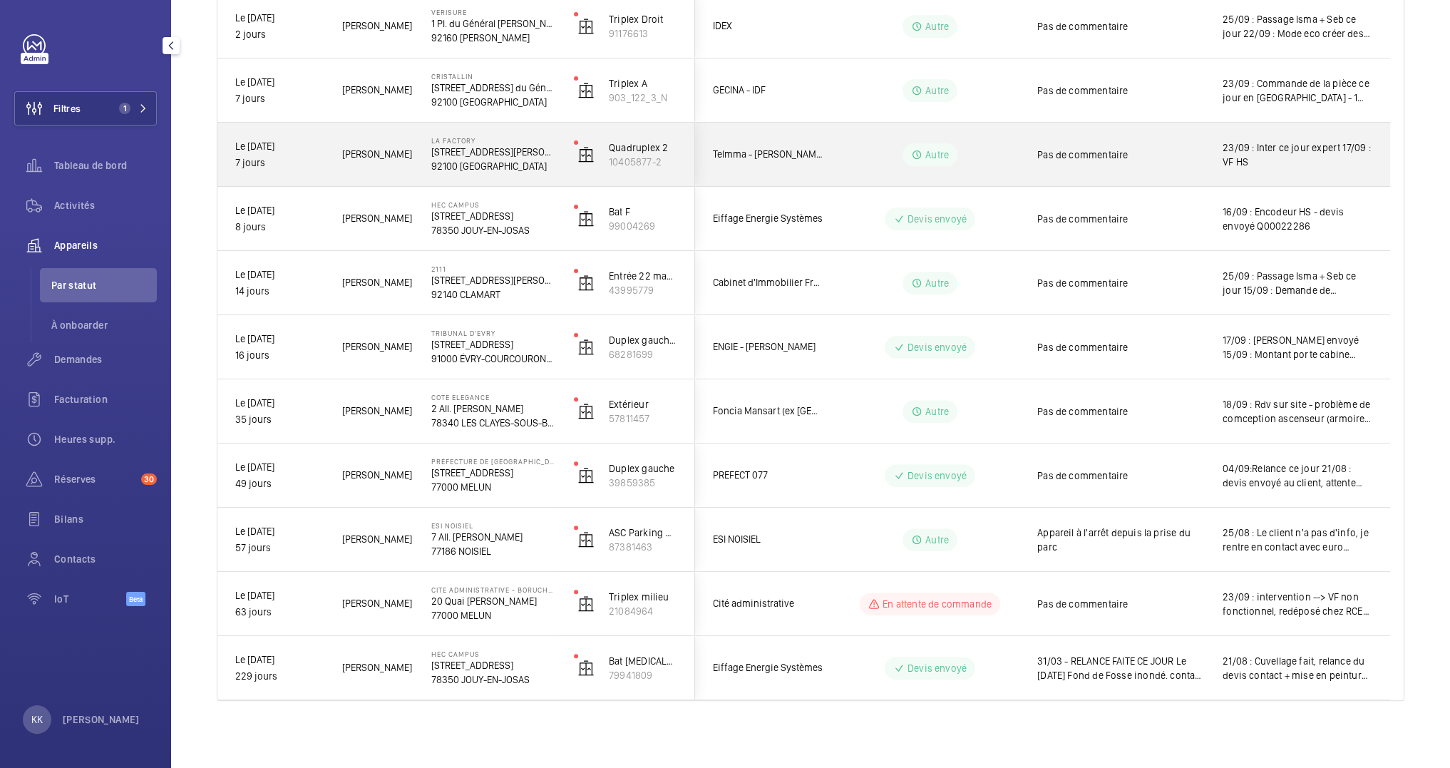
scroll to position [331, 0]
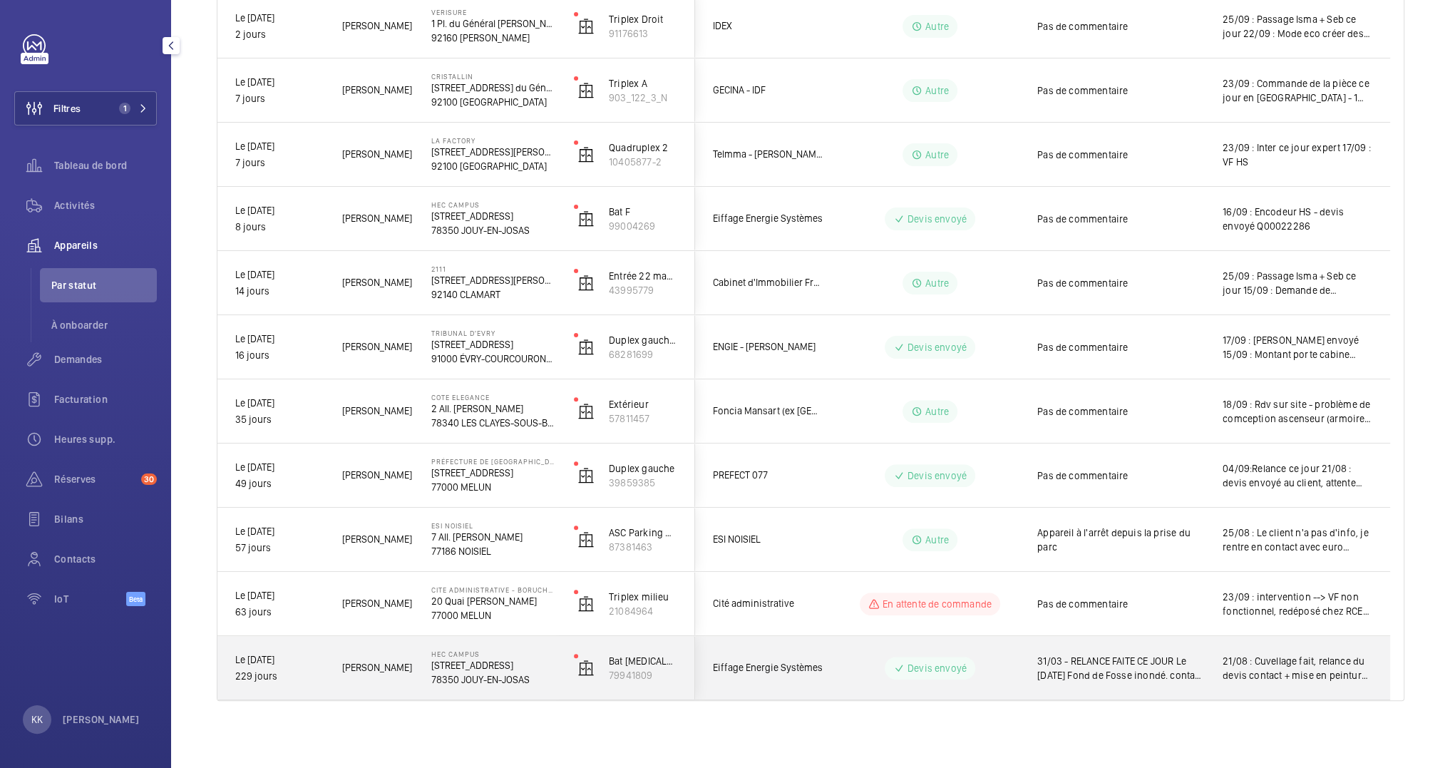
click at [781, 651] on div "Eiffage Energie Systèmes" at bounding box center [759, 667] width 127 height 45
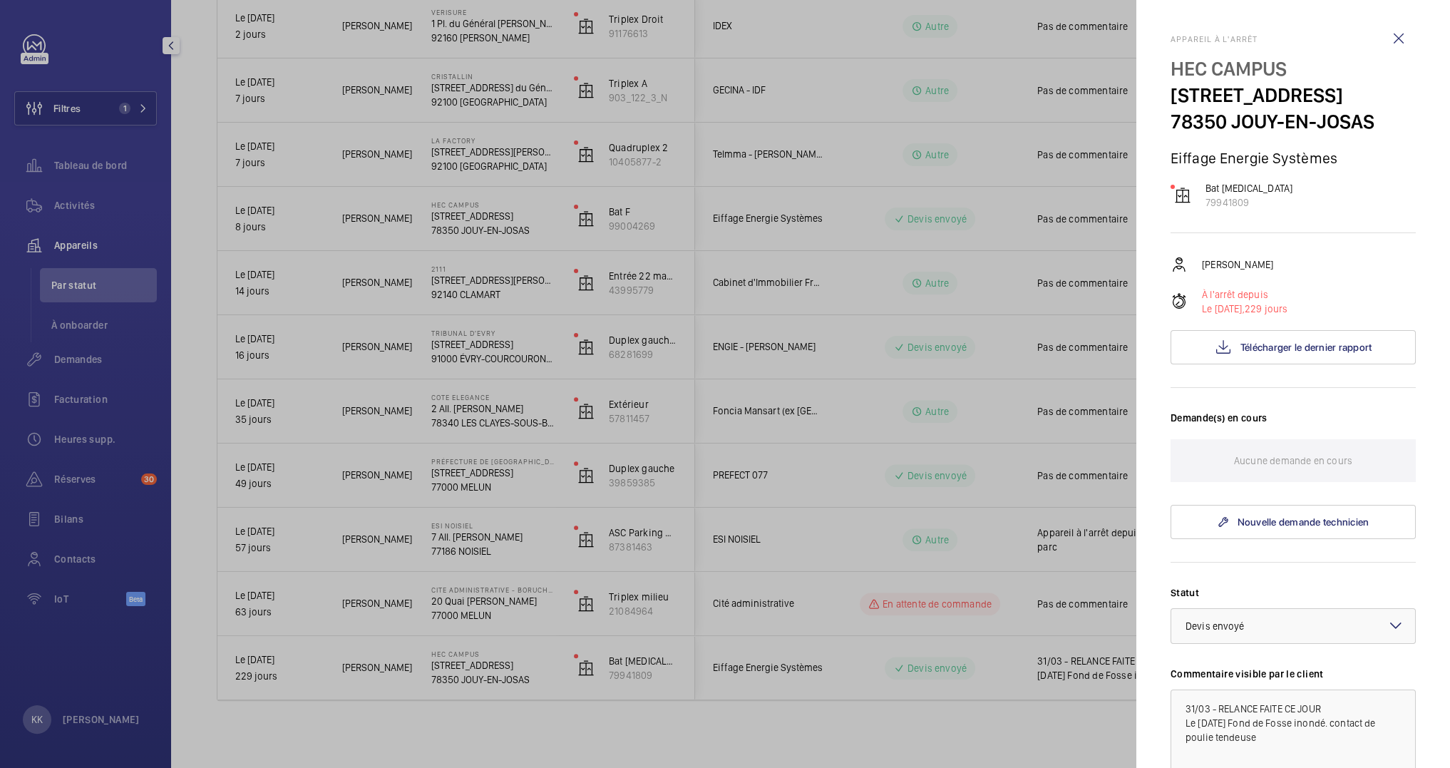
scroll to position [293, 0]
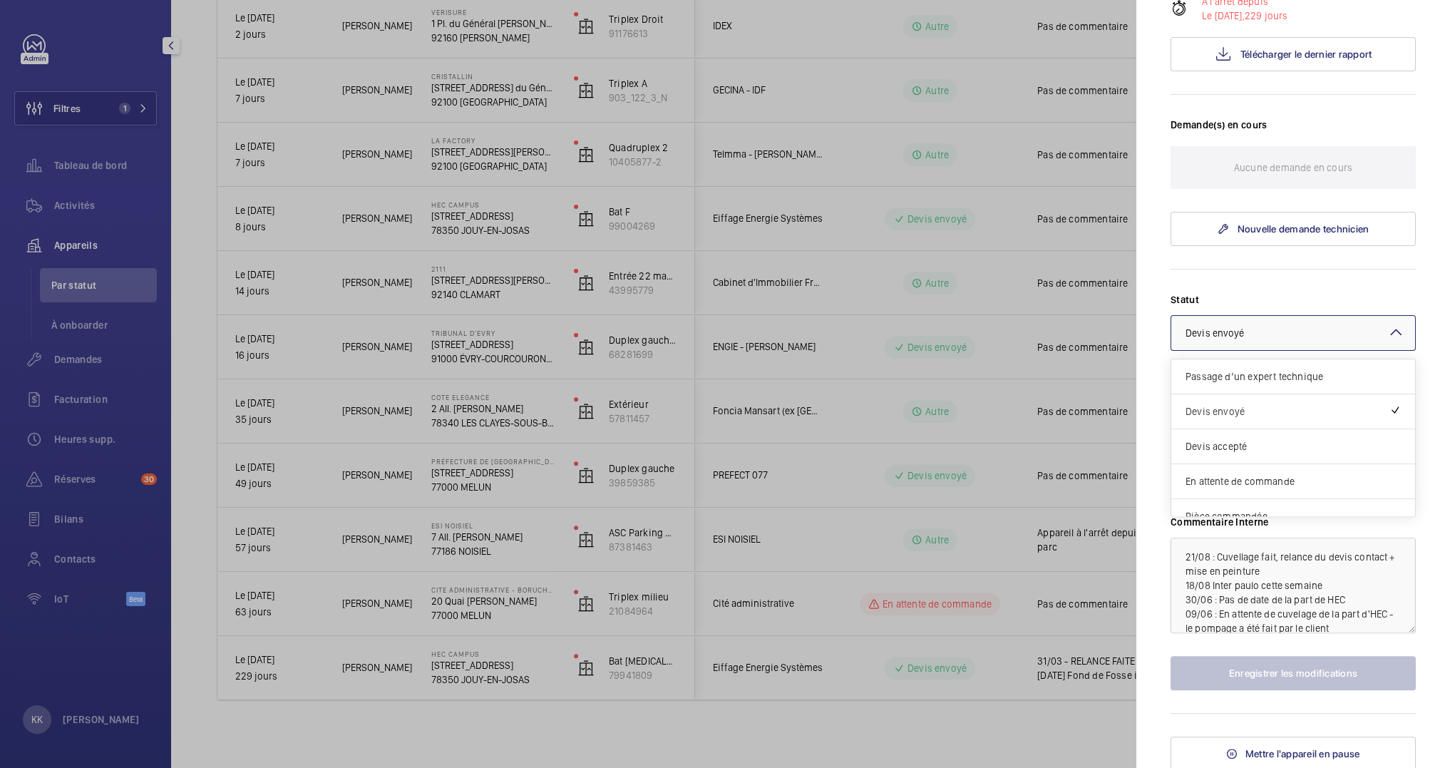
click at [1226, 336] on span "Devis envoyé" at bounding box center [1214, 332] width 59 height 11
click at [1234, 442] on span "Devis accepté" at bounding box center [1292, 446] width 215 height 14
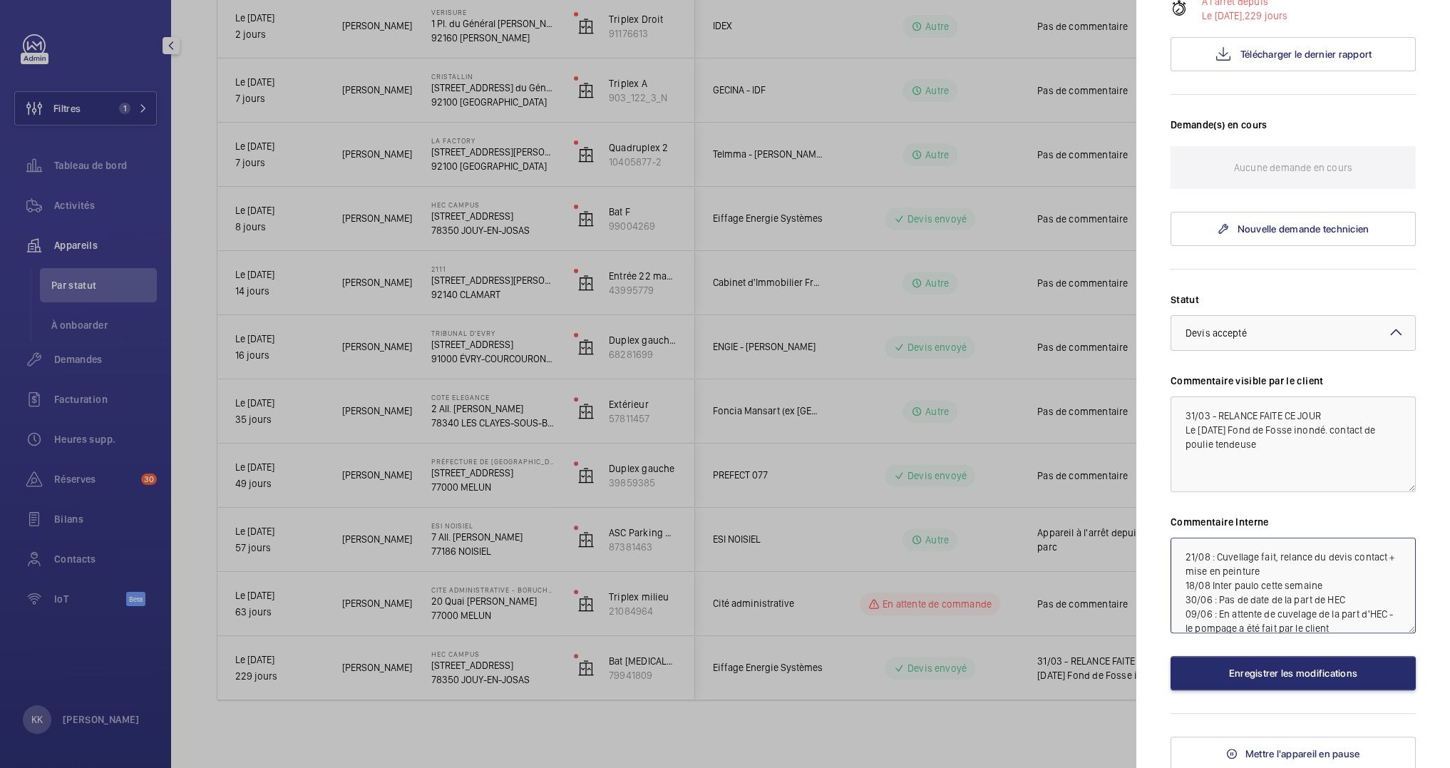
click at [1185, 551] on textarea "21/08 : Cuvellage fait, relance du devis contact + mise en peinture 18/08 Inter…" at bounding box center [1292, 585] width 245 height 96
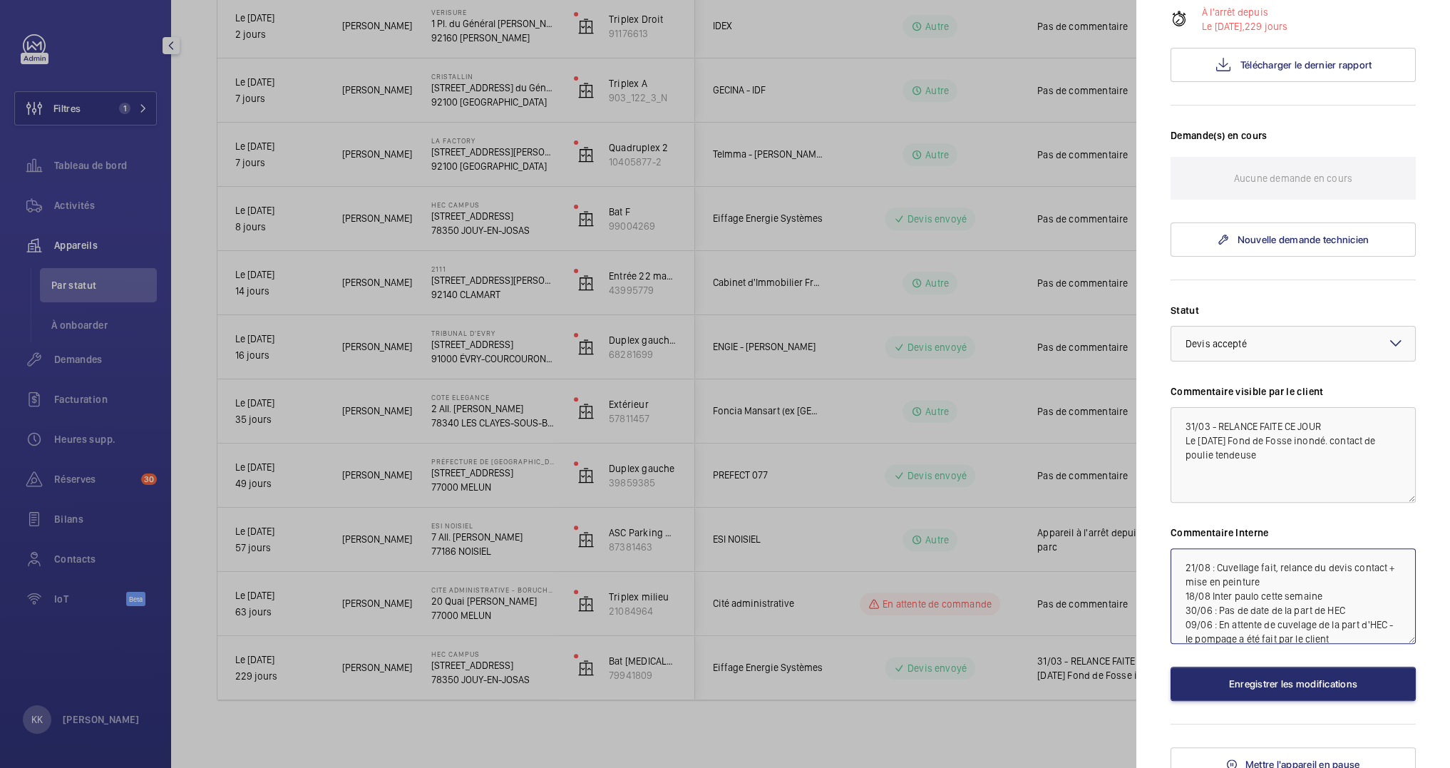
scroll to position [282, 0]
type textarea "25/09 : Devis accepté - 21/08 : Cuvellage fait, relance du devis contact + mise…"
click at [1062, 247] on div at bounding box center [725, 384] width 1450 height 768
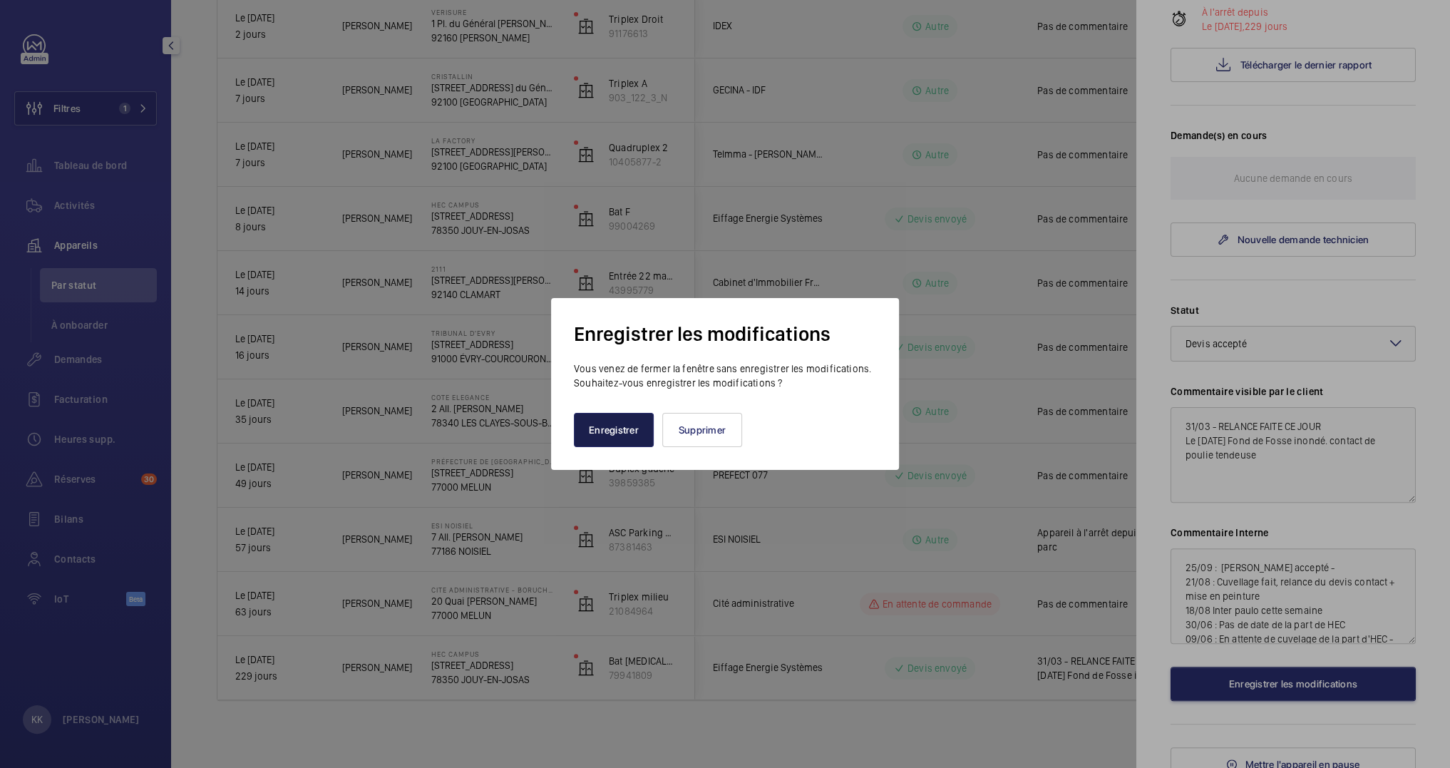
click at [602, 437] on button "Enregistrer" at bounding box center [614, 430] width 80 height 34
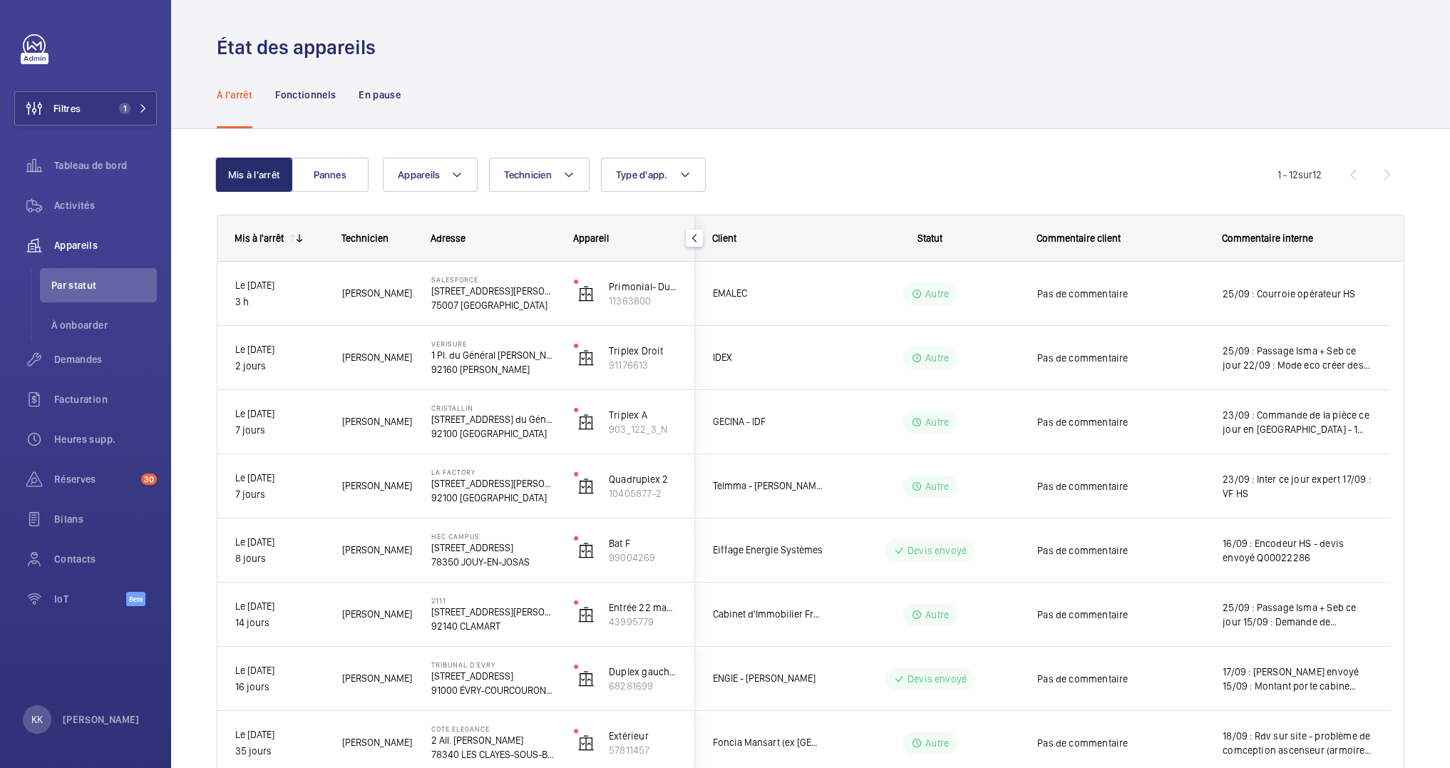
scroll to position [331, 0]
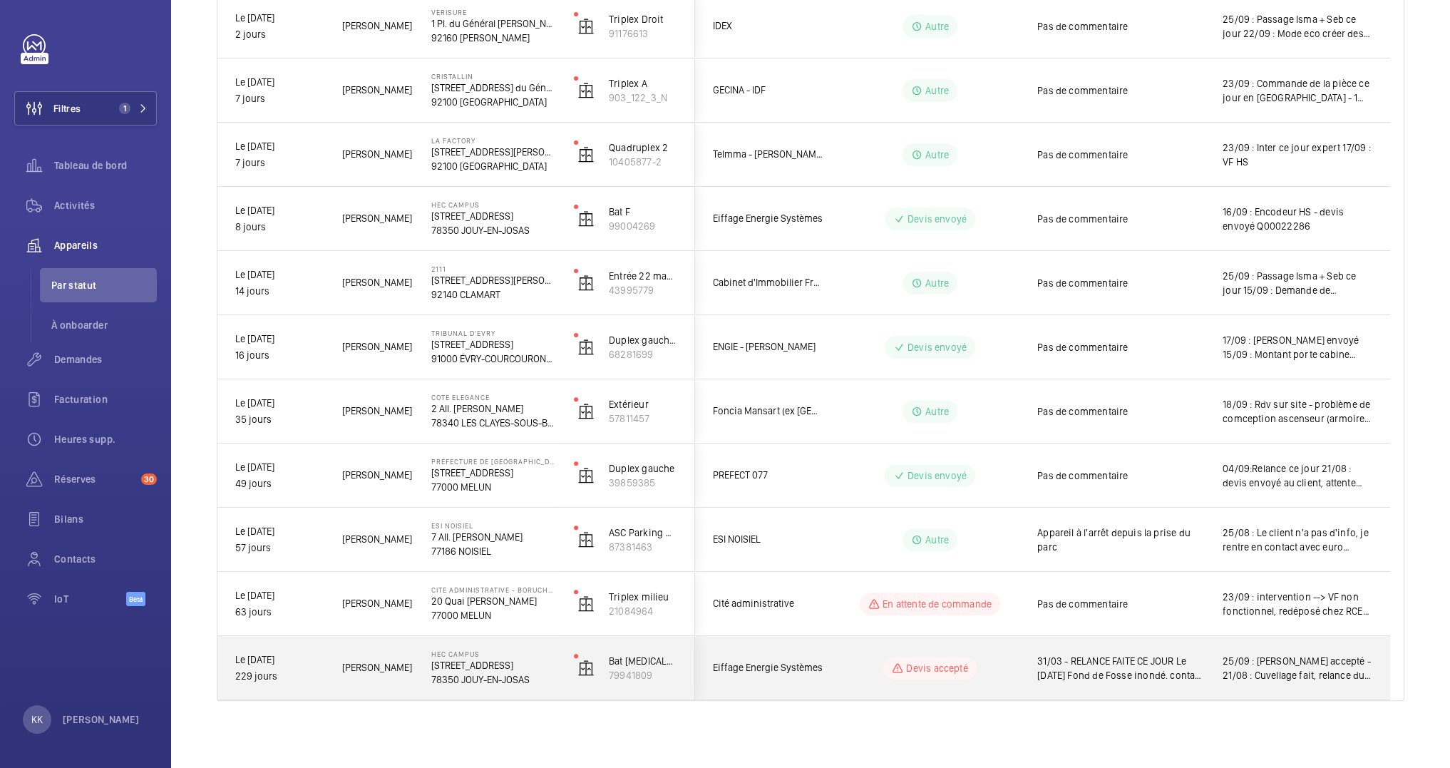
click at [467, 670] on p "[STREET_ADDRESS]" at bounding box center [493, 665] width 124 height 14
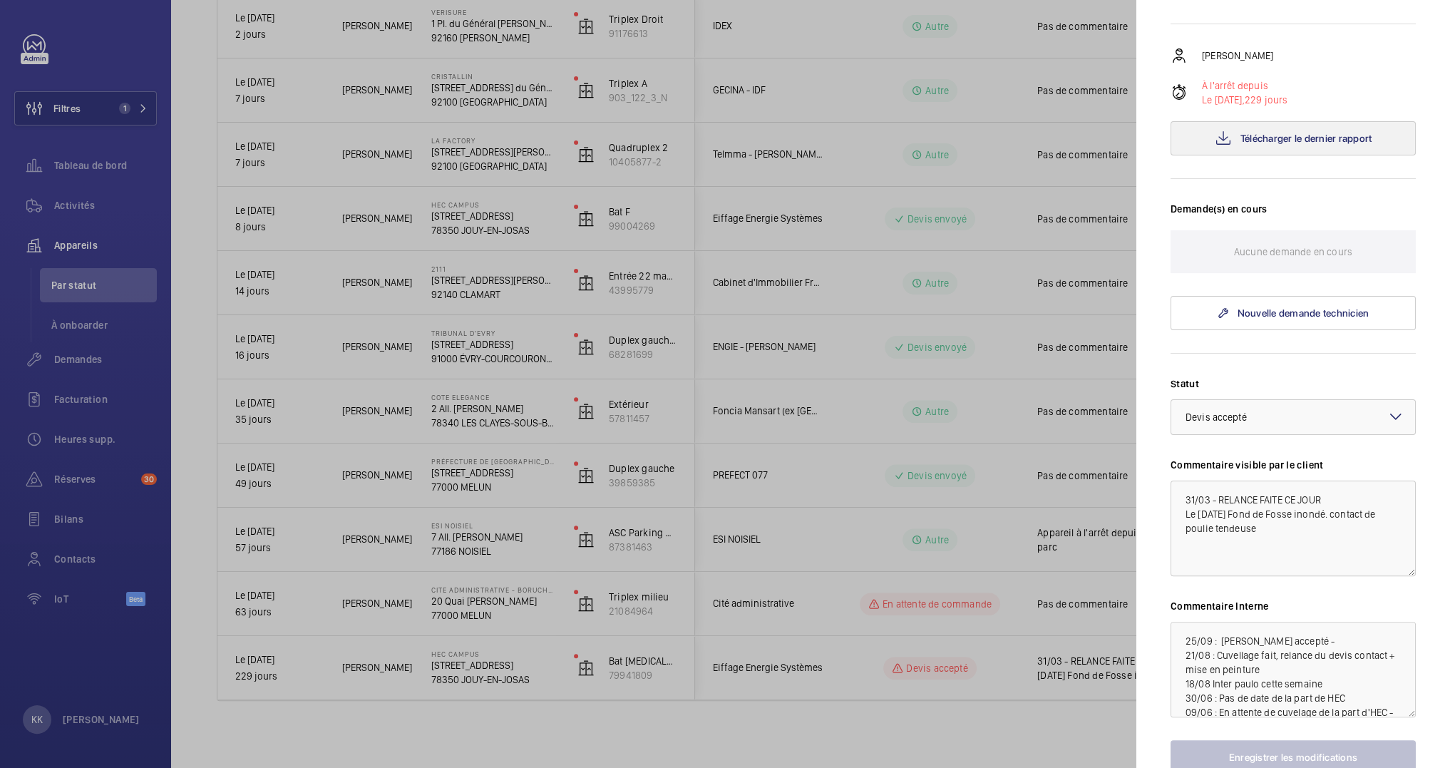
scroll to position [293, 0]
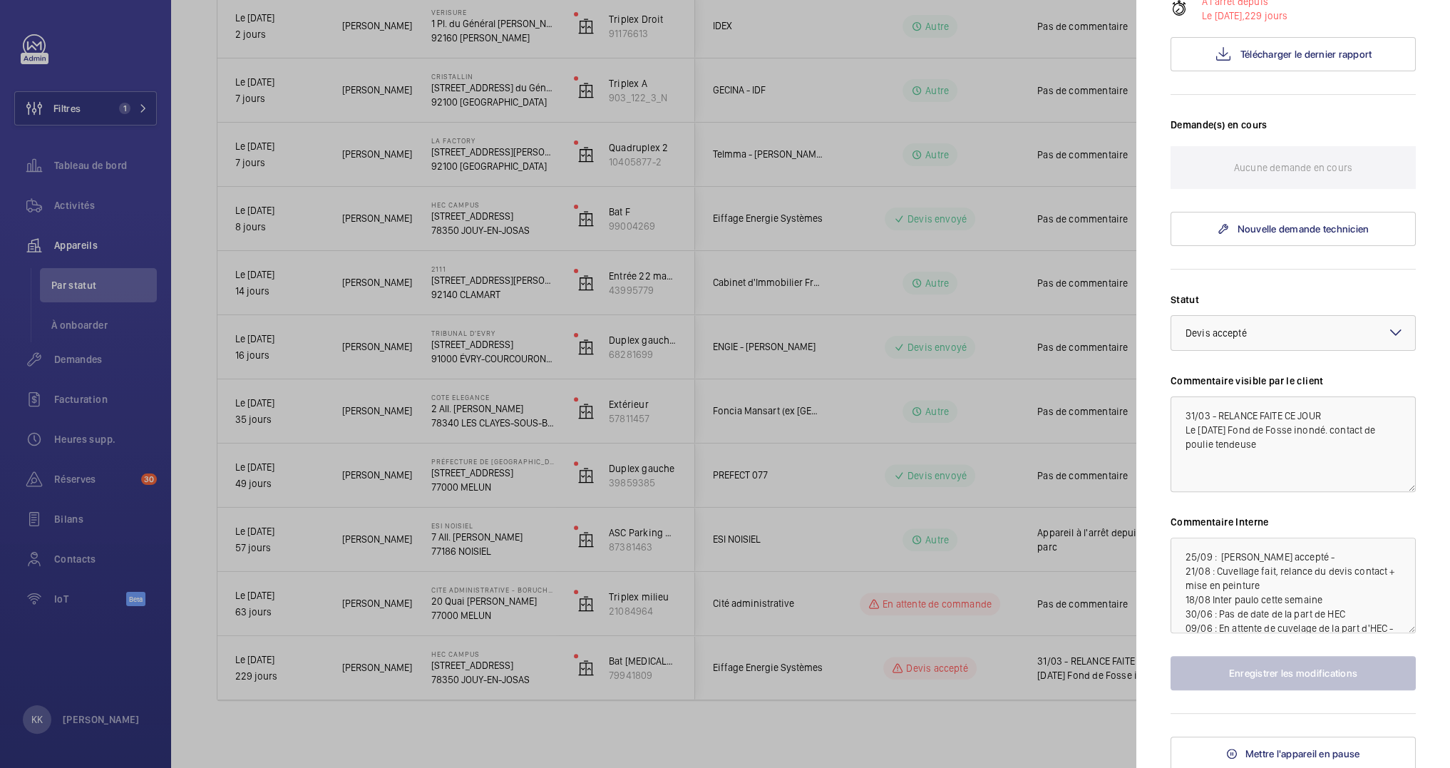
click at [825, 411] on div at bounding box center [725, 384] width 1450 height 768
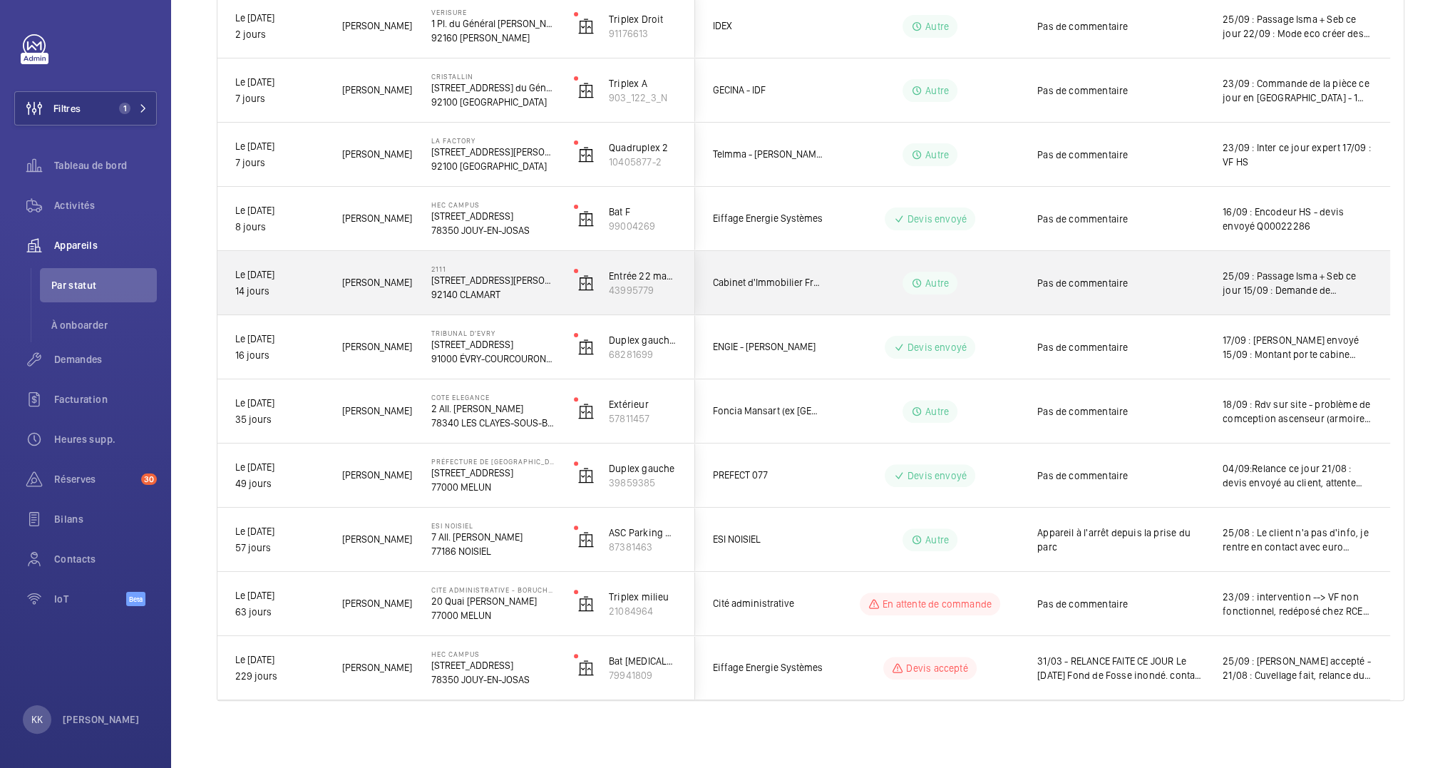
scroll to position [0, 0]
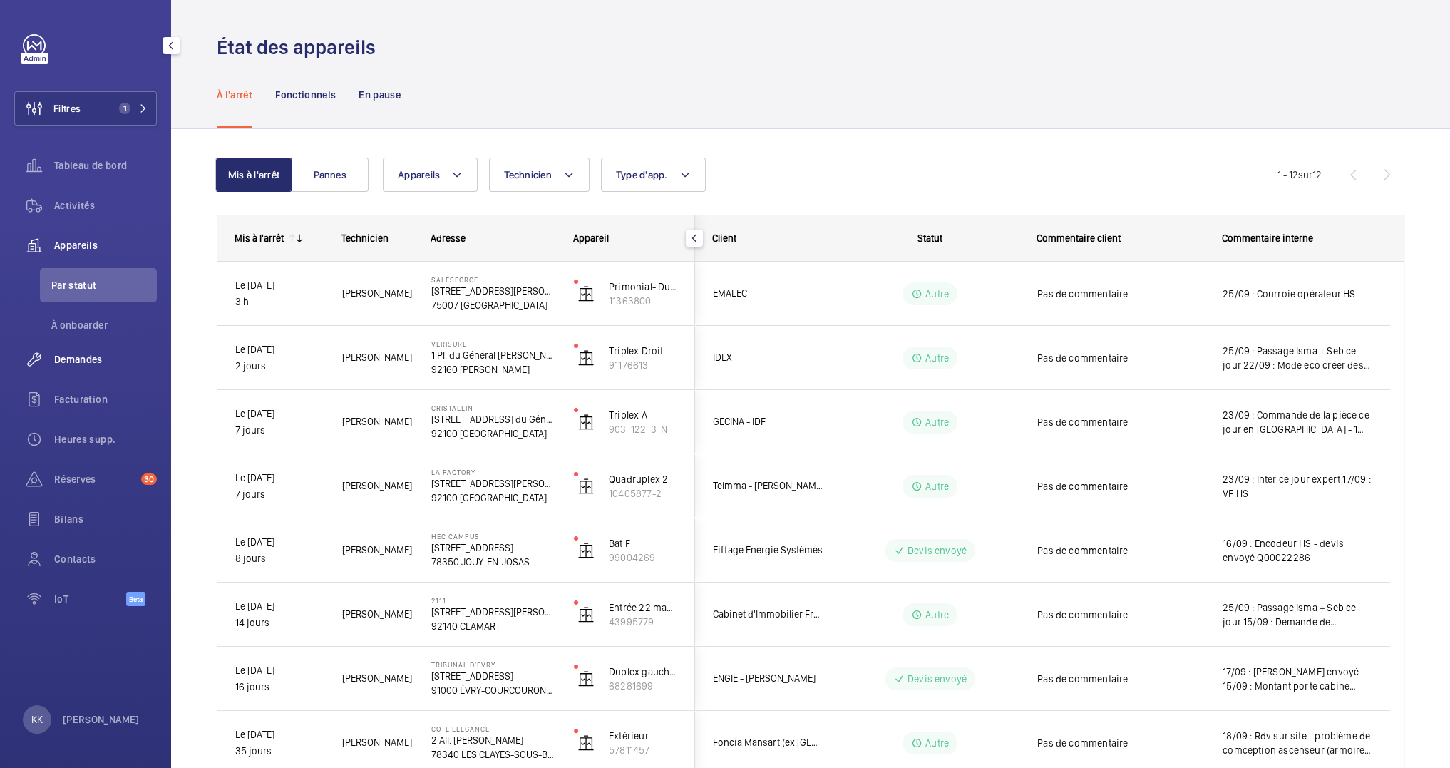
click at [68, 362] on span "Demandes" at bounding box center [105, 359] width 103 height 14
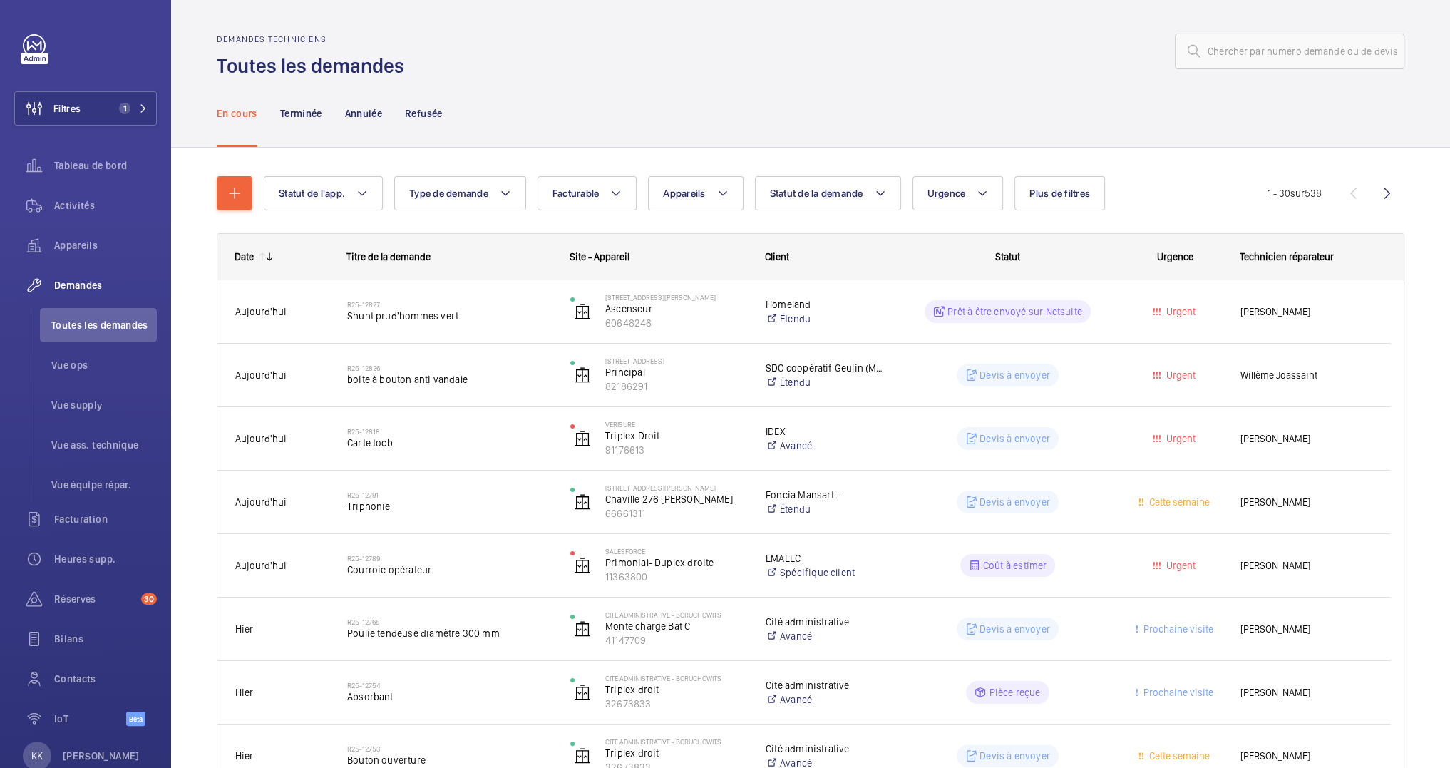
click at [255, 193] on div "Statut de l'app. Type de demande Facturable Appareils Statut de la demande Urge…" at bounding box center [810, 193] width 1187 height 34
click at [249, 194] on button "button" at bounding box center [235, 193] width 36 height 34
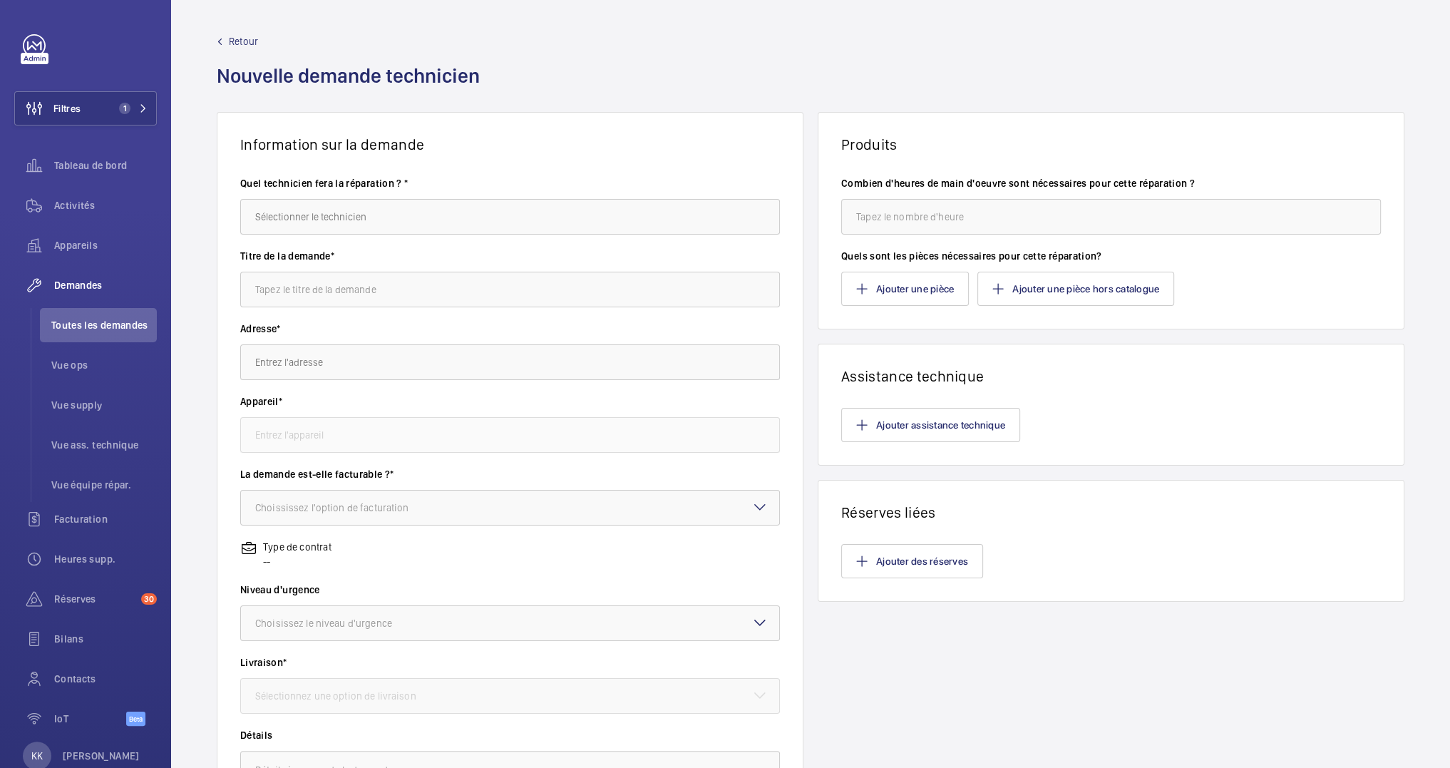
click at [472, 199] on div at bounding box center [510, 217] width 540 height 36
click at [470, 217] on input "text" at bounding box center [510, 217] width 540 height 36
click at [282, 250] on mat-option "[PERSON_NAME]" at bounding box center [507, 259] width 532 height 34
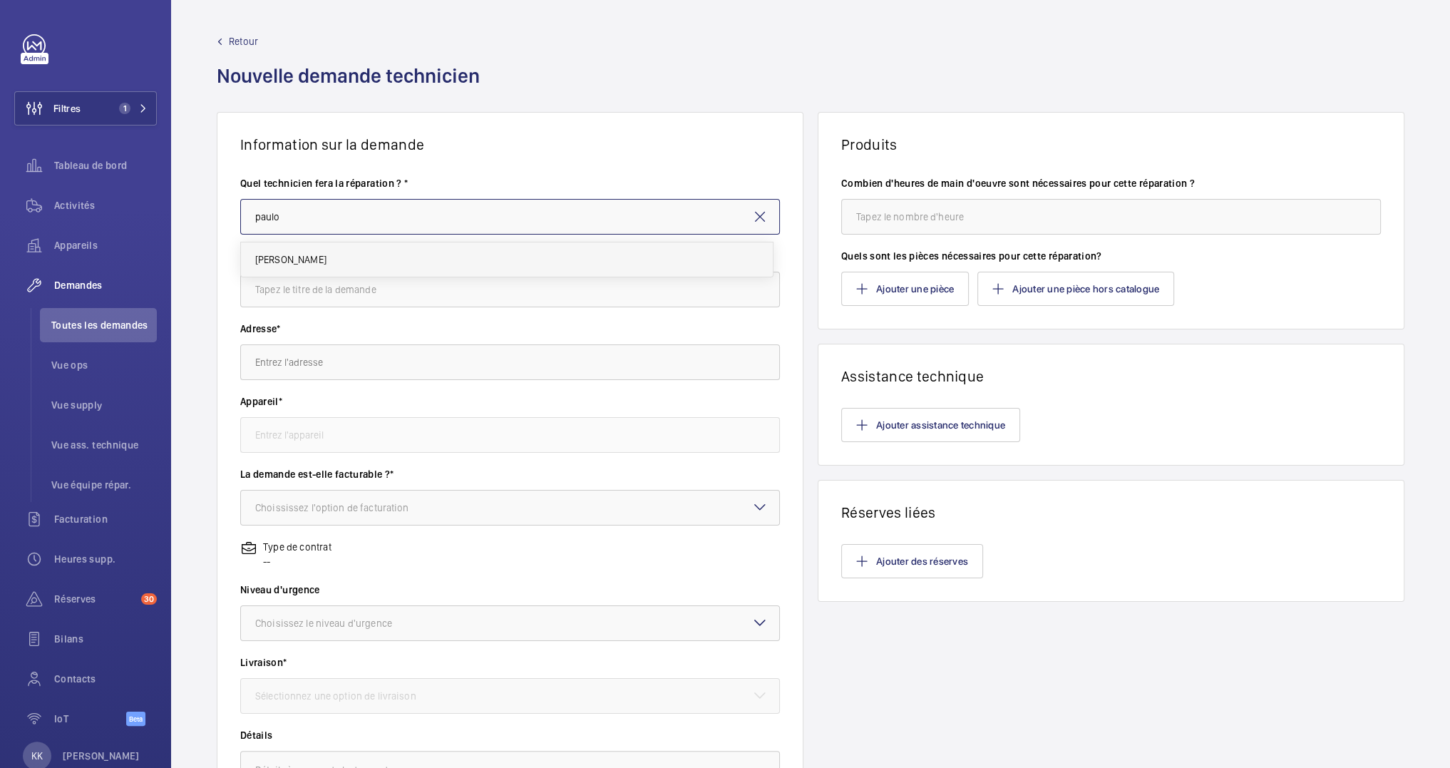
type input "[PERSON_NAME]"
click at [277, 277] on input "text" at bounding box center [510, 290] width 540 height 36
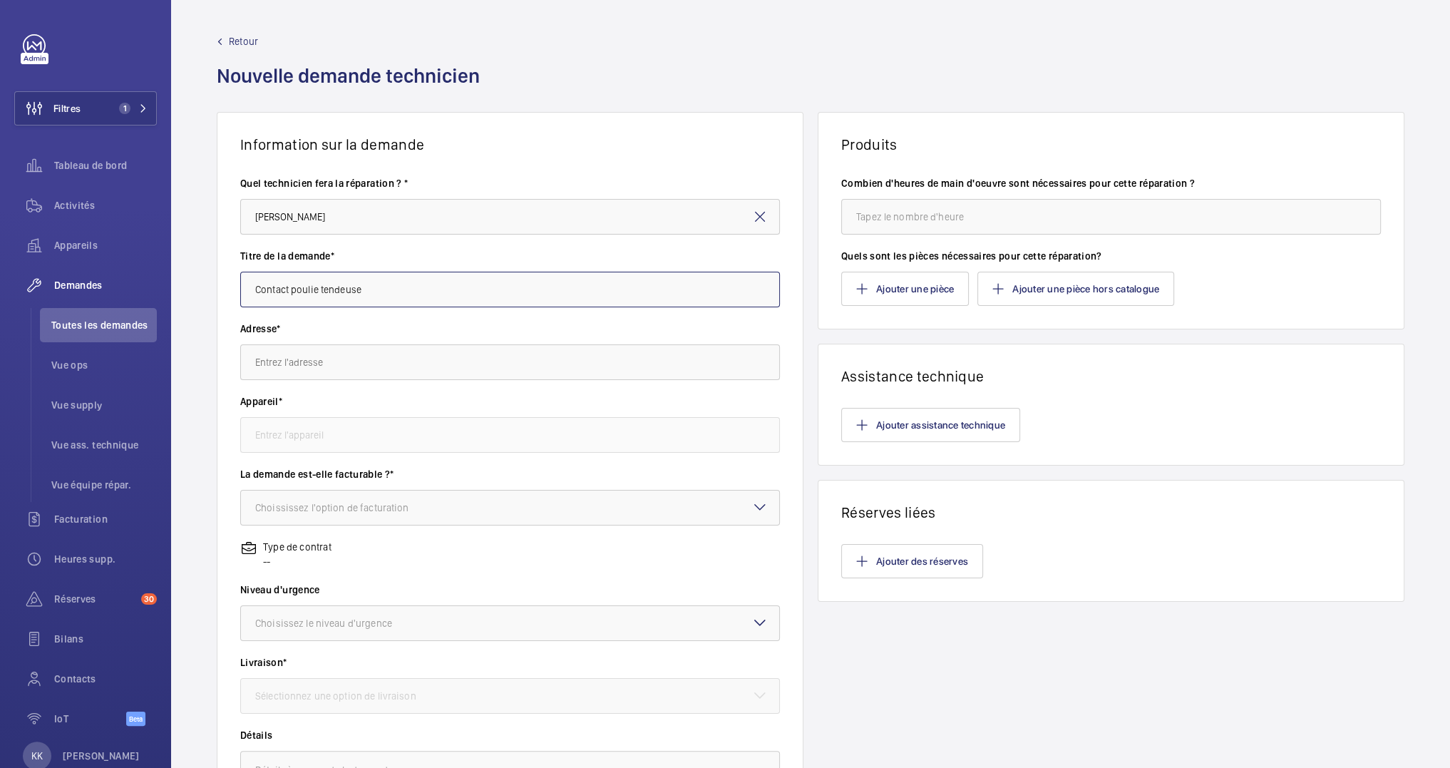
type input "Contact poulie tendeuse"
click at [252, 361] on input "text" at bounding box center [510, 362] width 540 height 36
click at [312, 361] on input "text" at bounding box center [510, 362] width 540 height 36
click at [311, 399] on span "HEC CAMPUS 1 Rue de la Libération, 78350 JOUY-EN-JOSAS" at bounding box center [327, 405] width 144 height 14
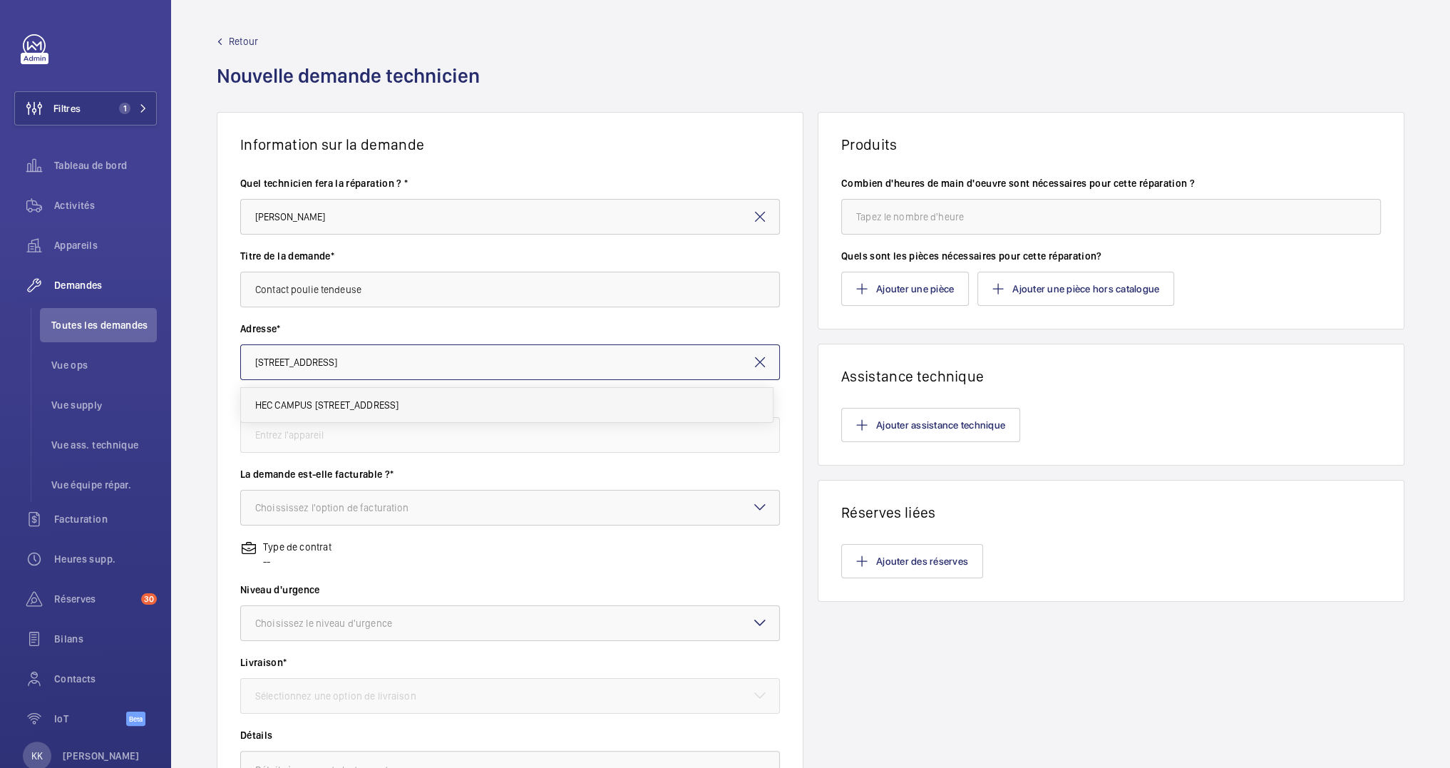
type input "HEC CAMPUS 1 Rue de la Libération, 78350 JOUY-EN-JOSAS"
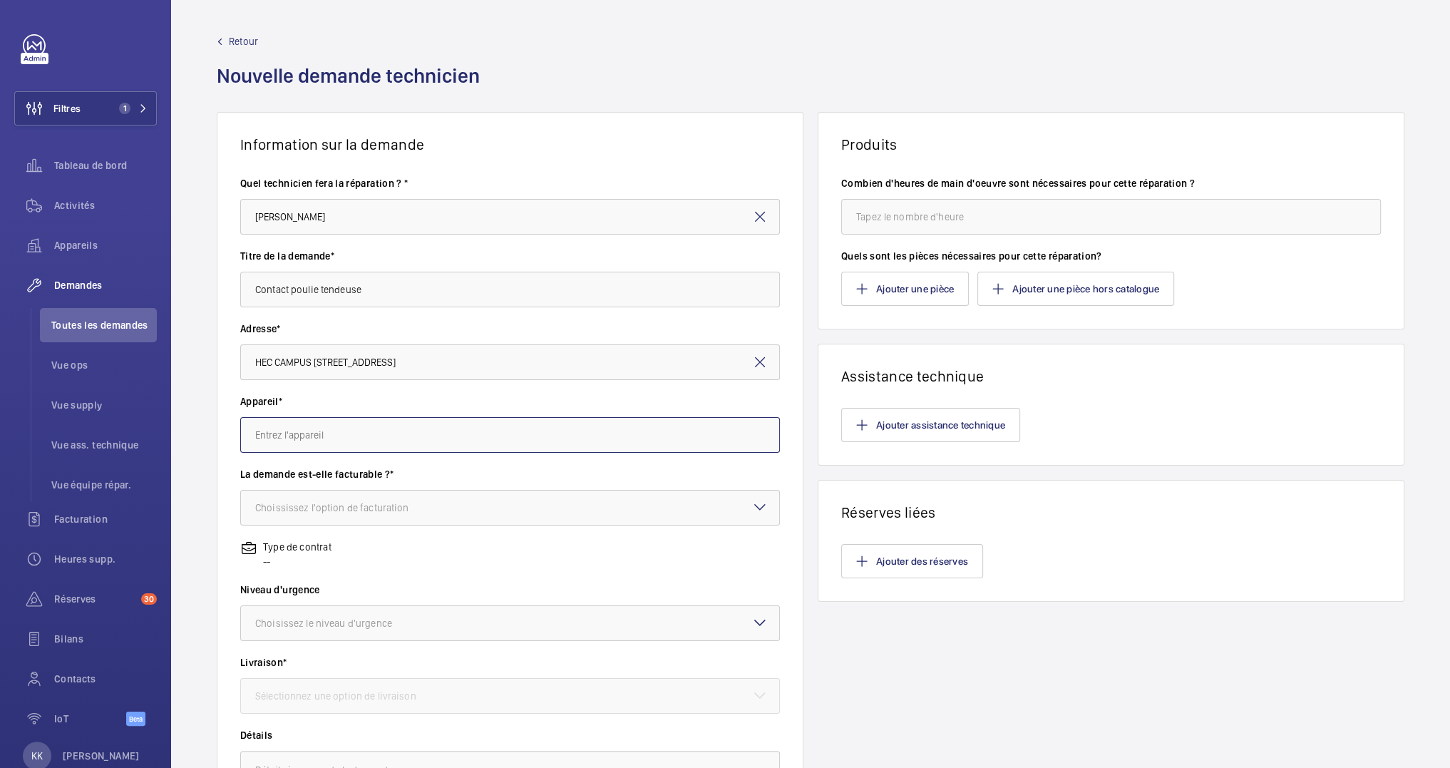
click at [300, 429] on input "text" at bounding box center [510, 435] width 540 height 36
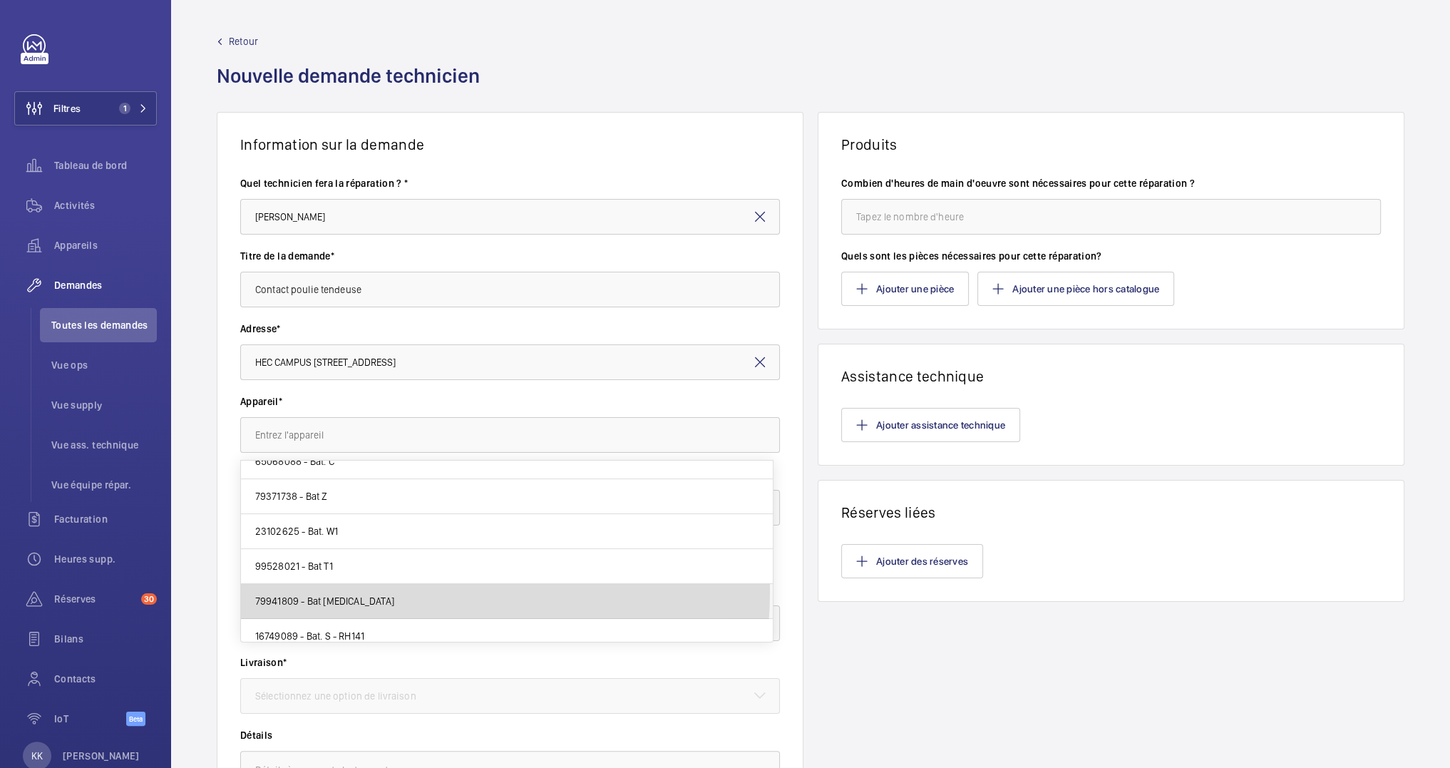
click at [386, 587] on mat-option "79941809 - Bat T3" at bounding box center [507, 601] width 532 height 35
type input "79941809 - Bat T3"
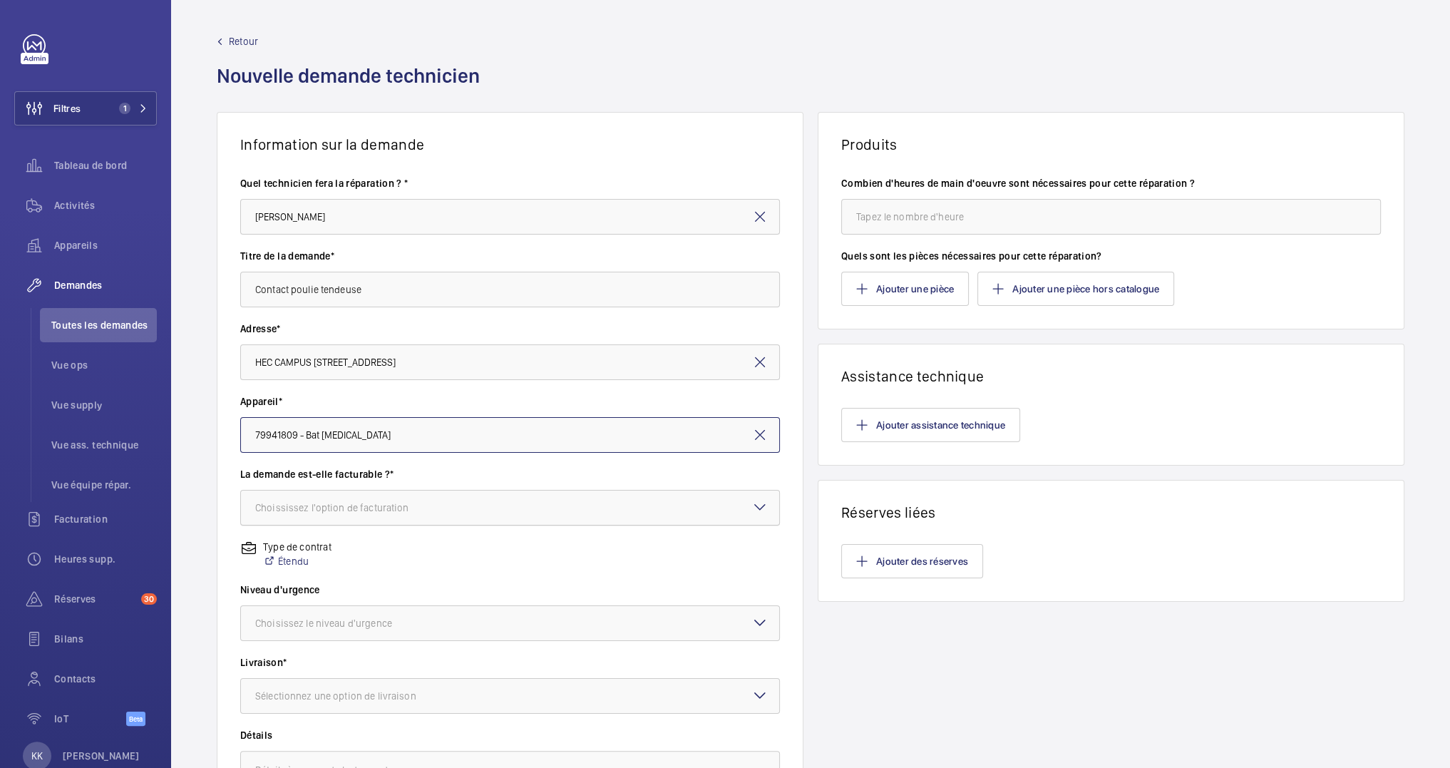
click at [314, 513] on div "Choississez l'option de facturation" at bounding box center [350, 507] width 190 height 14
click at [319, 548] on span "Facturable" at bounding box center [510, 551] width 510 height 14
click at [351, 623] on div "Choisissez le niveau d'urgence" at bounding box center [341, 623] width 172 height 14
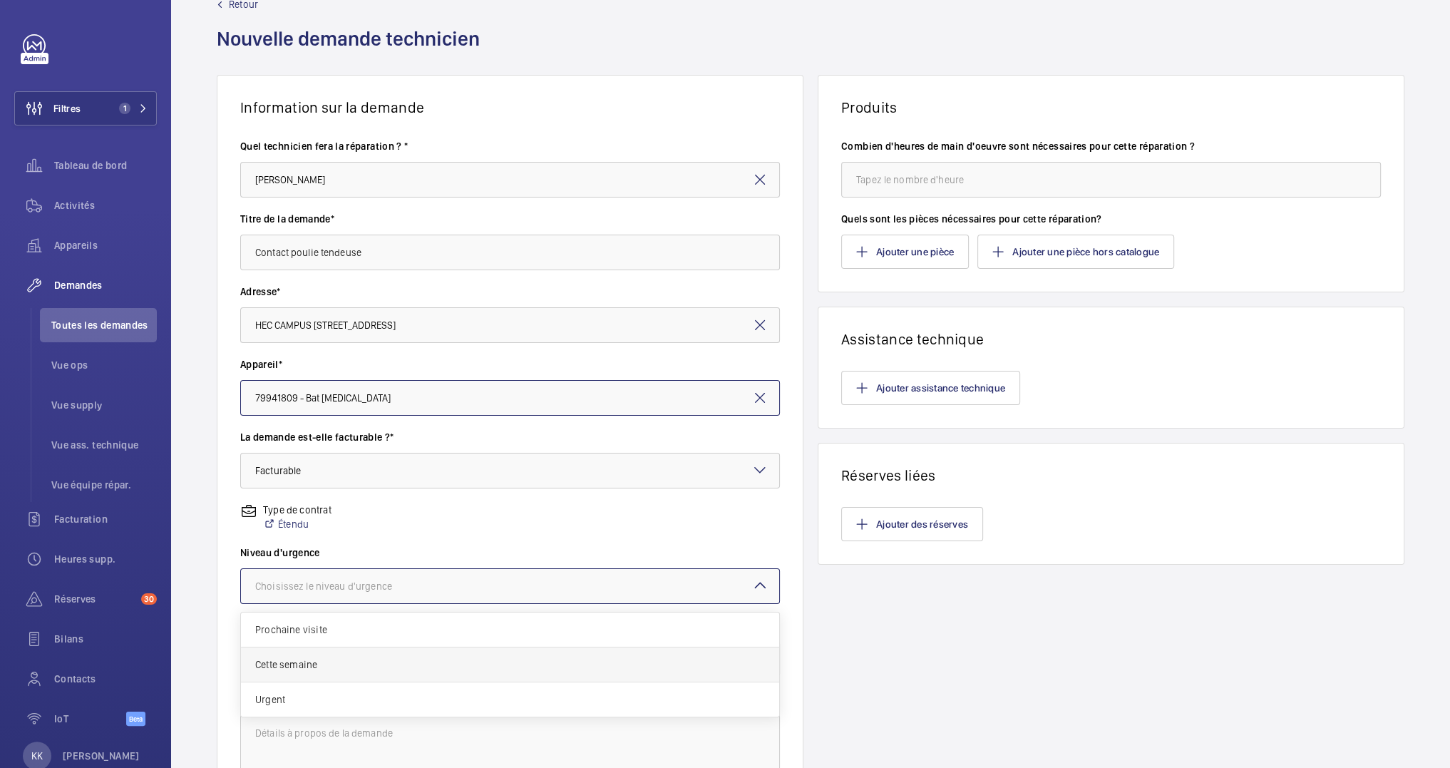
scroll to position [73, 0]
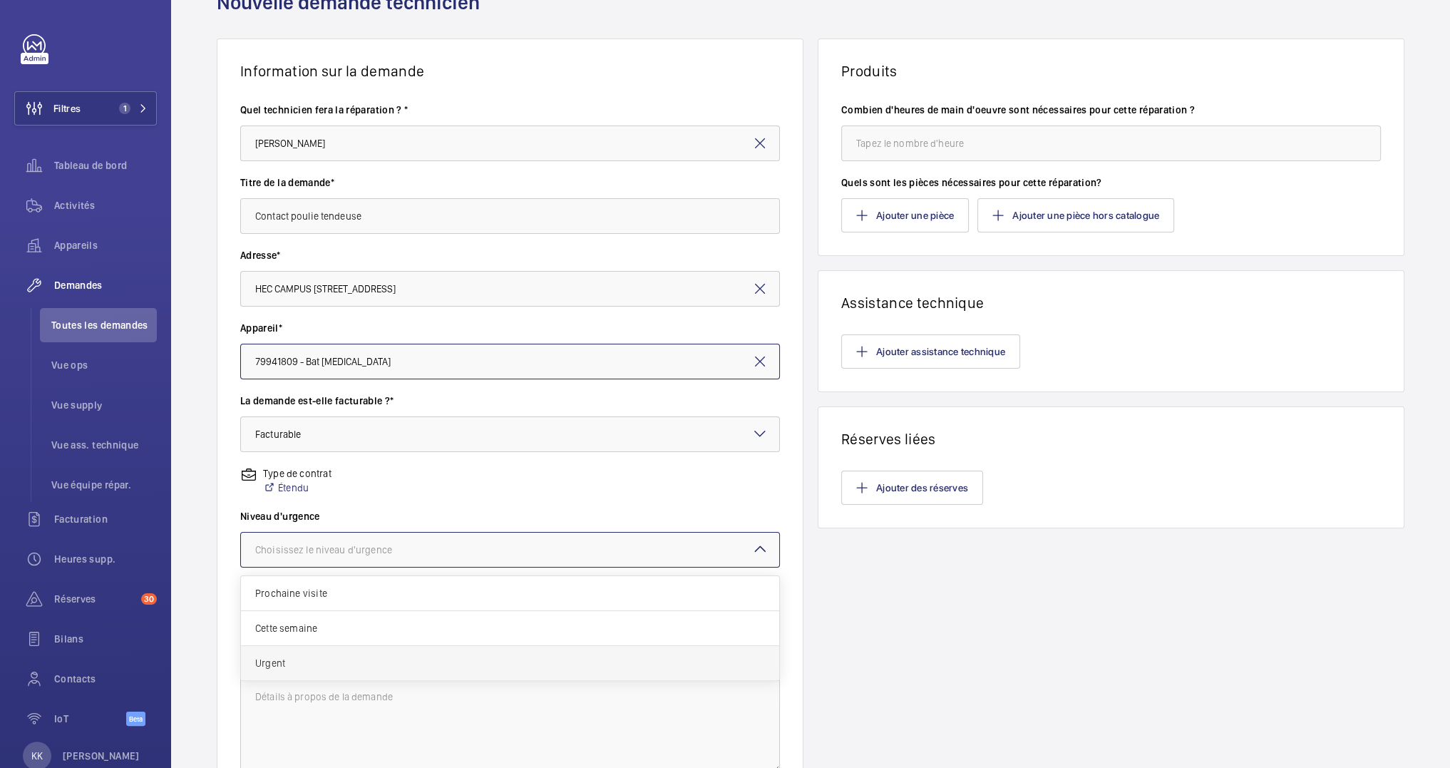
click at [309, 666] on span "Urgent" at bounding box center [510, 663] width 510 height 14
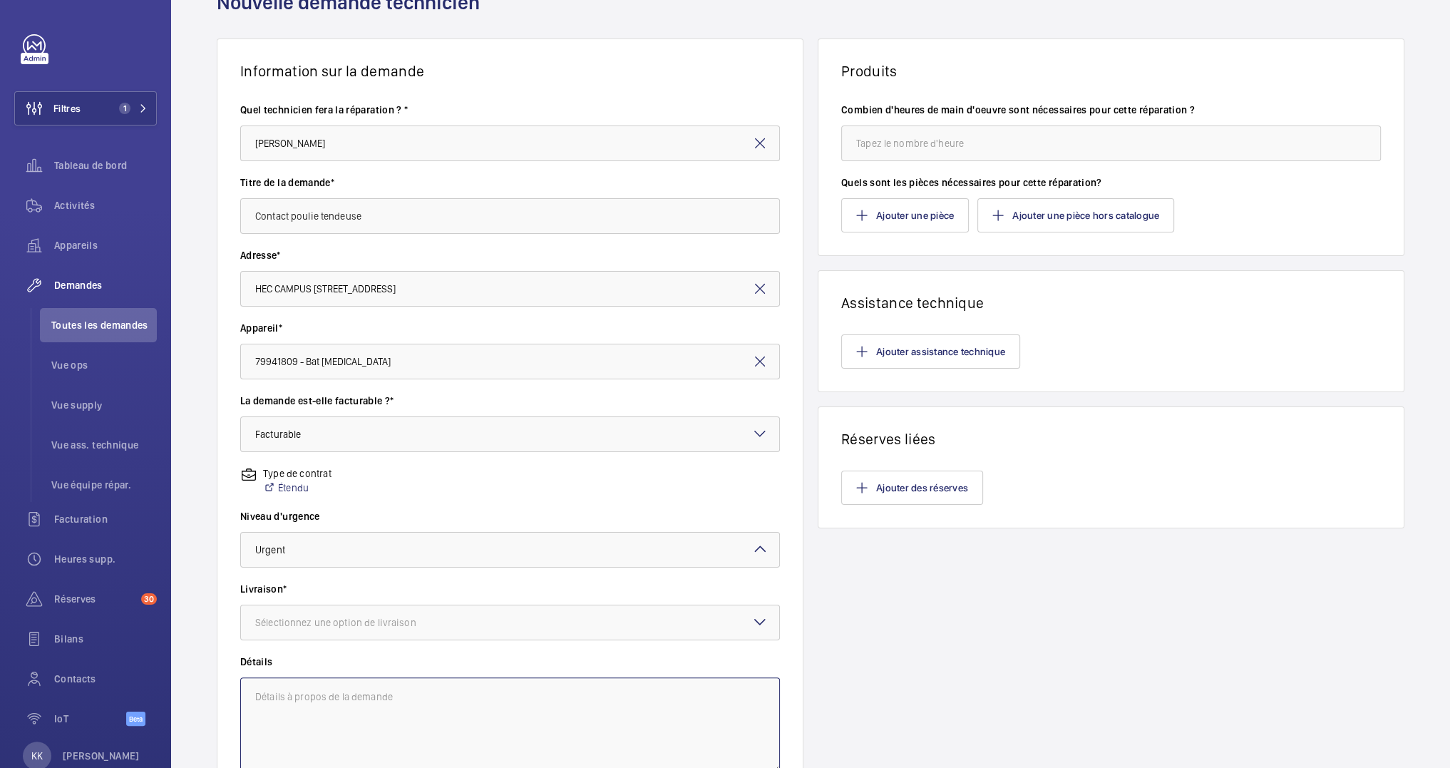
click at [324, 691] on textarea at bounding box center [510, 725] width 540 height 96
click at [324, 621] on div "Sélectionnez une option de livraison" at bounding box center [353, 622] width 197 height 14
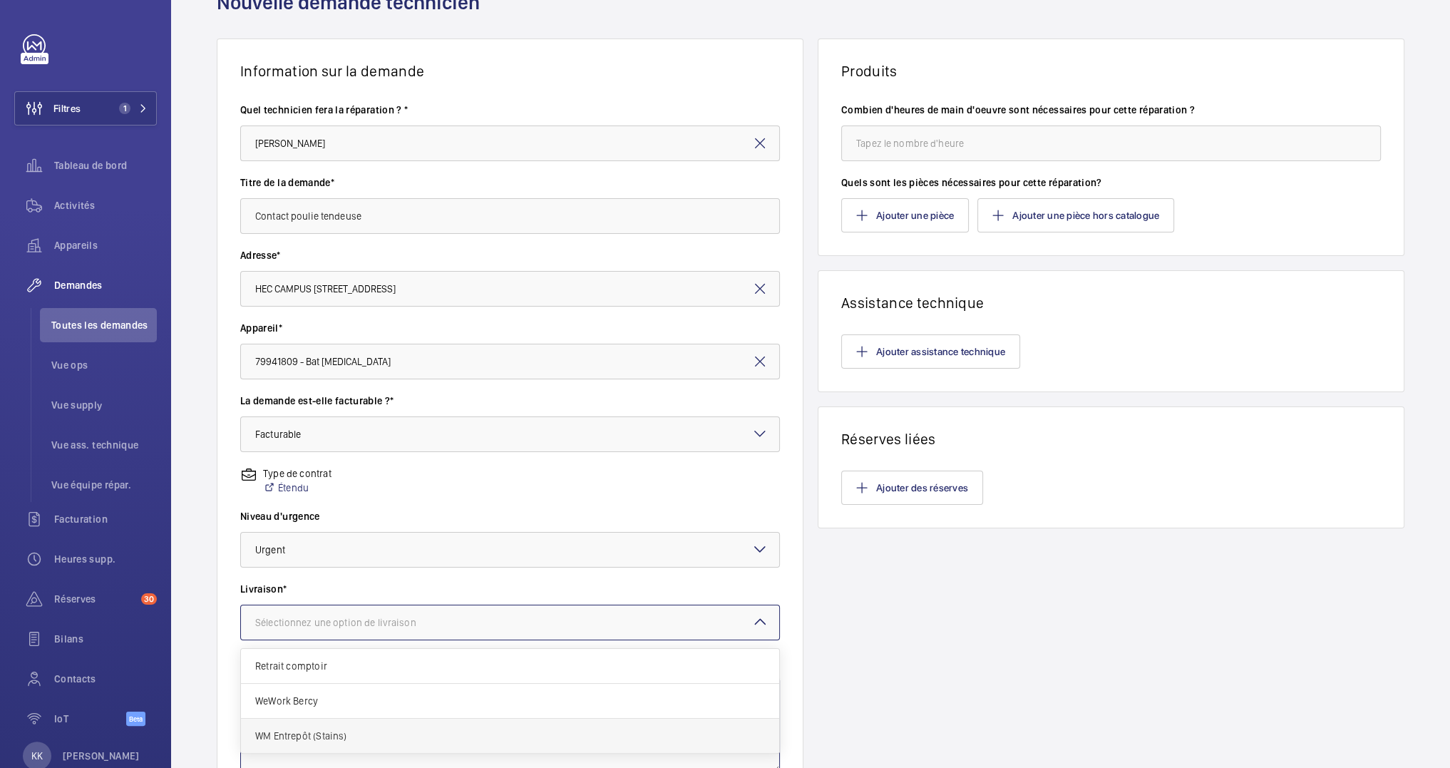
click at [353, 737] on span "WM Entrepôt (Stains)" at bounding box center [510, 735] width 510 height 14
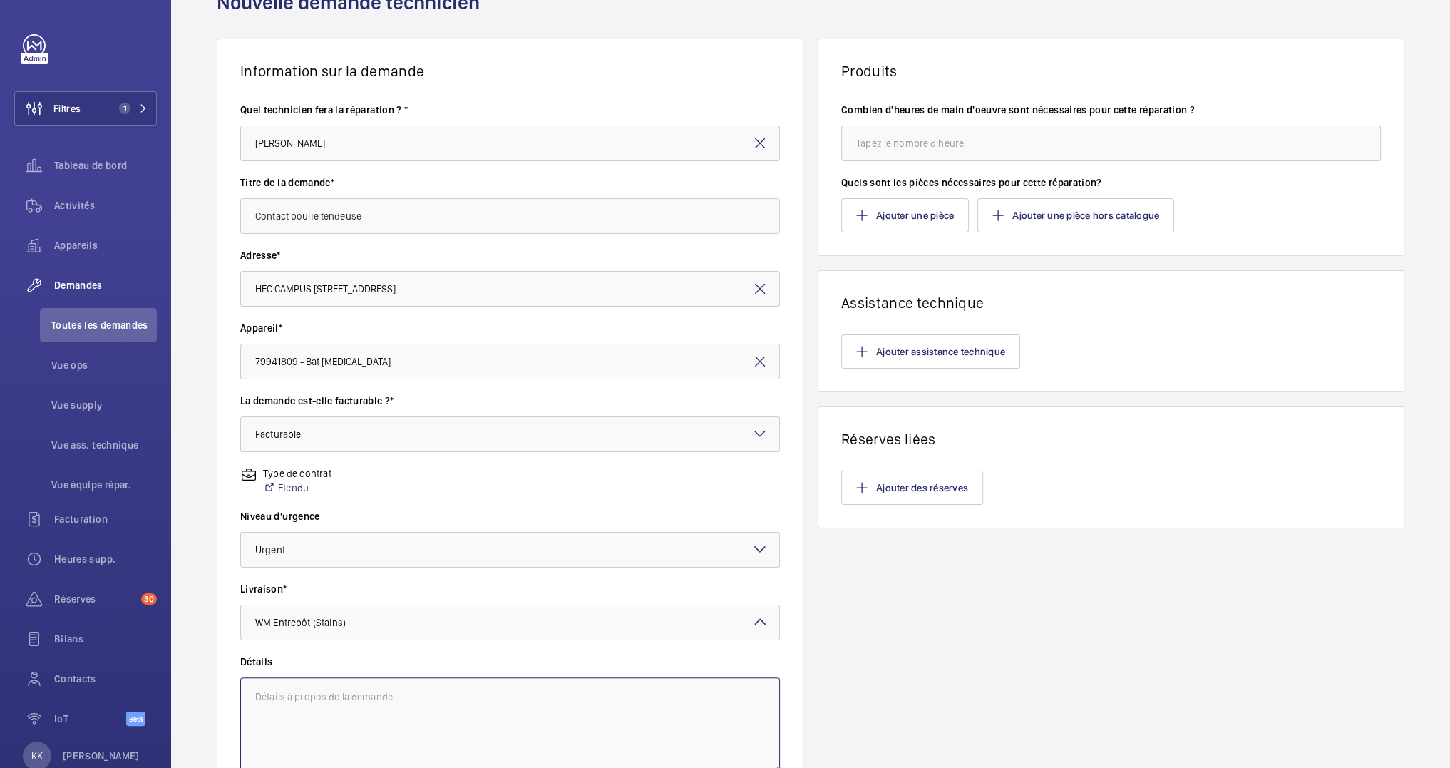
click at [350, 718] on textarea at bounding box center [510, 725] width 540 height 96
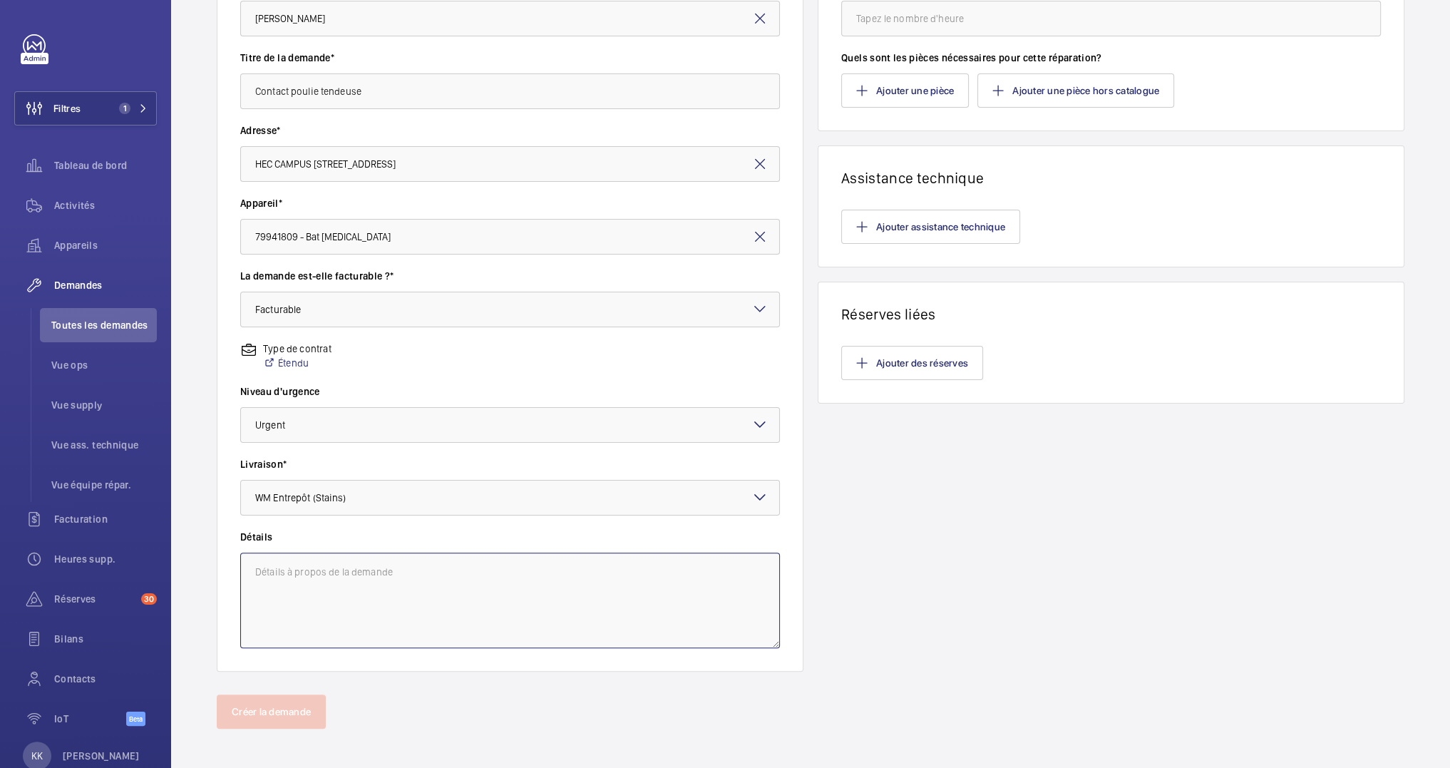
scroll to position [203, 0]
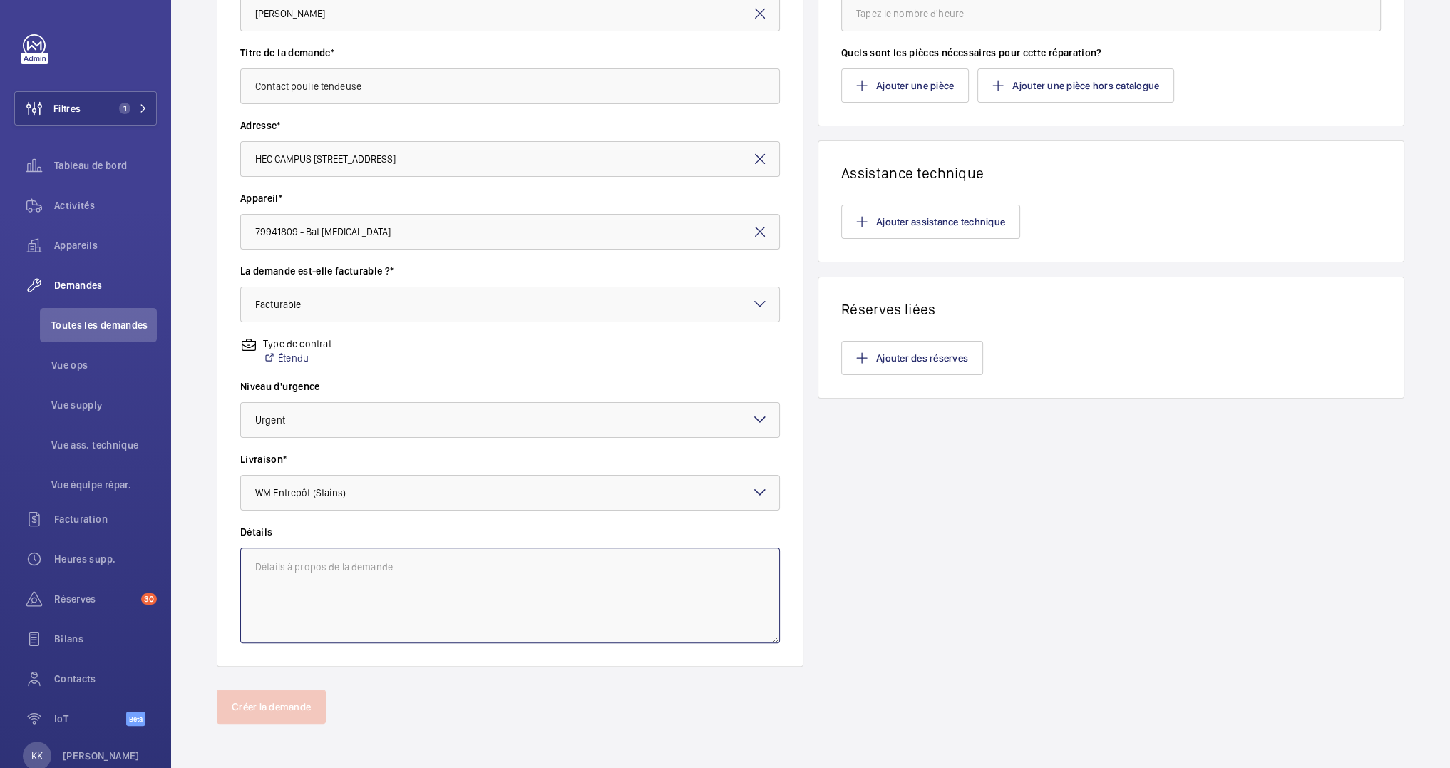
click at [306, 553] on textarea at bounding box center [510, 595] width 540 height 96
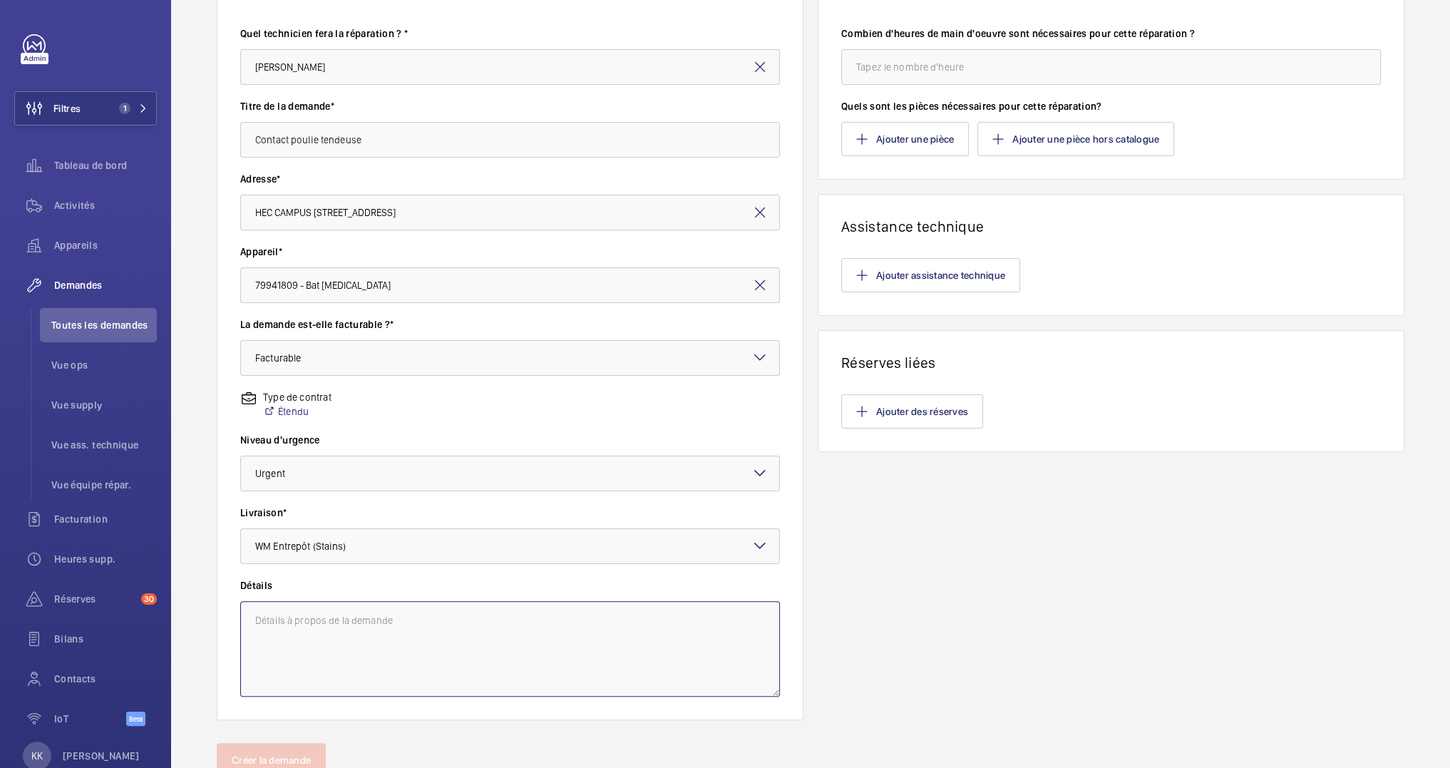
scroll to position [0, 0]
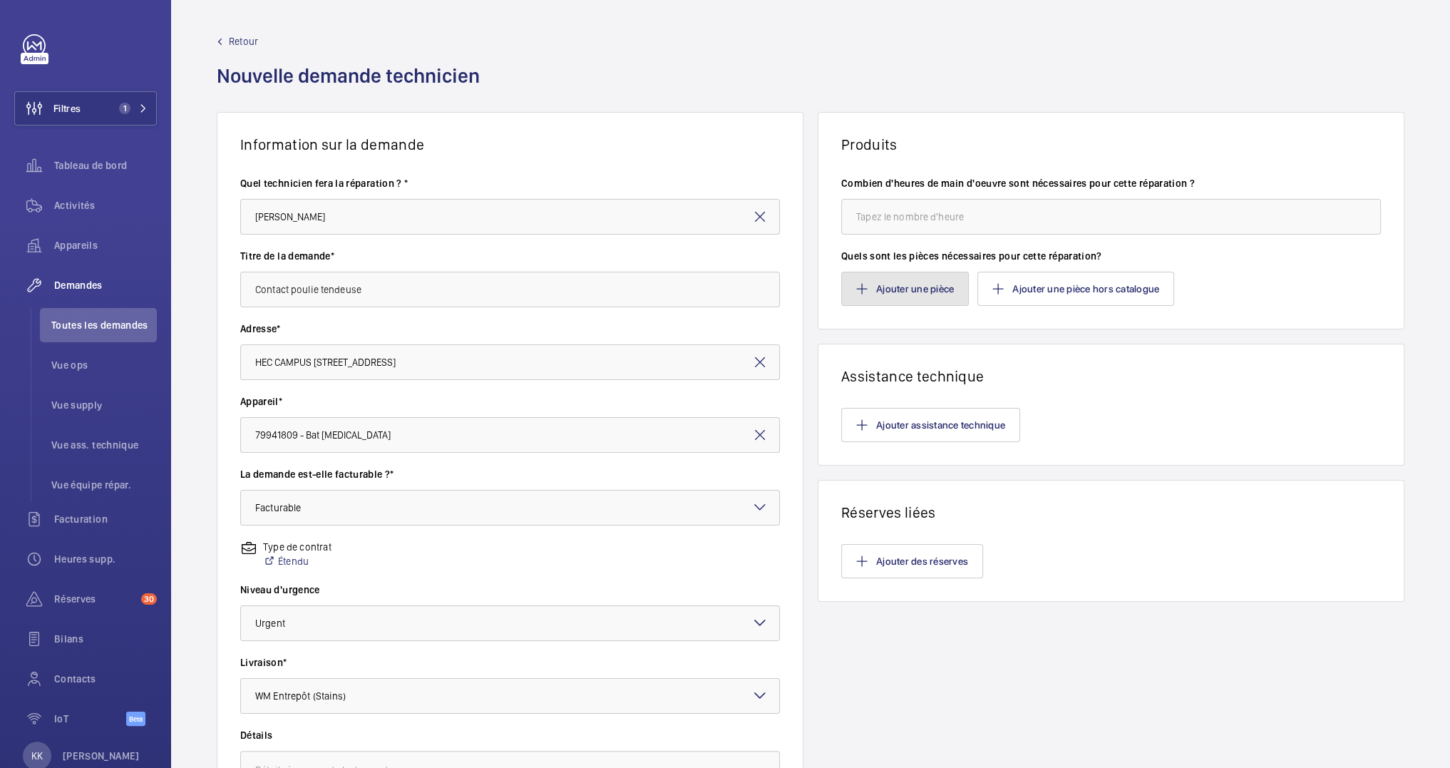
click at [889, 301] on button "Ajouter une pièce" at bounding box center [905, 289] width 128 height 34
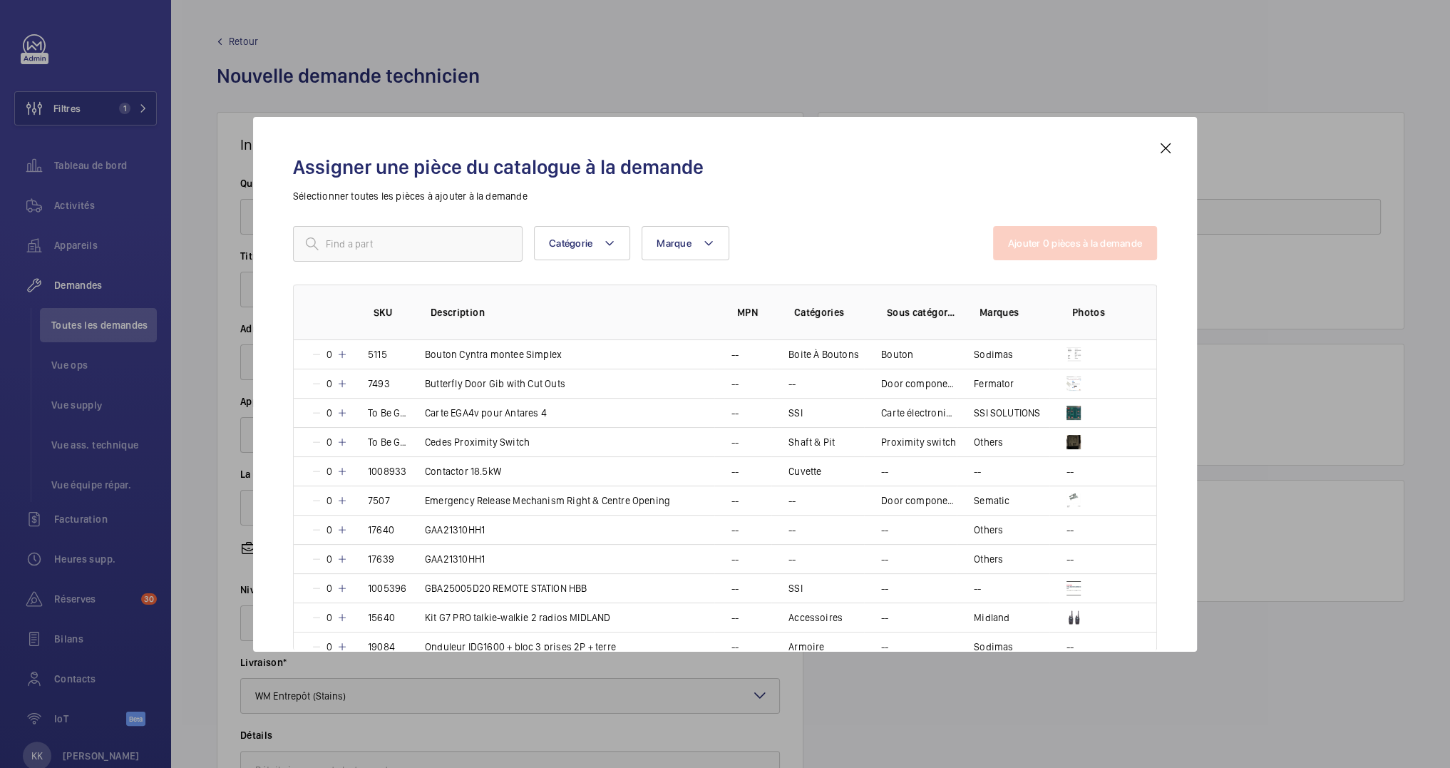
drag, startPoint x: 448, startPoint y: 271, endPoint x: 440, endPoint y: 246, distance: 26.1
click at [448, 270] on div "Catégorie Marque Plus de filtres Réinitialiser tous les filtres Ajouter 0 pièce…" at bounding box center [725, 404] width 864 height 356
click at [440, 246] on input "text" at bounding box center [407, 244] width 229 height 36
paste input "1008193"
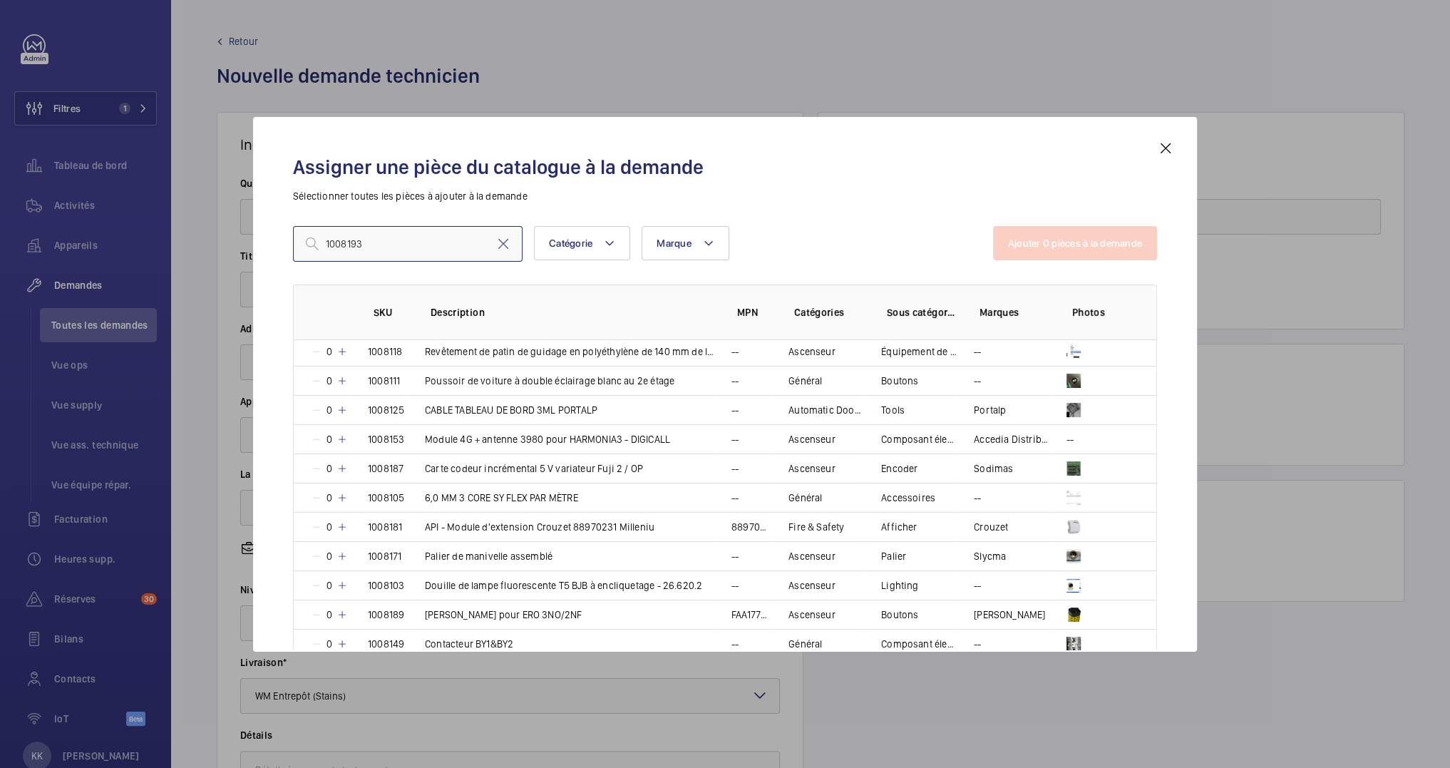
scroll to position [4, 0]
drag, startPoint x: 374, startPoint y: 249, endPoint x: 301, endPoint y: 245, distance: 73.5
click at [301, 245] on input "1008193" at bounding box center [407, 244] width 229 height 36
click at [395, 255] on input "1008193" at bounding box center [407, 244] width 229 height 36
paste input "Contact poulie tendeuse TAA177H2"
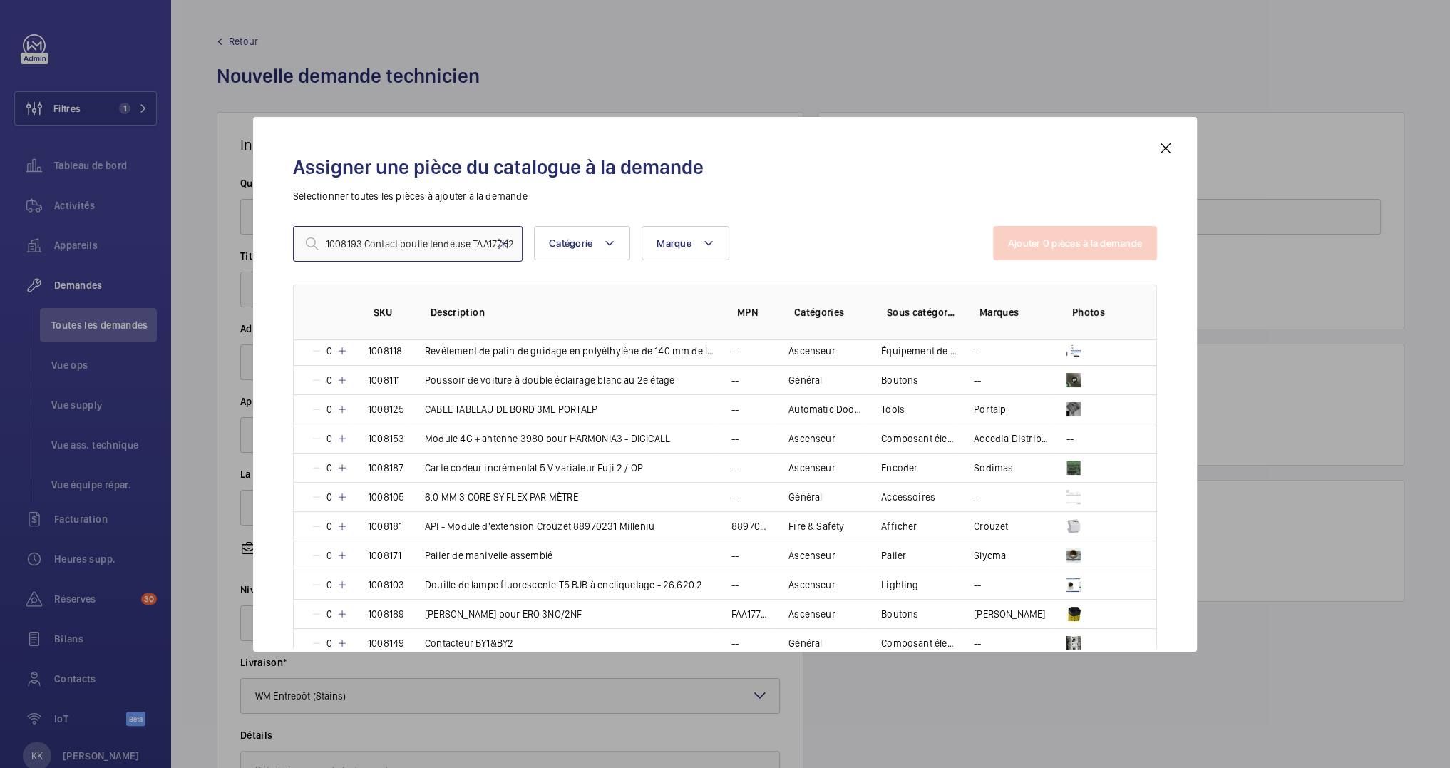
type input "1008193 Contact poulie tendeuse TAA177H2"
click at [550, 272] on div "1008193 Contact poulie tendeuse TAA177H2 Catégorie Marque Plus de filtres Réini…" at bounding box center [725, 404] width 864 height 356
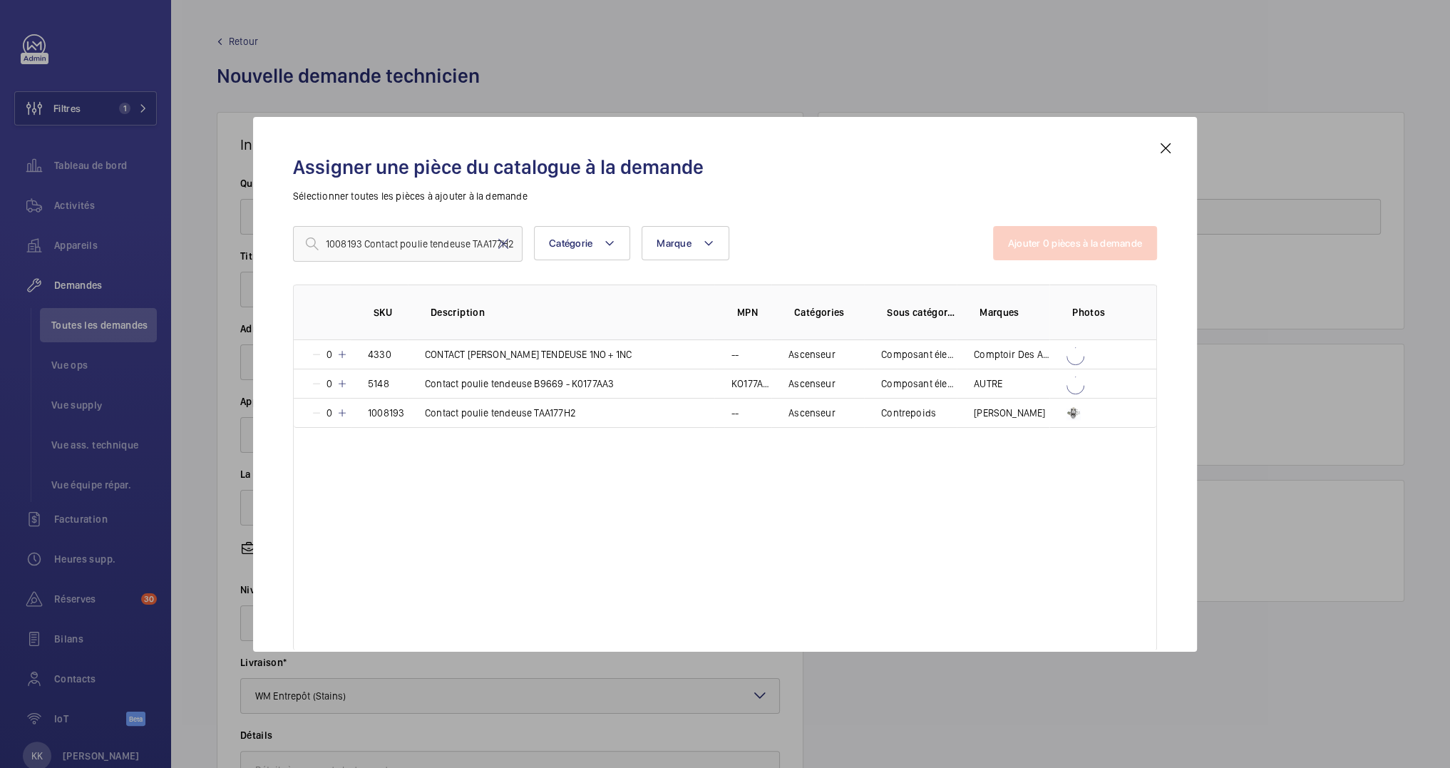
scroll to position [0, 0]
click at [349, 413] on td "0" at bounding box center [322, 413] width 57 height 30
click at [684, 488] on div "SKU Description MPN Catégories Sous catégories Marques Photos 0 4330 CONTACT PO…" at bounding box center [725, 467] width 864 height 366
click at [1063, 252] on button "Ajouter 1 pièces à la demande" at bounding box center [1076, 243] width 162 height 34
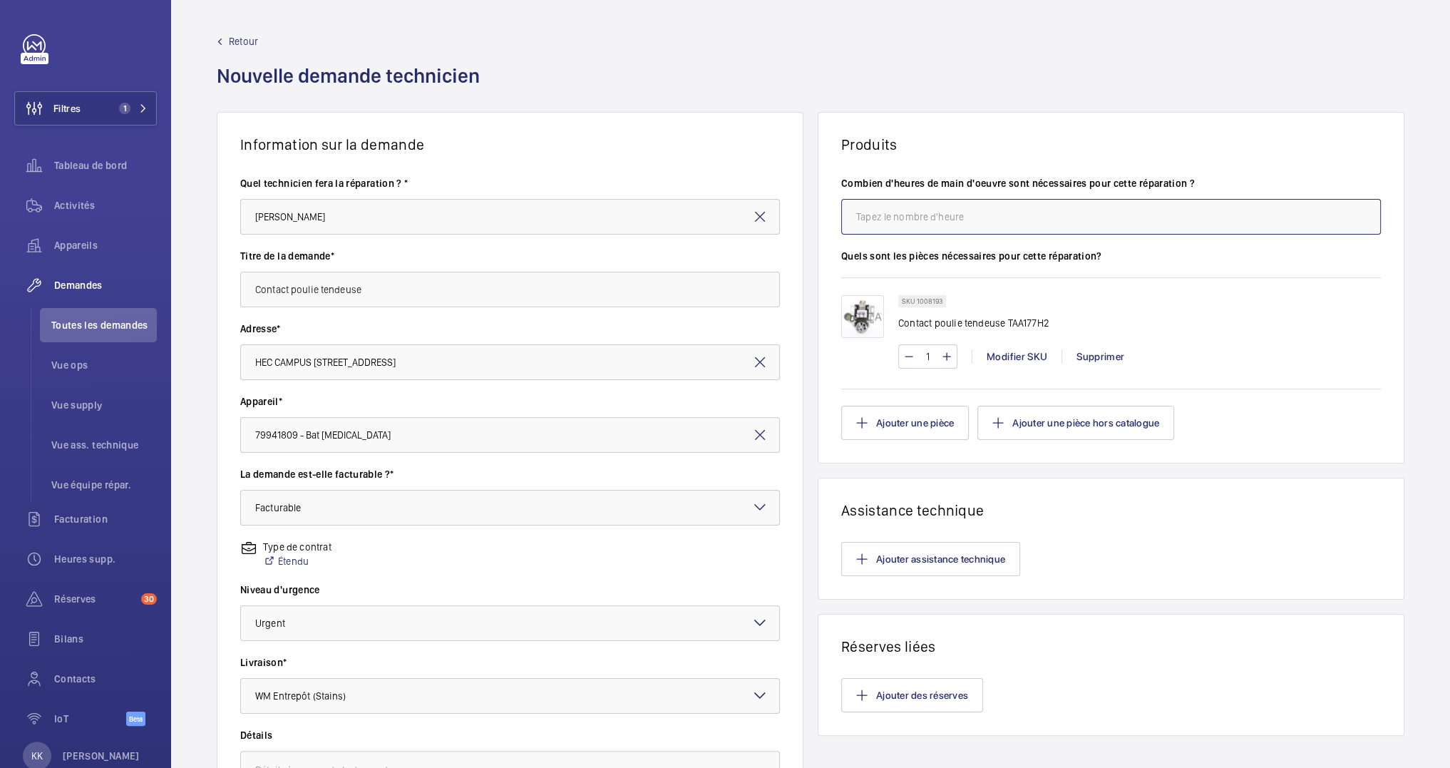
click at [884, 227] on input "number" at bounding box center [1111, 217] width 540 height 36
type input "2"
click at [802, 381] on div "Information sur la demande Quel technicien fera la réparation ? * Paulo Sergio …" at bounding box center [810, 502] width 1279 height 780
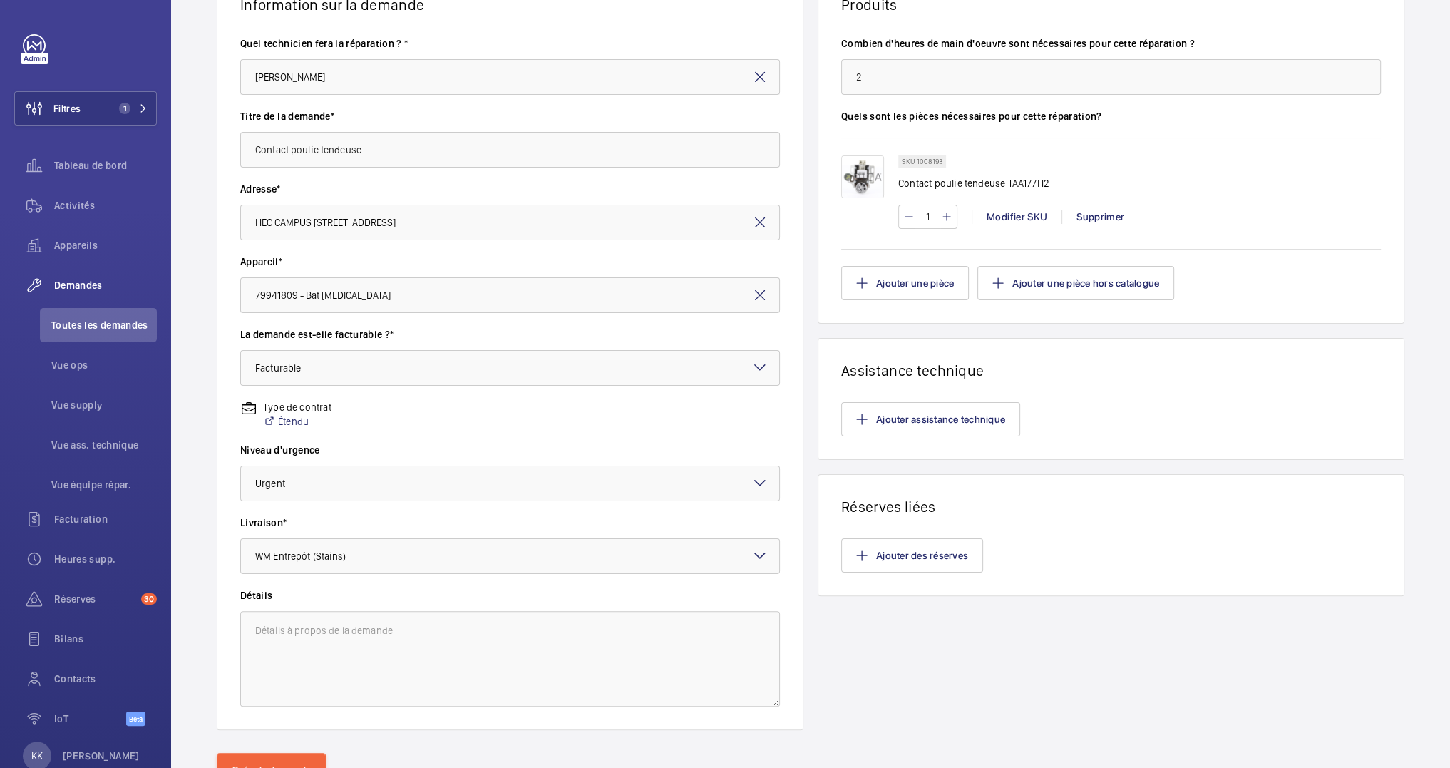
scroll to position [203, 0]
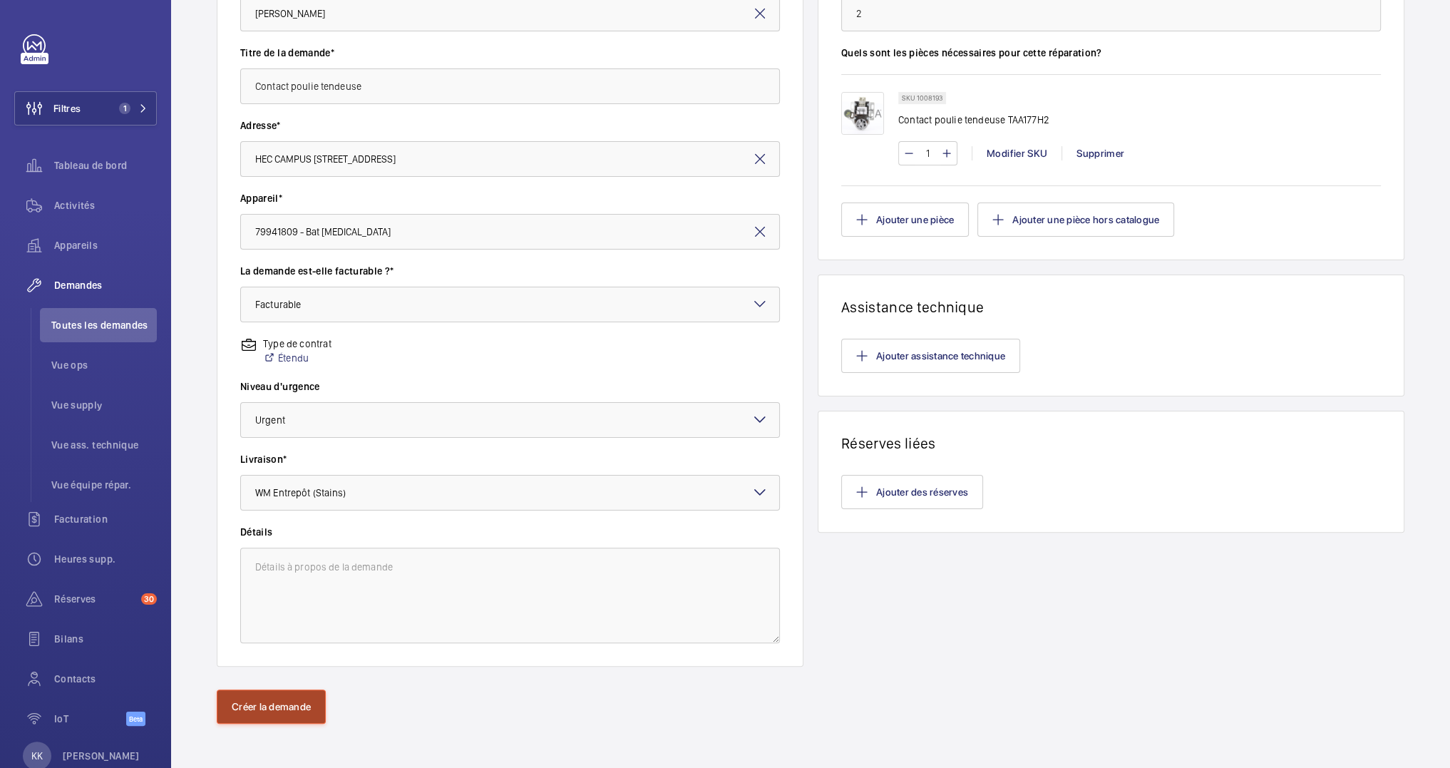
click at [267, 708] on button "Créer la demande" at bounding box center [271, 706] width 109 height 34
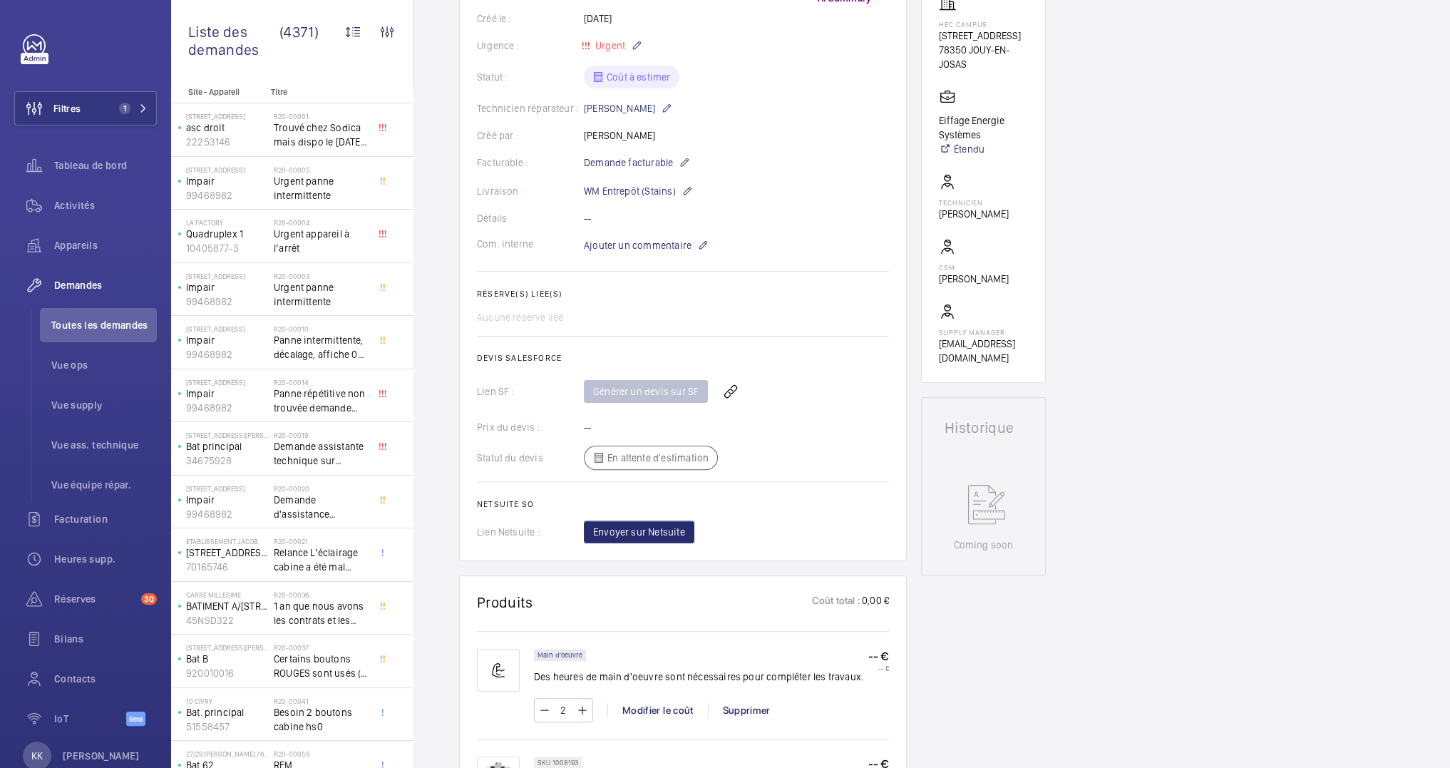
scroll to position [239, 0]
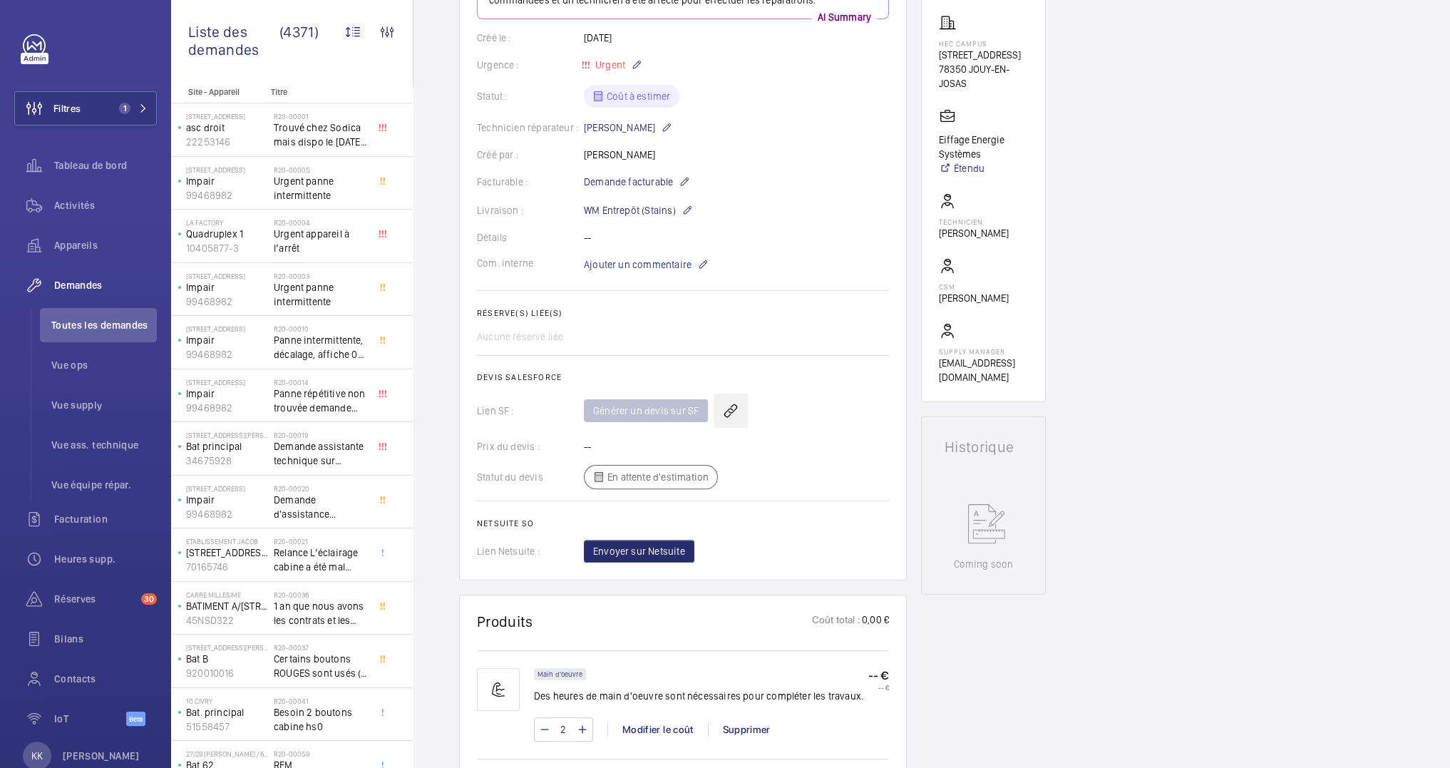
click at [736, 407] on wm-front-icon-button at bounding box center [730, 410] width 34 height 34
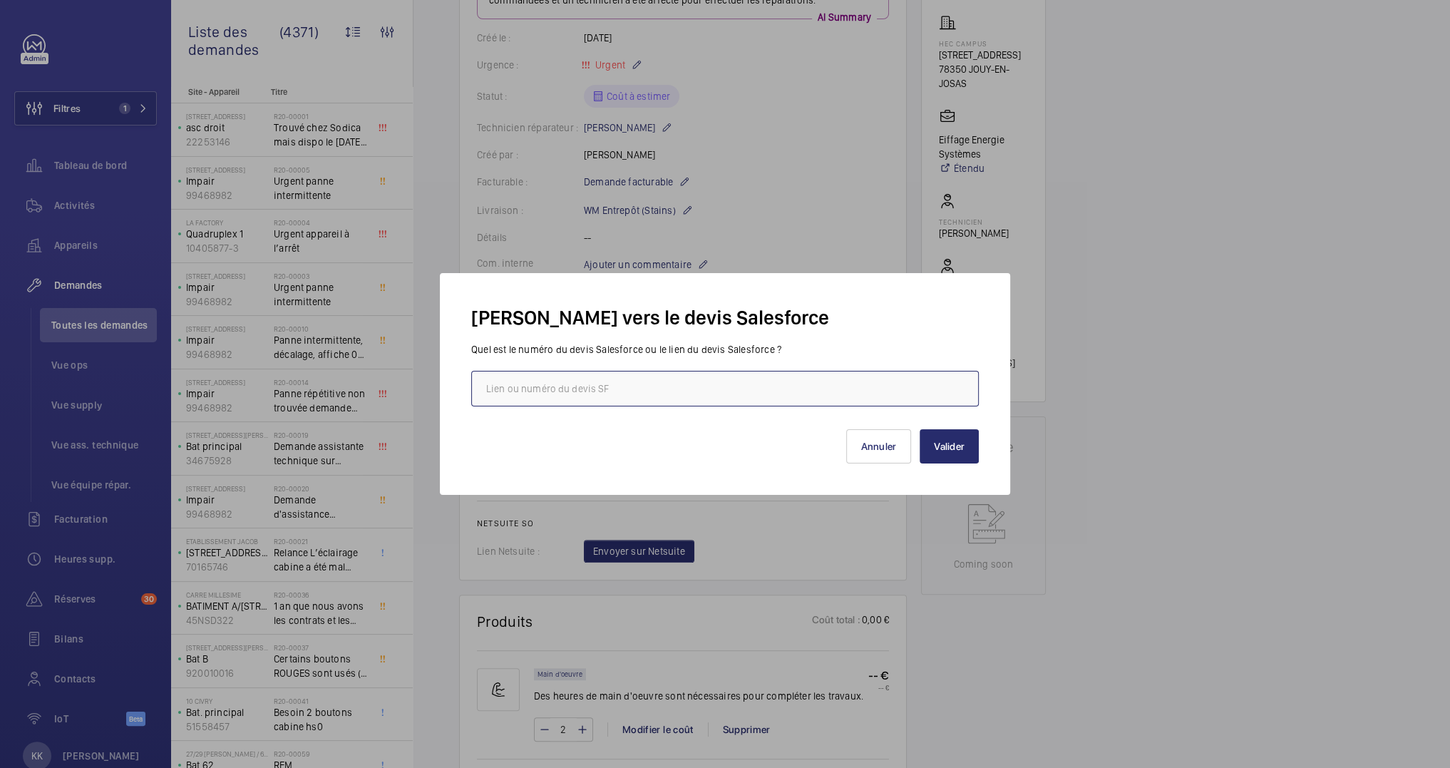
click at [692, 396] on input "text" at bounding box center [724, 389] width 507 height 36
paste input "https://wemaintain.lightning.force.com/lightning/r/Quote/0Q0SZ0000044IP30AM/view"
type input "https://wemaintain.lightning.force.com/lightning/r/Quote/0Q0SZ0000044IP30AM/view"
click at [932, 449] on button "Valider" at bounding box center [948, 446] width 59 height 34
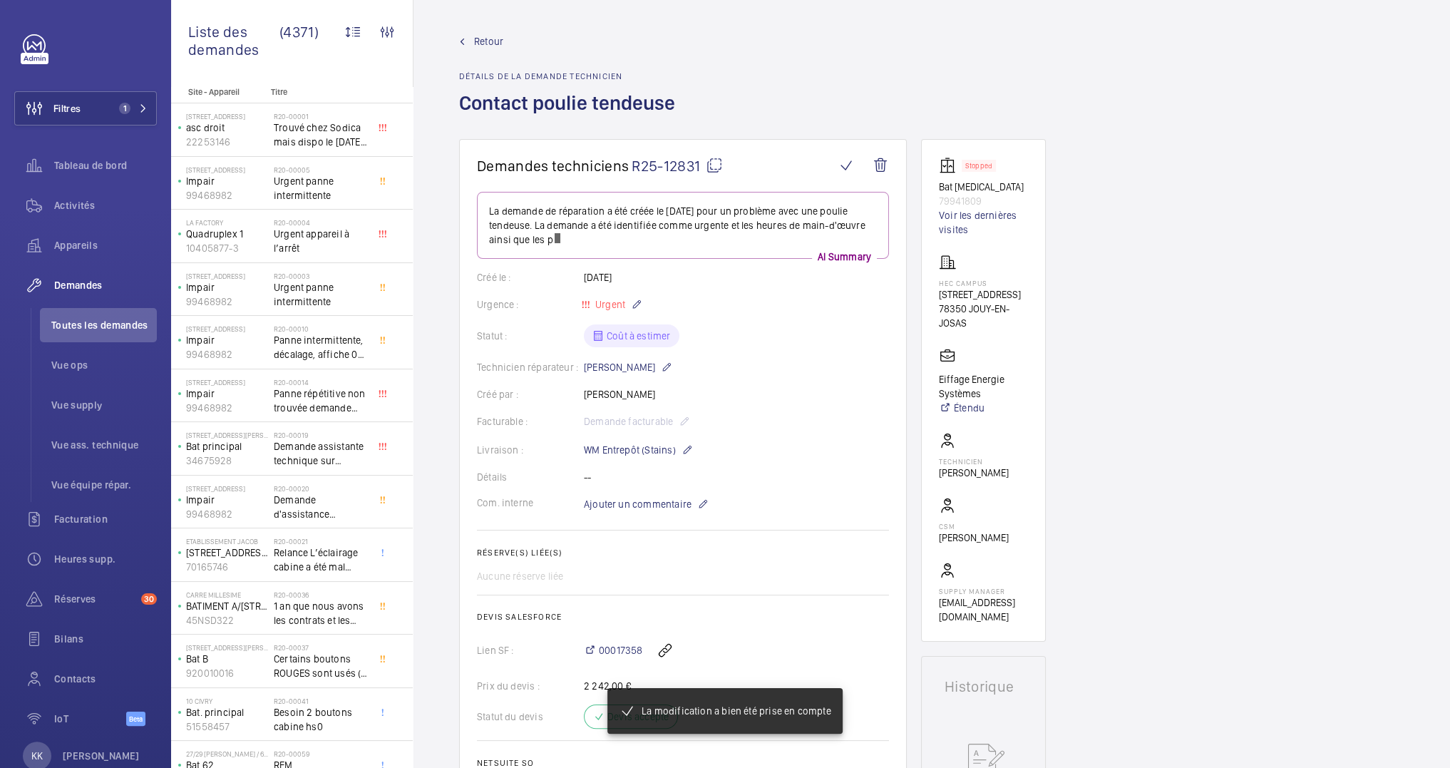
click at [716, 162] on mat-icon at bounding box center [714, 165] width 17 height 17
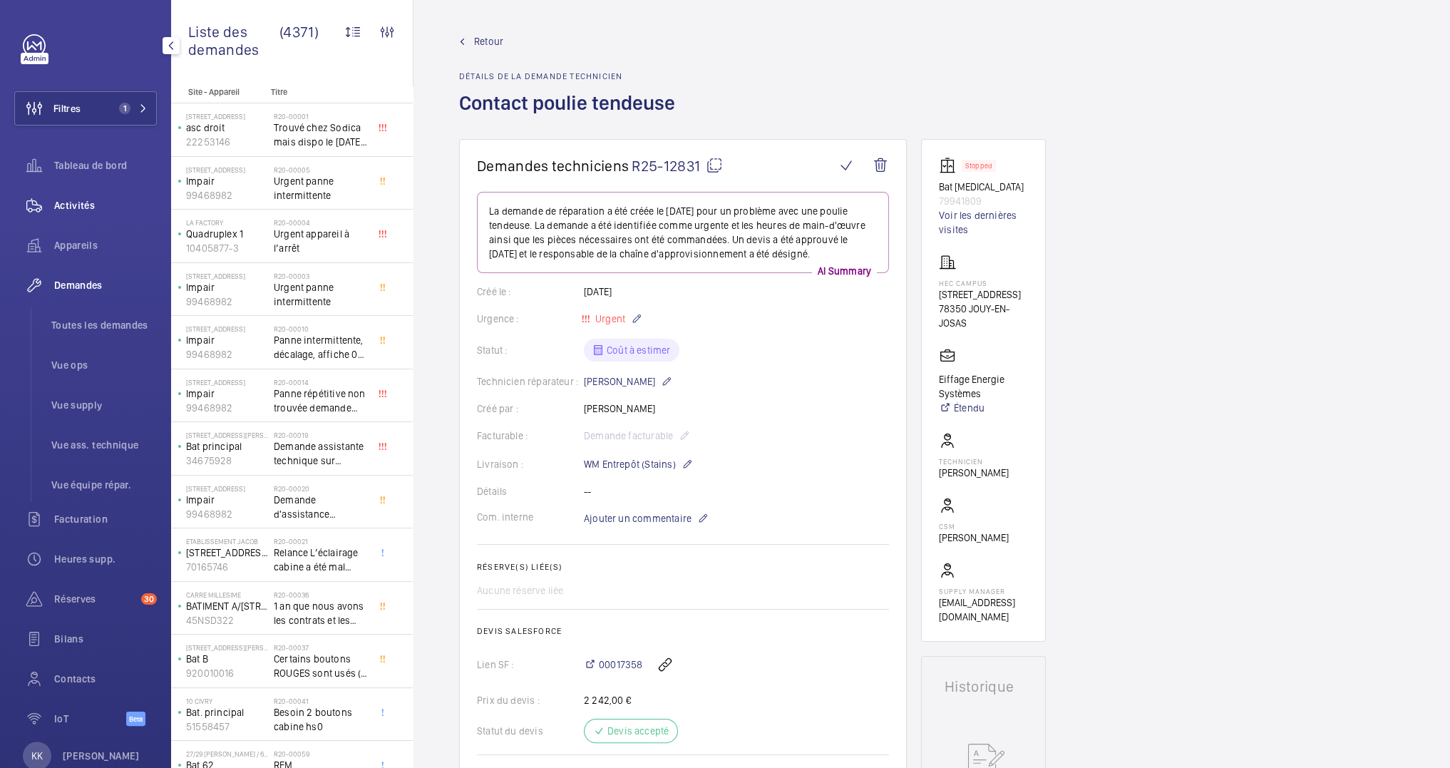
click at [101, 204] on span "Activités" at bounding box center [105, 205] width 103 height 14
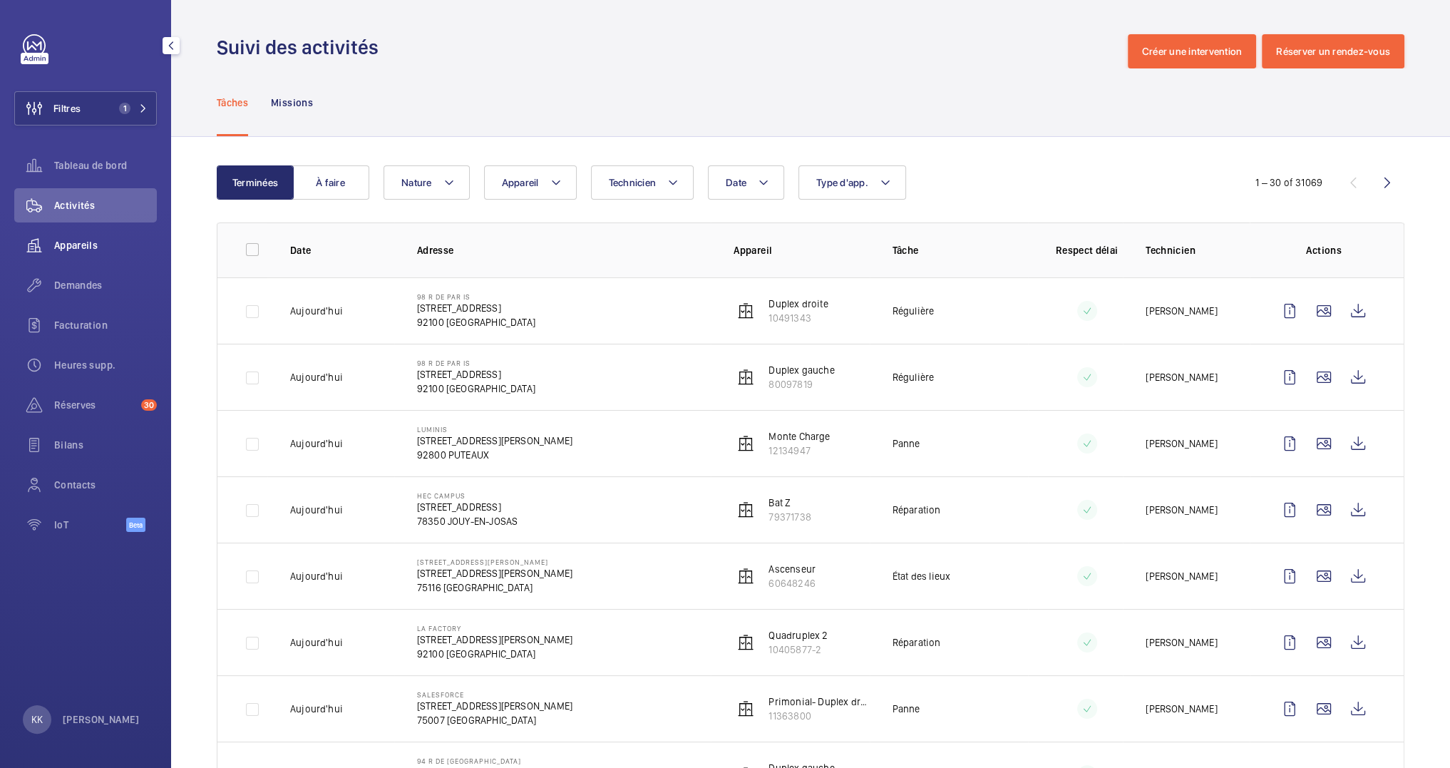
click at [78, 251] on span "Appareils" at bounding box center [105, 245] width 103 height 14
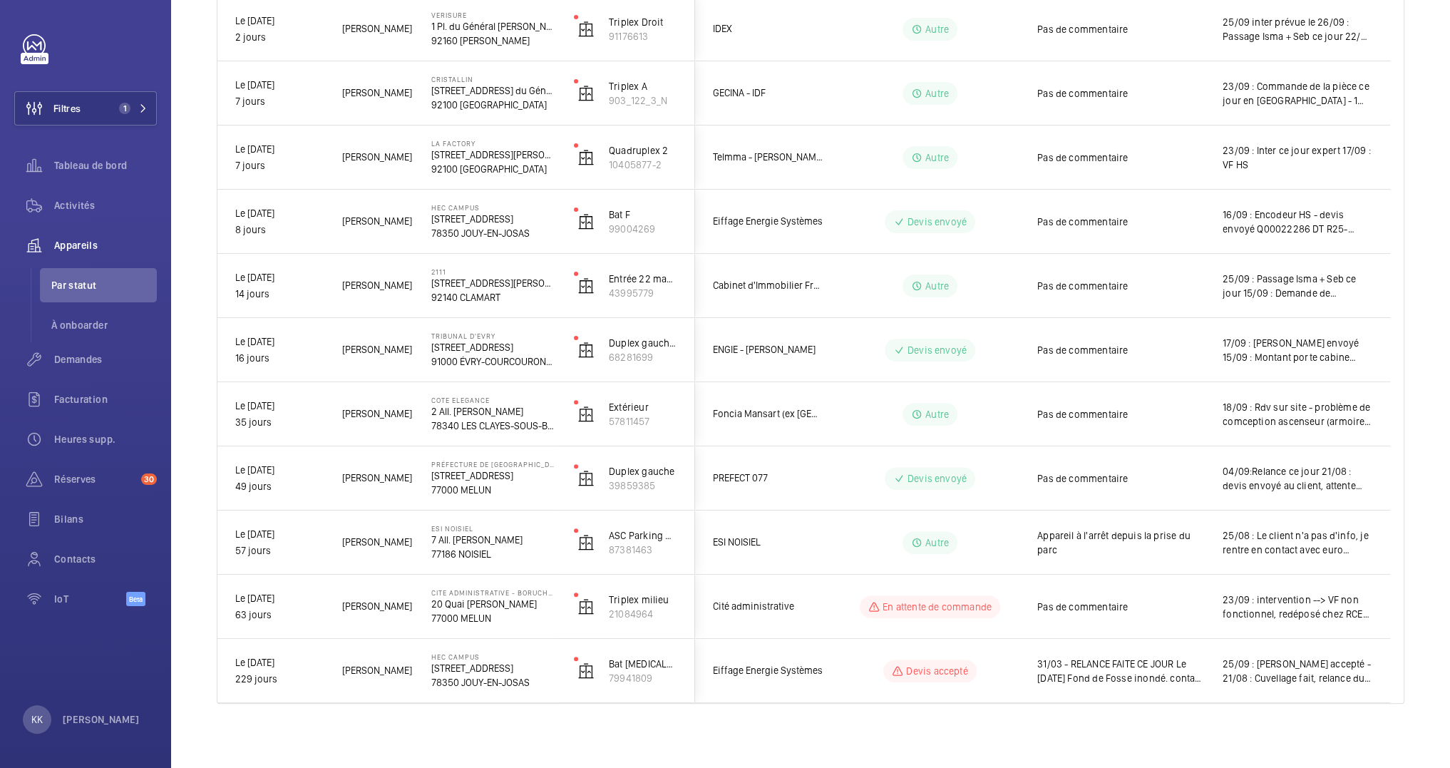
scroll to position [328, 0]
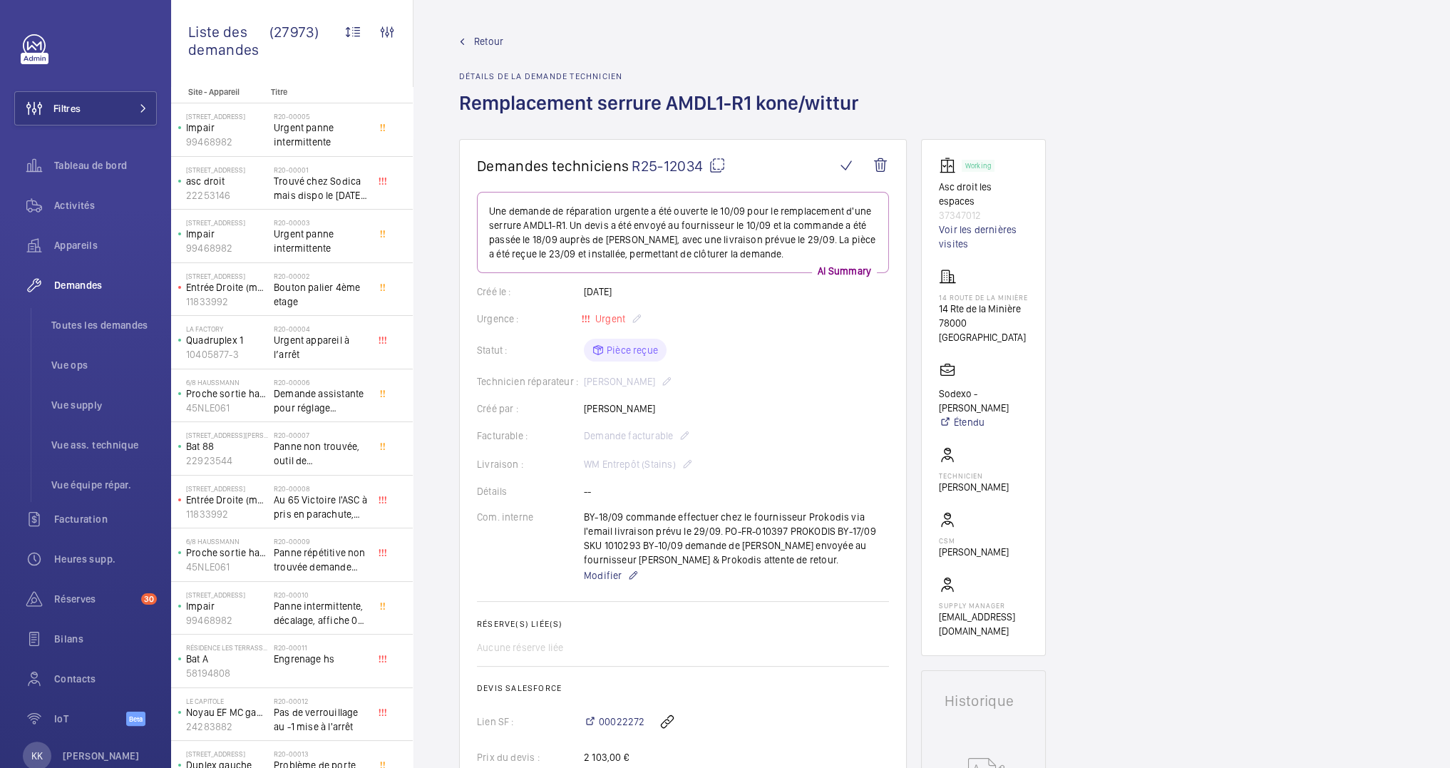
click at [1040, 73] on div "Retour Détails de la demande technicien Remplacement serrure AMDL1-R1 kone/witt…" at bounding box center [931, 86] width 945 height 105
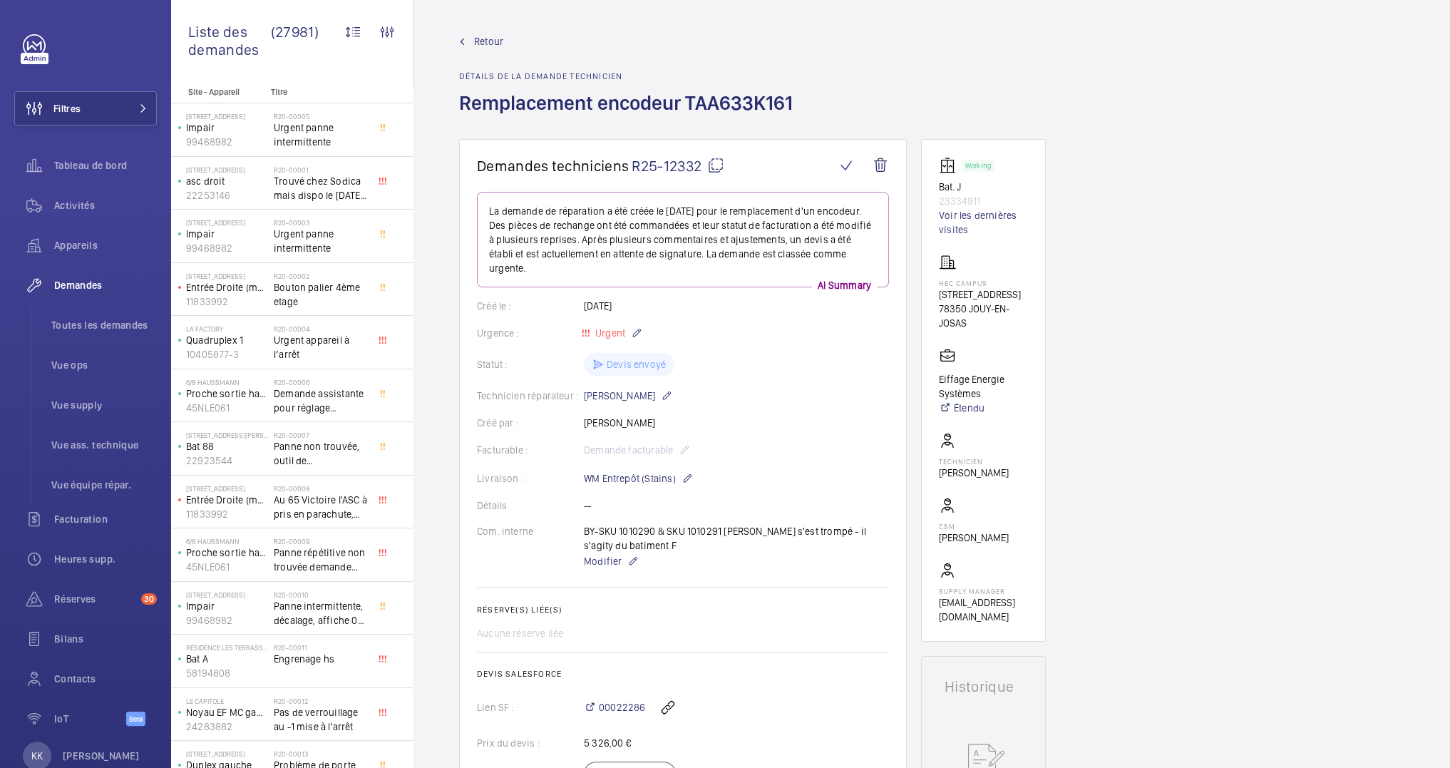
click at [717, 160] on mat-icon at bounding box center [715, 165] width 17 height 17
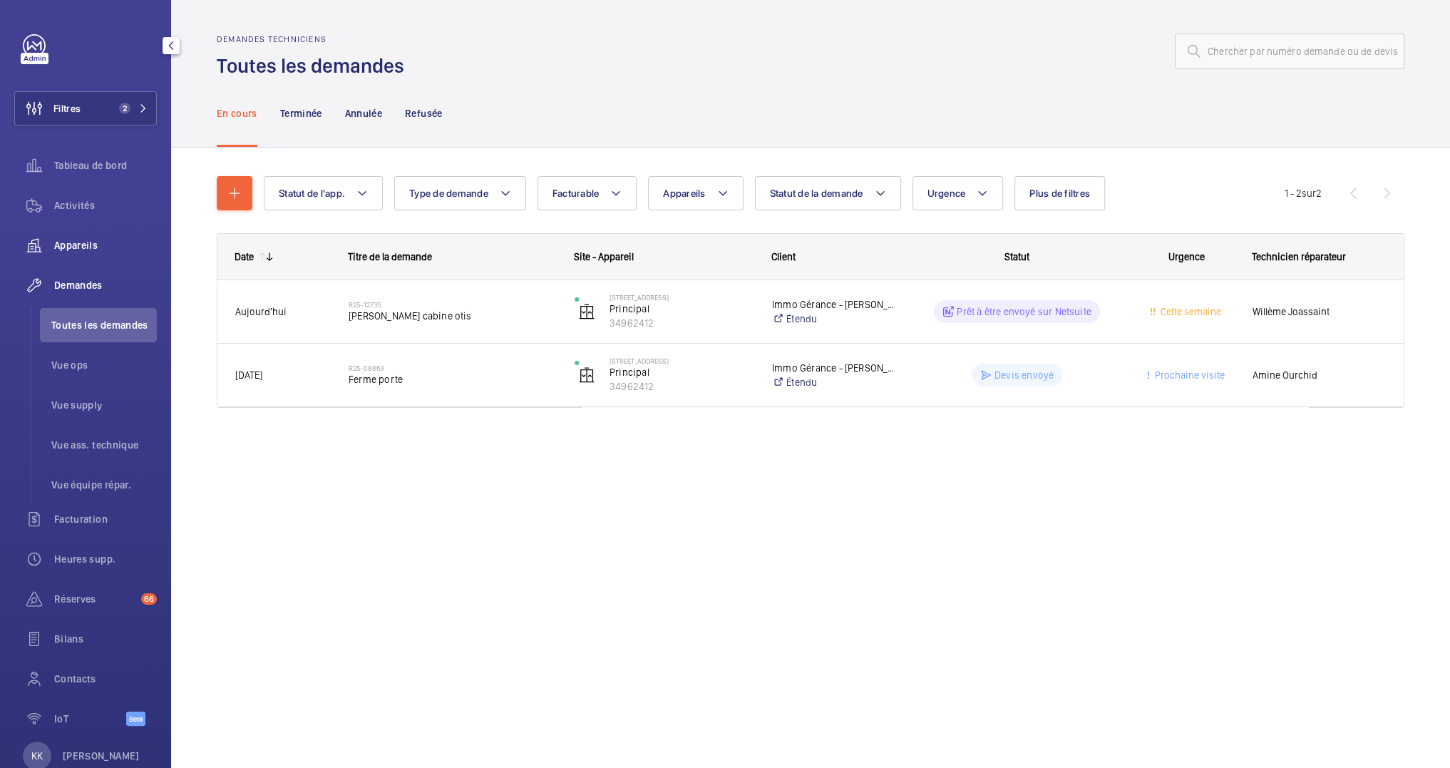
click at [70, 247] on span "Appareils" at bounding box center [105, 245] width 103 height 14
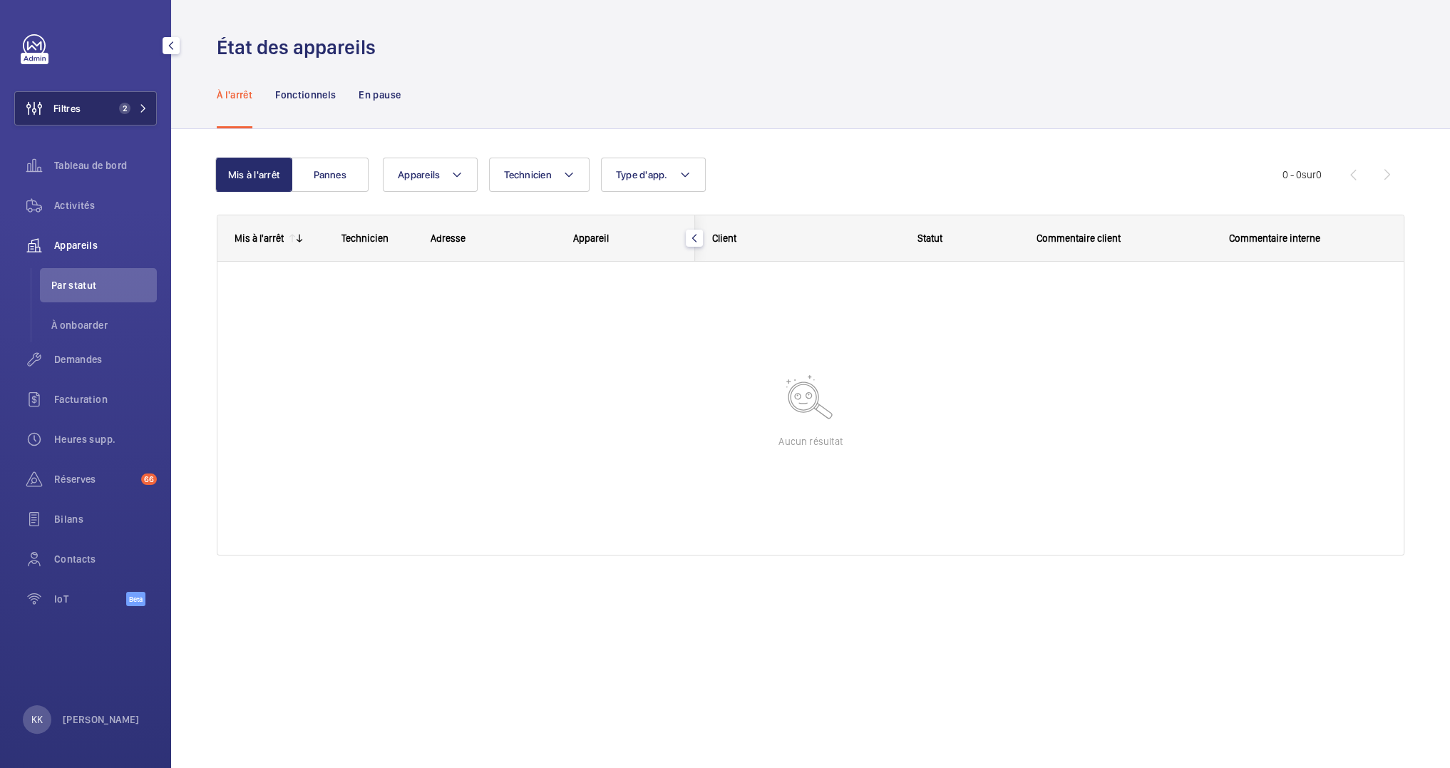
click at [117, 105] on span "2" at bounding box center [121, 108] width 17 height 11
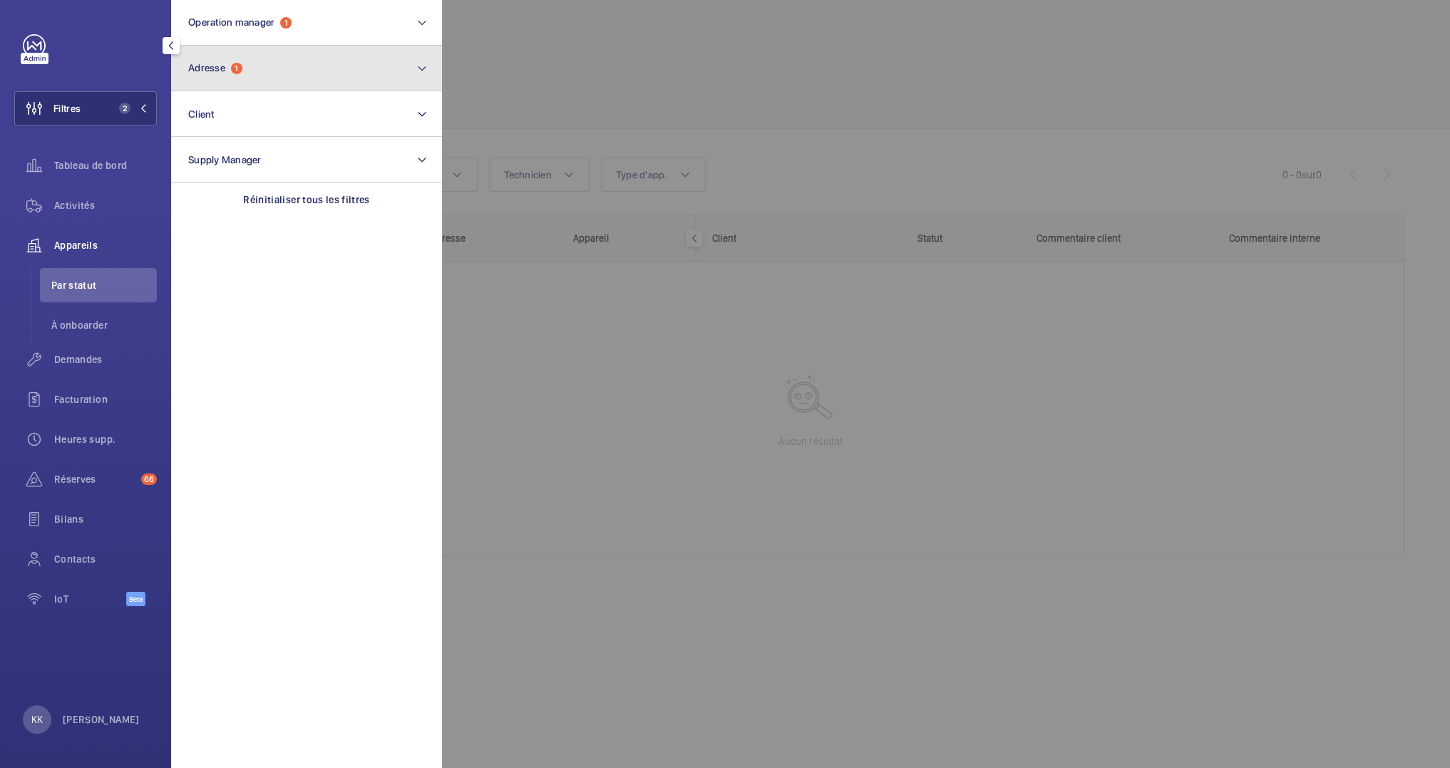
click at [296, 63] on button "Adresse 1" at bounding box center [306, 69] width 271 height 46
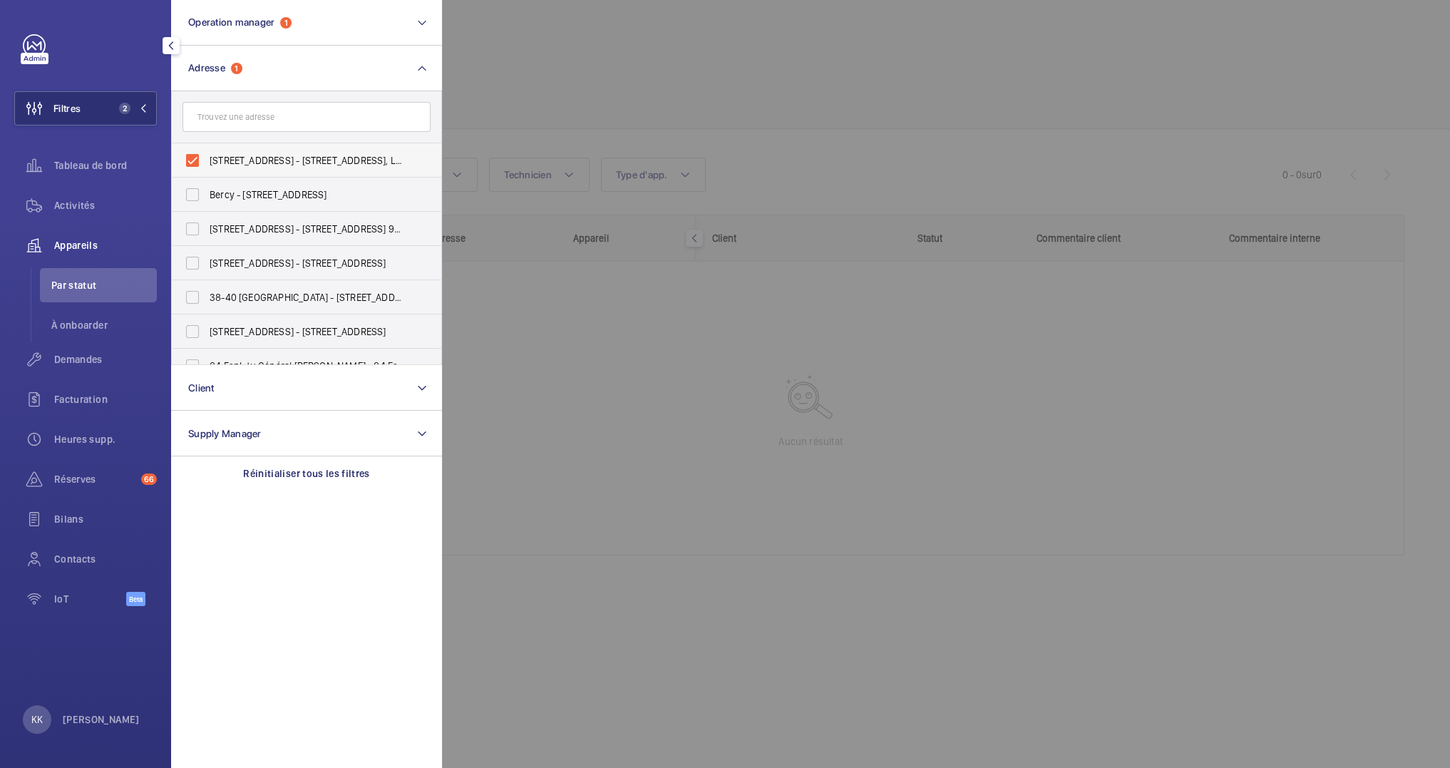
click at [232, 170] on label "[STREET_ADDRESS] - [STREET_ADDRESS], LEVALLOIS-PERRET 92300" at bounding box center [296, 160] width 248 height 34
click at [207, 170] on input "[STREET_ADDRESS] - [STREET_ADDRESS], LEVALLOIS-PERRET 92300" at bounding box center [192, 160] width 29 height 29
checkbox input "false"
click at [512, 37] on div at bounding box center [1167, 384] width 1450 height 768
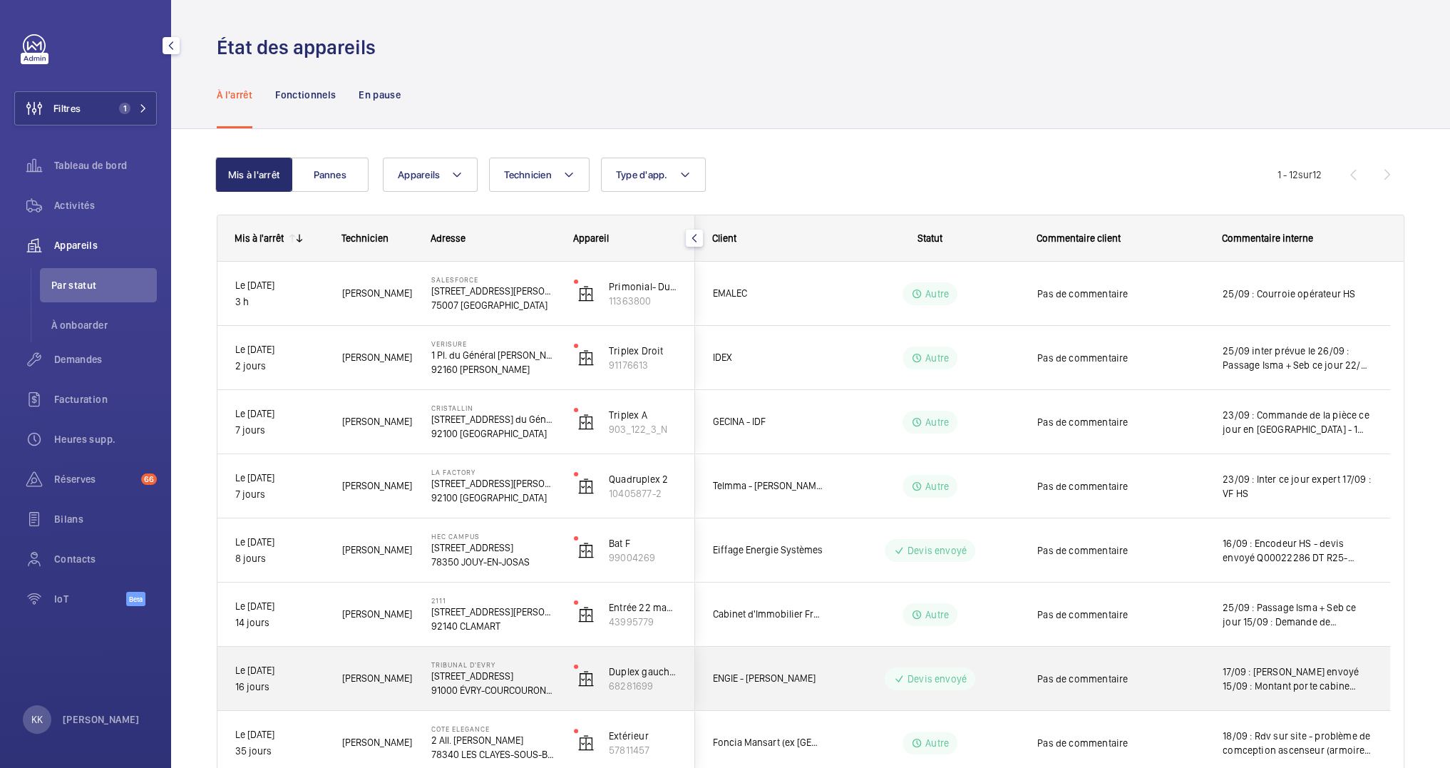
scroll to position [331, 0]
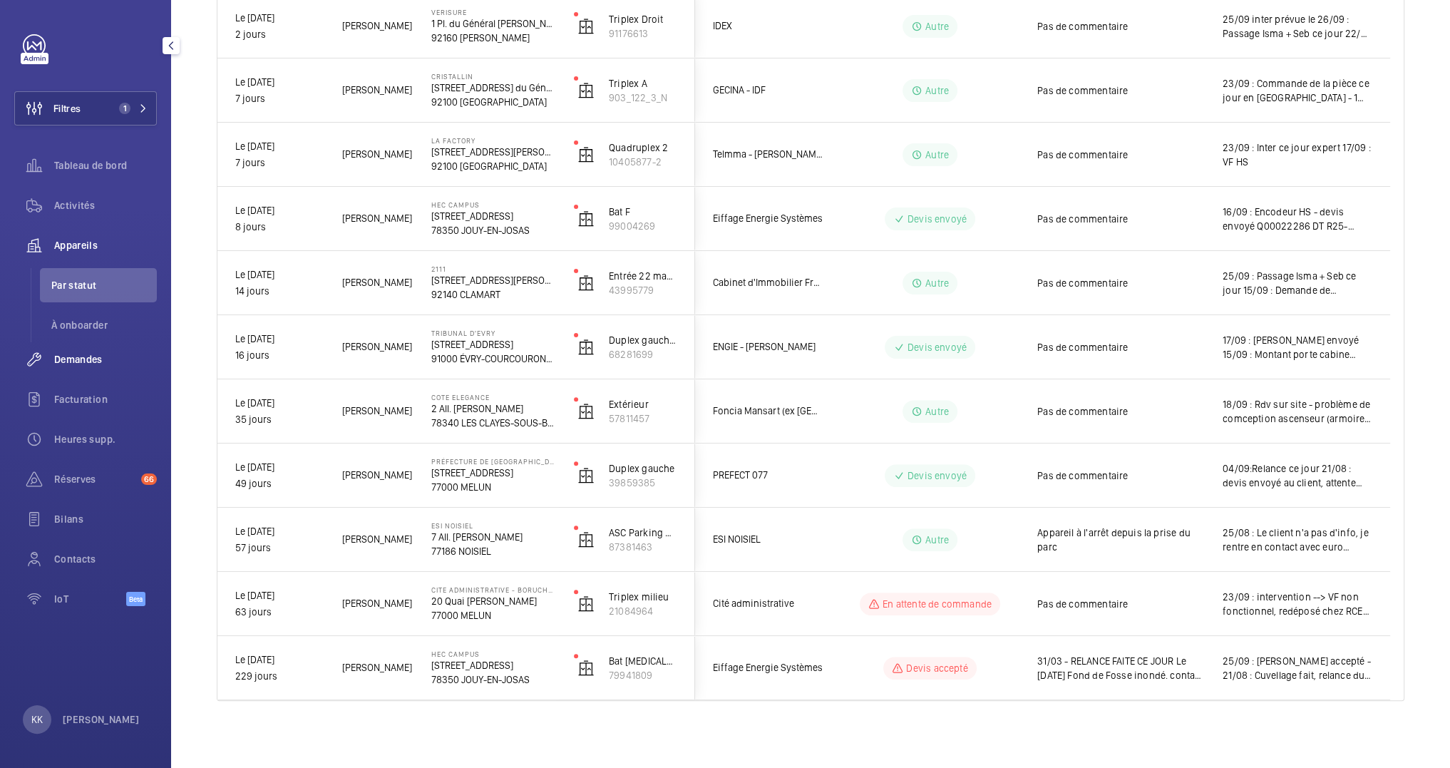
click at [100, 345] on div "Demandes" at bounding box center [85, 359] width 143 height 34
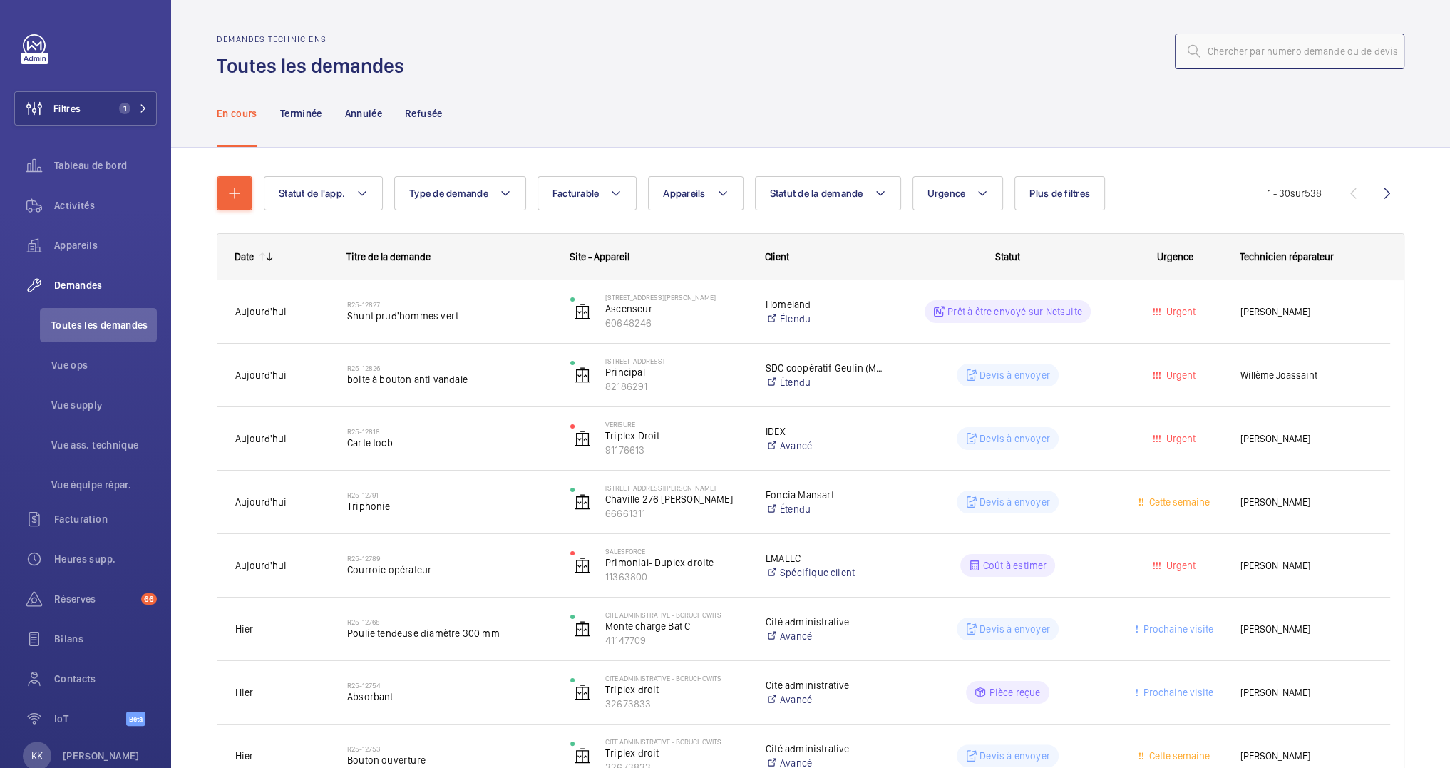
click at [1296, 55] on input "text" at bounding box center [1289, 51] width 229 height 36
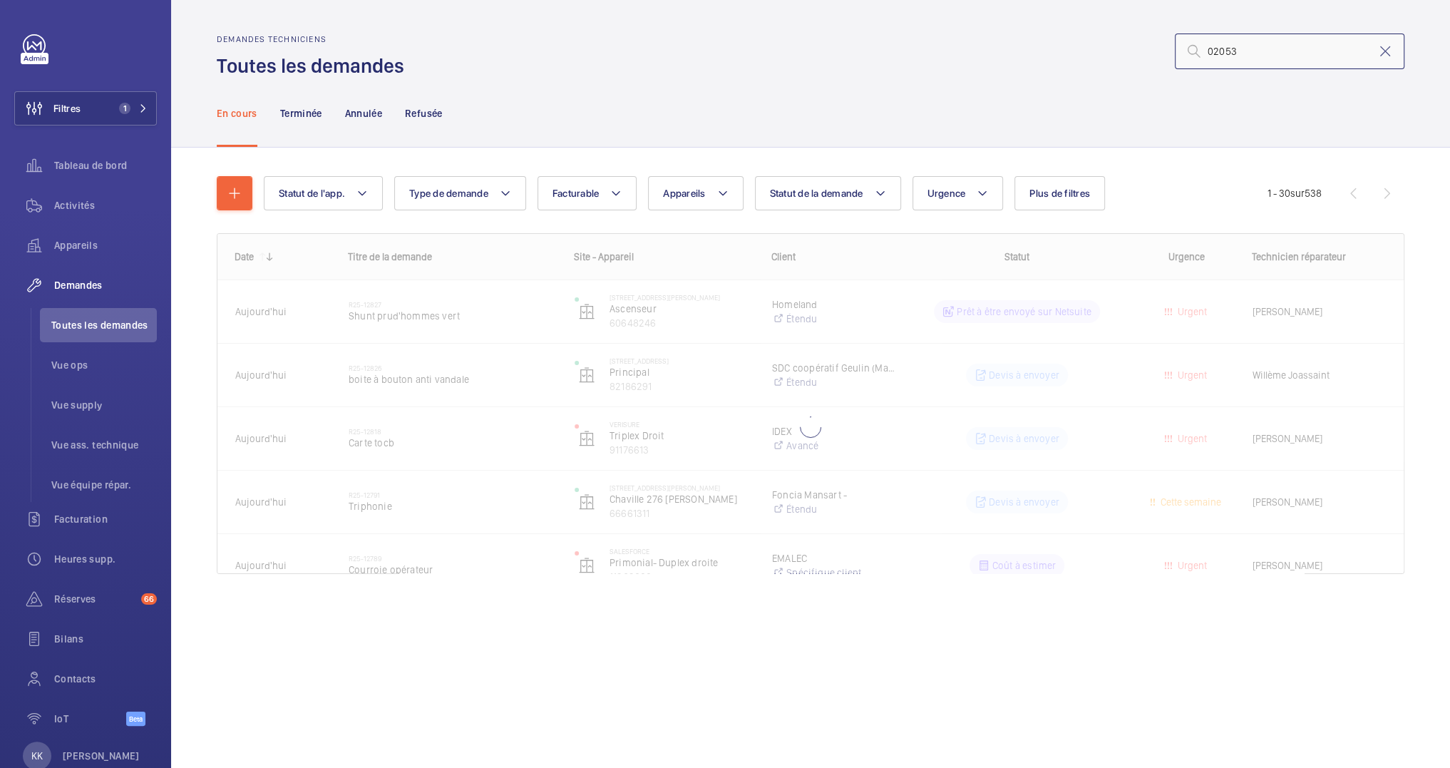
type input "02053"
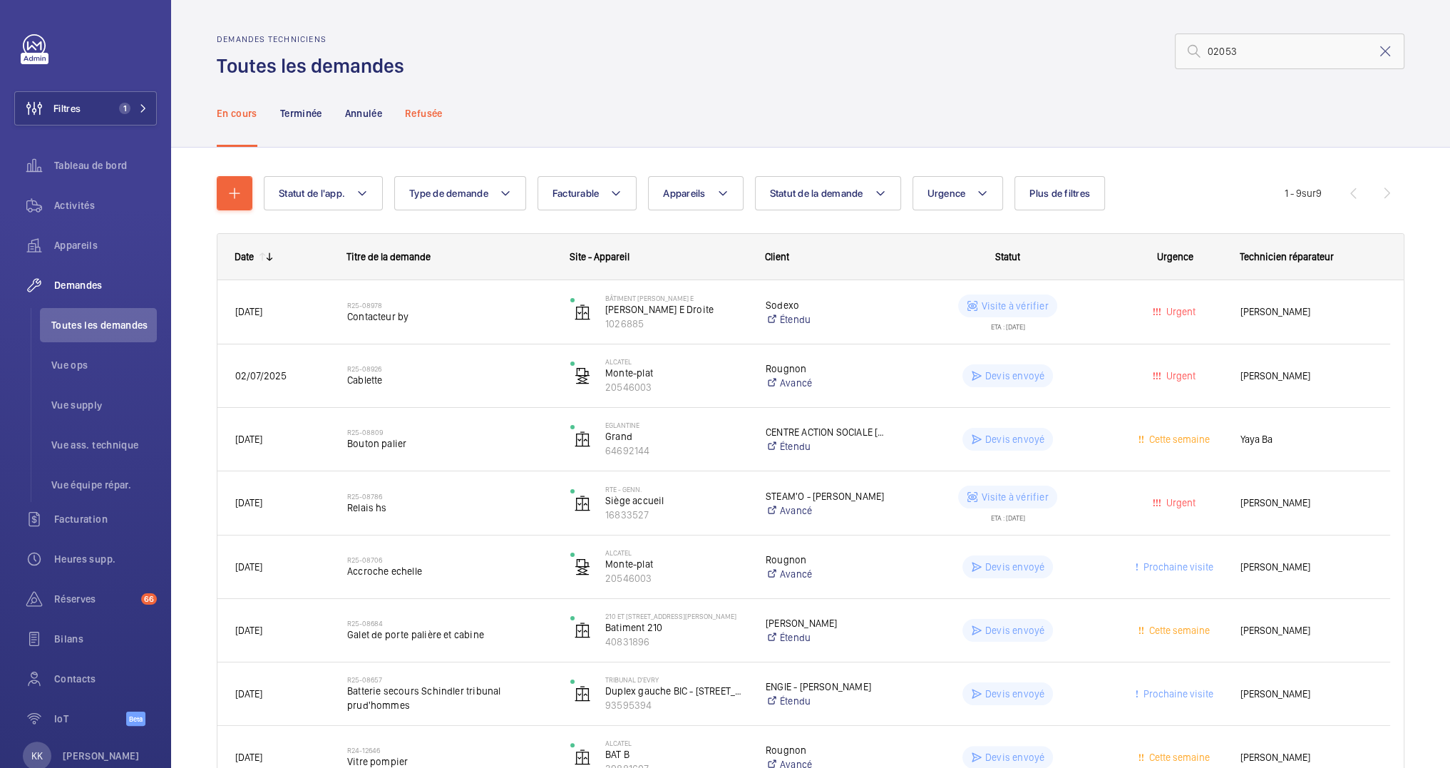
click at [424, 121] on div "Refusée" at bounding box center [423, 113] width 37 height 68
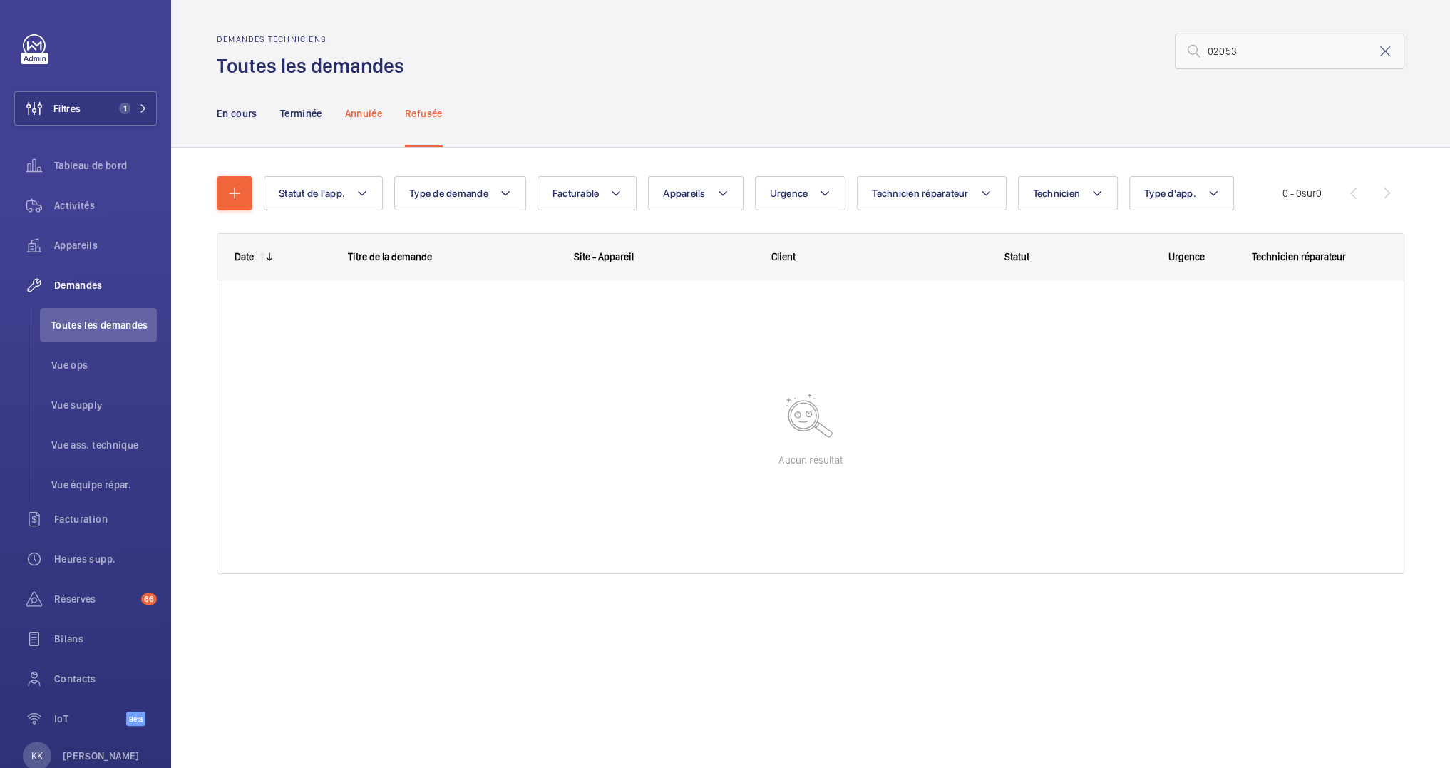
click at [374, 120] on div "Annulée" at bounding box center [363, 113] width 37 height 68
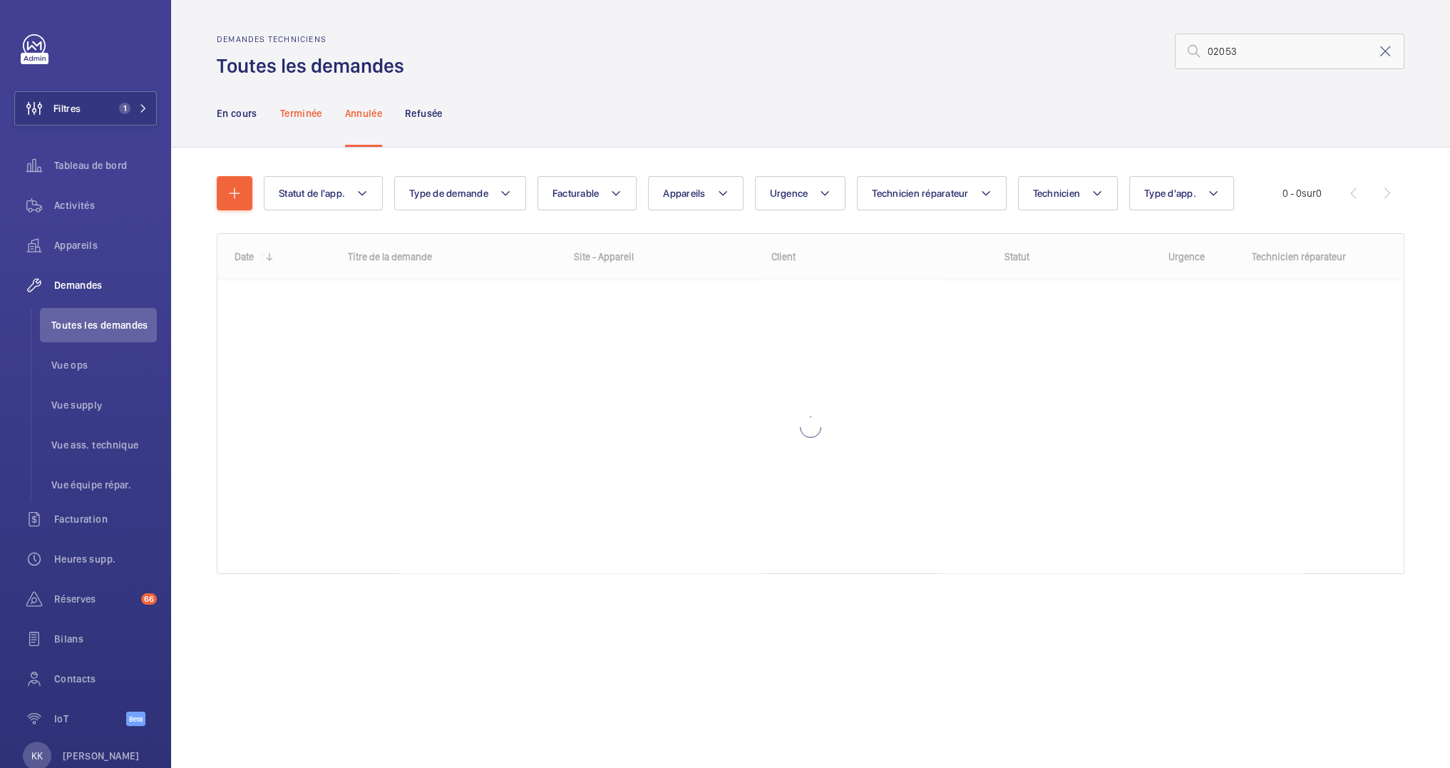
click at [318, 120] on p "Terminée" at bounding box center [301, 113] width 42 height 14
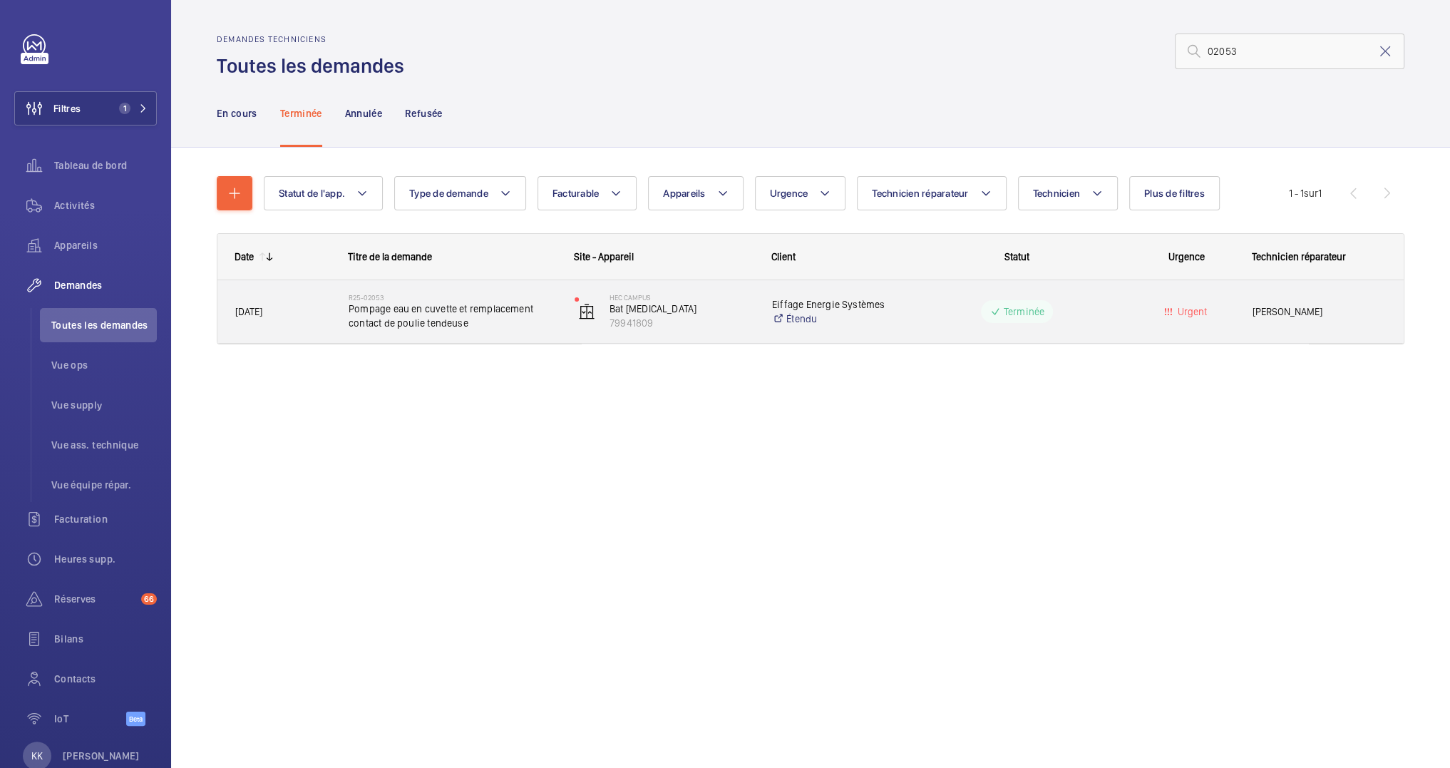
click at [488, 324] on span "Pompage eau en cuvette et remplacement contact de poulie tendeuse" at bounding box center [452, 315] width 207 height 29
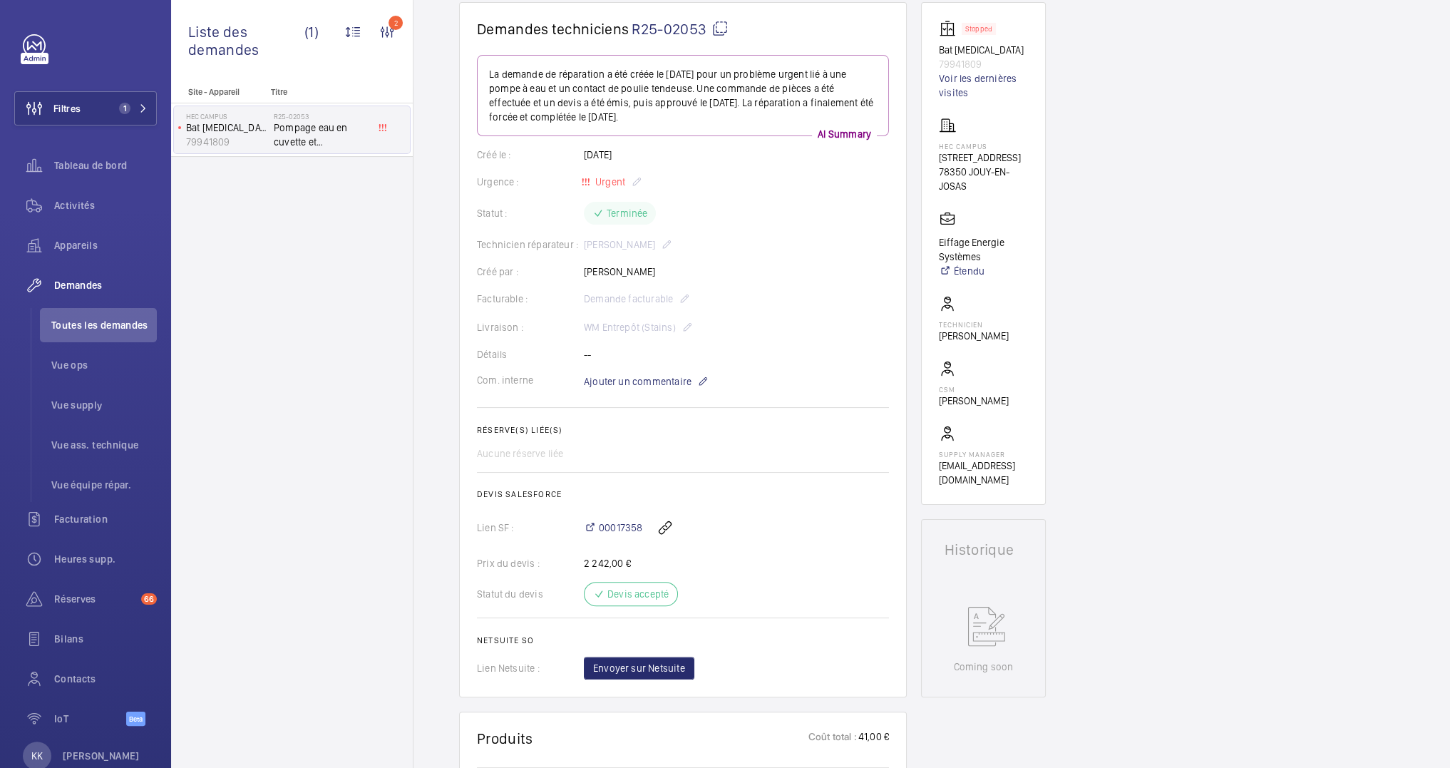
scroll to position [477, 0]
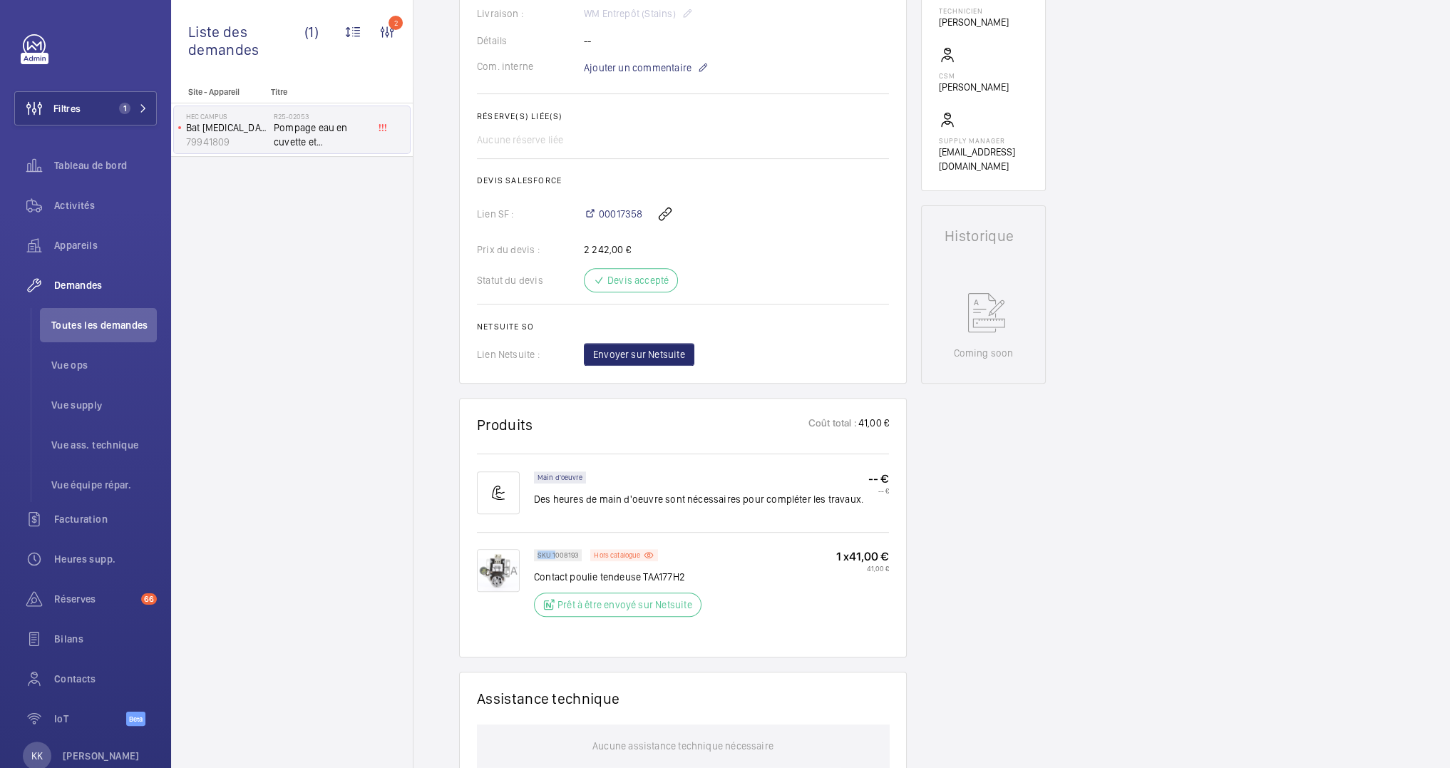
drag, startPoint x: 555, startPoint y: 557, endPoint x: 579, endPoint y: 550, distance: 25.8
click at [579, 550] on div "SKU 1008193" at bounding box center [558, 555] width 48 height 12
click at [579, 551] on div "SKU 1008193" at bounding box center [558, 555] width 48 height 12
drag, startPoint x: 577, startPoint y: 552, endPoint x: 567, endPoint y: 552, distance: 10.7
click at [567, 552] on div "SKU 1008193" at bounding box center [558, 555] width 48 height 12
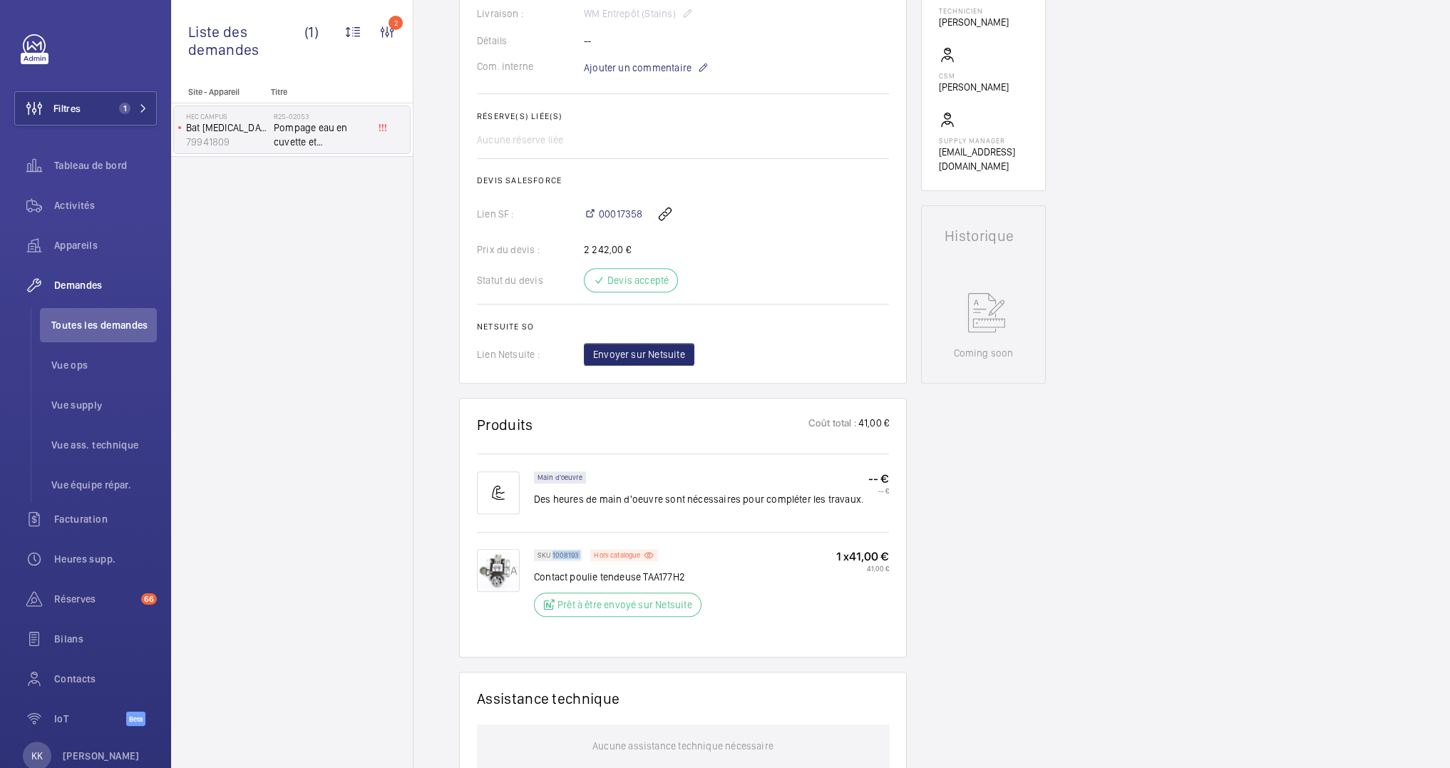
copy div "1008193"
click at [701, 574] on p "Contact poulie tendeuse TAA177H2" at bounding box center [622, 576] width 176 height 14
drag, startPoint x: 700, startPoint y: 575, endPoint x: 534, endPoint y: 572, distance: 166.1
click at [534, 572] on p "Contact poulie tendeuse TAA177H2" at bounding box center [622, 576] width 176 height 14
copy p "Contact poulie tendeuse TAA177H2"
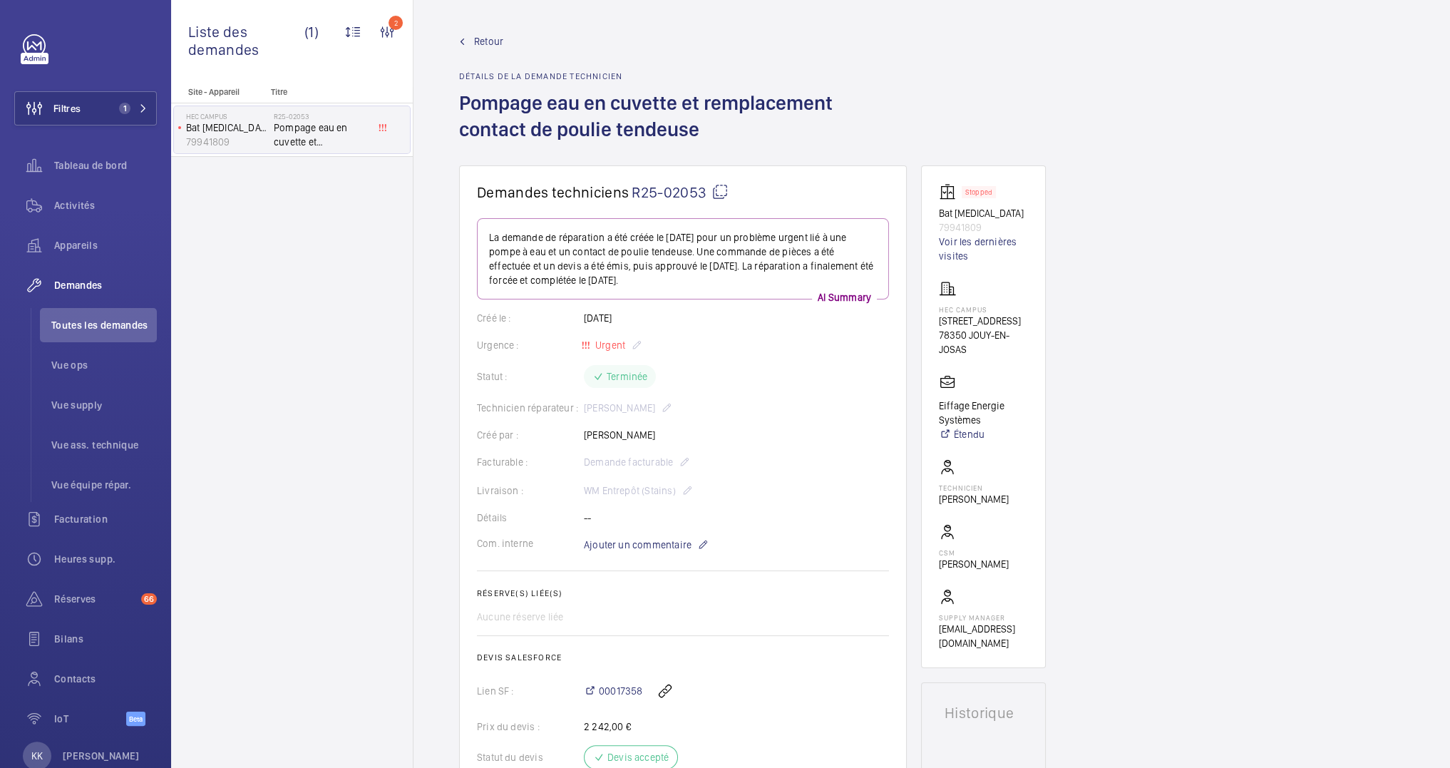
scroll to position [73, 0]
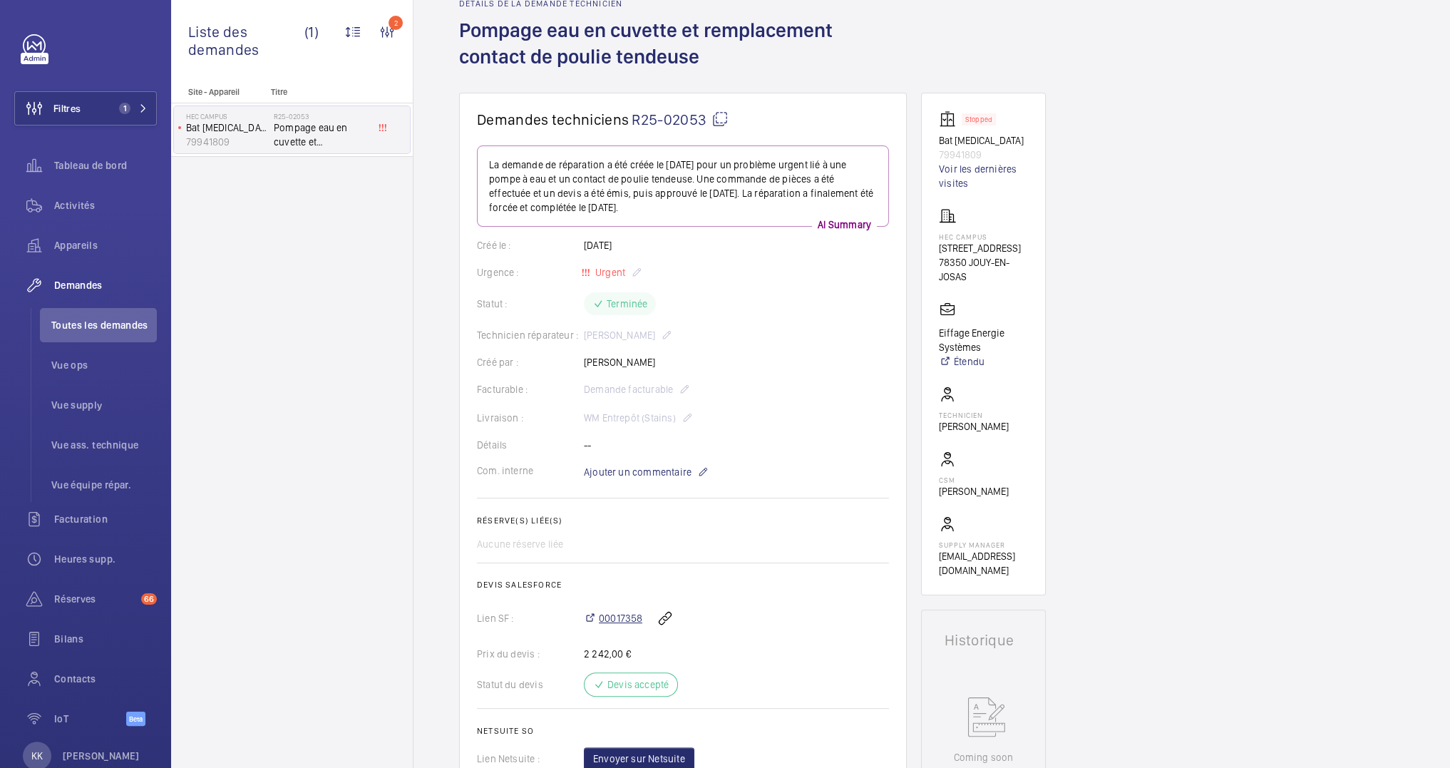
click at [622, 618] on span "00017358" at bounding box center [620, 618] width 43 height 14
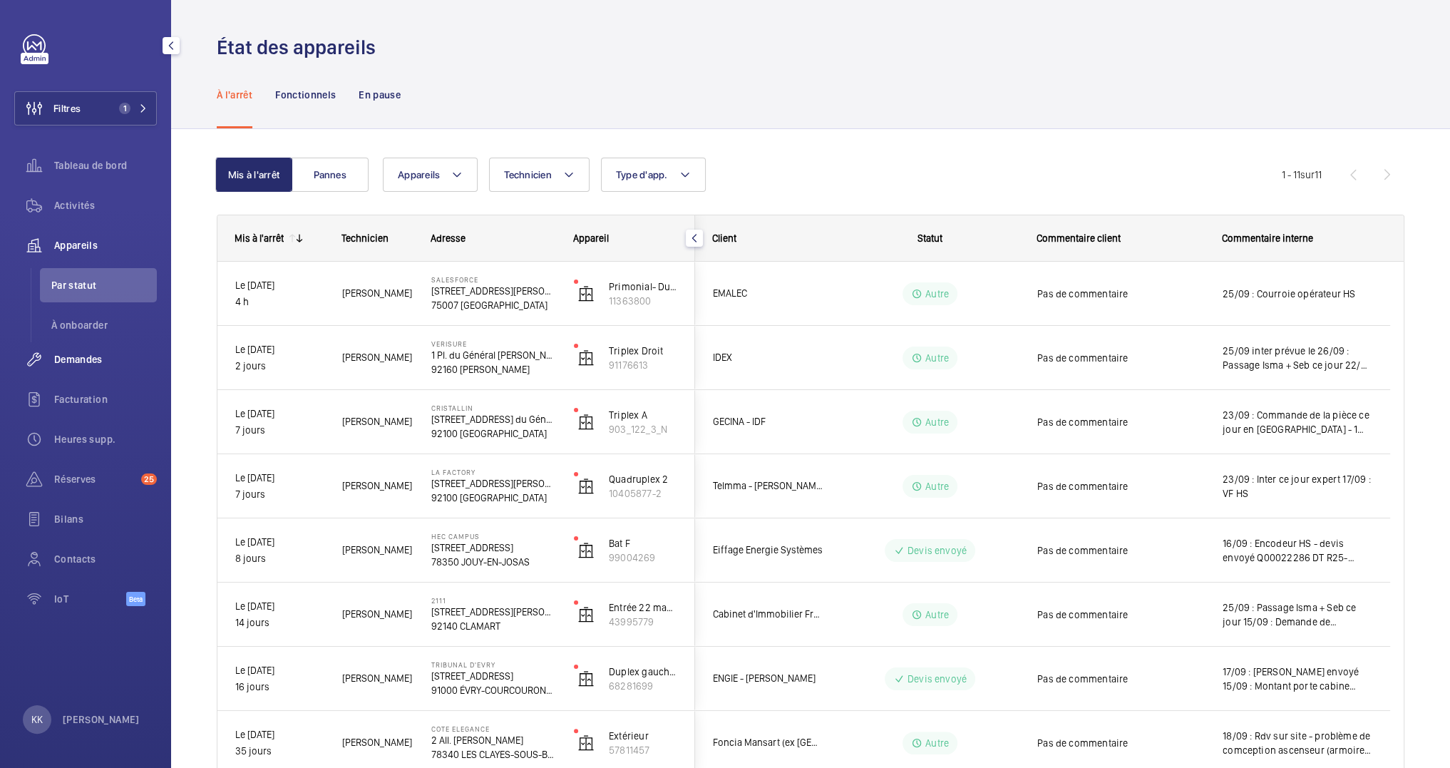
click at [95, 351] on div "Demandes" at bounding box center [85, 359] width 143 height 34
